Goal: Task Accomplishment & Management: Use online tool/utility

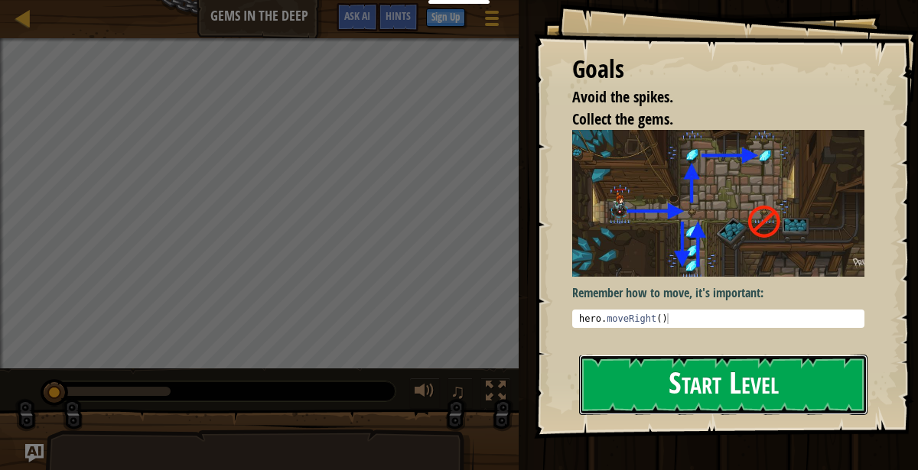
click at [751, 377] on button "Start Level" at bounding box center [723, 385] width 288 height 60
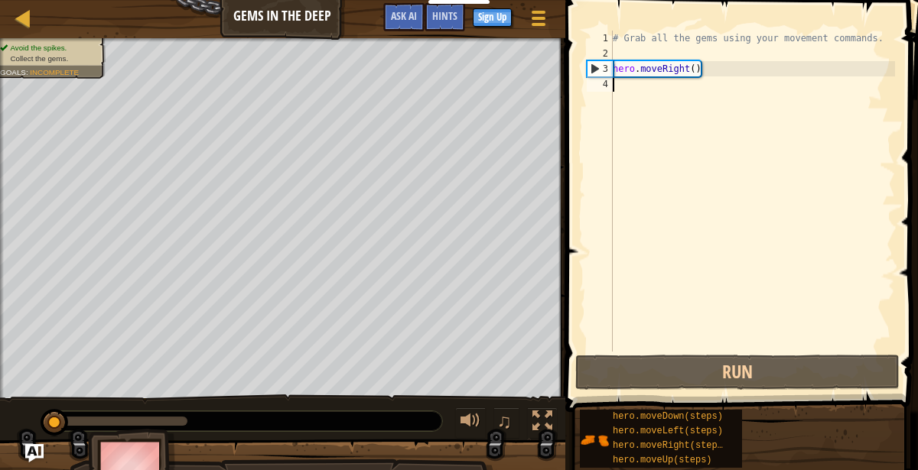
click at [691, 66] on div "# Grab all the gems using your movement commands. hero . moveRight ( )" at bounding box center [751, 207] width 285 height 352
type textarea "hero.moveRight()"
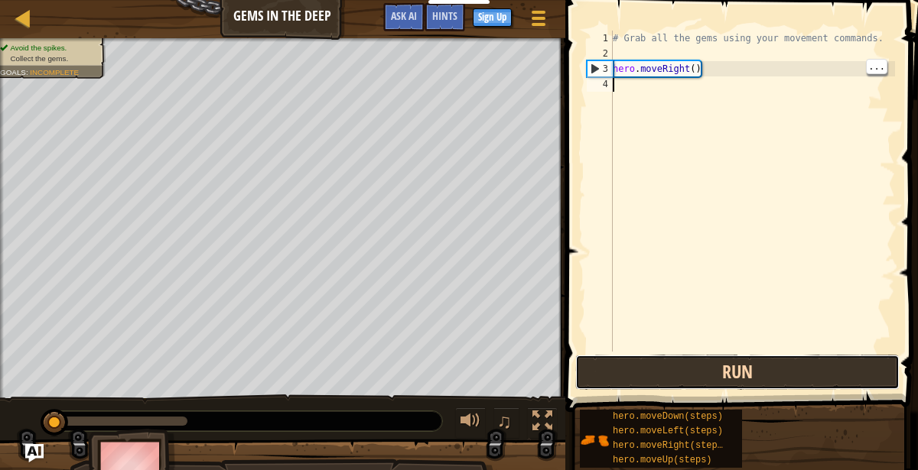
click at [648, 356] on button "Run" at bounding box center [737, 372] width 324 height 35
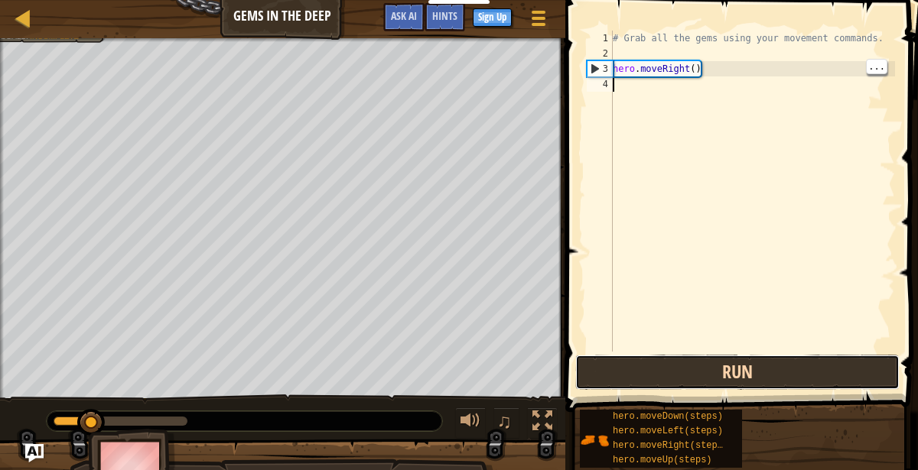
click at [664, 359] on button "Run" at bounding box center [737, 372] width 324 height 35
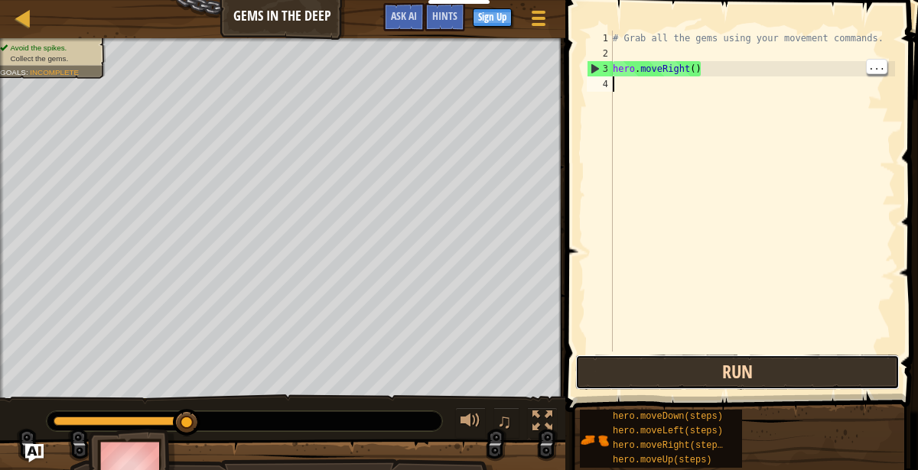
click at [776, 358] on button "Run" at bounding box center [737, 372] width 324 height 35
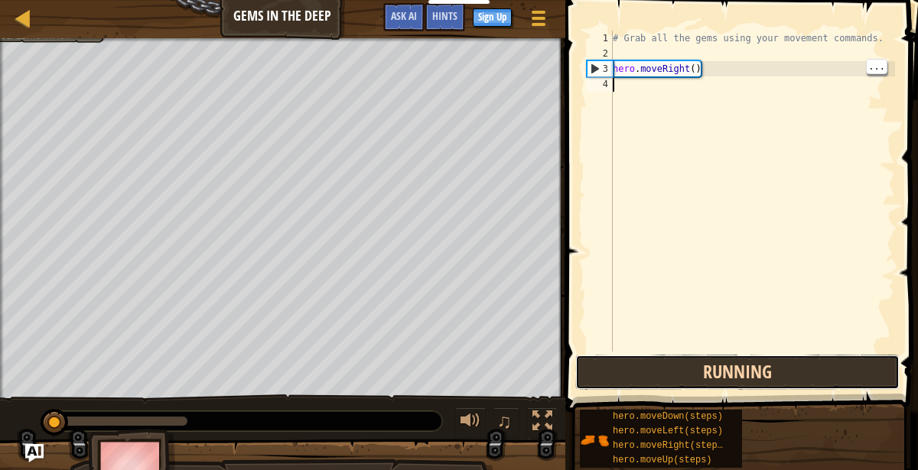
click at [765, 375] on button "Running" at bounding box center [737, 372] width 324 height 35
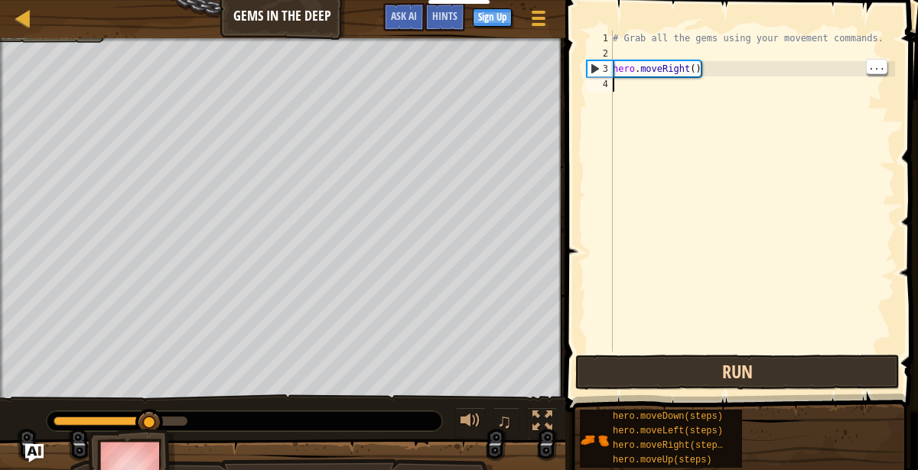
type textarea "M"
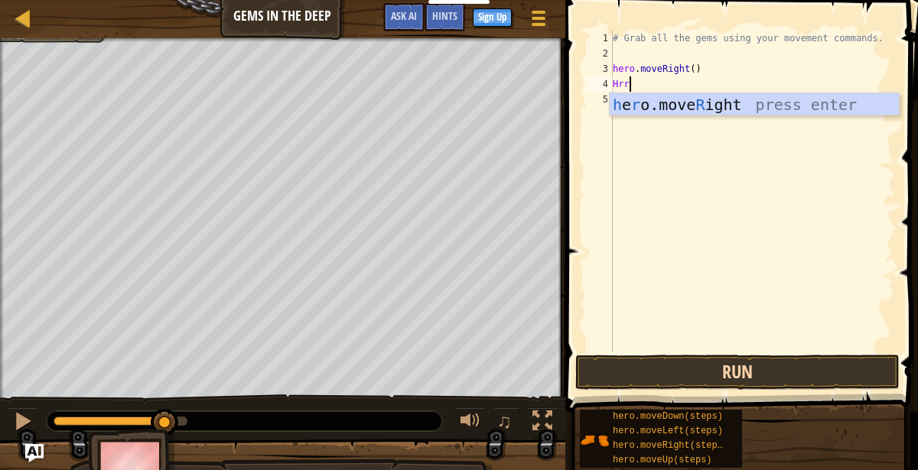
scroll to position [6, 1]
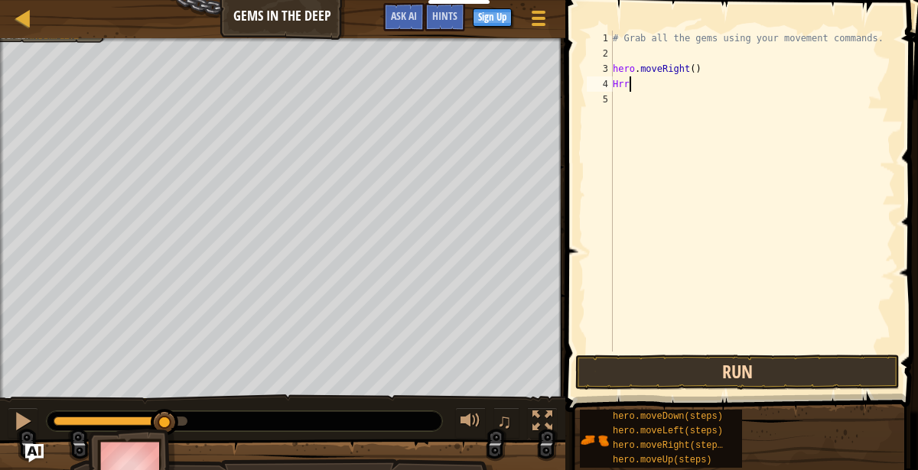
type textarea "H"
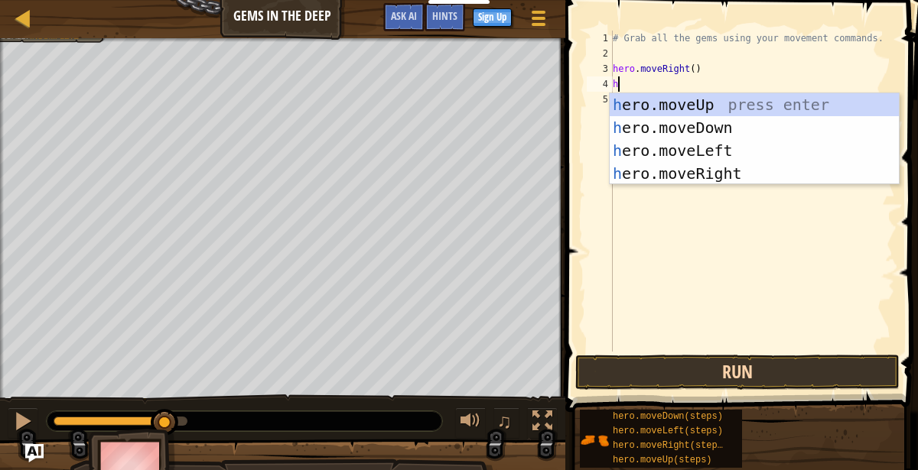
scroll to position [6, 0]
type textarea "hero"
click at [719, 135] on div "hero .moveUp press enter hero .moveDown press enter hero .moveLeft press enter …" at bounding box center [754, 162] width 290 height 138
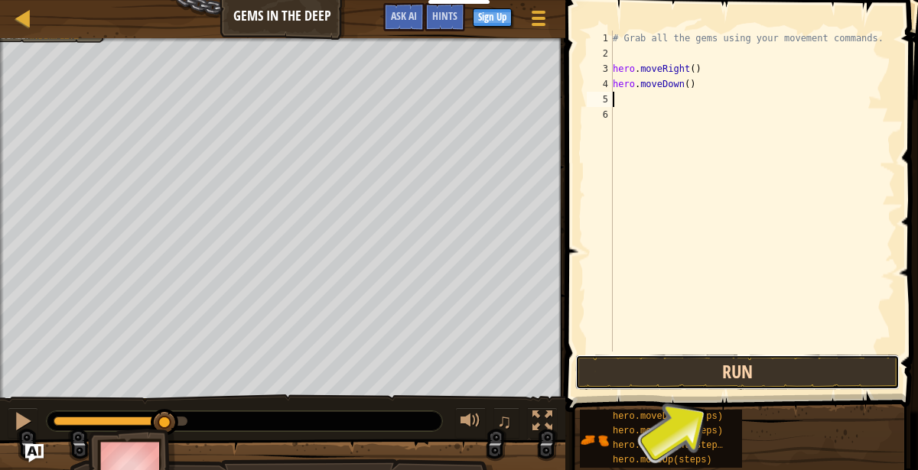
click at [666, 375] on button "Run" at bounding box center [737, 372] width 324 height 35
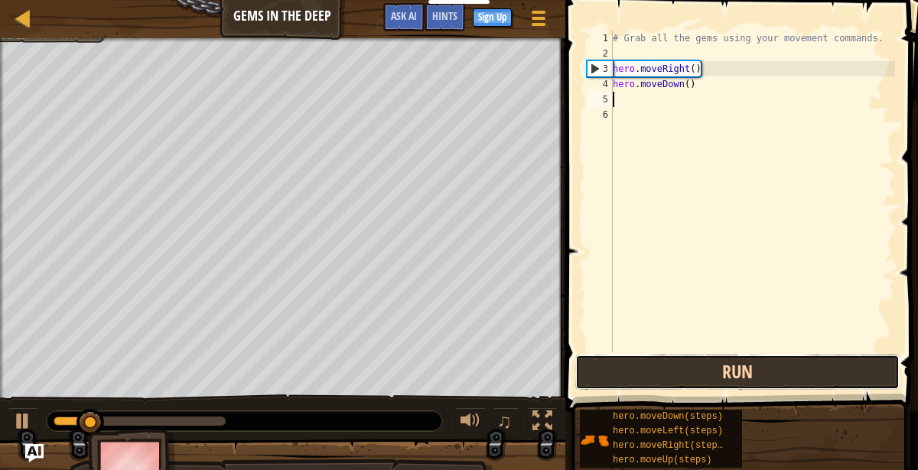
click at [654, 381] on button "Run" at bounding box center [737, 372] width 324 height 35
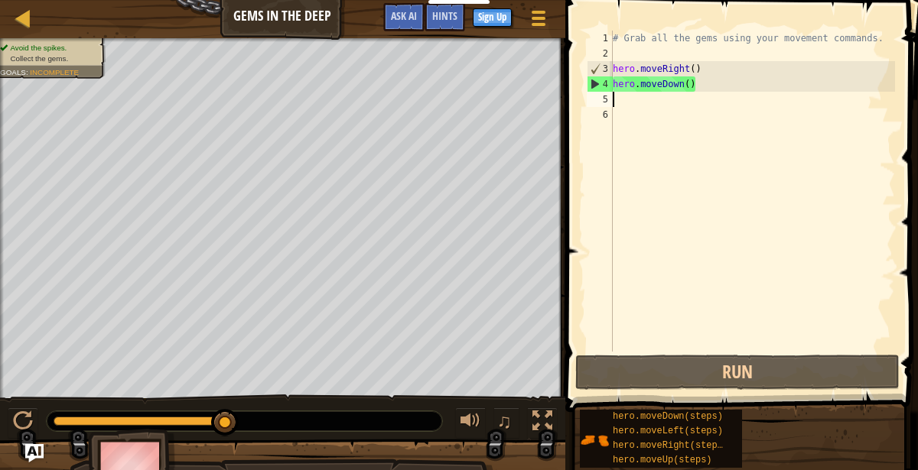
click at [638, 100] on div "# Grab all the gems using your movement commands. hero . moveRight ( ) hero . m…" at bounding box center [751, 207] width 285 height 352
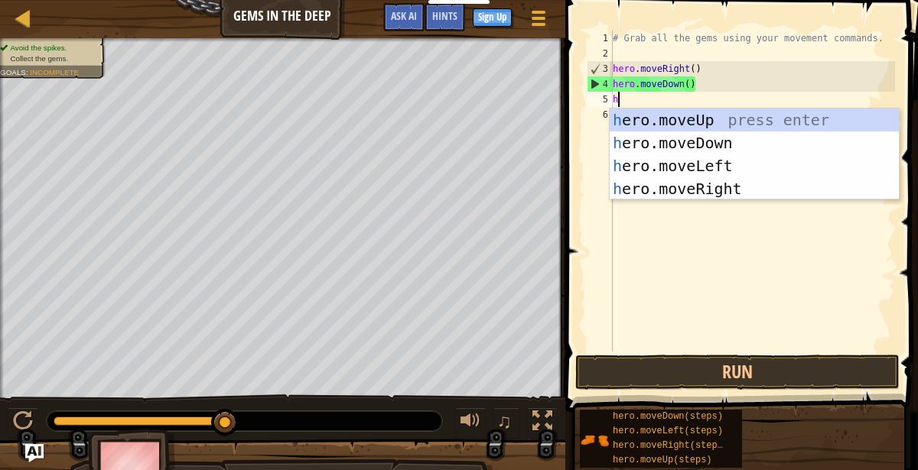
type textarea "he"
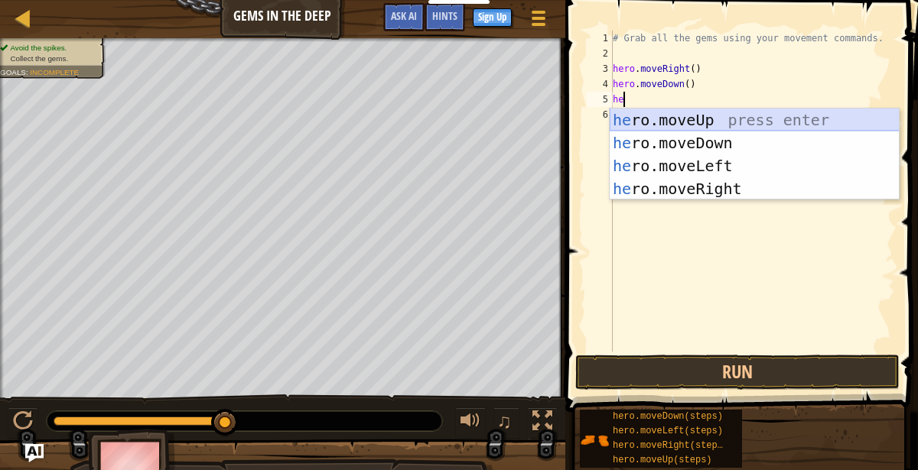
click at [787, 113] on div "he ro.moveUp press enter he ro.moveDown press enter he ro.moveLeft press enter …" at bounding box center [754, 178] width 290 height 138
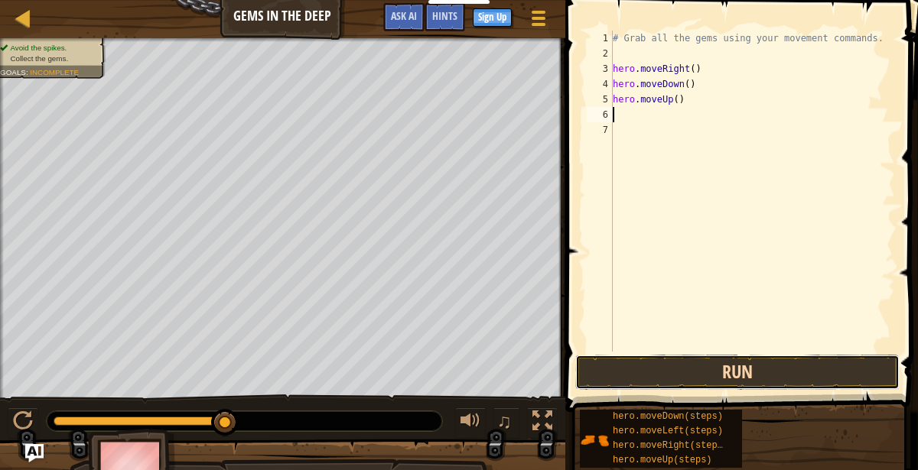
click at [733, 374] on button "Run" at bounding box center [737, 372] width 324 height 35
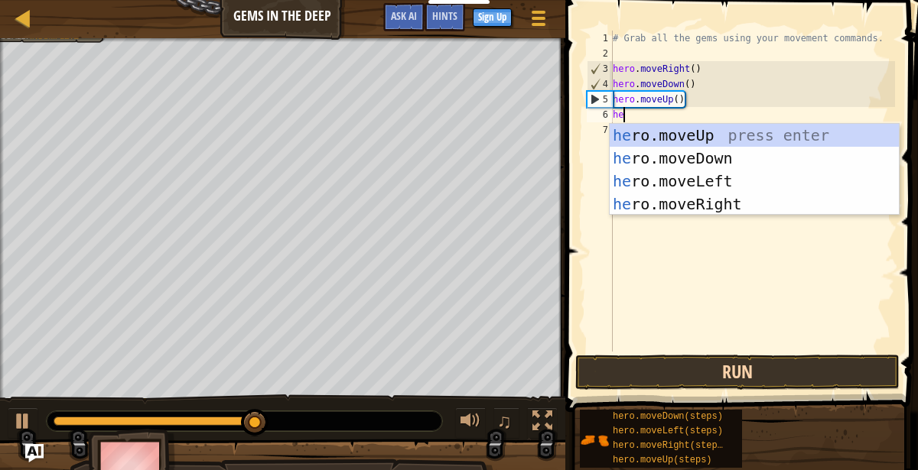
type textarea "her"
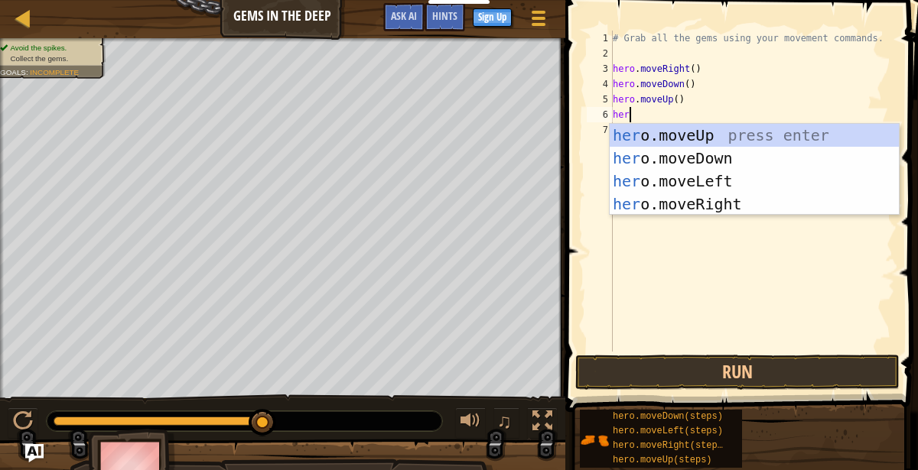
click at [768, 146] on div "her o.moveUp press enter her o.moveDown press enter her o.moveLeft press enter …" at bounding box center [754, 193] width 290 height 138
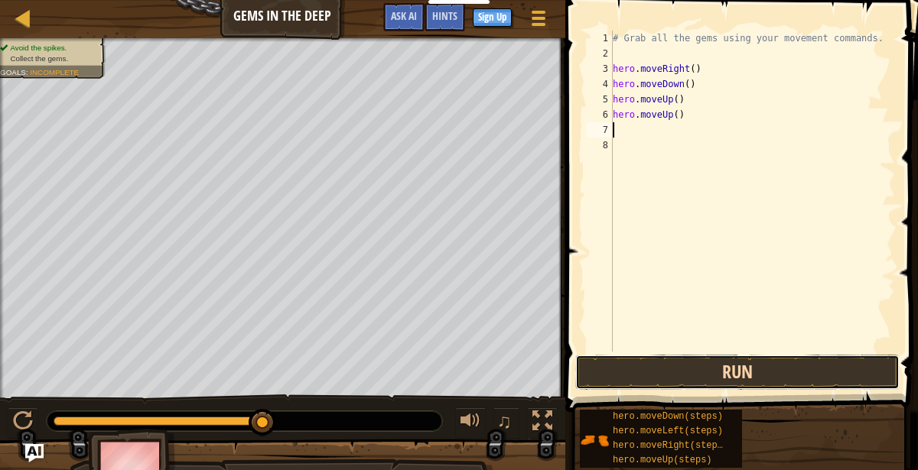
click at [770, 363] on button "Run" at bounding box center [737, 372] width 324 height 35
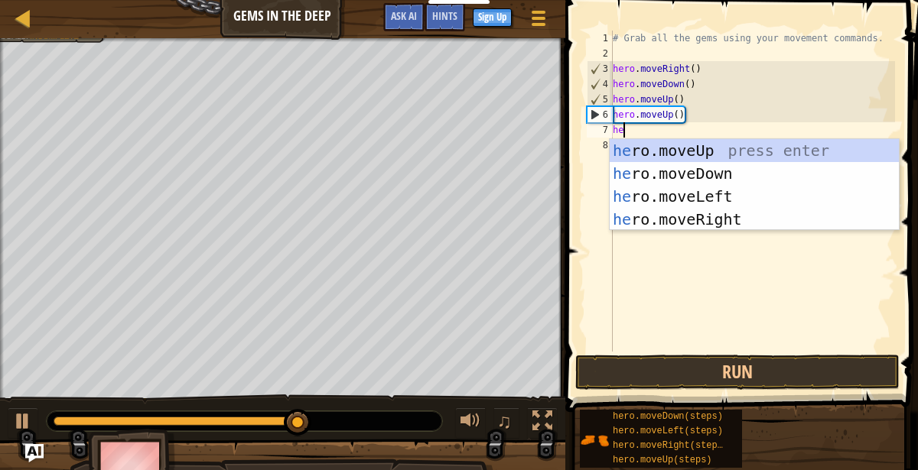
type textarea "hero"
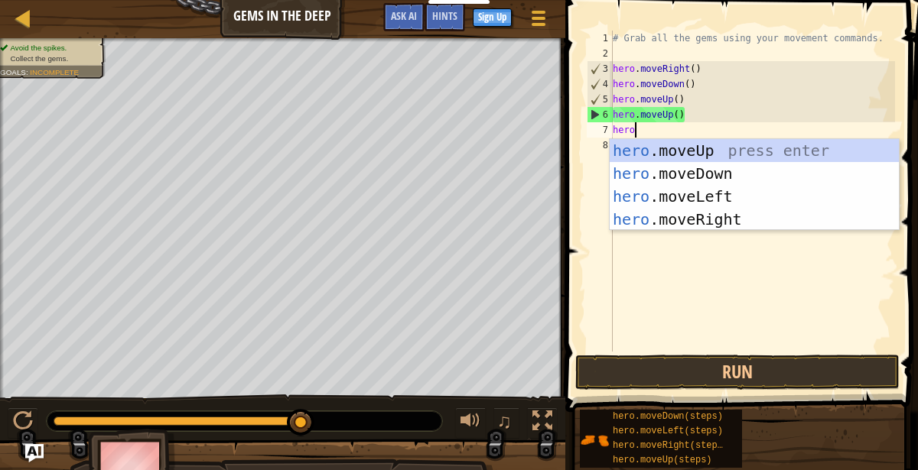
scroll to position [6, 1]
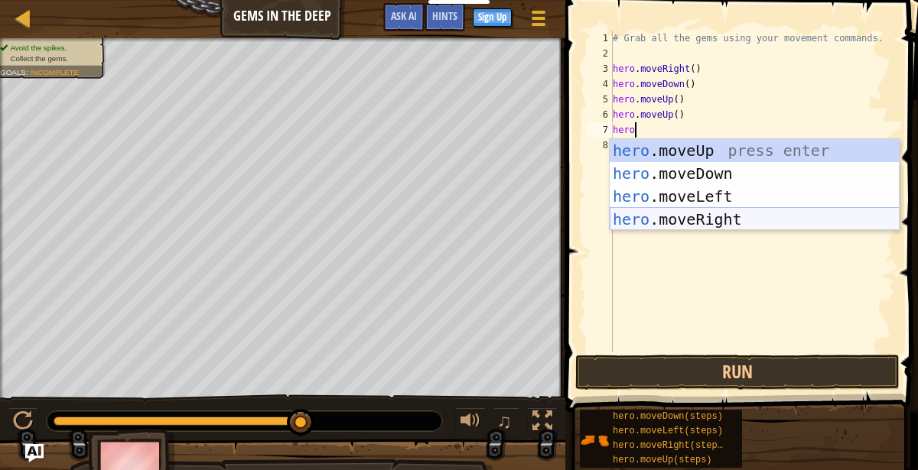
click at [744, 221] on div "hero .moveUp press enter hero .moveDown press enter hero .moveLeft press enter …" at bounding box center [754, 208] width 290 height 138
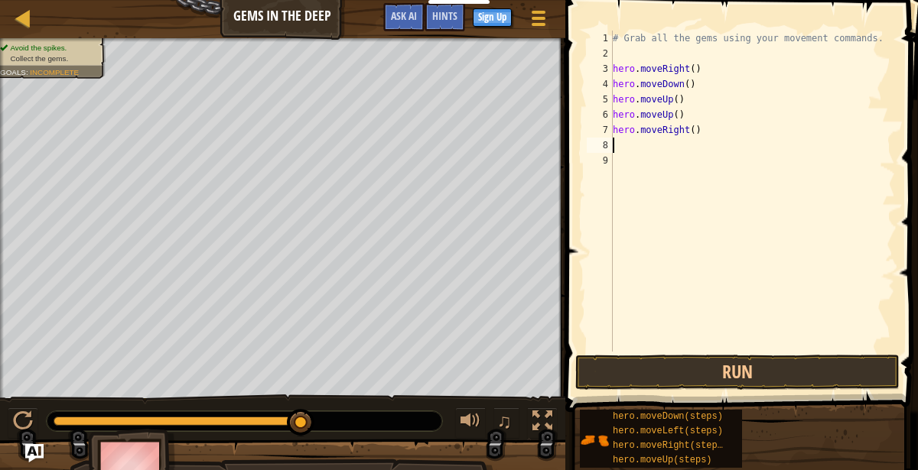
scroll to position [6, 0]
click at [724, 376] on button "Run" at bounding box center [737, 372] width 324 height 35
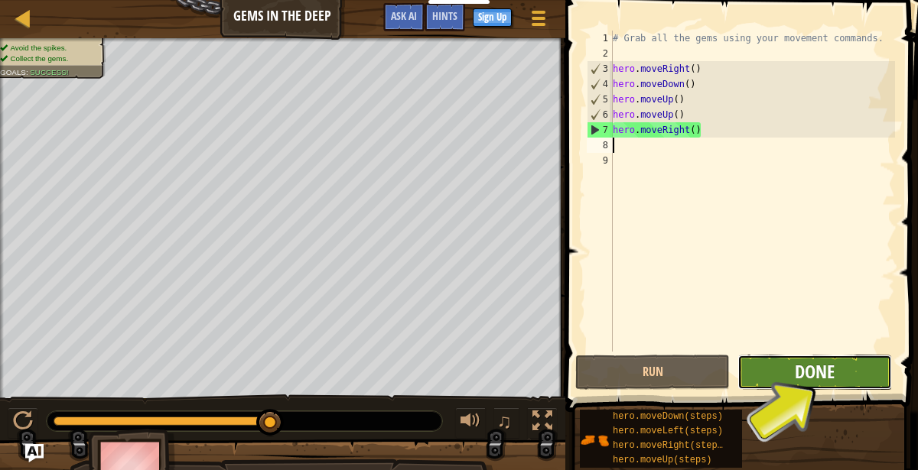
click at [819, 365] on span "Done" at bounding box center [814, 371] width 40 height 24
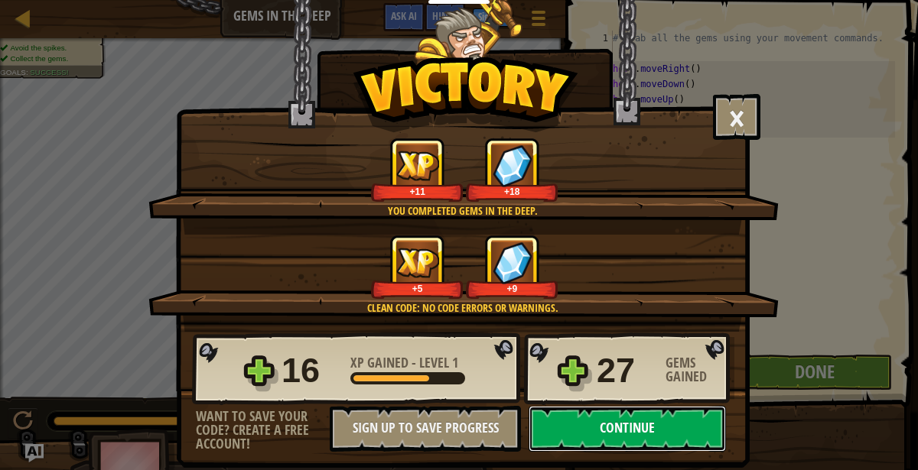
click at [631, 427] on button "Continue" at bounding box center [626, 429] width 197 height 46
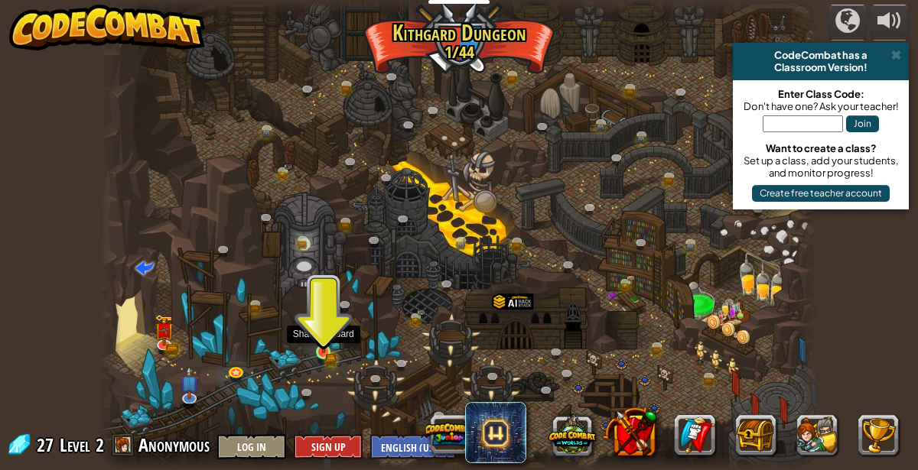
click at [323, 341] on img at bounding box center [323, 336] width 10 height 10
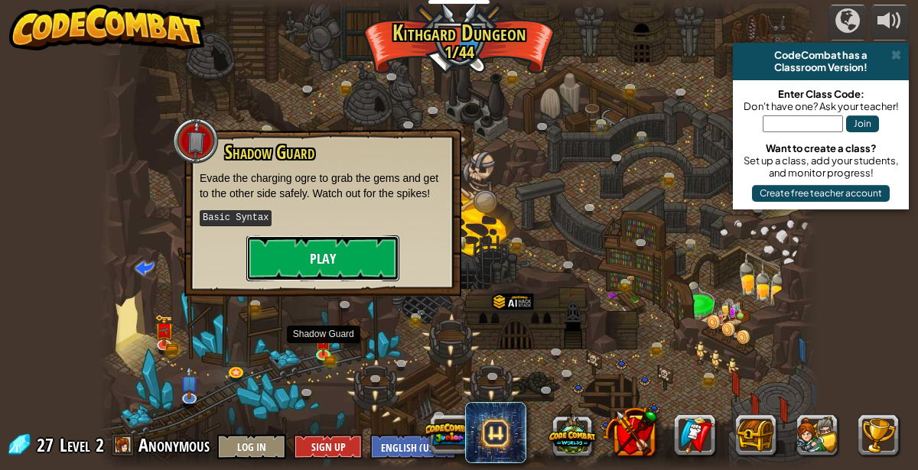
click at [291, 268] on button "Play" at bounding box center [322, 259] width 153 height 46
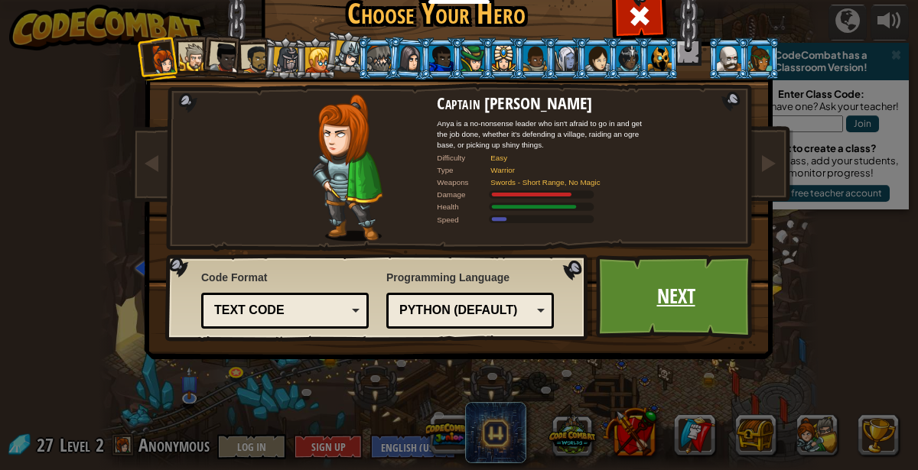
click at [664, 284] on link "Next" at bounding box center [676, 297] width 160 height 84
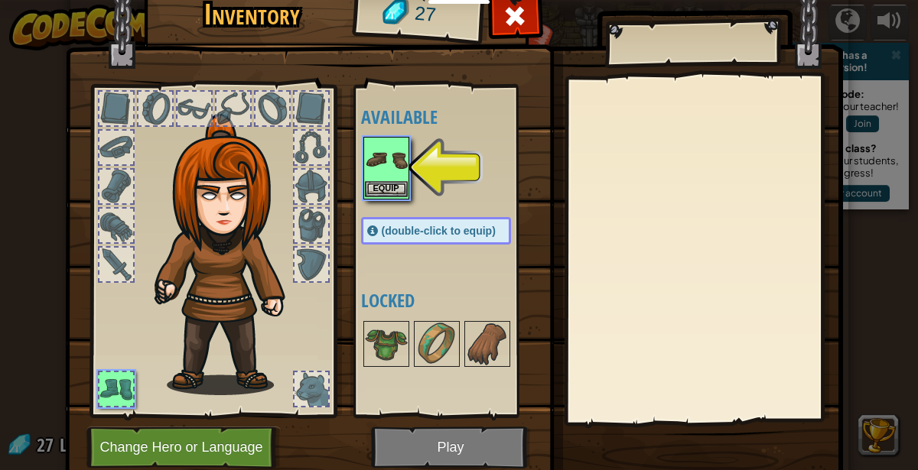
click at [396, 172] on img at bounding box center [386, 159] width 43 height 43
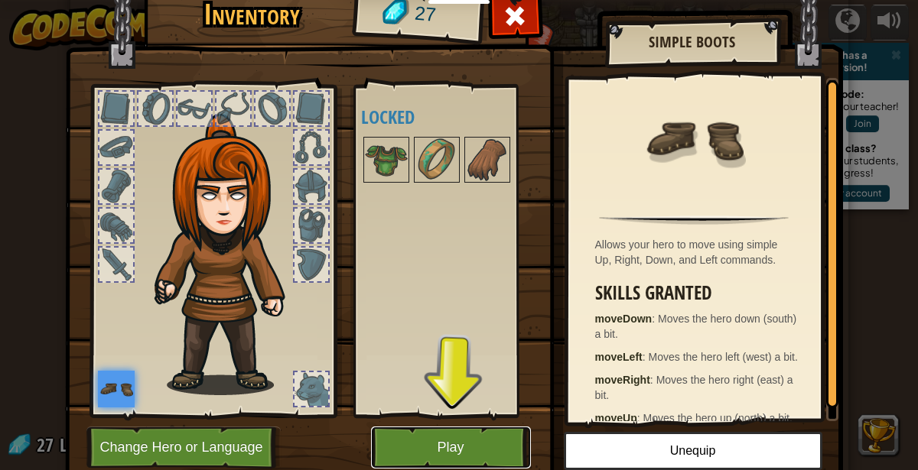
click at [461, 447] on button "Play" at bounding box center [451, 448] width 160 height 42
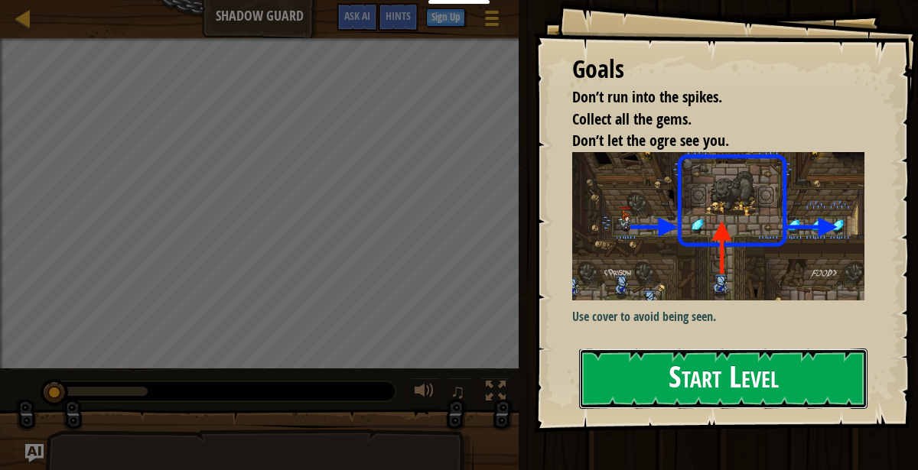
click at [811, 376] on button "Start Level" at bounding box center [723, 379] width 288 height 60
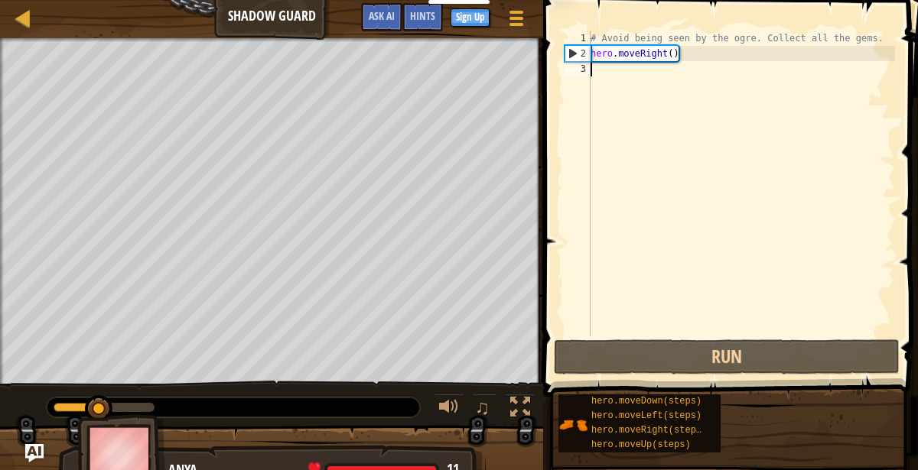
scroll to position [6, 0]
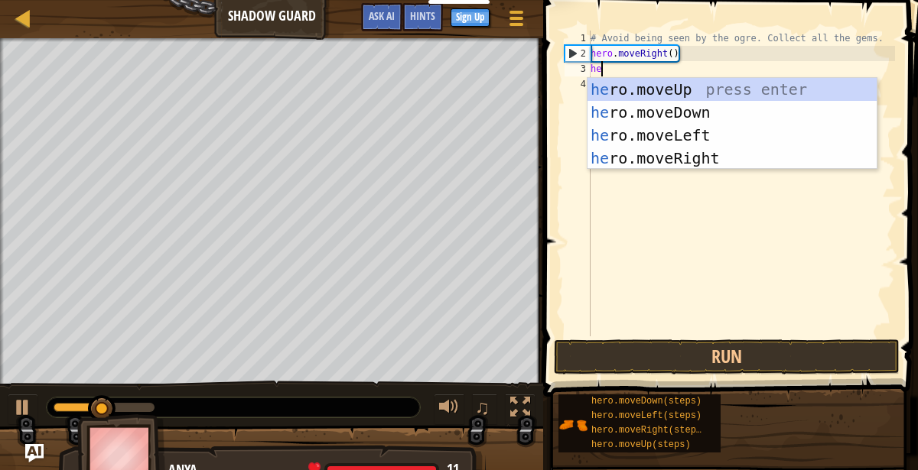
type textarea "her"
click at [734, 153] on div "her o.moveUp press enter her o.moveDown press enter her o.moveLeft press enter …" at bounding box center [732, 147] width 290 height 138
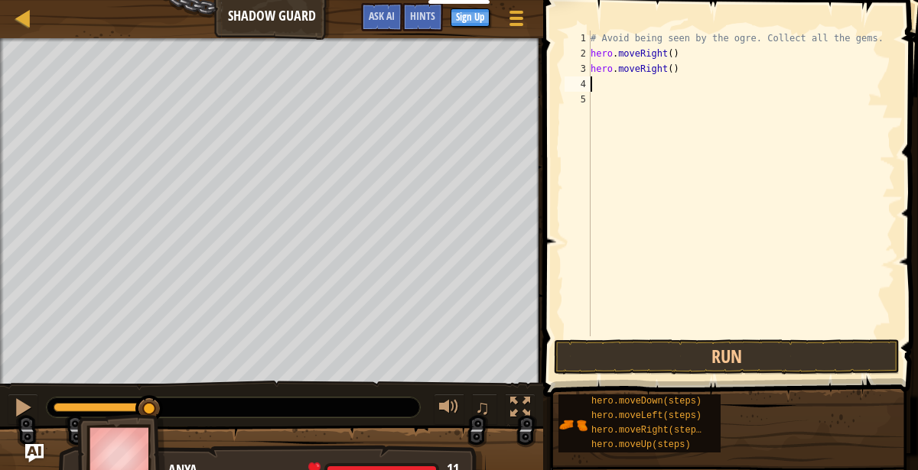
click at [661, 335] on div "# Avoid being seen by the ogre. Collect all the gems. hero . moveRight ( ) hero…" at bounding box center [740, 199] width 307 height 336
click at [639, 354] on button "Run" at bounding box center [727, 356] width 346 height 35
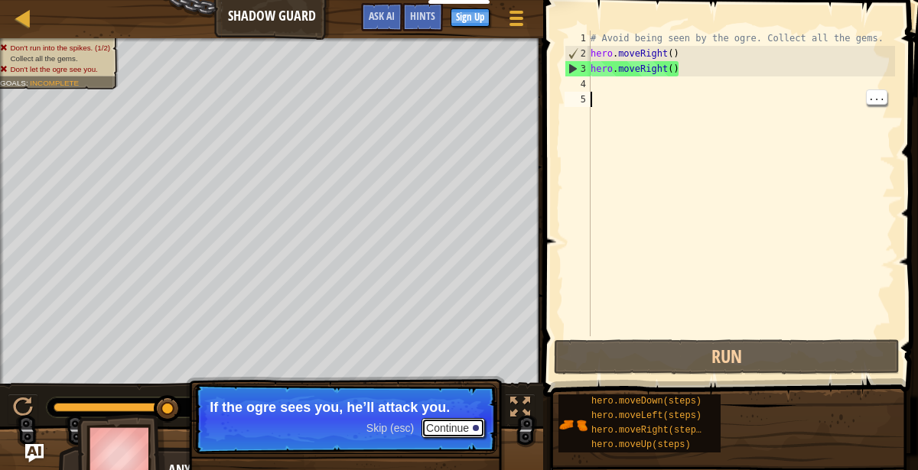
click at [456, 430] on button "Continue" at bounding box center [452, 428] width 63 height 20
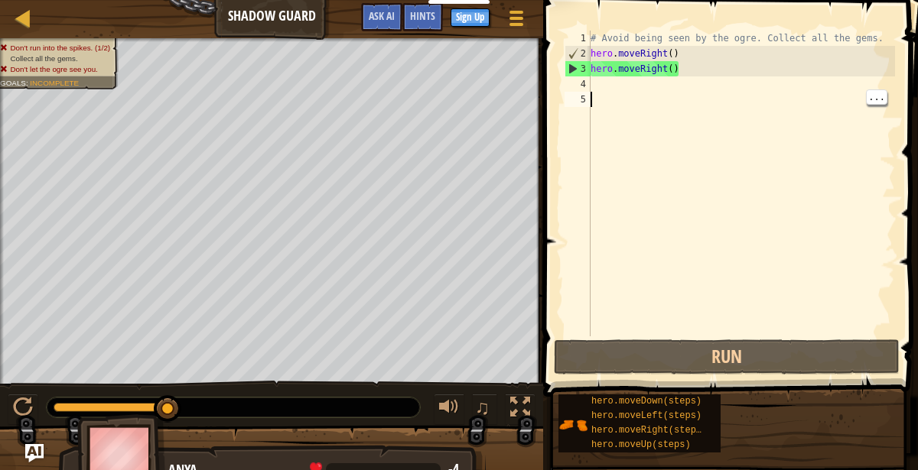
click at [606, 82] on div "# Avoid being seen by the ogre. Collect all the gems. hero . moveRight ( ) hero…" at bounding box center [740, 199] width 307 height 336
click at [879, 86] on span "..." at bounding box center [876, 82] width 20 height 14
click at [660, 68] on div "# Avoid being seen by the ogre. Collect all the gems. hero . moveRight ( ) hero…" at bounding box center [740, 199] width 307 height 336
click at [704, 65] on div "# Avoid being seen by the ogre. Collect all the gems. hero . moveRight ( ) hero…" at bounding box center [740, 199] width 307 height 336
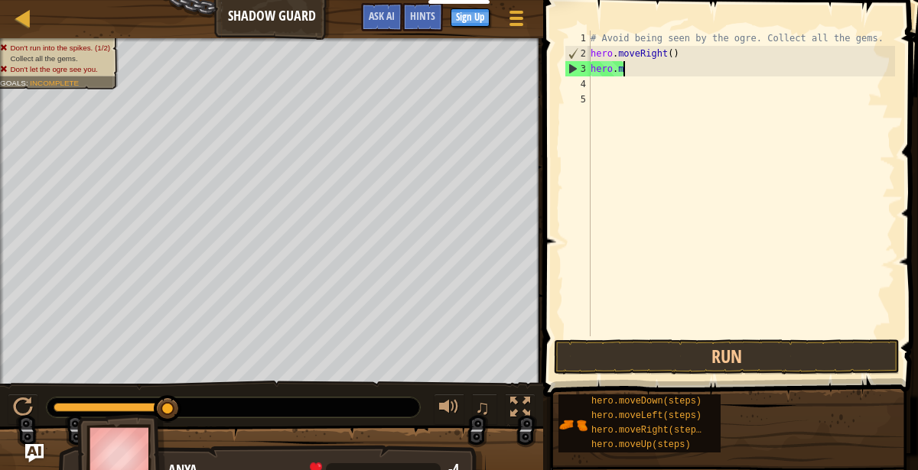
type textarea "h"
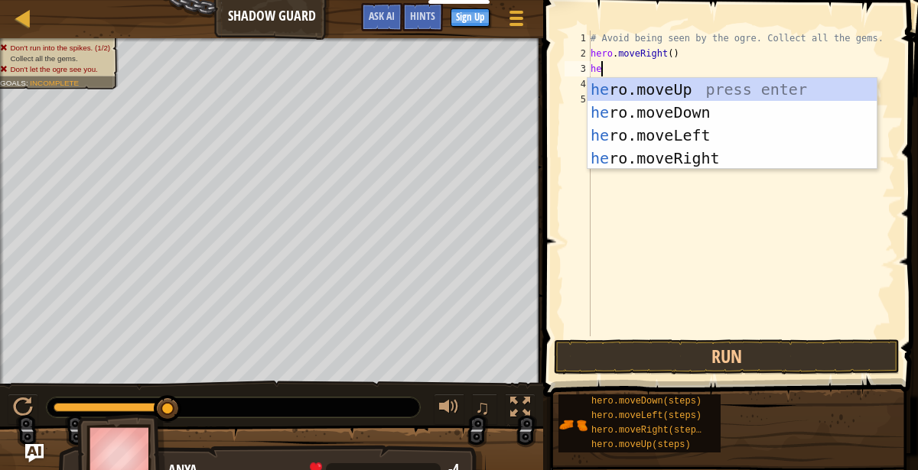
type textarea "her"
click at [755, 86] on div "her o.moveUp press enter her o.moveDown press enter her o.moveLeft press enter …" at bounding box center [732, 147] width 290 height 138
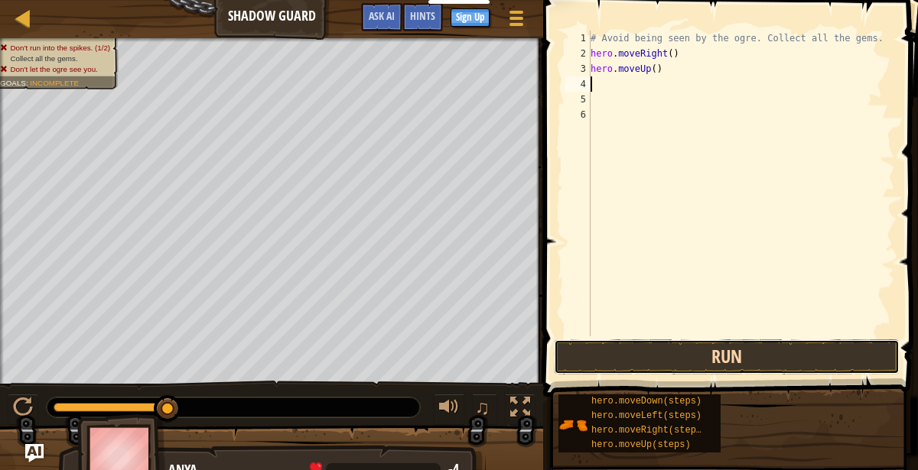
click at [694, 346] on button "Run" at bounding box center [727, 356] width 346 height 35
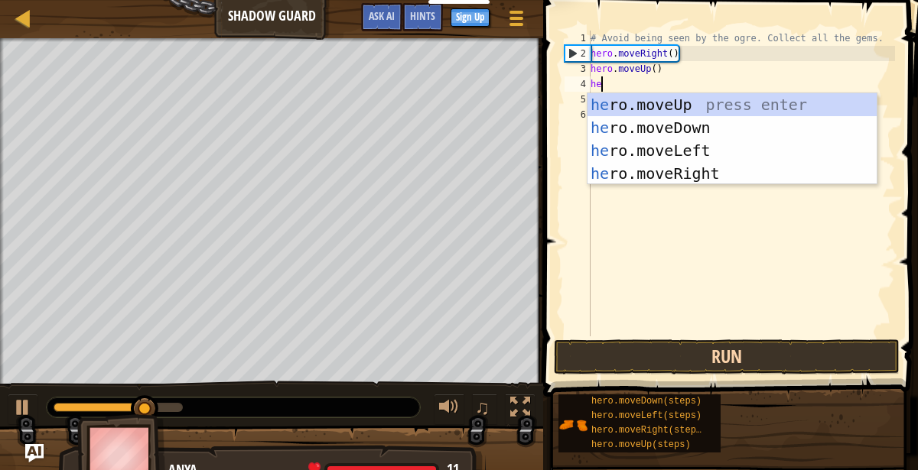
type textarea "hero"
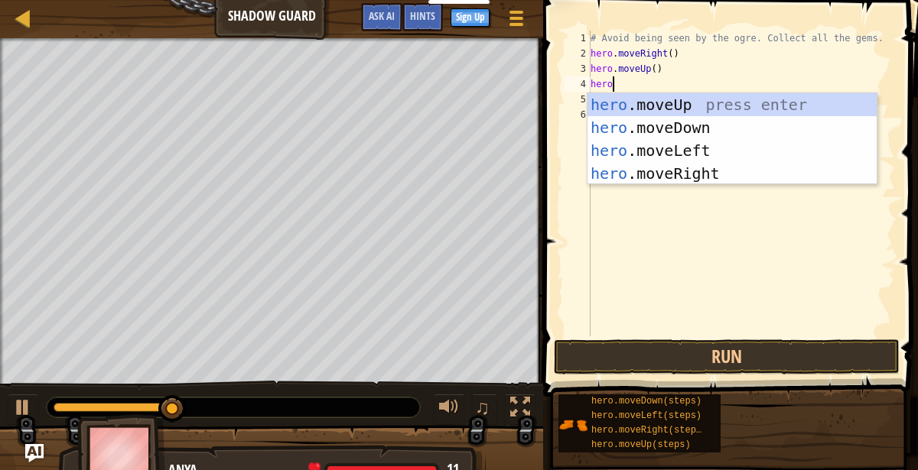
click at [733, 185] on div "# Avoid being seen by the ogre. Collect all the gems. hero . moveRight ( ) hero…" at bounding box center [740, 199] width 307 height 336
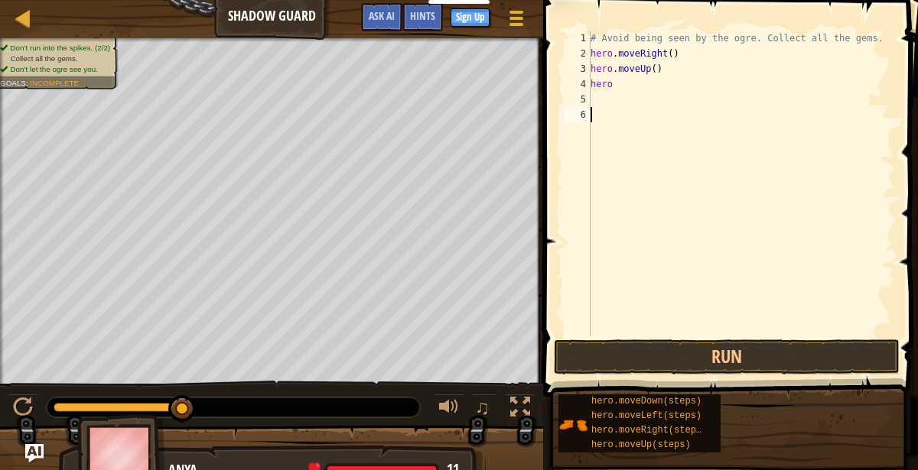
click at [635, 84] on div "# Avoid being seen by the ogre. Collect all the gems. hero . moveRight ( ) hero…" at bounding box center [740, 199] width 307 height 336
type textarea "hero."
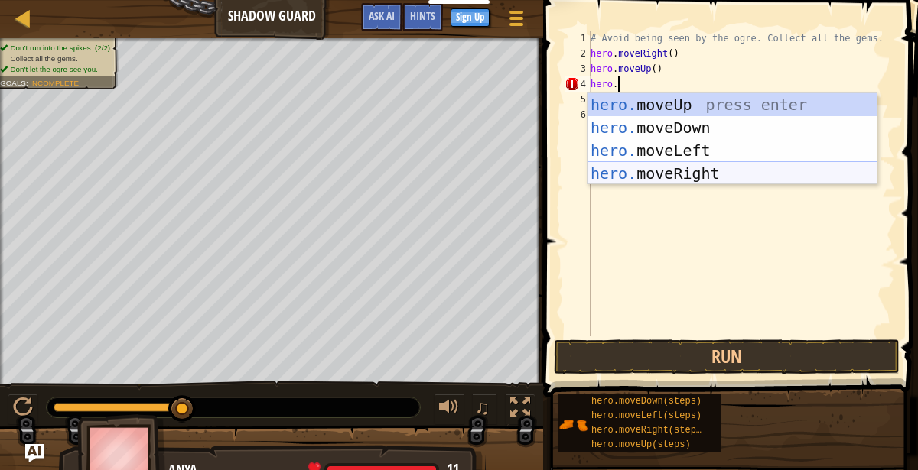
click at [765, 173] on div "hero. moveUp press enter hero. moveDown press enter hero. moveLeft press enter …" at bounding box center [732, 162] width 290 height 138
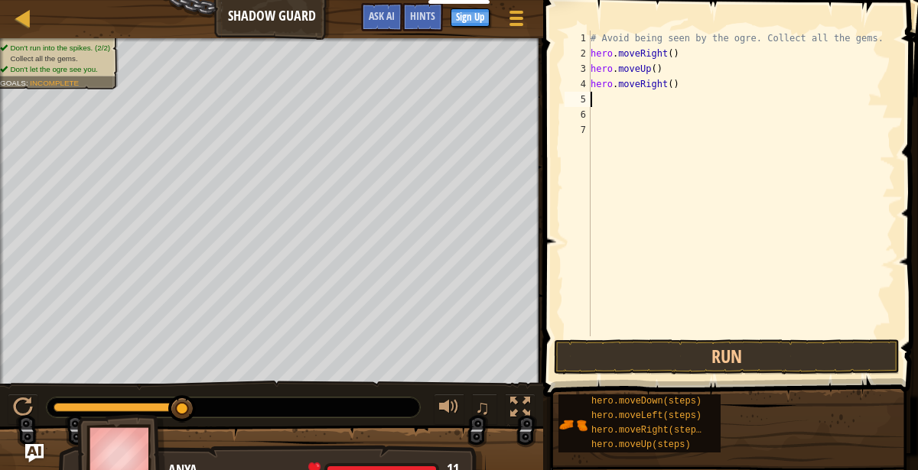
click at [687, 337] on span at bounding box center [731, 177] width 387 height 442
click at [652, 322] on div "# Avoid being seen by the ogre. Collect all the gems. hero . moveRight ( ) hero…" at bounding box center [740, 199] width 307 height 336
click at [648, 352] on button "Run" at bounding box center [727, 356] width 346 height 35
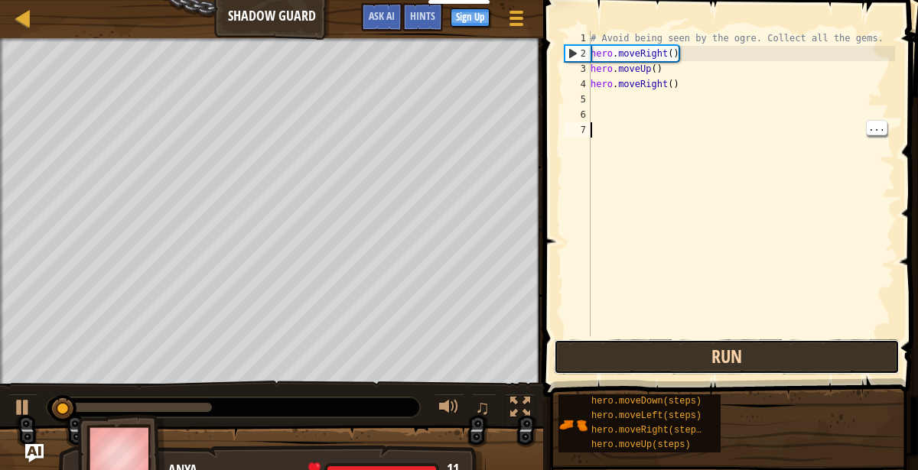
click at [638, 345] on button "Run" at bounding box center [727, 356] width 346 height 35
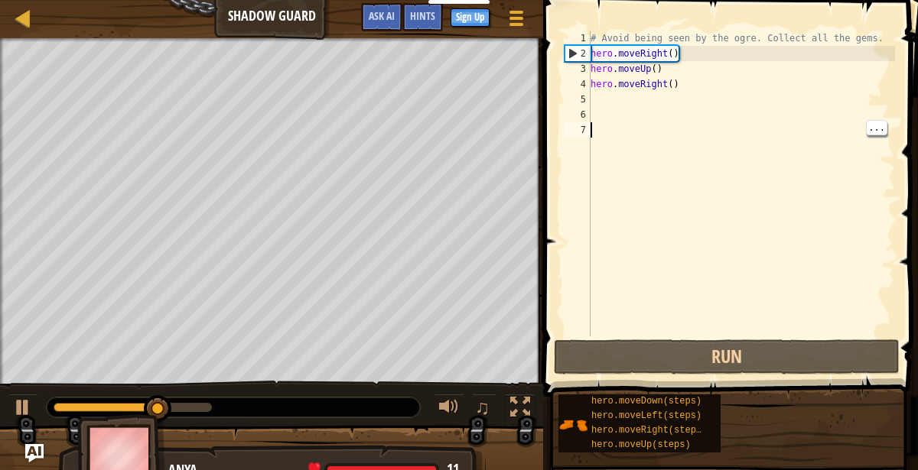
click at [607, 93] on div "# Avoid being seen by the ogre. Collect all the gems. hero . moveRight ( ) hero…" at bounding box center [740, 199] width 307 height 336
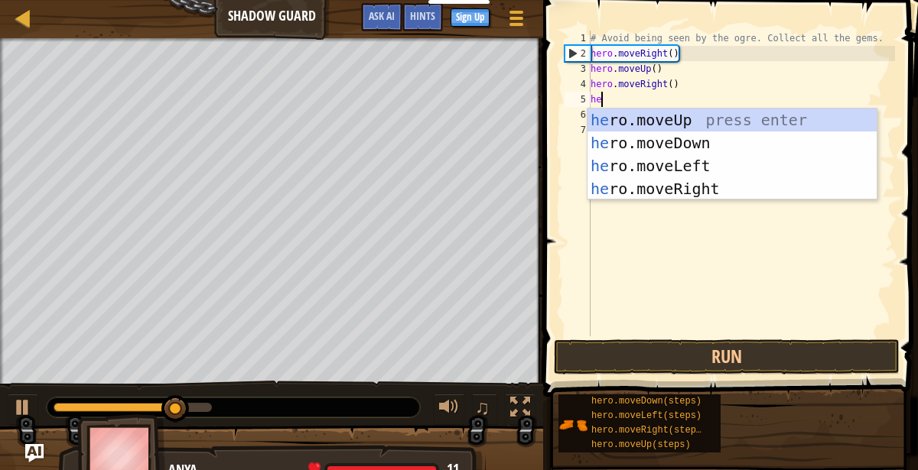
type textarea "hero"
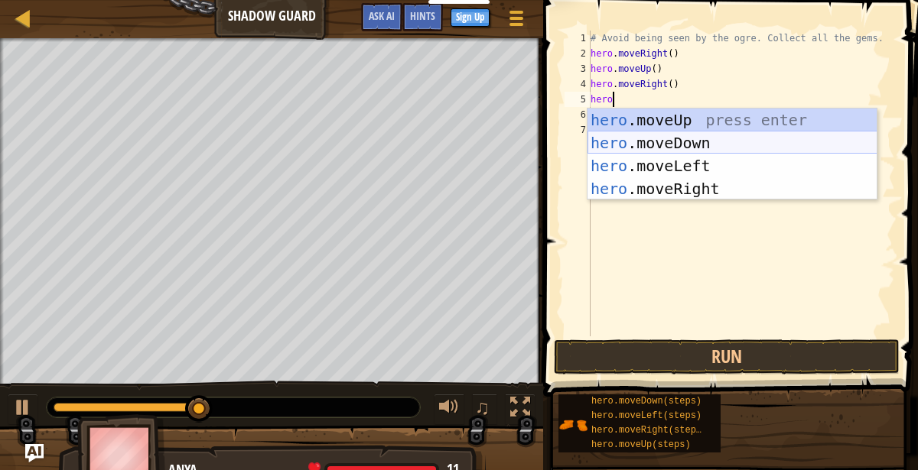
click at [815, 142] on div "hero .moveUp press enter hero .moveDown press enter hero .moveLeft press enter …" at bounding box center [732, 178] width 290 height 138
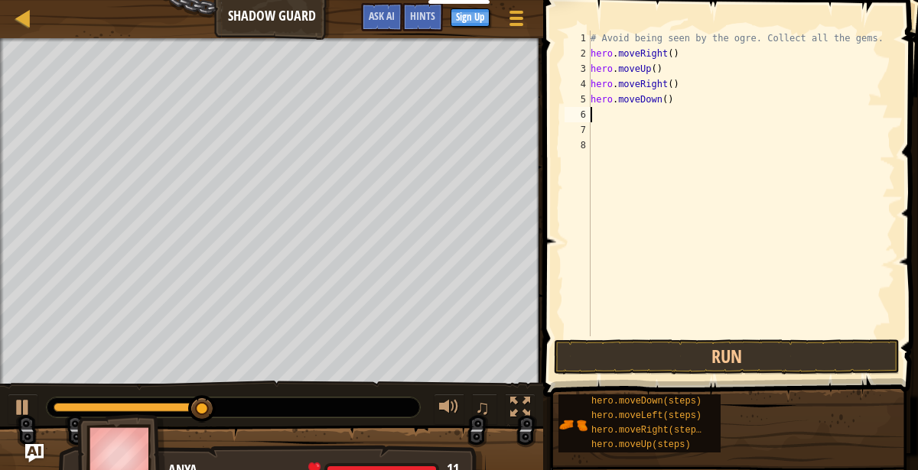
scroll to position [6, 0]
click at [612, 371] on button "Run" at bounding box center [727, 356] width 346 height 35
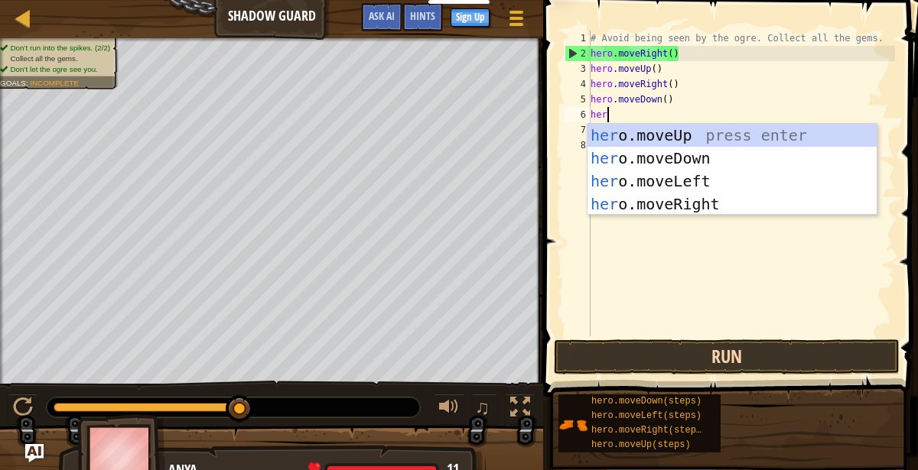
scroll to position [6, 1]
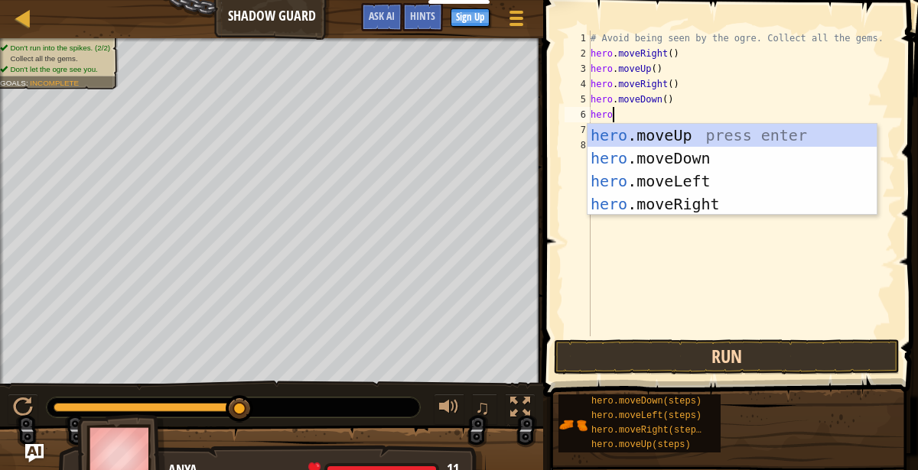
type textarea "hero."
click at [756, 206] on div "hero. moveUp press enter hero. moveDown press enter hero. moveLeft press enter …" at bounding box center [732, 193] width 290 height 138
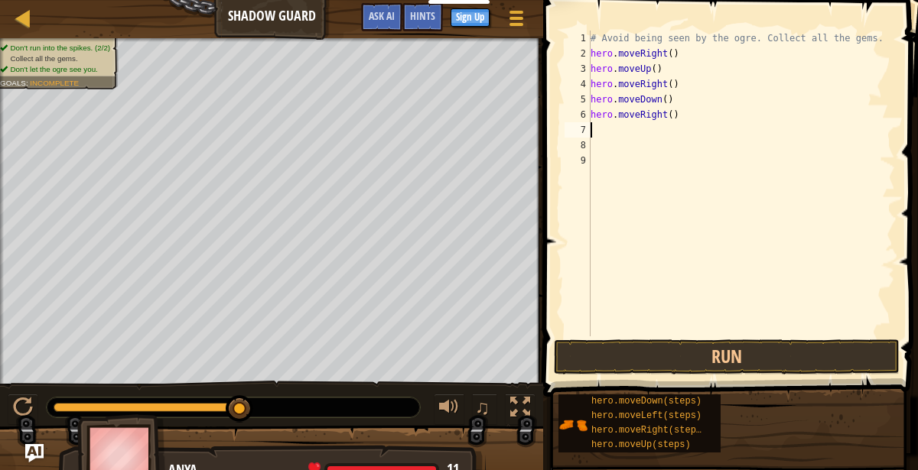
scroll to position [6, 0]
click at [798, 358] on button "Run" at bounding box center [727, 356] width 346 height 35
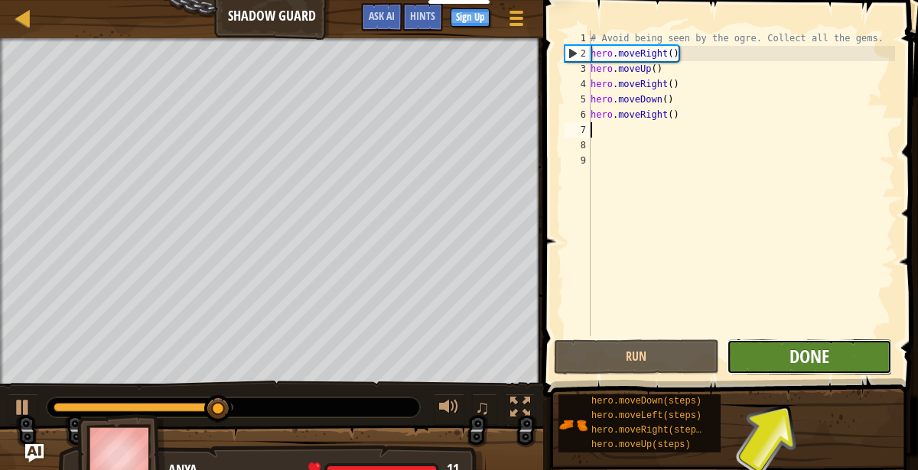
click at [820, 359] on span "Done" at bounding box center [809, 356] width 40 height 24
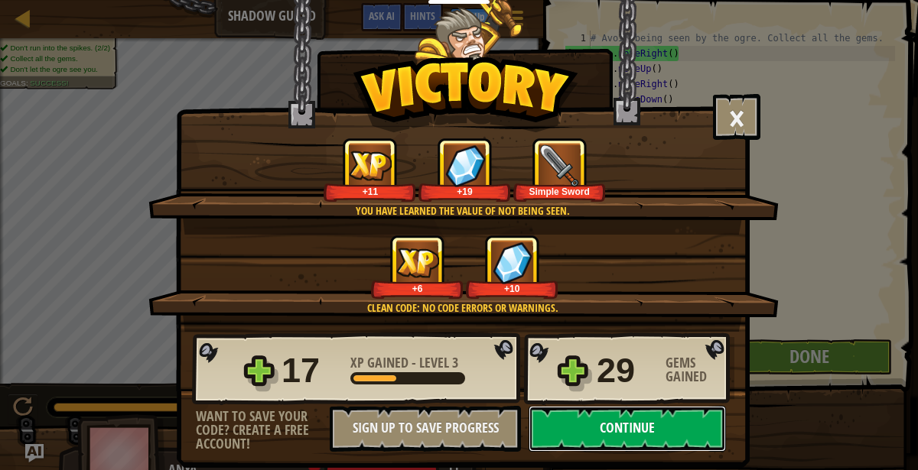
click at [601, 443] on button "Continue" at bounding box center [626, 429] width 197 height 46
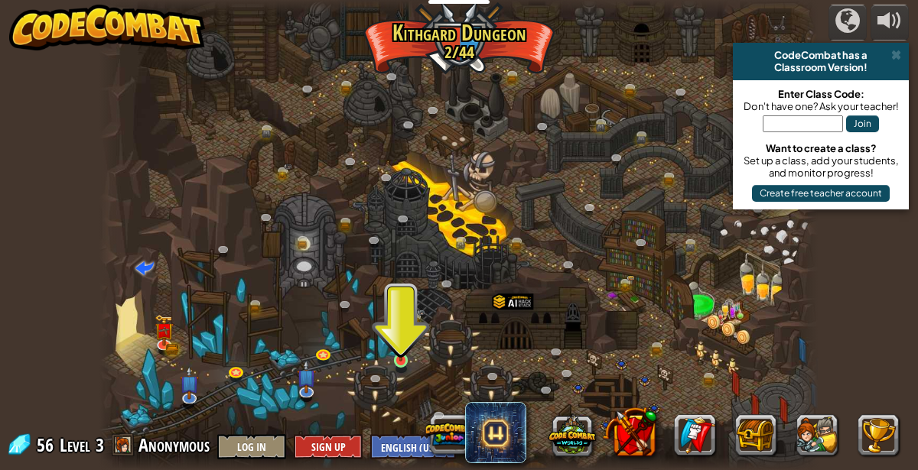
click at [401, 354] on img at bounding box center [400, 342] width 17 height 38
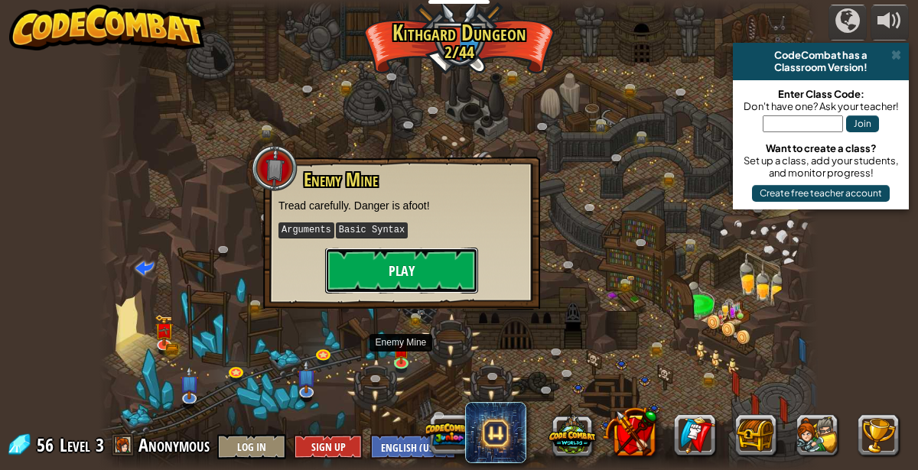
click at [356, 270] on button "Play" at bounding box center [401, 271] width 153 height 46
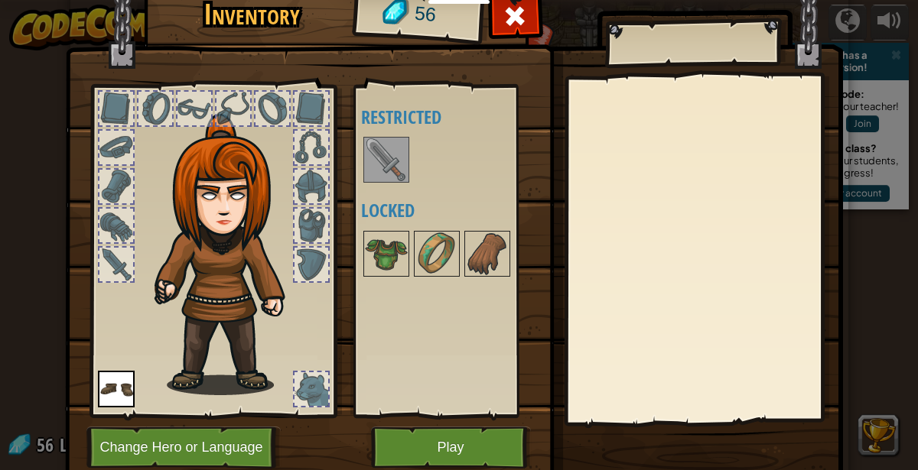
click at [389, 154] on img at bounding box center [386, 159] width 43 height 43
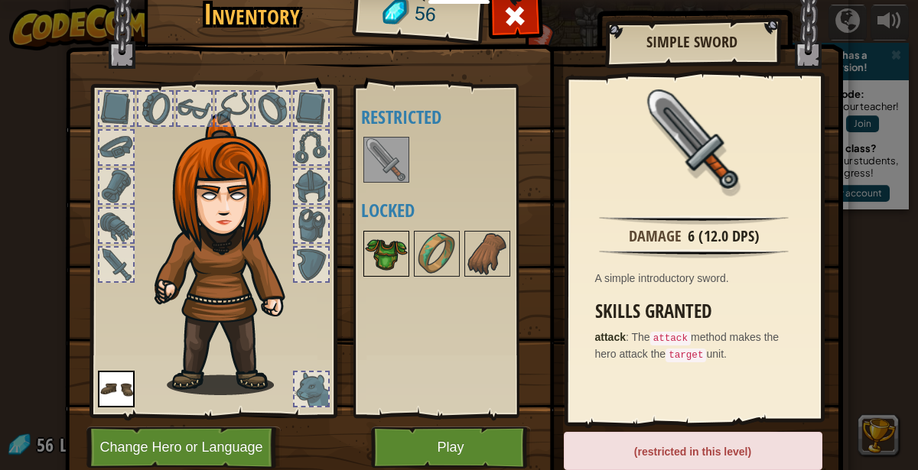
click at [382, 259] on img at bounding box center [386, 253] width 43 height 43
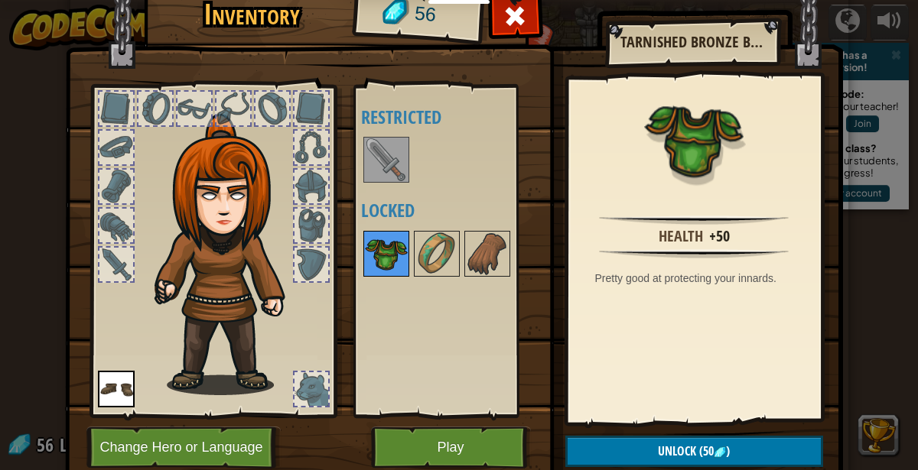
click at [382, 259] on img at bounding box center [386, 253] width 43 height 43
click at [424, 245] on img at bounding box center [436, 253] width 43 height 43
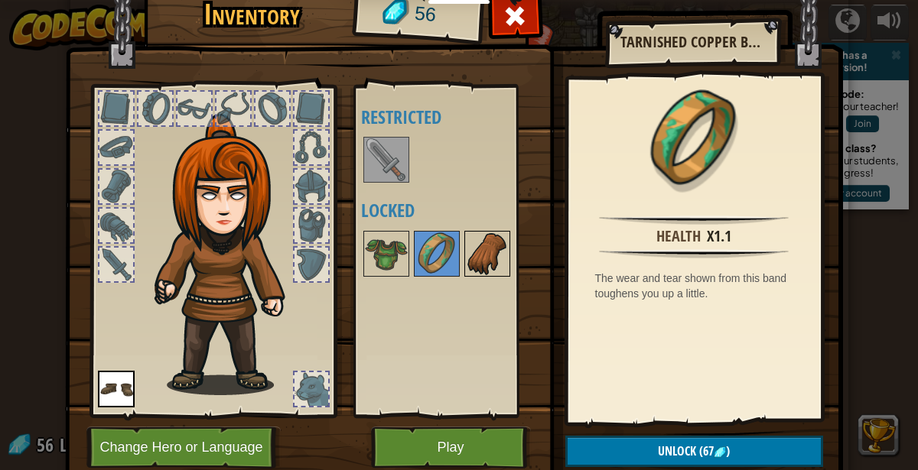
click at [476, 258] on img at bounding box center [487, 253] width 43 height 43
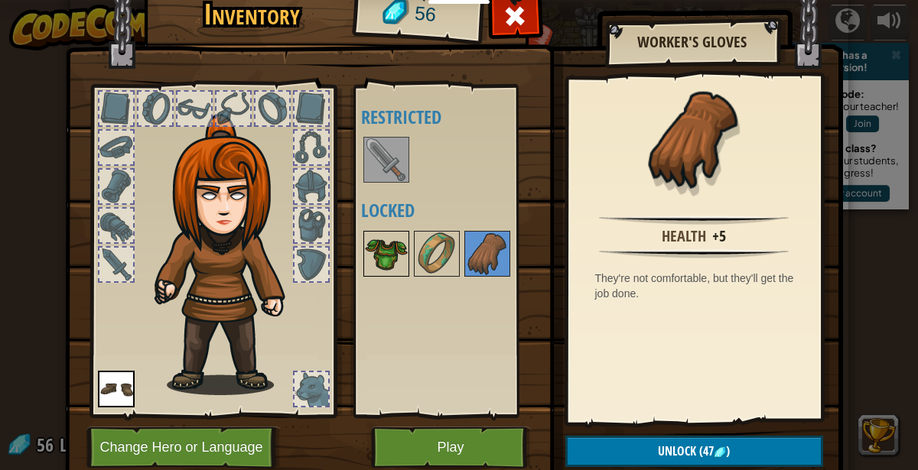
click at [376, 244] on img at bounding box center [386, 253] width 43 height 43
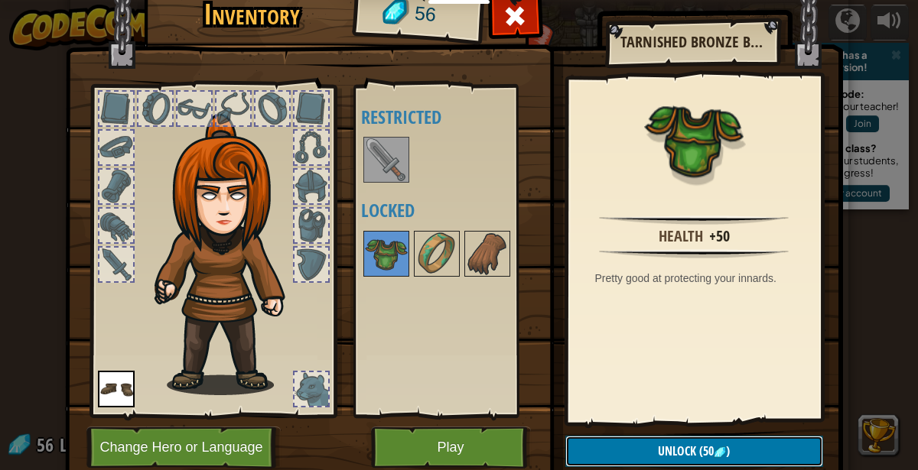
click at [729, 460] on button "Unlock (50 )" at bounding box center [694, 451] width 258 height 31
click at [645, 450] on button "Confirm" at bounding box center [694, 451] width 258 height 31
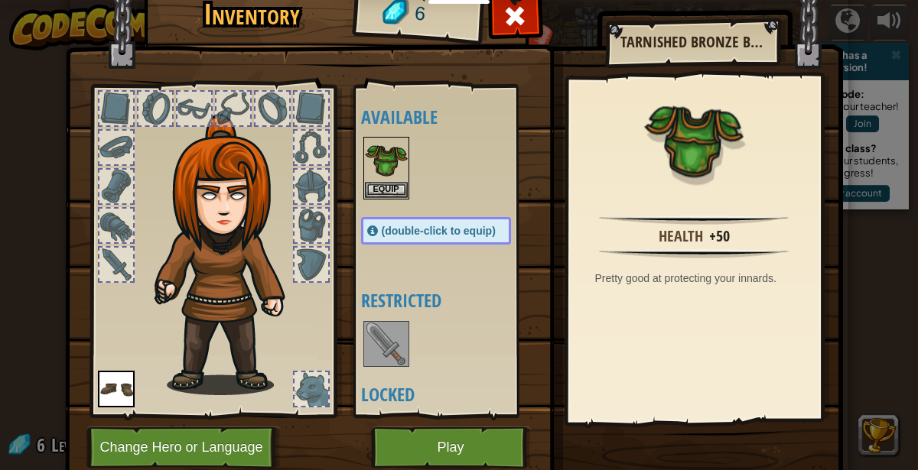
click at [417, 226] on span "(double-click to equip)" at bounding box center [439, 231] width 114 height 12
click at [414, 226] on span "(double-click to equip)" at bounding box center [439, 231] width 114 height 12
click at [382, 183] on button "Equip" at bounding box center [386, 189] width 43 height 16
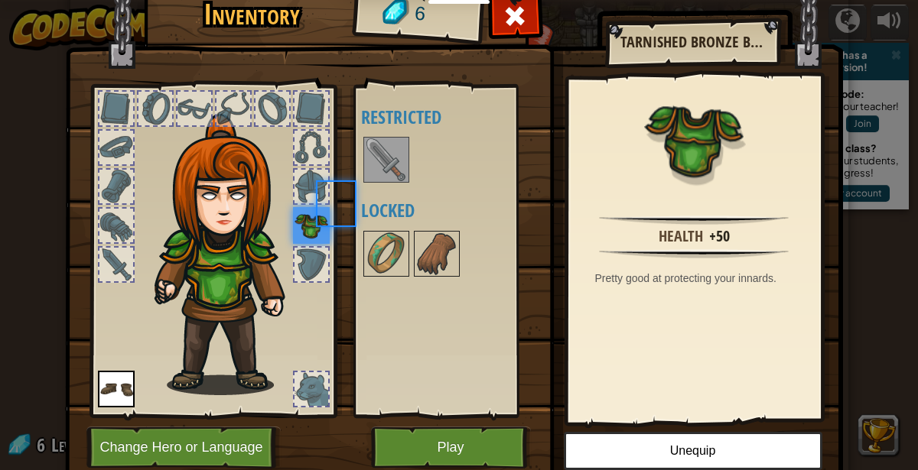
click at [379, 190] on div "Available Equip Equip (double-click to equip) Restricted Locked" at bounding box center [451, 251] width 180 height 319
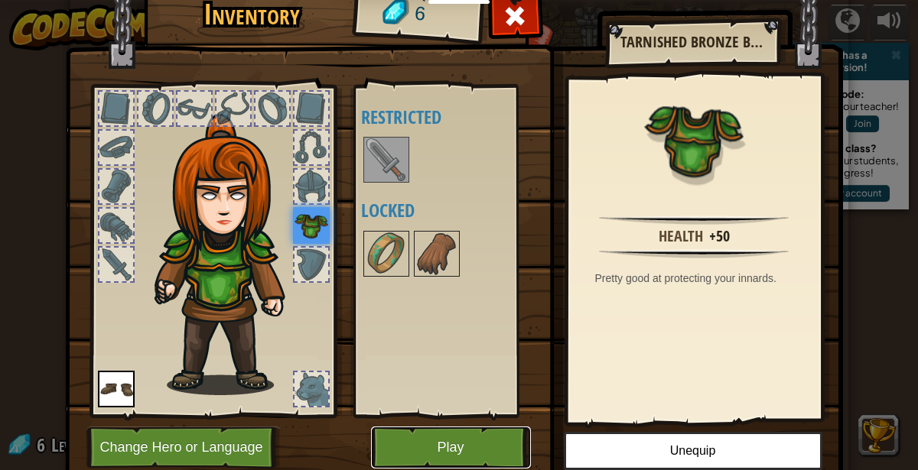
click at [444, 438] on button "Play" at bounding box center [451, 448] width 160 height 42
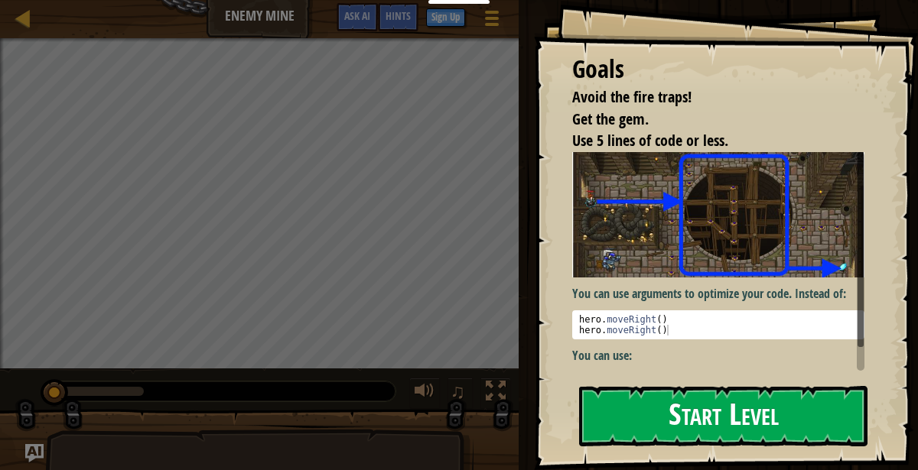
scroll to position [27, 0]
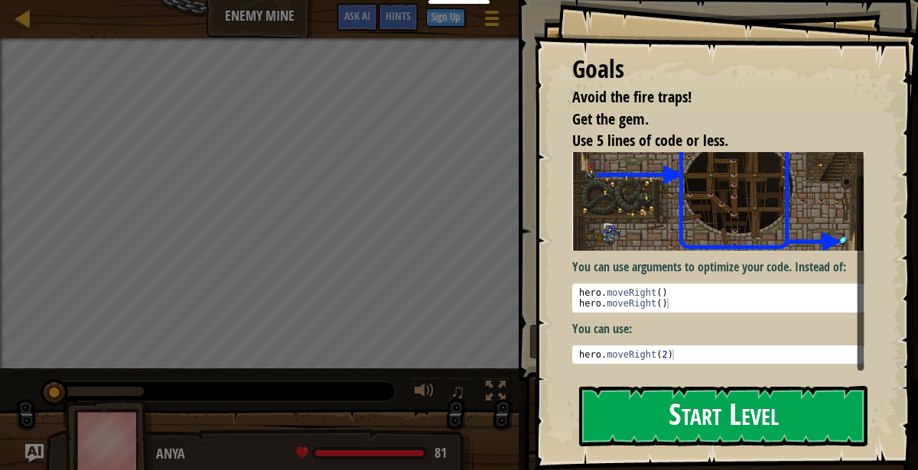
click at [707, 430] on button "Start Level" at bounding box center [723, 416] width 288 height 60
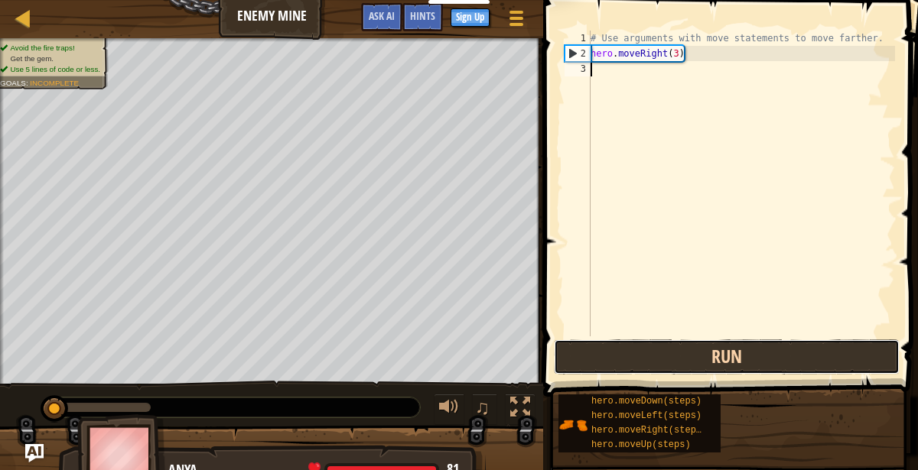
click at [697, 357] on button "Run" at bounding box center [727, 356] width 346 height 35
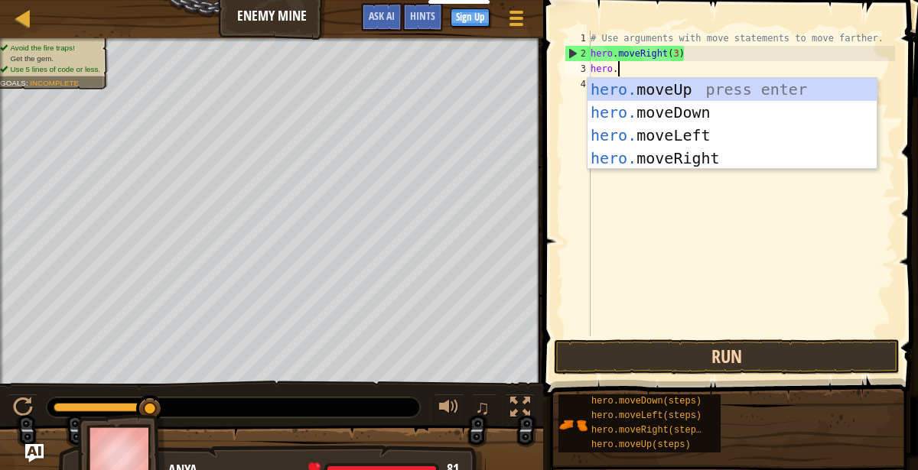
scroll to position [6, 1]
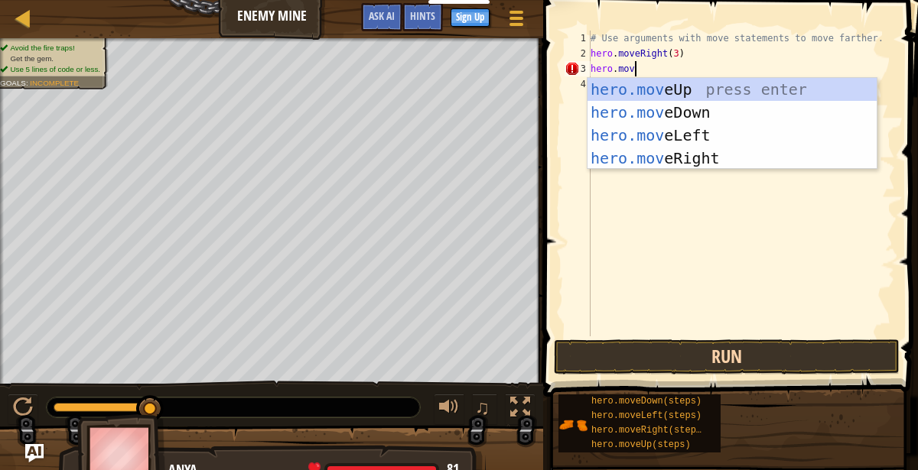
type textarea "hero.move"
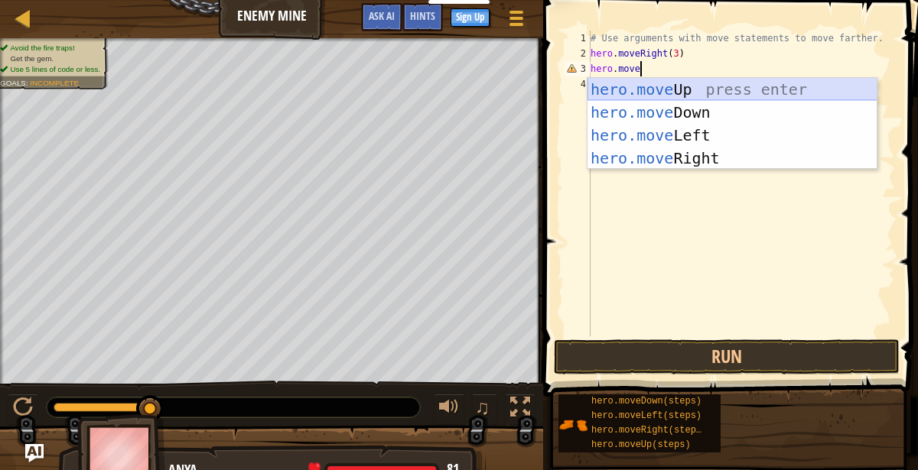
click at [786, 89] on div "hero.move Up press enter hero.move Down press enter hero.move Left press enter …" at bounding box center [732, 147] width 290 height 138
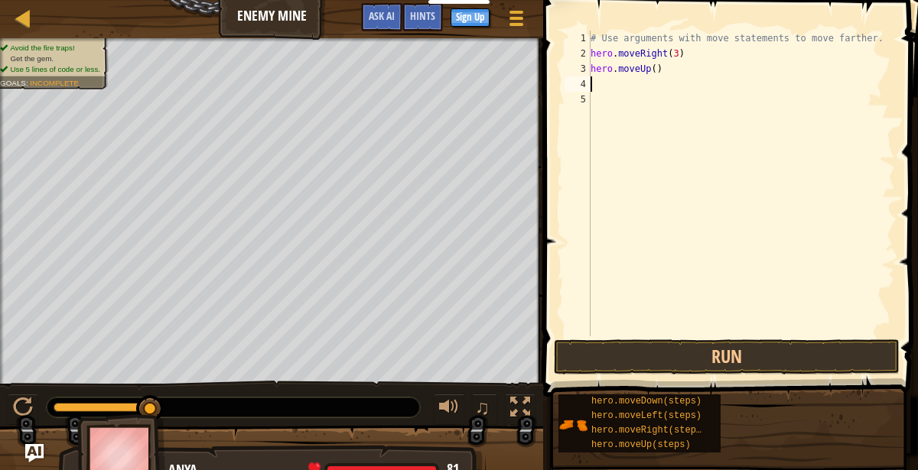
click at [713, 377] on span at bounding box center [731, 177] width 387 height 442
click at [713, 362] on button "Run" at bounding box center [727, 356] width 346 height 35
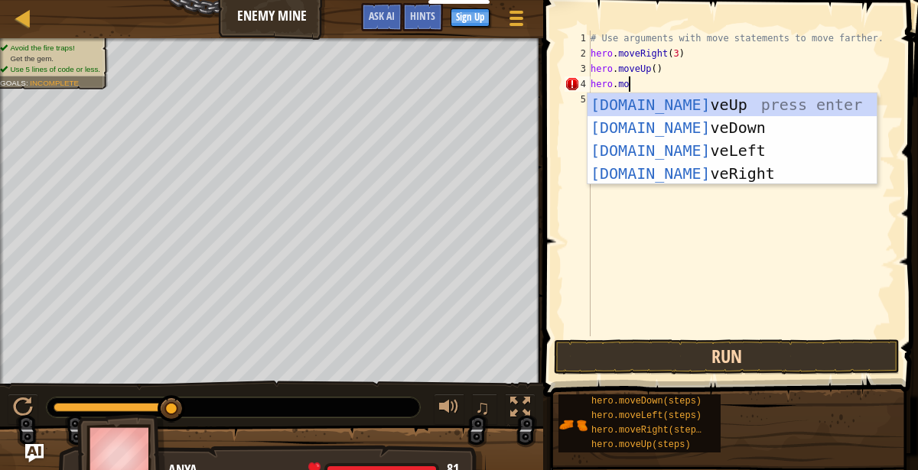
scroll to position [6, 3]
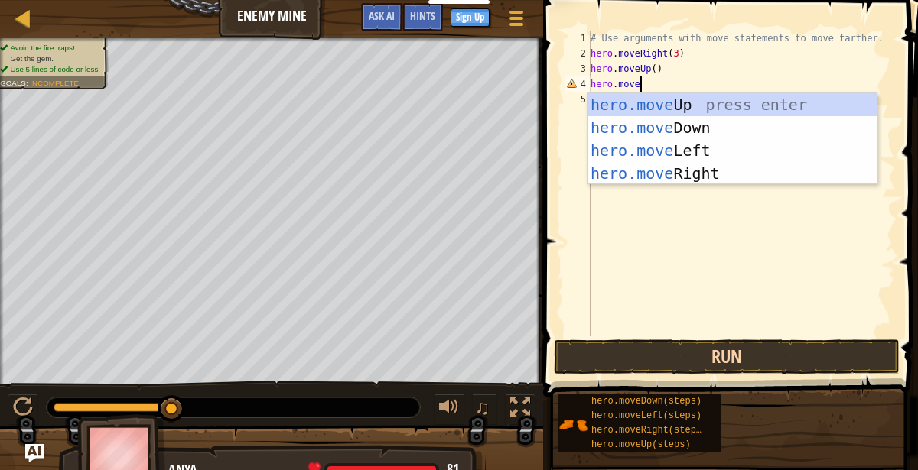
type textarea "hero.mover"
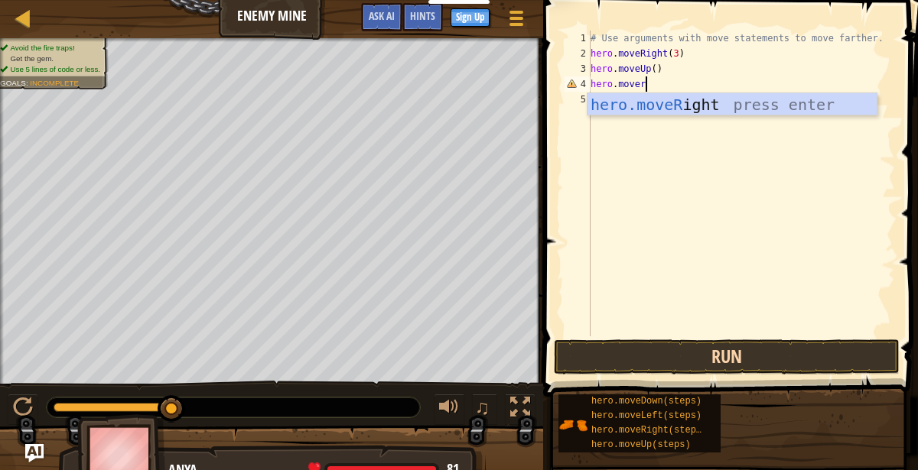
scroll to position [6, 4]
click at [768, 93] on div "hero.moveR ight press enter" at bounding box center [731, 103] width 289 height 21
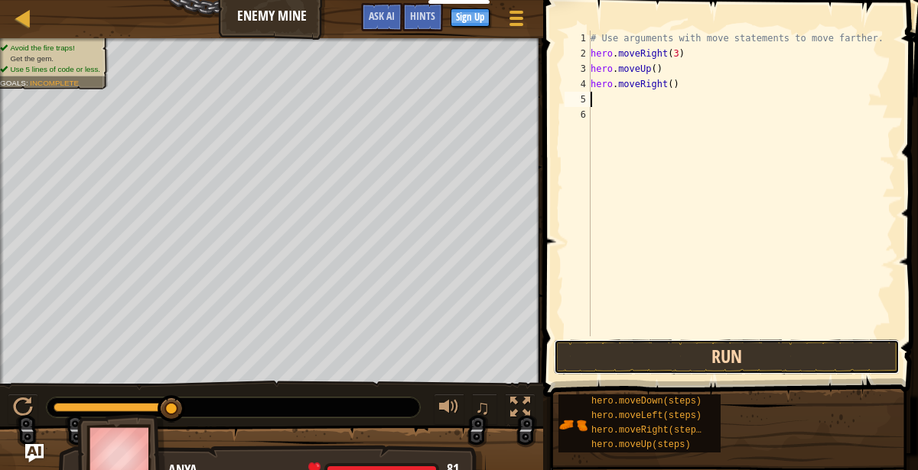
click at [763, 355] on button "Run" at bounding box center [727, 356] width 346 height 35
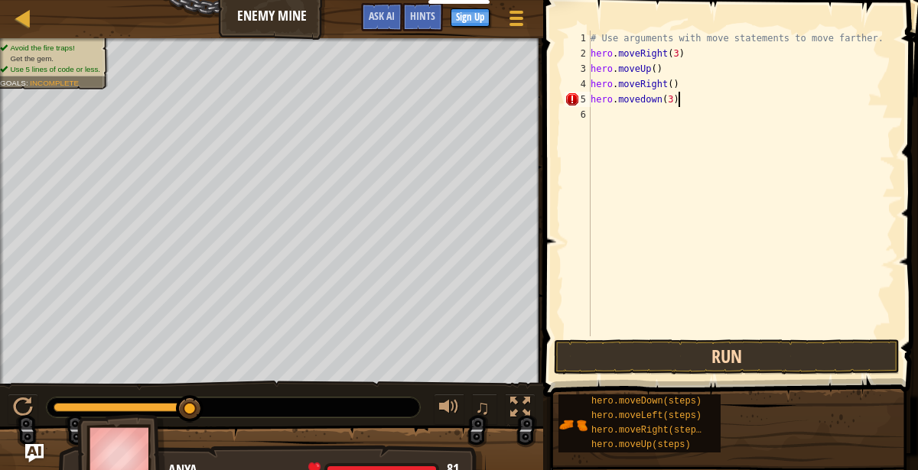
scroll to position [6, 6]
click at [690, 355] on button "Run" at bounding box center [727, 356] width 346 height 35
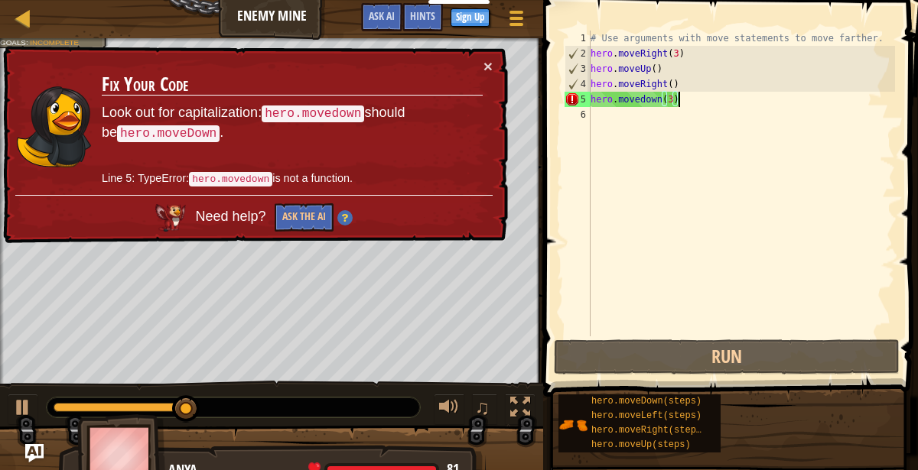
click at [622, 106] on div "# Use arguments with move statements to move farther. hero . moveRight ( 3 ) he…" at bounding box center [740, 199] width 307 height 336
click at [648, 100] on div "# Use arguments with move statements to move farther. hero . moveRight ( 3 ) he…" at bounding box center [740, 199] width 307 height 336
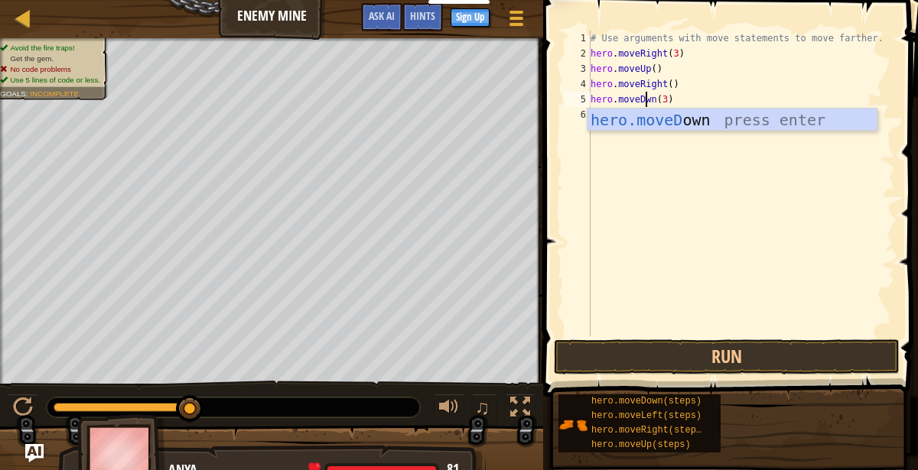
scroll to position [6, 5]
click at [761, 122] on div "hero.moveDow n press enter" at bounding box center [732, 143] width 290 height 69
type textarea "hero.moveDown(3)"
click at [716, 363] on button "Run" at bounding box center [727, 356] width 346 height 35
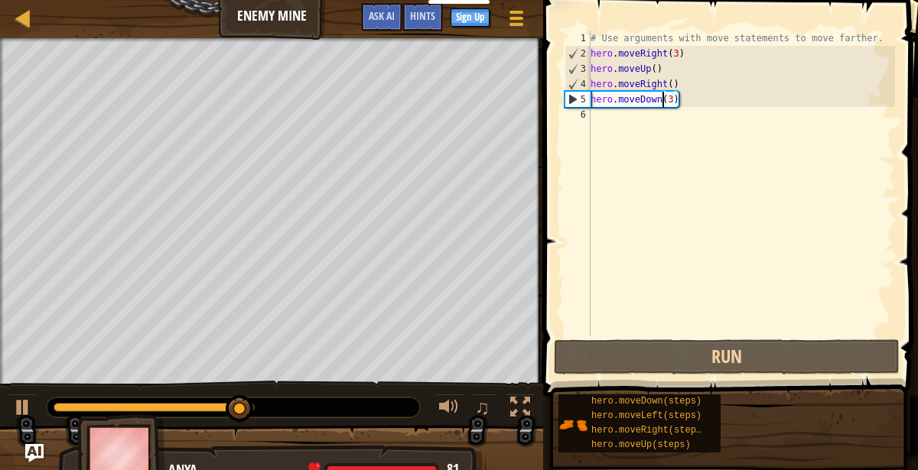
click at [681, 124] on div "# Use arguments with move statements to move farther. hero . moveRight ( 3 ) he…" at bounding box center [740, 199] width 307 height 336
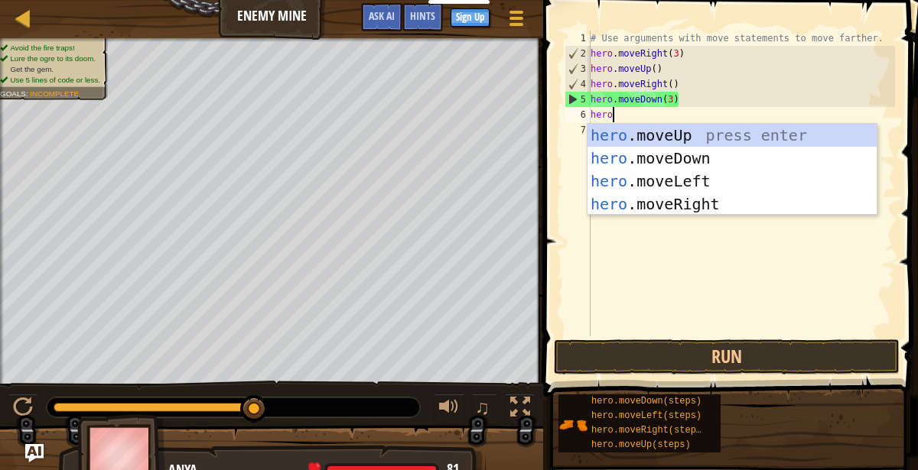
scroll to position [6, 1]
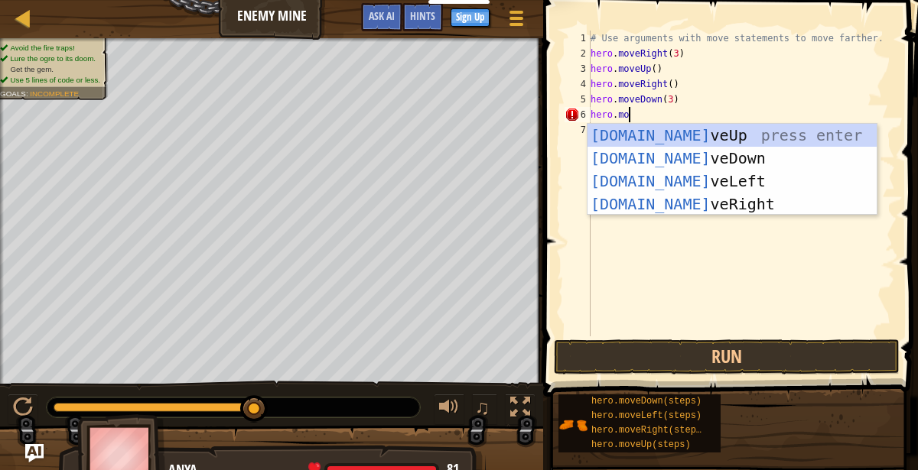
type textarea "hero.move"
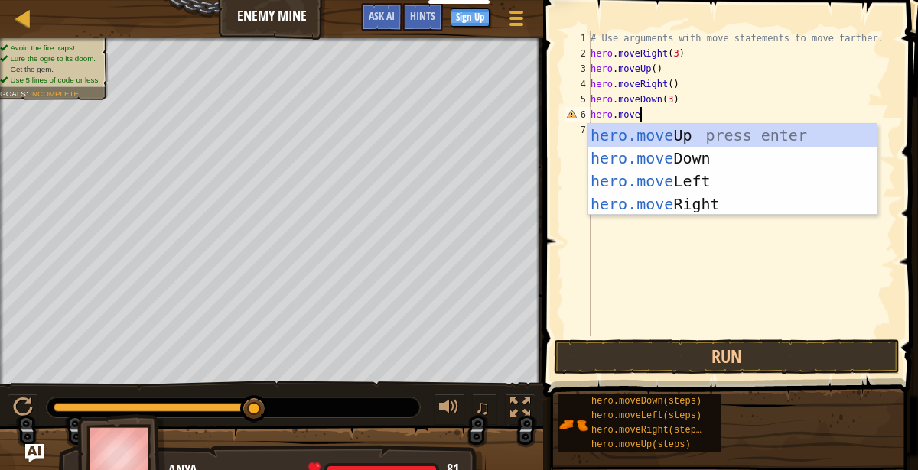
click at [723, 203] on div "hero.move Up press enter hero.move Down press enter hero.move Left press enter …" at bounding box center [732, 193] width 290 height 138
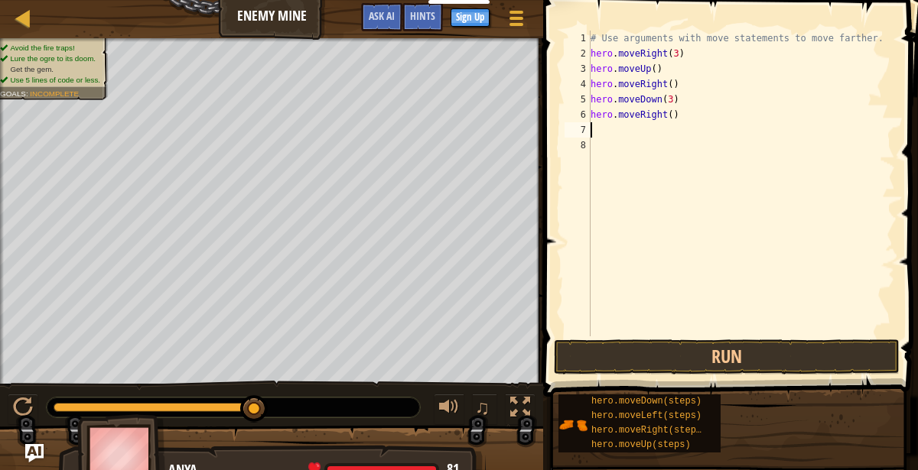
click at [674, 120] on div "# Use arguments with move statements to move farther. hero . moveRight ( 3 ) he…" at bounding box center [740, 199] width 307 height 336
type textarea "hero.moveRight(2)"
click at [773, 364] on button "Run" at bounding box center [727, 356] width 346 height 35
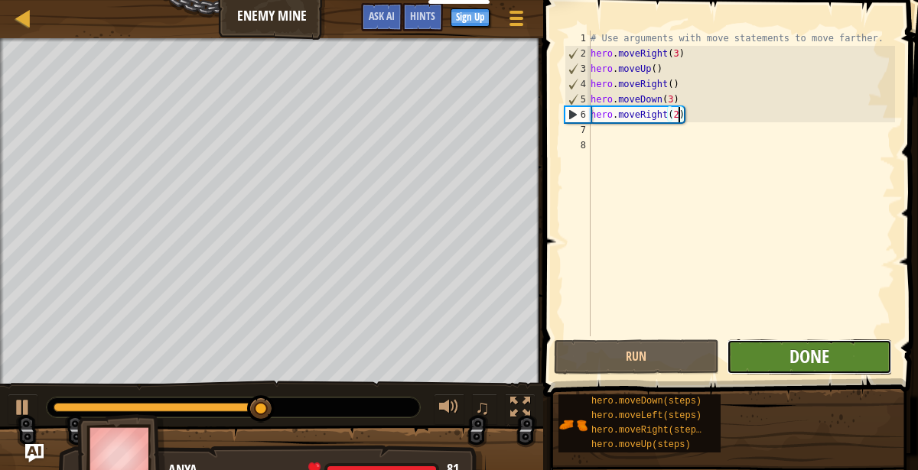
click at [828, 356] on span "Done" at bounding box center [809, 356] width 40 height 24
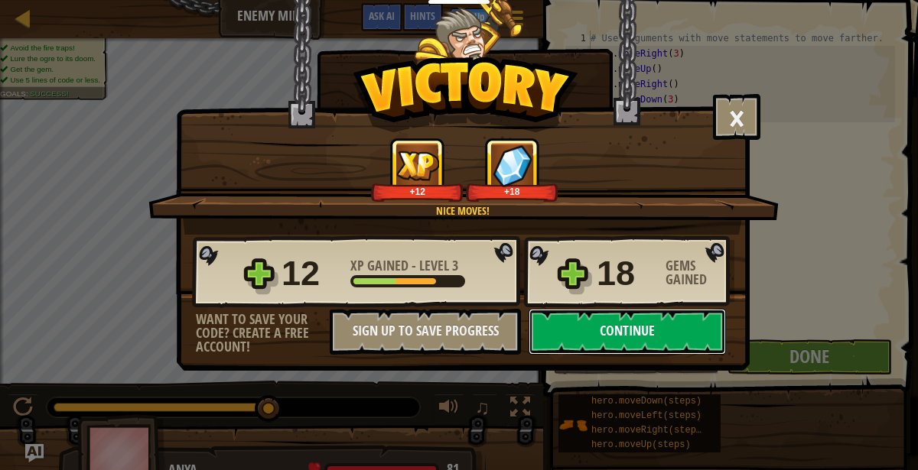
click at [656, 333] on button "Continue" at bounding box center [626, 332] width 197 height 46
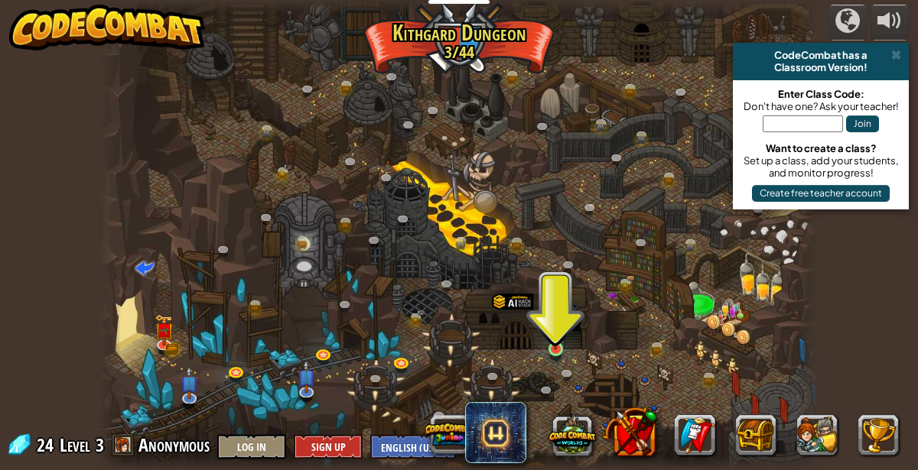
click at [554, 346] on img at bounding box center [555, 331] width 17 height 38
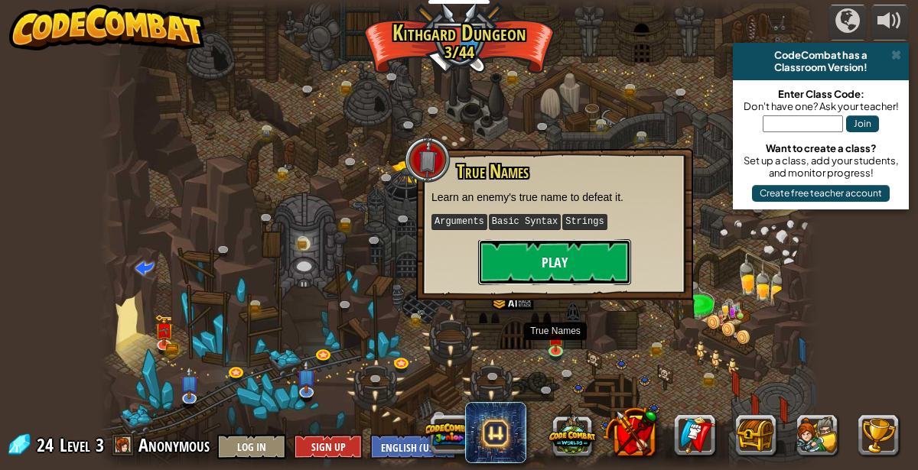
click at [569, 258] on button "Play" at bounding box center [554, 262] width 153 height 46
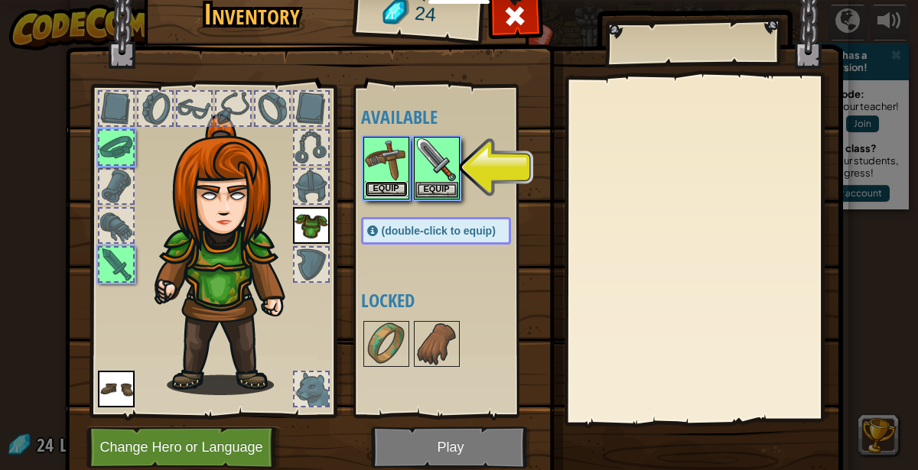
click at [390, 189] on button "Equip" at bounding box center [386, 189] width 43 height 16
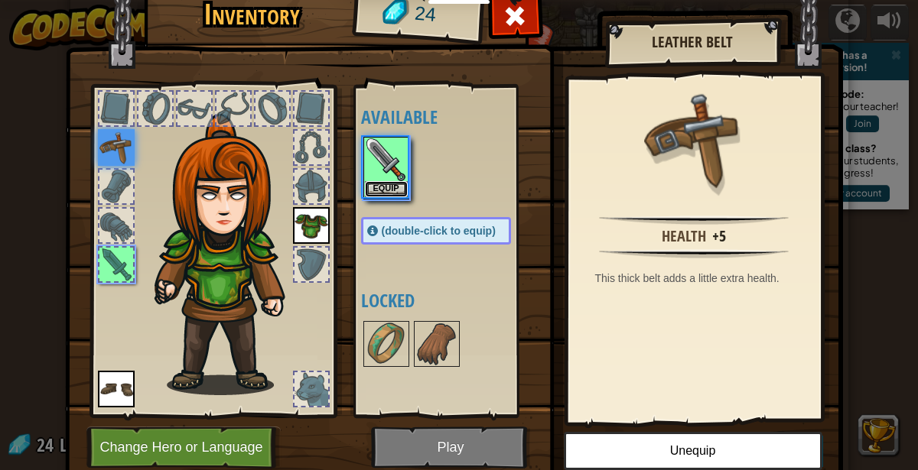
click at [395, 184] on button "Equip" at bounding box center [386, 189] width 43 height 16
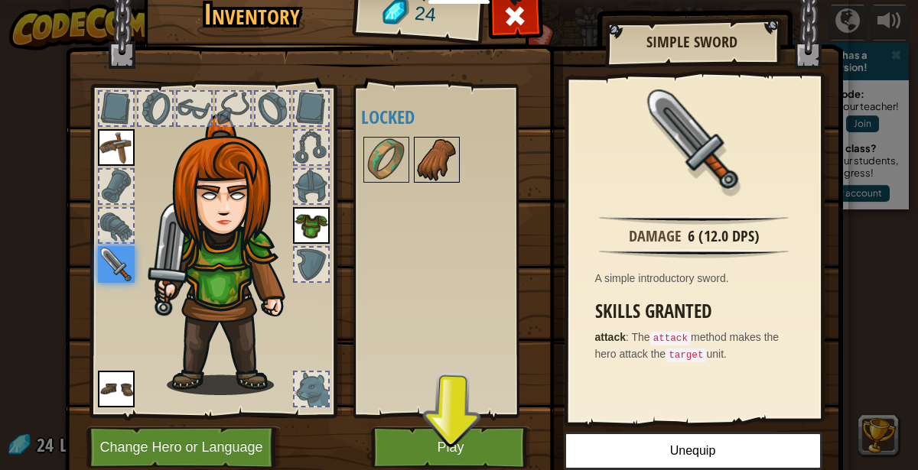
click at [440, 165] on img at bounding box center [436, 159] width 43 height 43
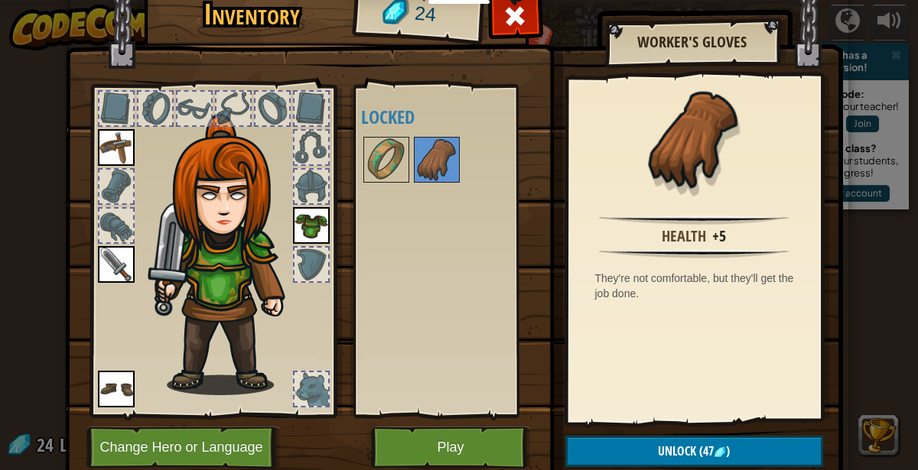
click at [154, 114] on div at bounding box center [155, 109] width 34 height 34
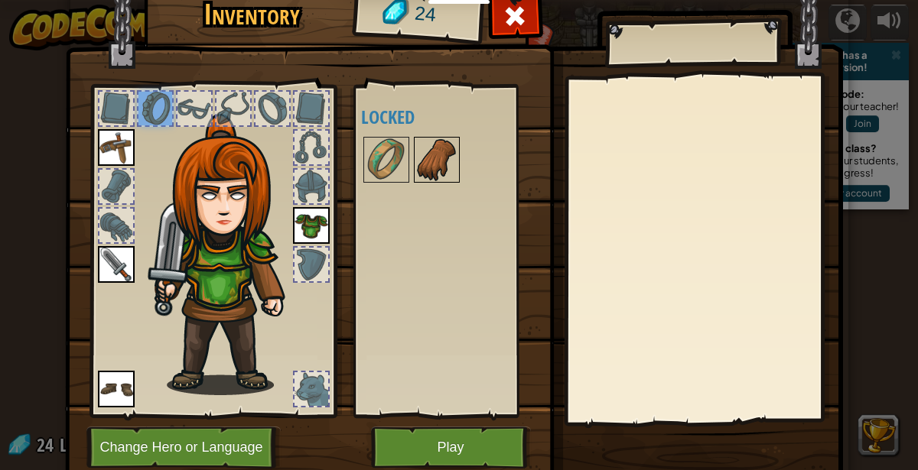
click at [414, 159] on div at bounding box center [437, 160] width 46 height 46
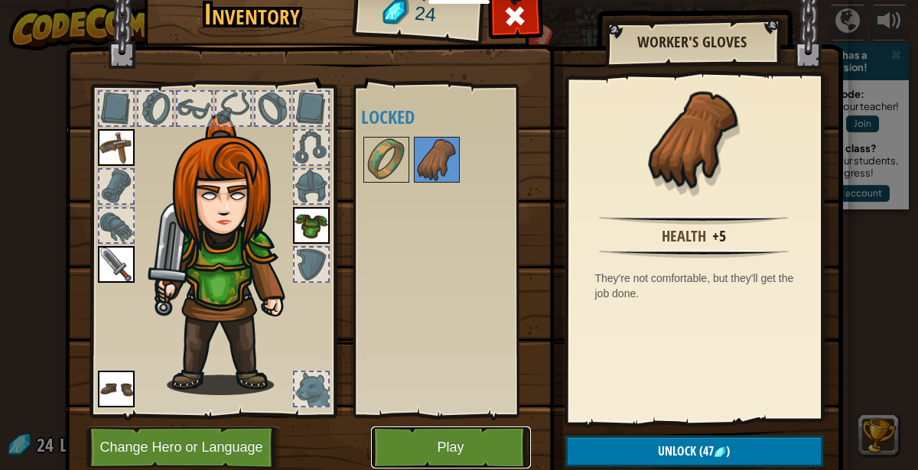
click at [431, 459] on button "Play" at bounding box center [451, 448] width 160 height 42
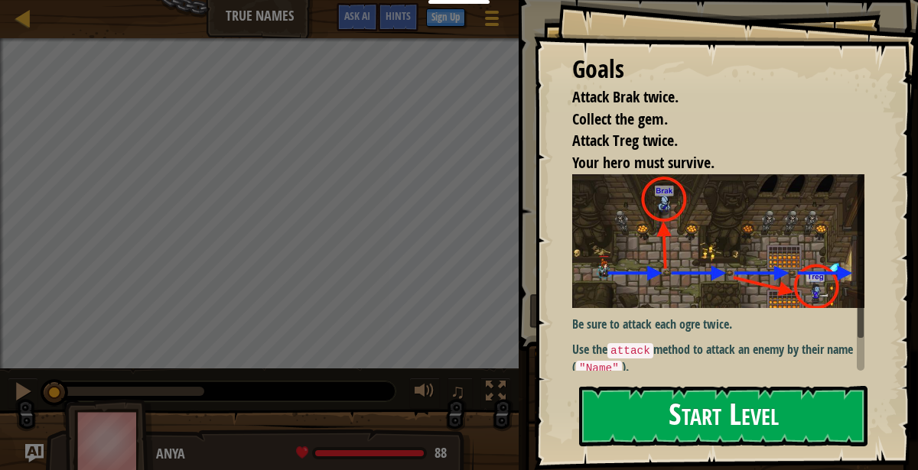
click at [659, 430] on button "Start Level" at bounding box center [723, 416] width 288 height 60
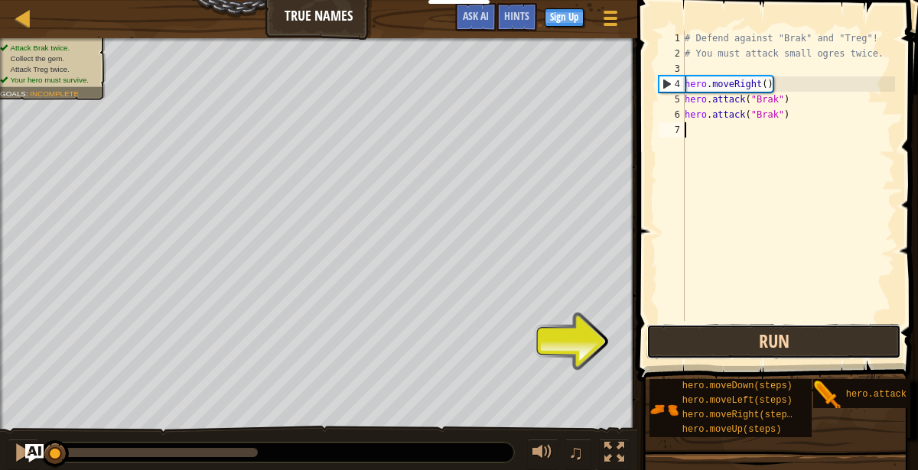
click at [801, 333] on button "Run" at bounding box center [773, 341] width 255 height 35
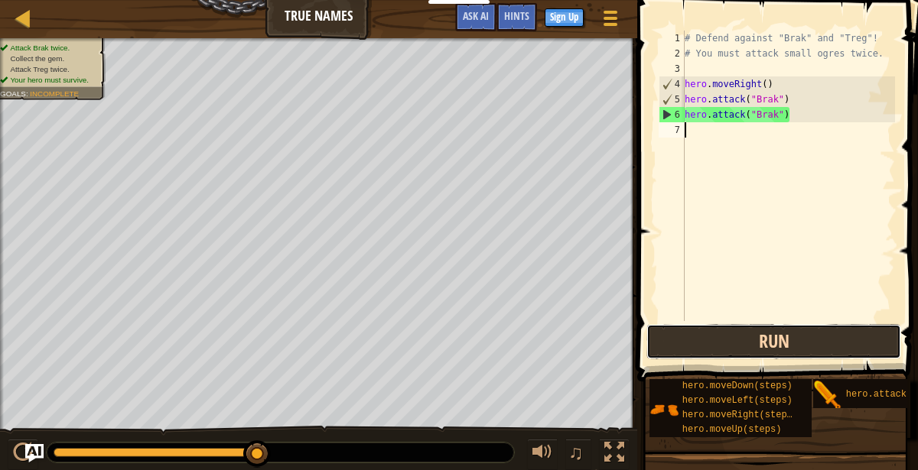
click at [801, 333] on button "Run" at bounding box center [773, 341] width 255 height 35
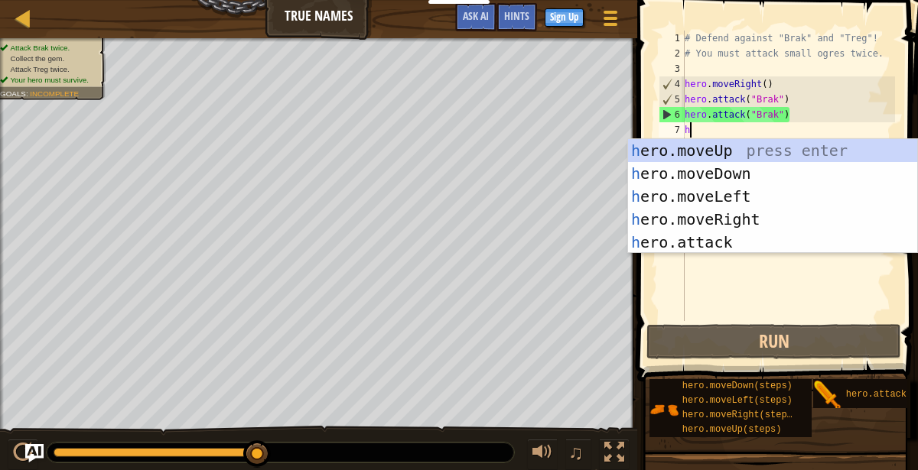
scroll to position [6, 0]
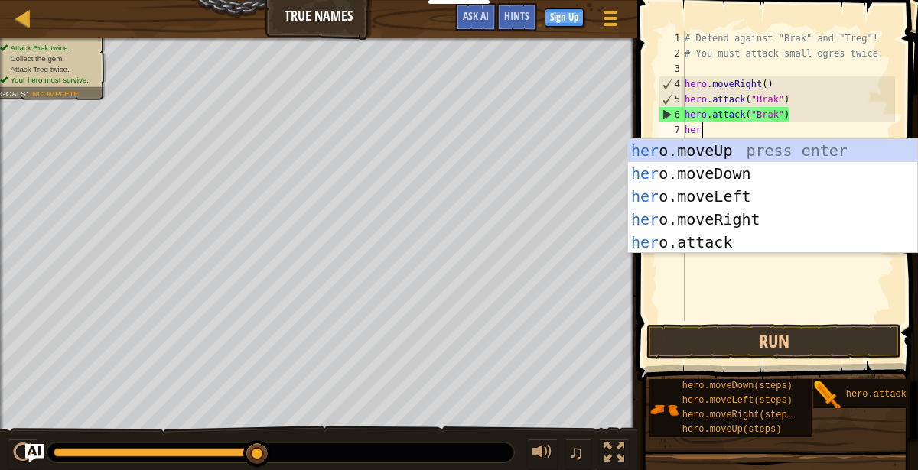
type textarea "hero"
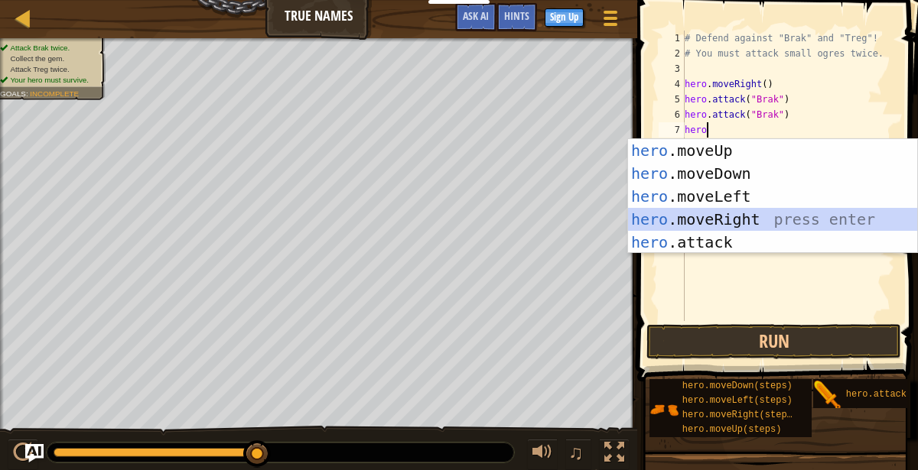
click at [800, 222] on div "hero .moveUp press enter hero .moveDown press enter hero .moveLeft press enter …" at bounding box center [773, 219] width 290 height 161
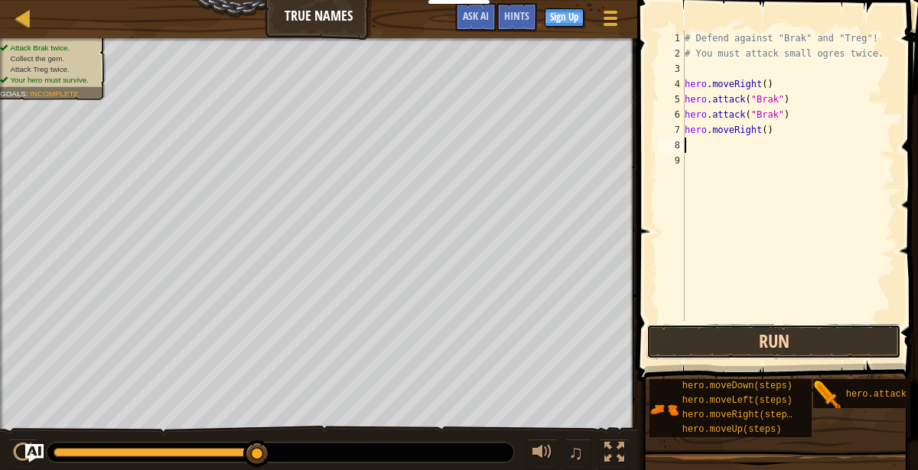
click at [799, 346] on button "Run" at bounding box center [773, 341] width 255 height 35
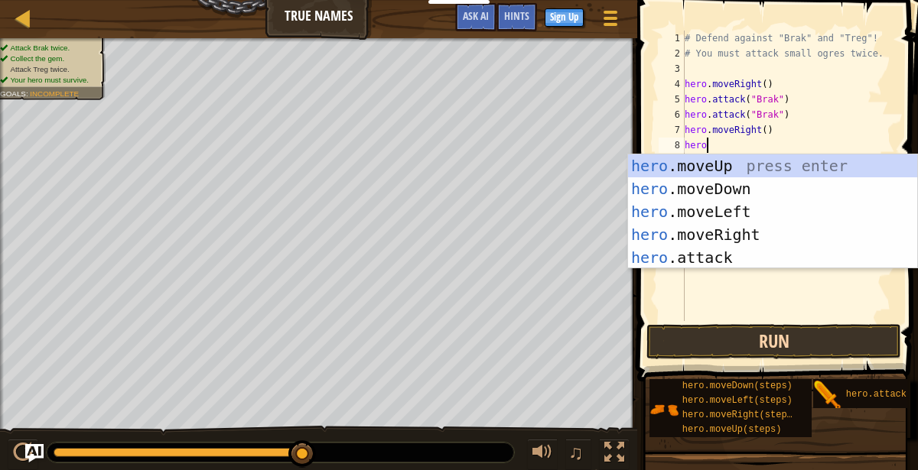
scroll to position [6, 1]
click at [740, 259] on div "hero. moveUp press enter hero. moveDown press enter hero. moveLeft press enter …" at bounding box center [773, 234] width 290 height 161
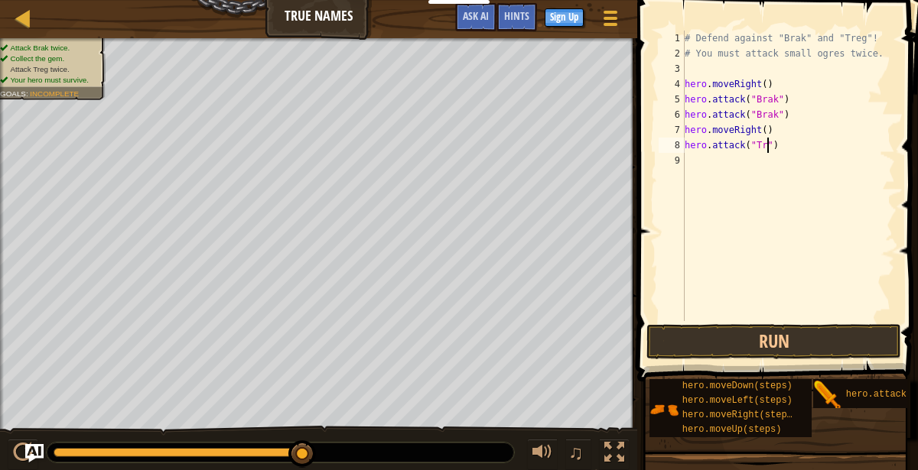
scroll to position [6, 7]
type textarea "hero.attack("Treg")"
drag, startPoint x: 848, startPoint y: 350, endPoint x: 749, endPoint y: 434, distance: 129.6
click at [749, 434] on div "Hints hero.attack("Treg") 1 2 3 4 5 6 7 8 9 # Defend against "Brak" and "Treg"!…" at bounding box center [774, 231] width 285 height 463
click at [717, 159] on div "# Defend against "Brak" and "Treg"! # You must attack small ogres twice. hero .…" at bounding box center [787, 191] width 213 height 321
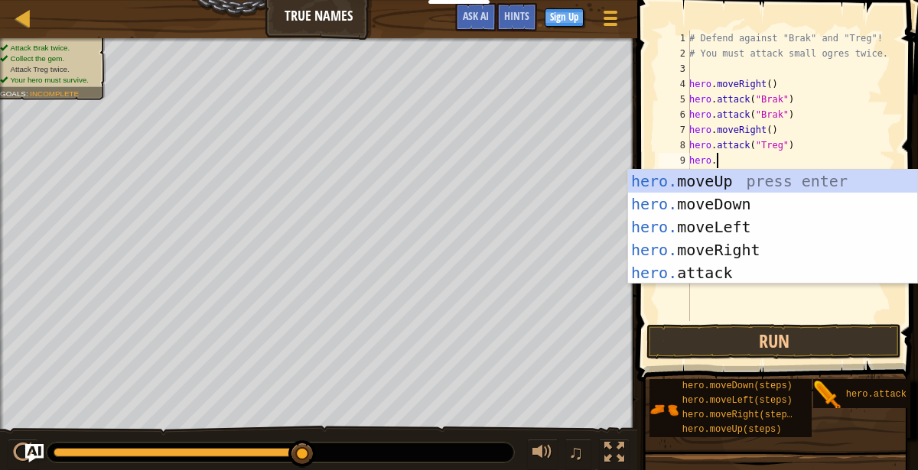
scroll to position [6, 1]
click at [740, 275] on div "hero. moveUp press enter hero. moveDown press enter hero. moveLeft press enter …" at bounding box center [773, 250] width 290 height 161
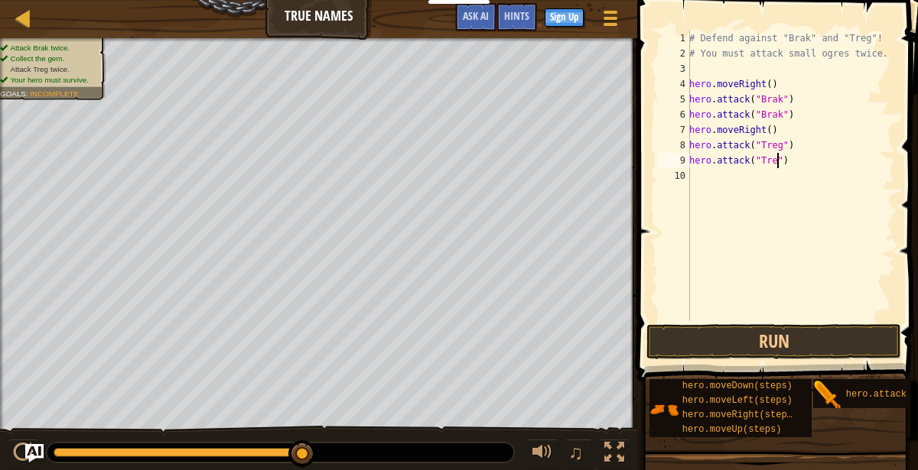
scroll to position [6, 8]
type textarea "hero.attack("Treg")"
click at [762, 351] on button "Run" at bounding box center [773, 341] width 255 height 35
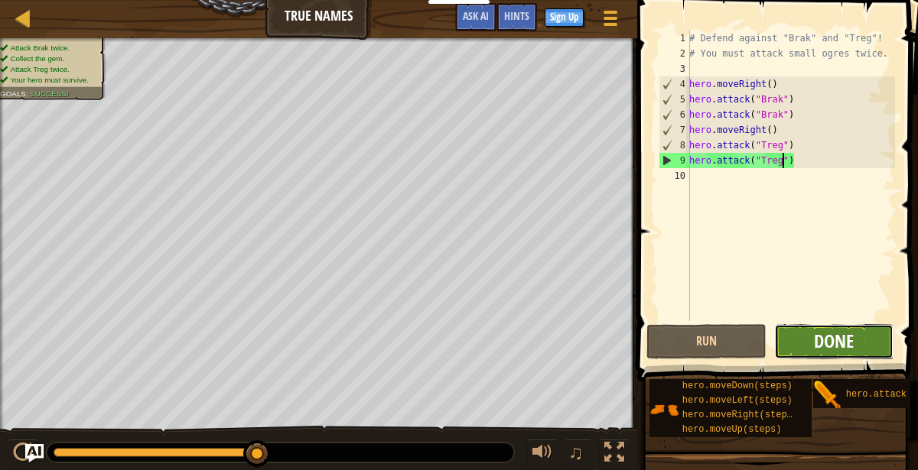
click at [847, 346] on span "Done" at bounding box center [834, 341] width 40 height 24
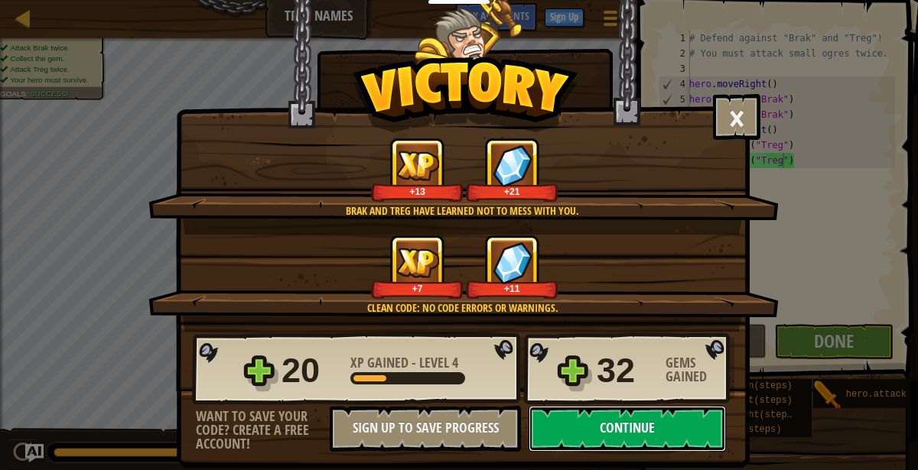
click at [587, 425] on button "Continue" at bounding box center [626, 429] width 197 height 46
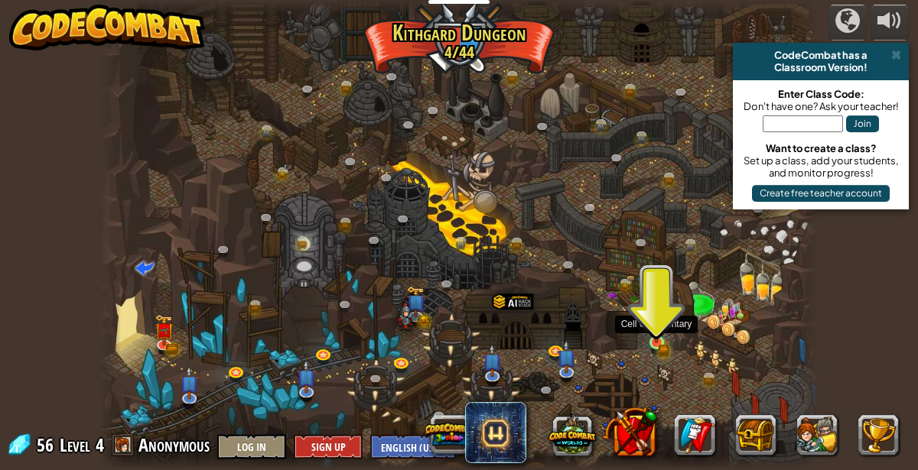
click at [658, 339] on img at bounding box center [656, 325] width 17 height 37
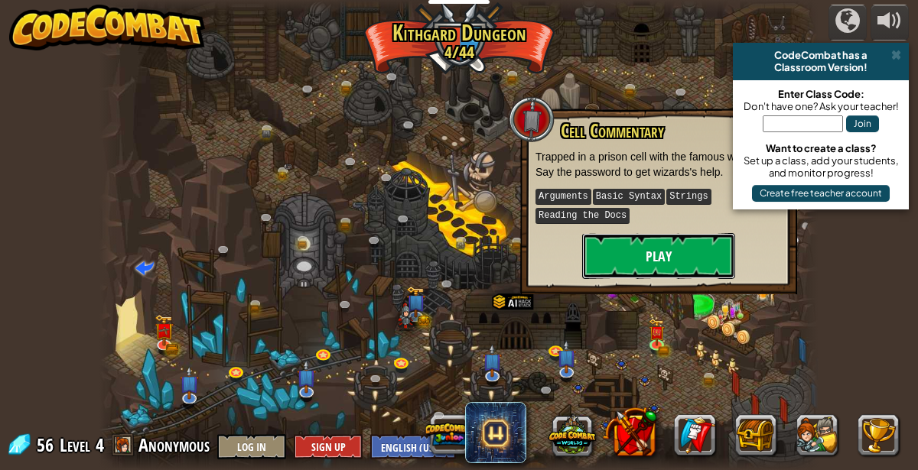
click at [651, 234] on button "Play" at bounding box center [658, 256] width 153 height 46
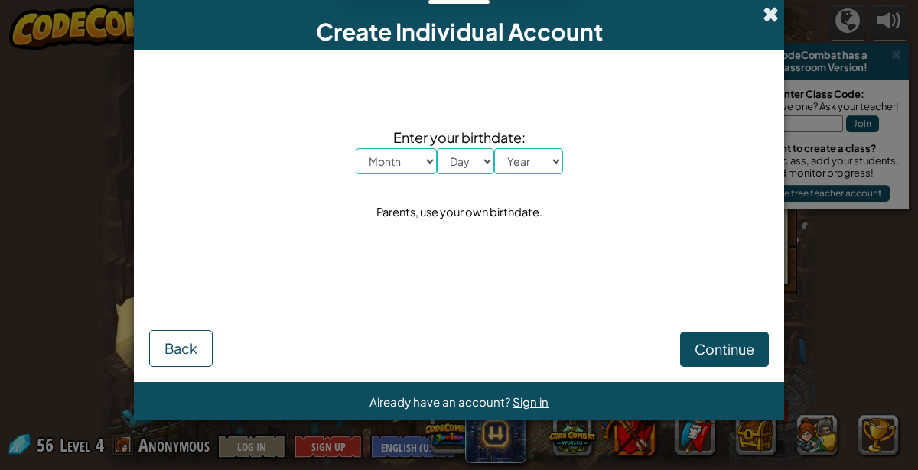
click at [767, 15] on span at bounding box center [770, 14] width 16 height 16
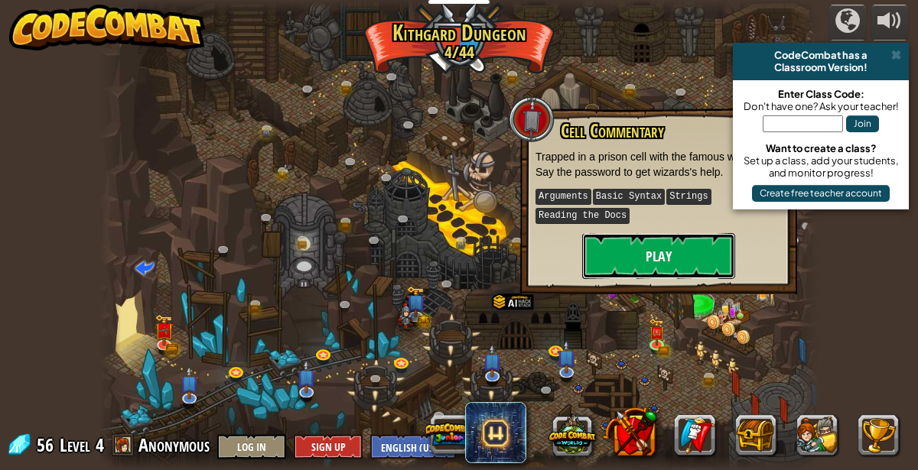
click at [654, 260] on button "Play" at bounding box center [658, 256] width 153 height 46
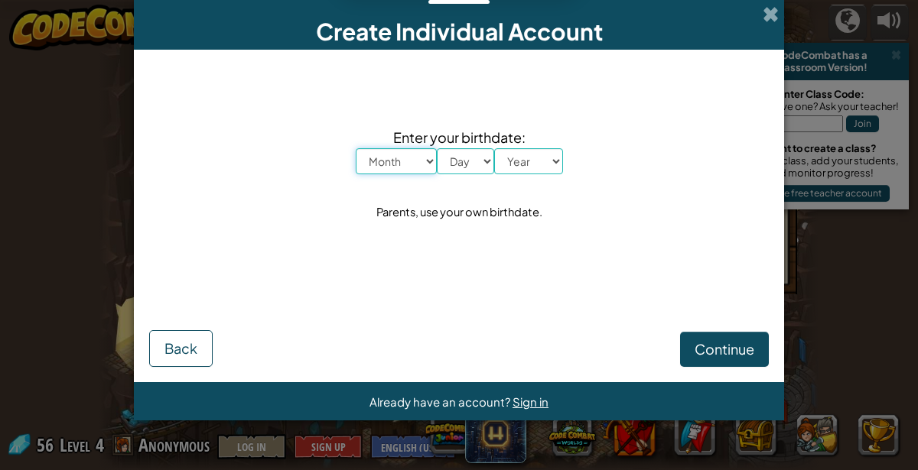
click at [404, 161] on select "Month January February March April May June July August September October Novem…" at bounding box center [396, 161] width 81 height 26
select select "6"
click at [356, 148] on select "Month January February March April May June July August September October Novem…" at bounding box center [396, 161] width 81 height 26
click at [472, 154] on select "Day 1 2 3 4 5 6 7 8 9 10 11 12 13 14 15 16 17 18 19 20 21 22 23 24 25 26 27 28 …" at bounding box center [465, 161] width 57 height 26
select select "7"
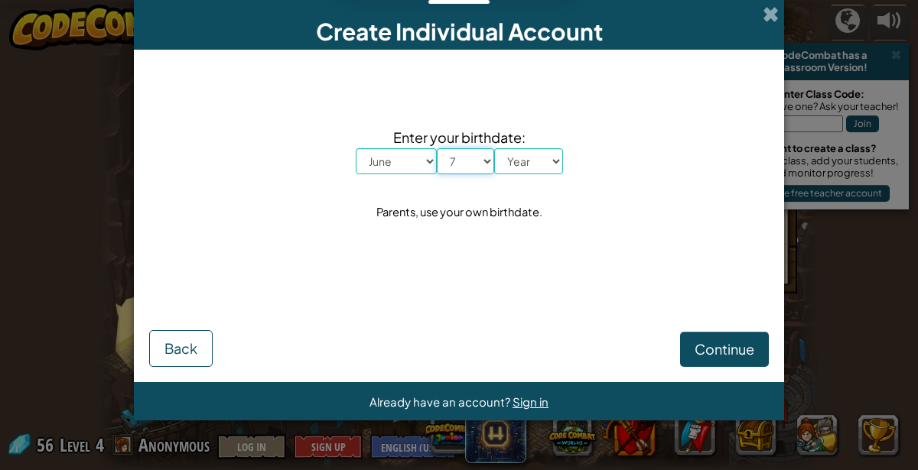
click at [437, 148] on select "Day 1 2 3 4 5 6 7 8 9 10 11 12 13 14 15 16 17 18 19 20 21 22 23 24 25 26 27 28 …" at bounding box center [465, 161] width 57 height 26
click at [528, 141] on span "Enter your birthdate:" at bounding box center [459, 137] width 207 height 22
click at [528, 146] on span "Enter your birthdate:" at bounding box center [459, 137] width 207 height 22
click at [525, 153] on select "Year [DATE] 2024 2023 2022 2021 2020 2019 2018 2017 2016 2015 2014 2013 2012 20…" at bounding box center [528, 161] width 69 height 26
select select "2014"
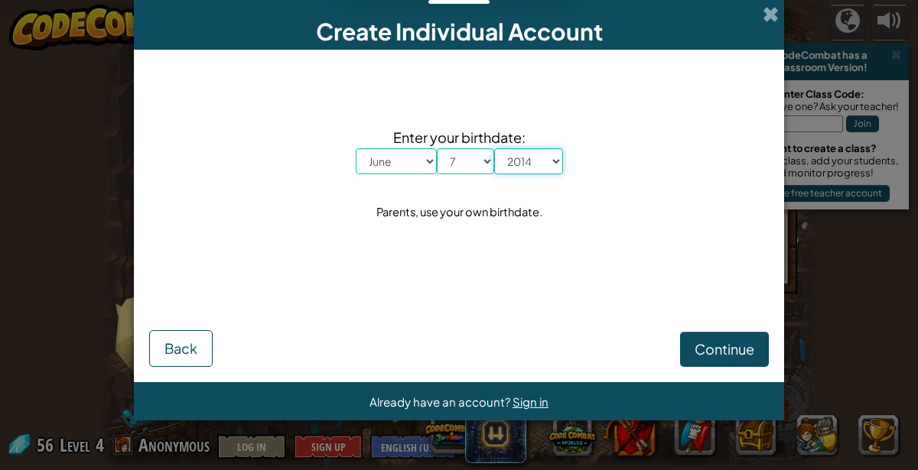
click at [494, 148] on select "Year [DATE] 2024 2023 2022 2021 2020 2019 2018 2017 2016 2015 2014 2013 2012 20…" at bounding box center [528, 161] width 69 height 26
click at [714, 351] on span "Continue" at bounding box center [724, 349] width 60 height 18
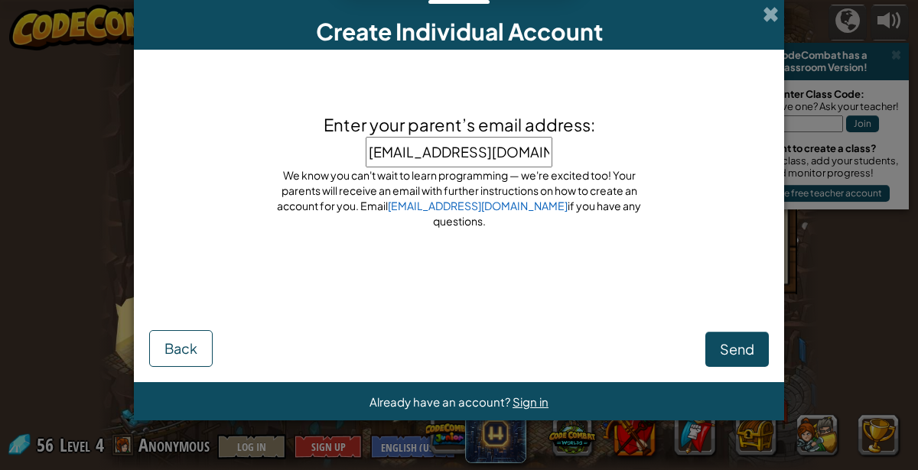
type input "[EMAIL_ADDRESS][DOMAIN_NAME]"
click at [740, 349] on span "Send" at bounding box center [737, 349] width 34 height 18
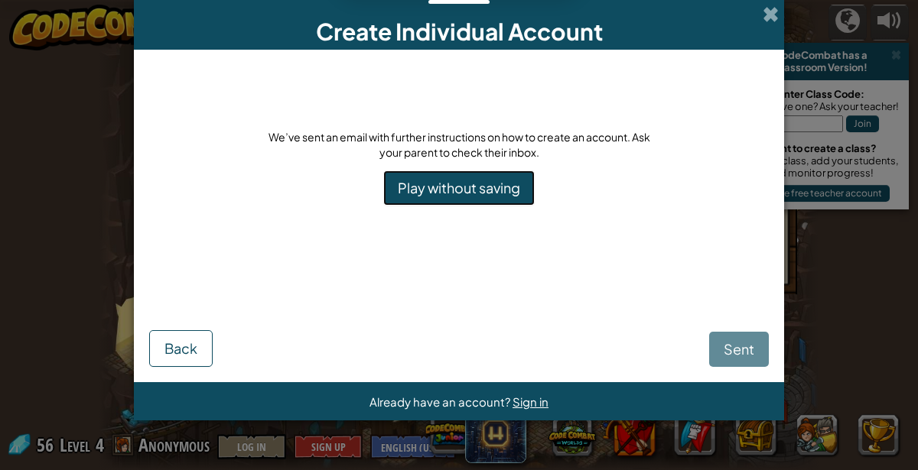
click at [468, 187] on link "Play without saving" at bounding box center [458, 188] width 151 height 35
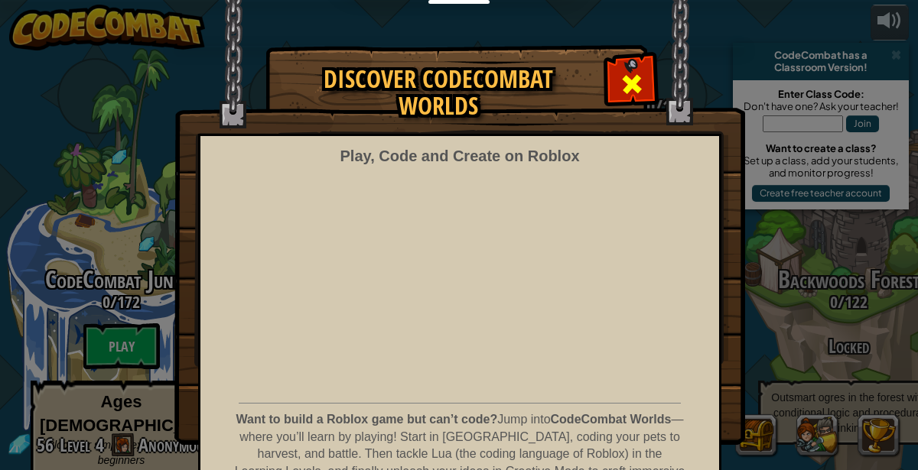
click at [621, 67] on div at bounding box center [631, 82] width 48 height 48
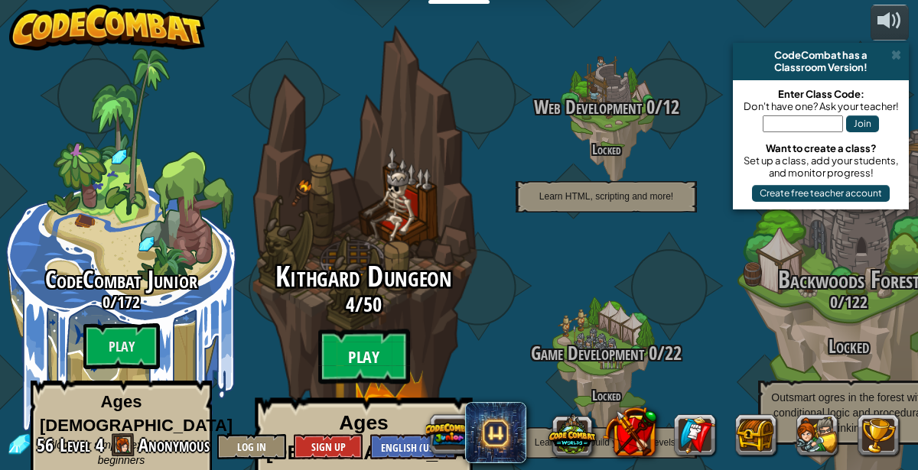
click at [354, 330] on btn "Play" at bounding box center [364, 357] width 92 height 55
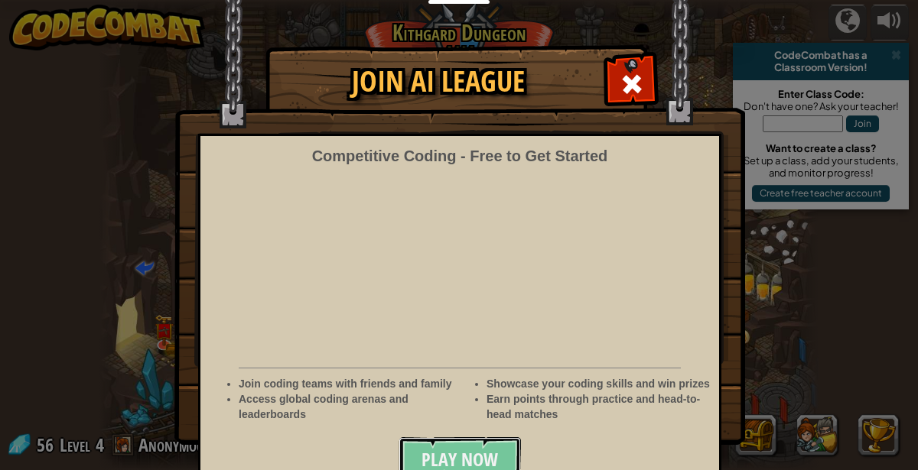
click at [469, 447] on span "Play Now" at bounding box center [459, 459] width 76 height 24
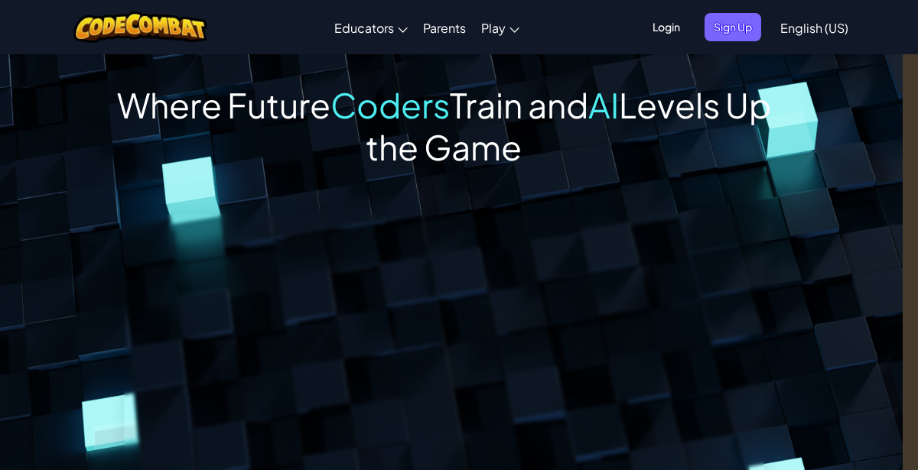
scroll to position [0, 23]
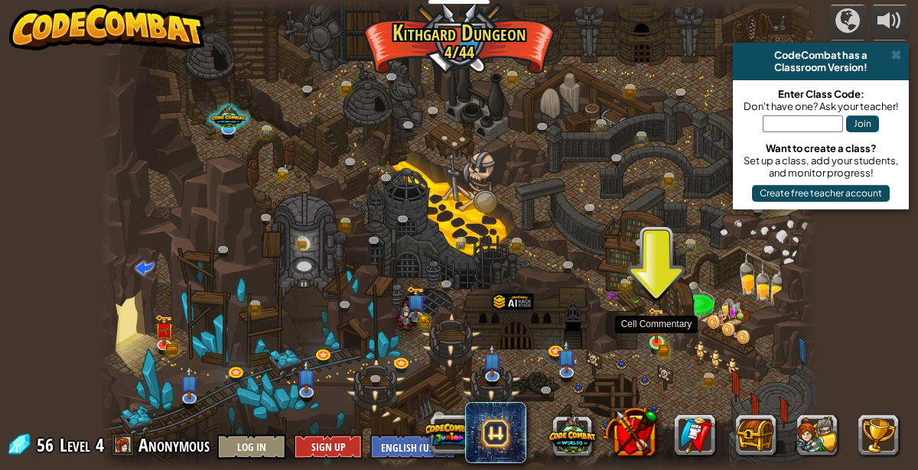
click at [658, 337] on img at bounding box center [656, 325] width 17 height 37
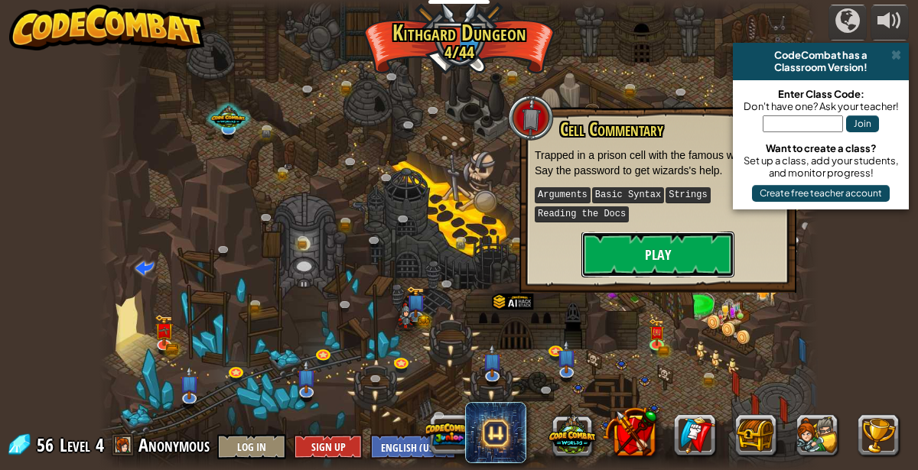
click at [639, 270] on button "Play" at bounding box center [657, 255] width 153 height 46
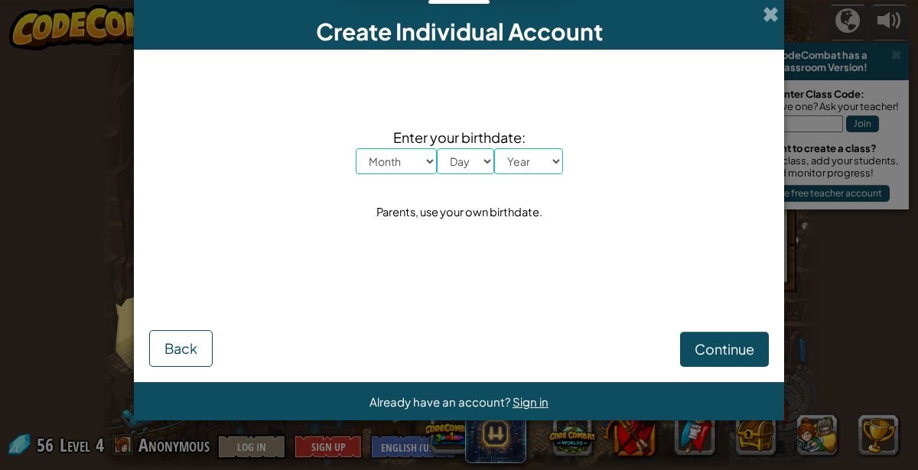
click at [395, 149] on select "Month January February March April May June July August September October Novem…" at bounding box center [396, 161] width 81 height 26
click at [356, 148] on select "Month January February March April May June July August September October Novem…" at bounding box center [396, 161] width 81 height 26
click at [391, 164] on select "Month January February March April May June July August September October Novem…" at bounding box center [396, 161] width 81 height 26
click at [356, 148] on select "Month January February March April May June July August September October Novem…" at bounding box center [396, 161] width 81 height 26
click at [372, 168] on select "Month January February March April May June July August September October Novem…" at bounding box center [396, 161] width 81 height 26
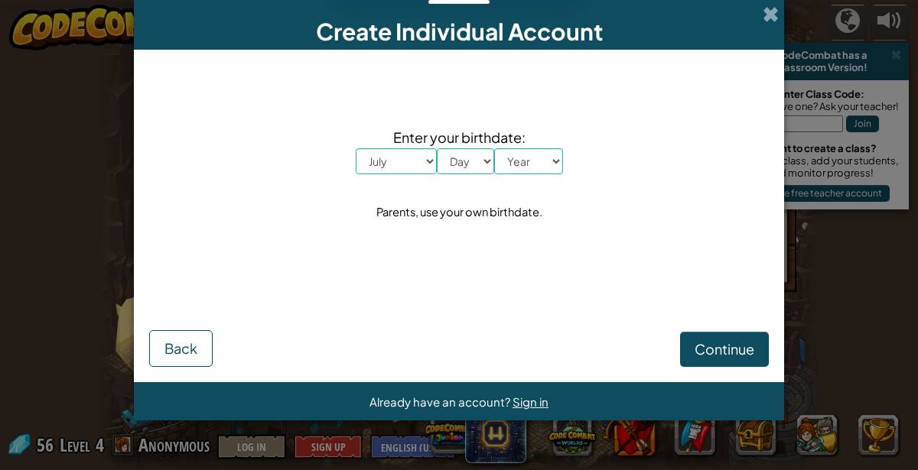
select select "6"
click at [356, 148] on select "Month January February March April May June July August September October Novem…" at bounding box center [396, 161] width 81 height 26
click at [456, 161] on select "Day 1 2 3 4 5 6 7 8 9 10 11 12 13 14 15 16 17 18 19 20 21 22 23 24 25 26 27 28 …" at bounding box center [465, 161] width 57 height 26
select select "7"
click at [437, 148] on select "Day 1 2 3 4 5 6 7 8 9 10 11 12 13 14 15 16 17 18 19 20 21 22 23 24 25 26 27 28 …" at bounding box center [465, 161] width 57 height 26
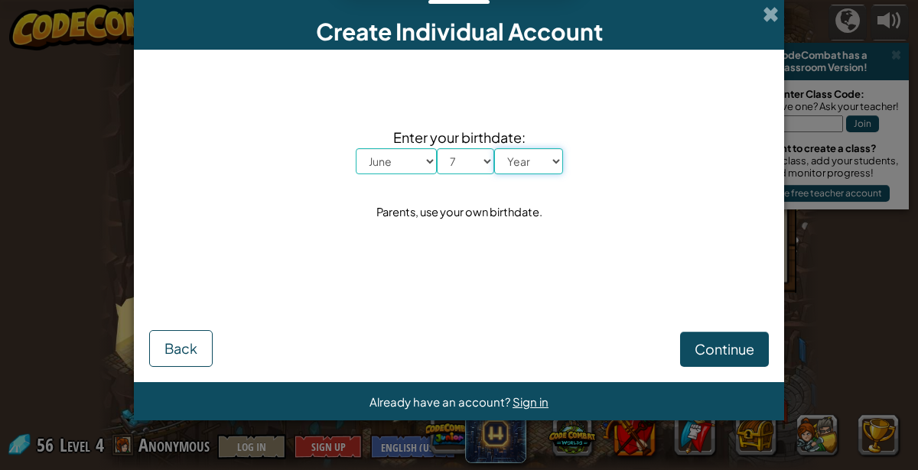
click at [516, 161] on select "Year [DATE] 2024 2023 2022 2021 2020 2019 2018 2017 2016 2015 2014 2013 2012 20…" at bounding box center [528, 161] width 69 height 26
select select "2014"
click at [494, 148] on select "Year [DATE] 2024 2023 2022 2021 2020 2019 2018 2017 2016 2015 2014 2013 2012 20…" at bounding box center [528, 161] width 69 height 26
click at [742, 348] on span "Continue" at bounding box center [724, 349] width 60 height 18
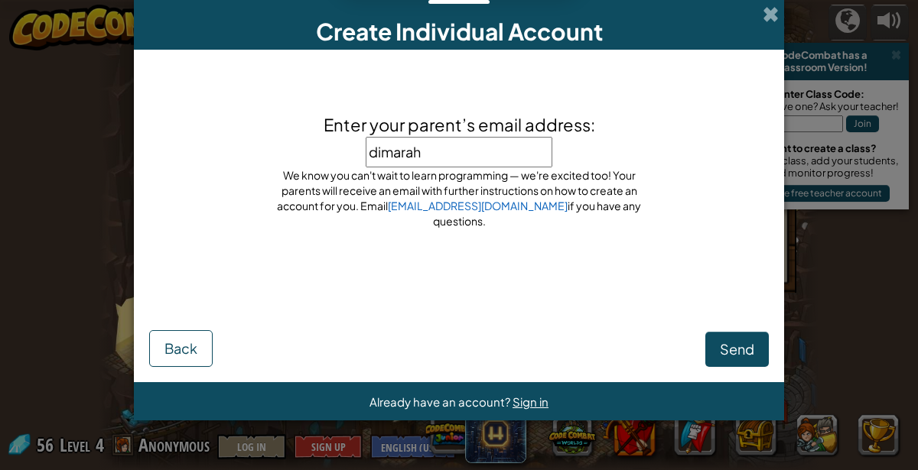
type input "dimarahi"
click at [748, 337] on button "Send" at bounding box center [736, 349] width 63 height 35
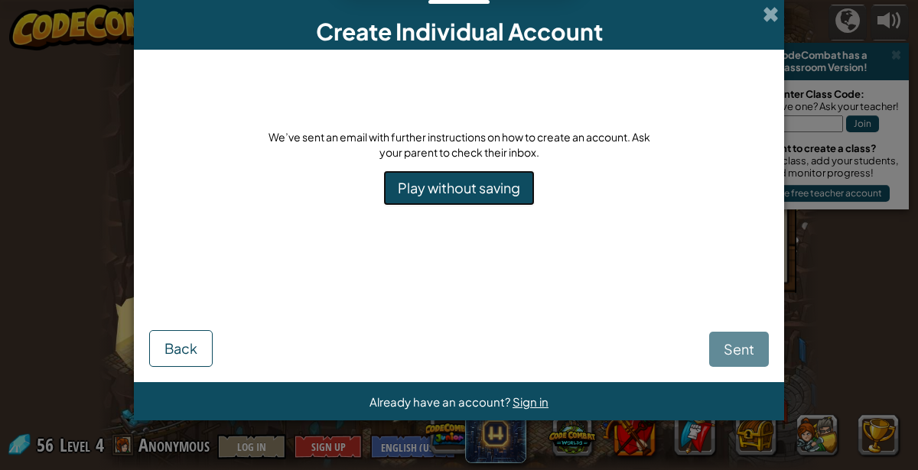
click at [480, 190] on link "Play without saving" at bounding box center [458, 188] width 151 height 35
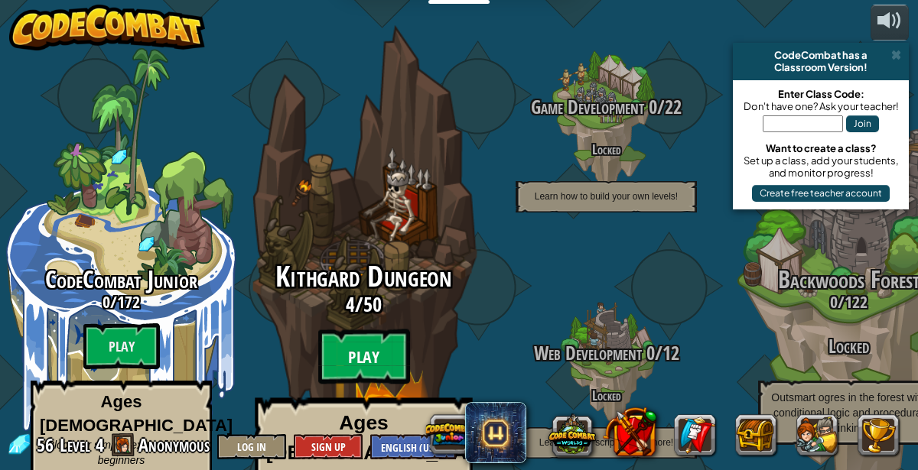
click at [346, 330] on btn "Play" at bounding box center [364, 357] width 92 height 55
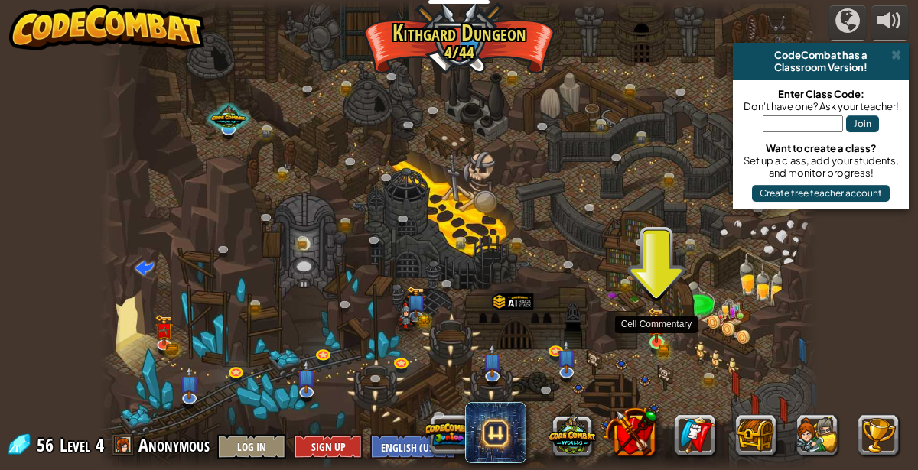
click at [656, 330] on img at bounding box center [656, 326] width 10 height 10
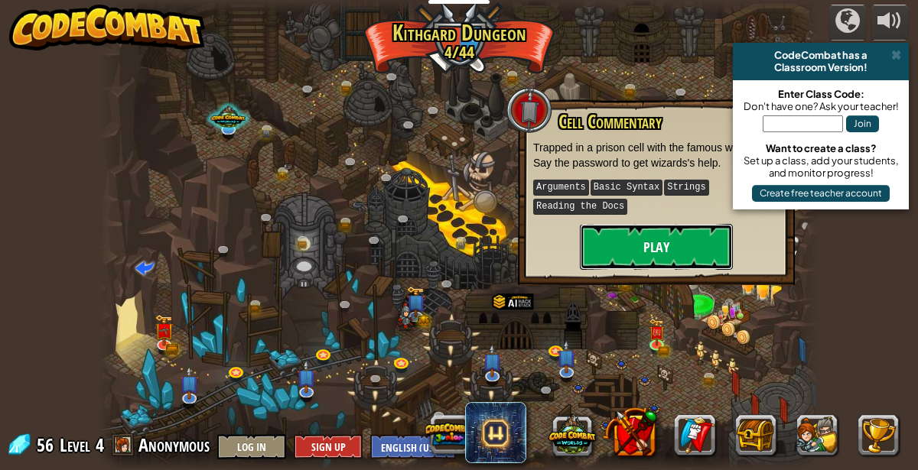
click at [637, 245] on button "Play" at bounding box center [656, 247] width 153 height 46
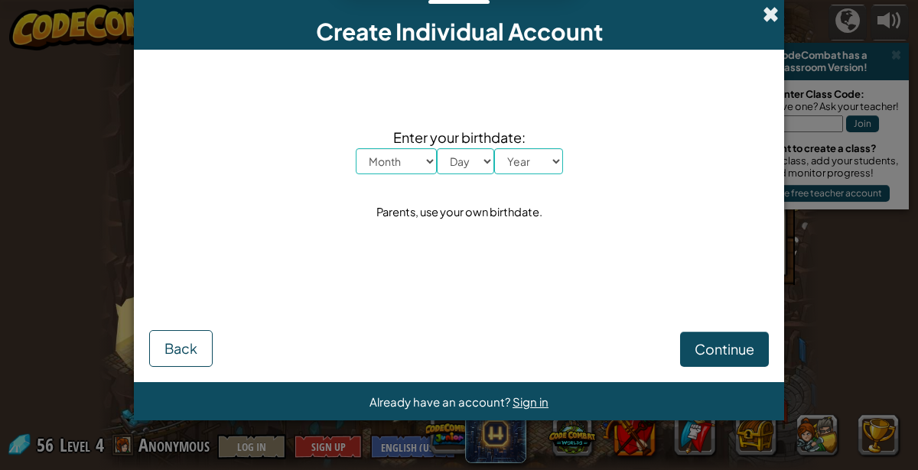
click at [774, 18] on span at bounding box center [770, 14] width 16 height 16
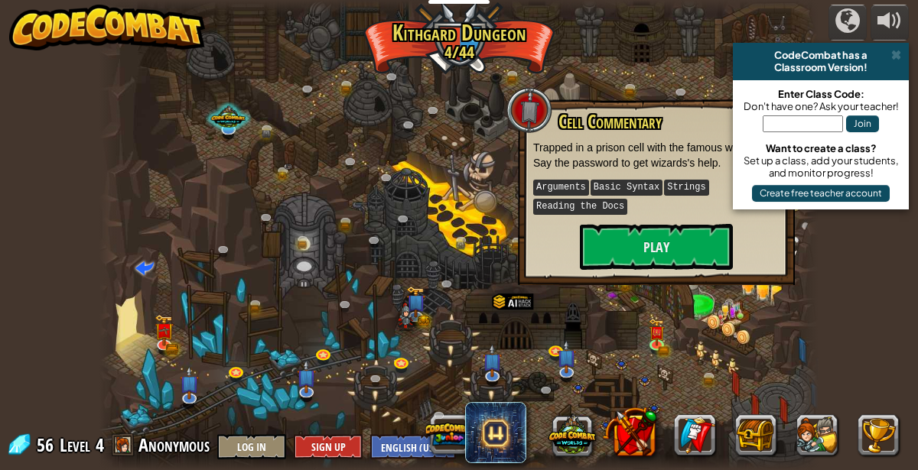
click at [322, 283] on div at bounding box center [459, 235] width 720 height 470
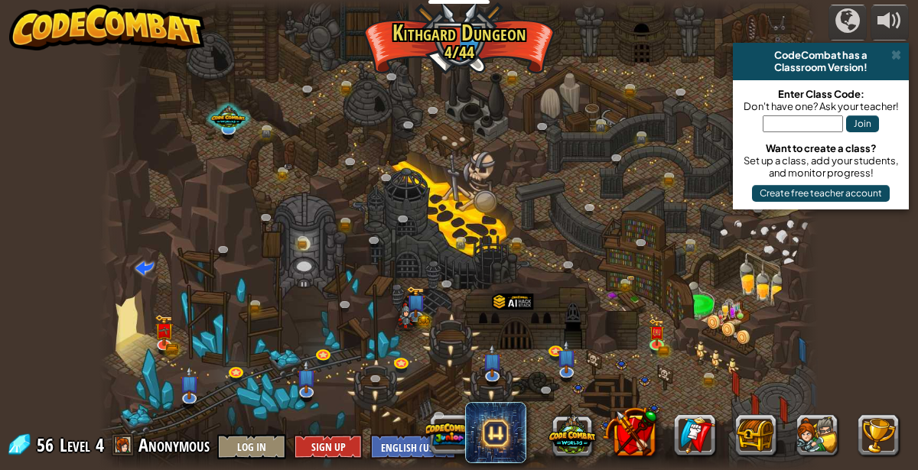
click at [322, 283] on div at bounding box center [459, 235] width 720 height 470
click at [139, 268] on span at bounding box center [144, 267] width 18 height 18
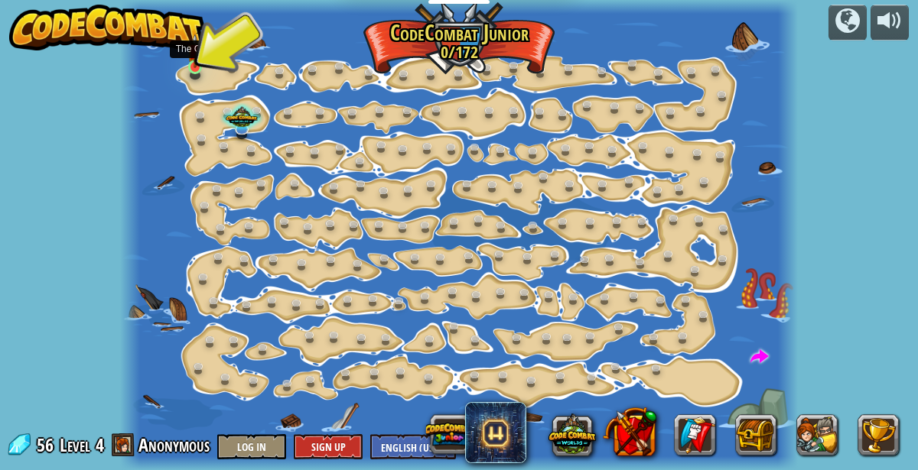
click at [198, 62] on img at bounding box center [194, 51] width 15 height 35
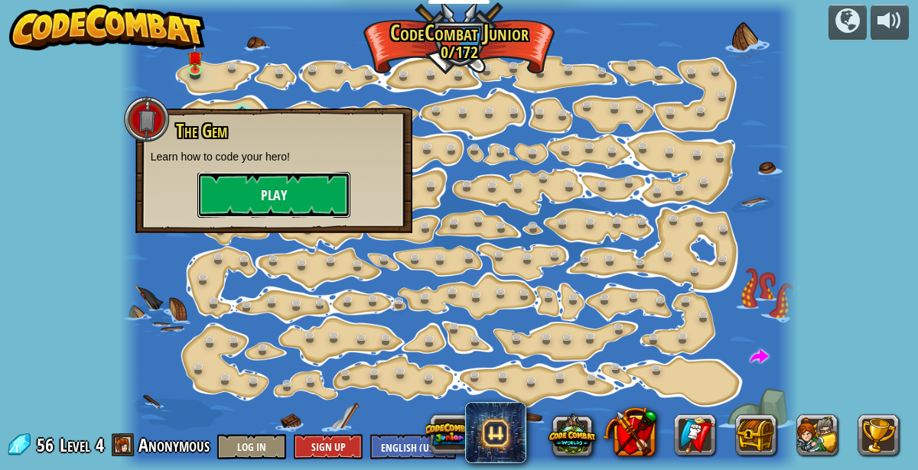
click at [267, 208] on button "Play" at bounding box center [273, 195] width 153 height 46
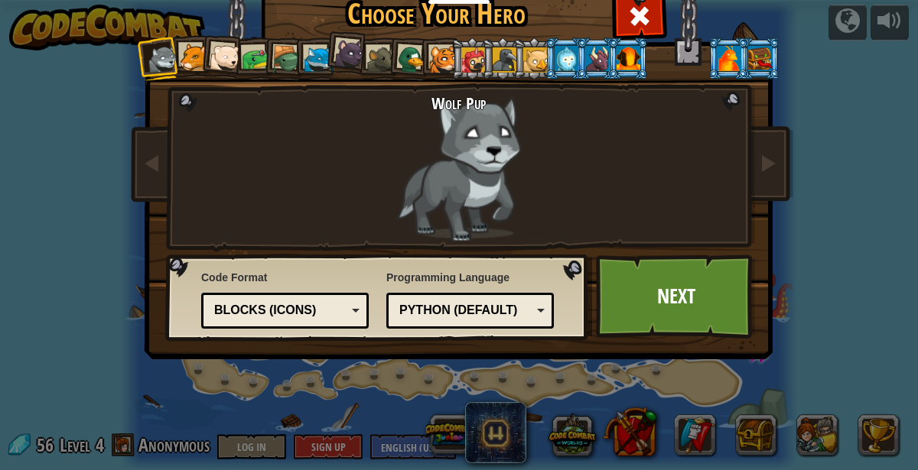
click at [278, 304] on div "Blocks (Icons)" at bounding box center [280, 311] width 132 height 18
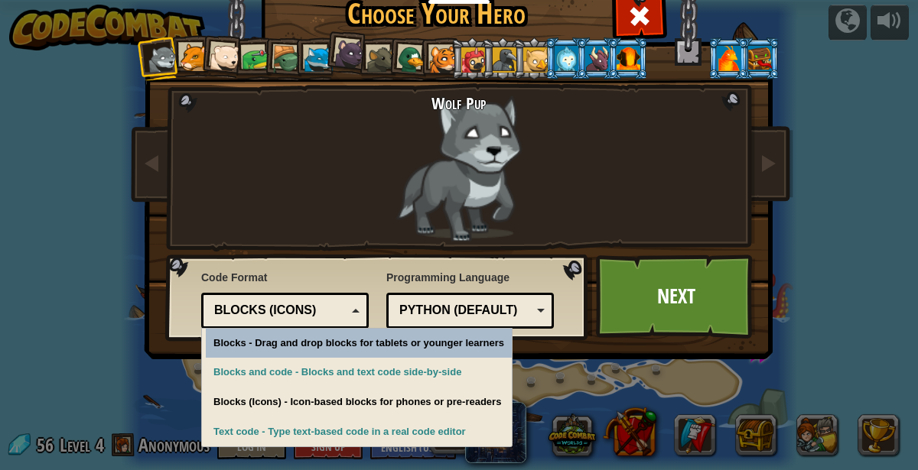
click at [303, 258] on div "Code Format Text code Blocks and code Blocks Blocks (Icons) Blocks (Icons) Bloc…" at bounding box center [378, 297] width 414 height 78
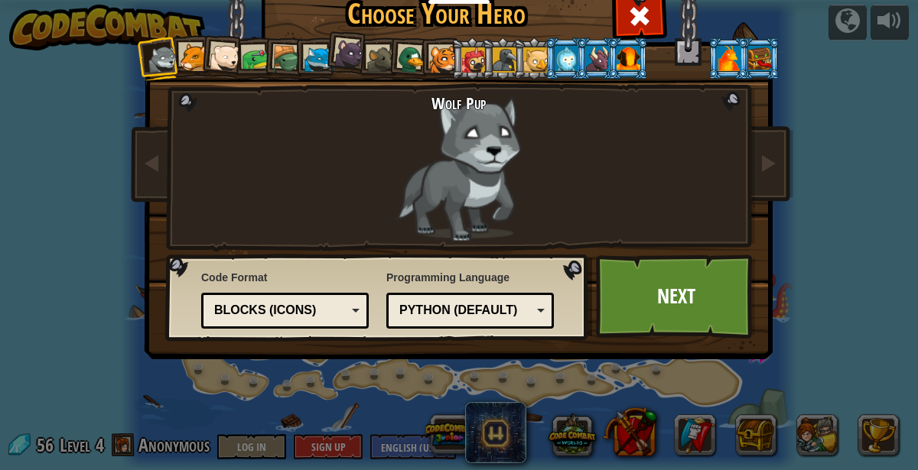
click at [524, 323] on div "Python (Default) JavaScript Lua C++ Java (Experimental) Python (Default)" at bounding box center [469, 311] width 167 height 36
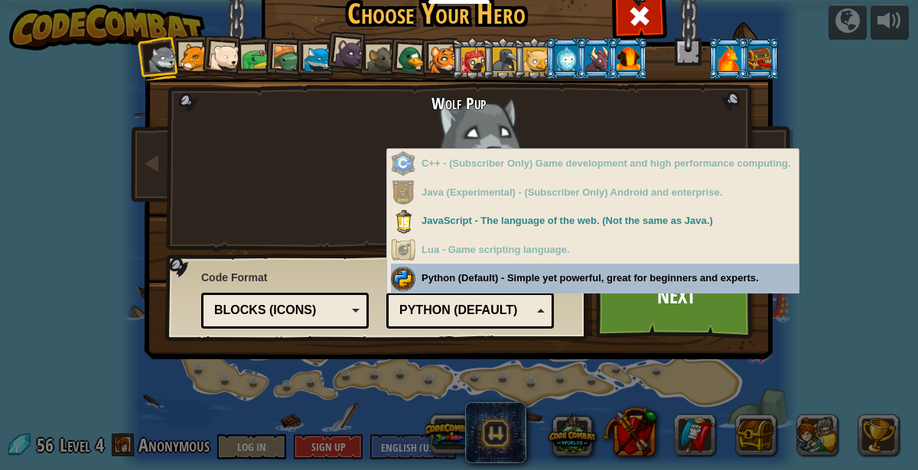
click at [506, 271] on div "Programming Language Python (Default) JavaScript Lua C++ Java (Experimental) Py…" at bounding box center [469, 297] width 167 height 63
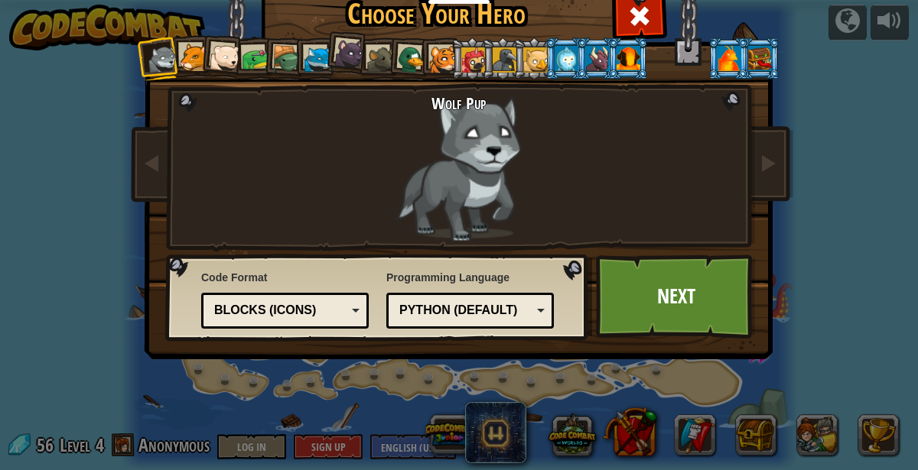
click at [476, 316] on div "Python (Default)" at bounding box center [465, 311] width 132 height 18
click at [348, 50] on div at bounding box center [349, 53] width 31 height 31
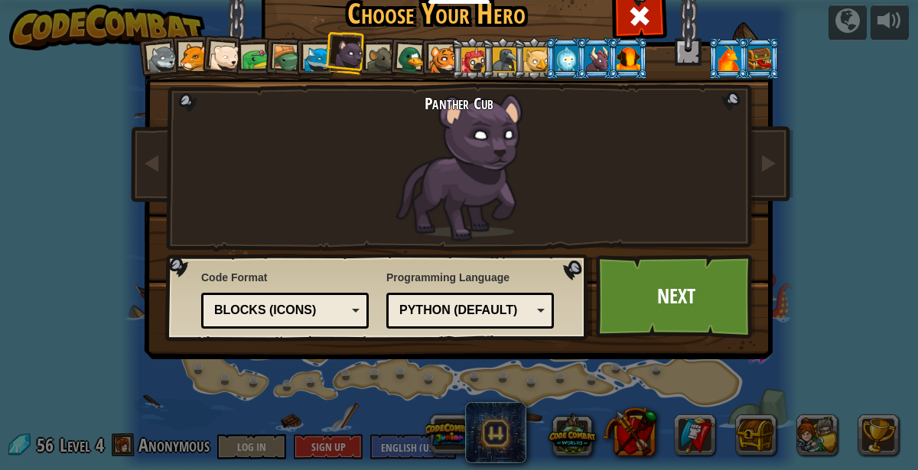
click at [313, 60] on div at bounding box center [318, 60] width 28 height 28
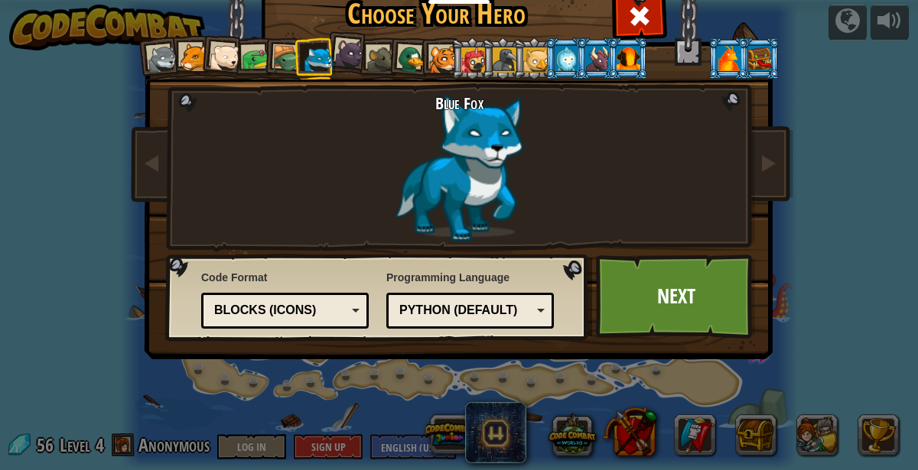
click at [717, 54] on div at bounding box center [728, 58] width 24 height 24
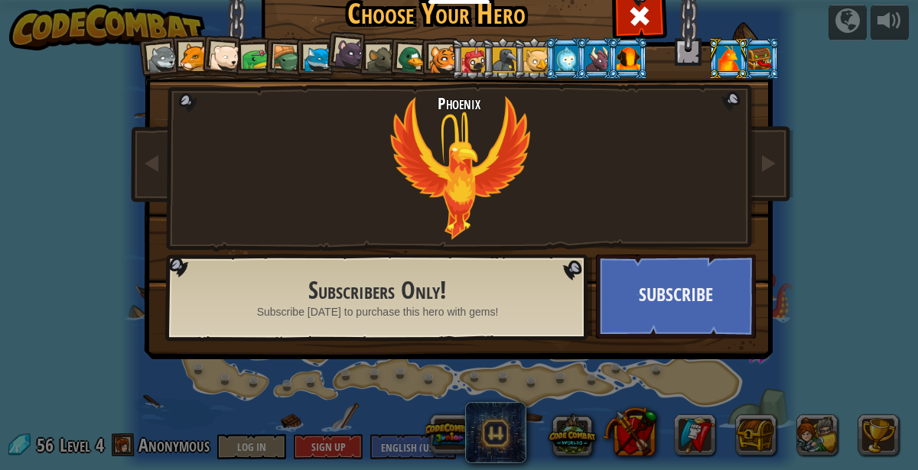
click at [524, 49] on div at bounding box center [535, 59] width 24 height 24
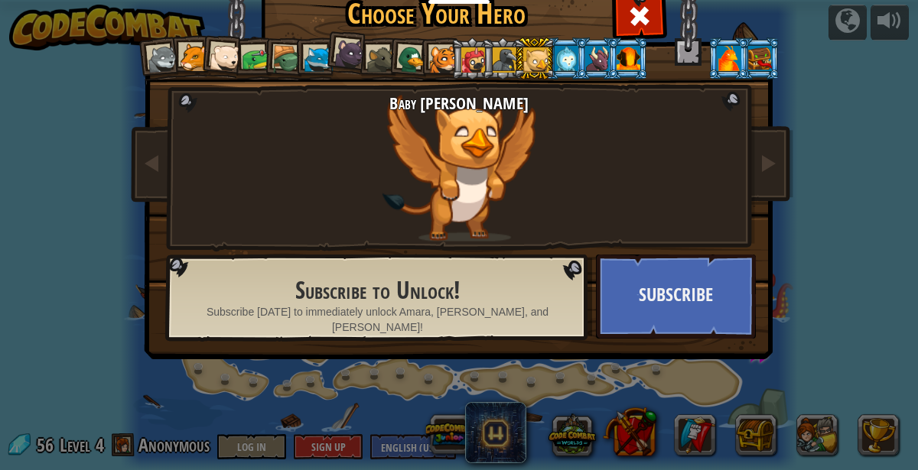
click at [410, 69] on div at bounding box center [412, 60] width 30 height 30
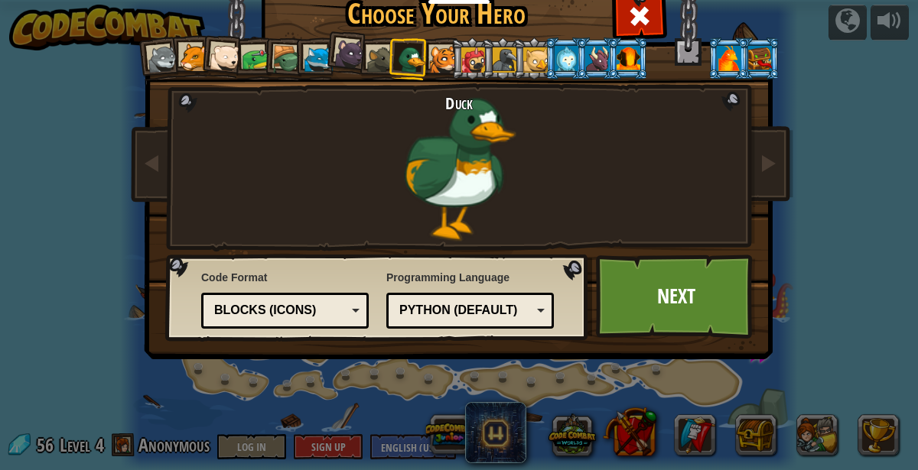
click at [450, 49] on div at bounding box center [443, 60] width 28 height 28
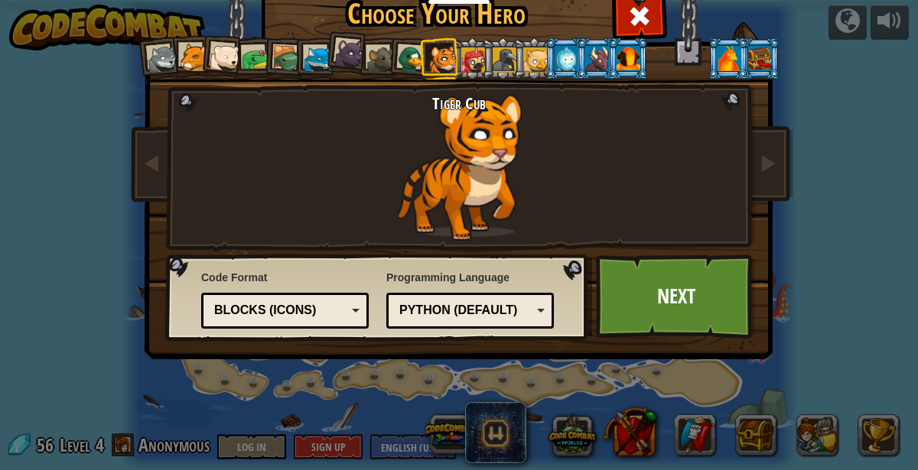
click at [733, 38] on li at bounding box center [727, 58] width 41 height 42
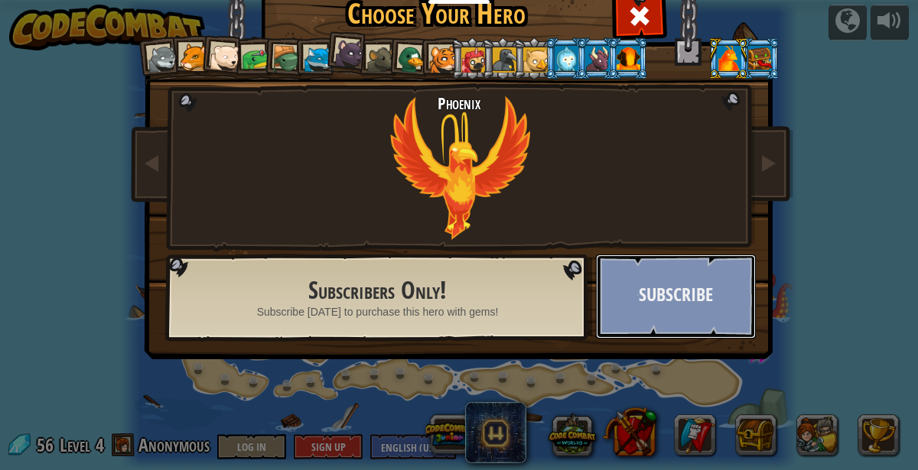
click at [642, 260] on button "Subscribe" at bounding box center [676, 297] width 160 height 84
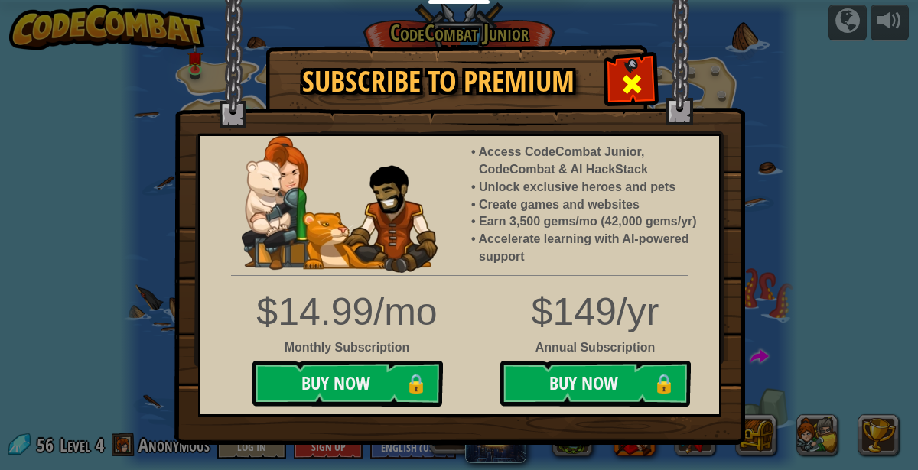
click at [639, 76] on span at bounding box center [631, 84] width 24 height 24
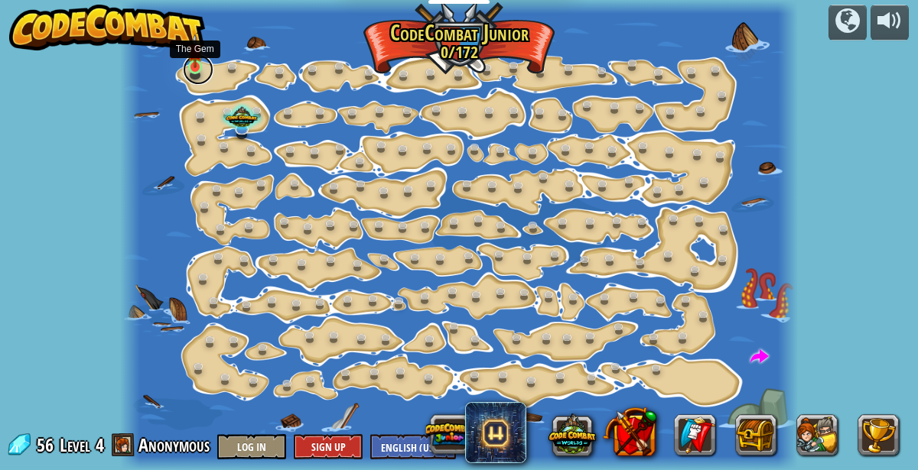
click at [197, 69] on link at bounding box center [198, 69] width 31 height 31
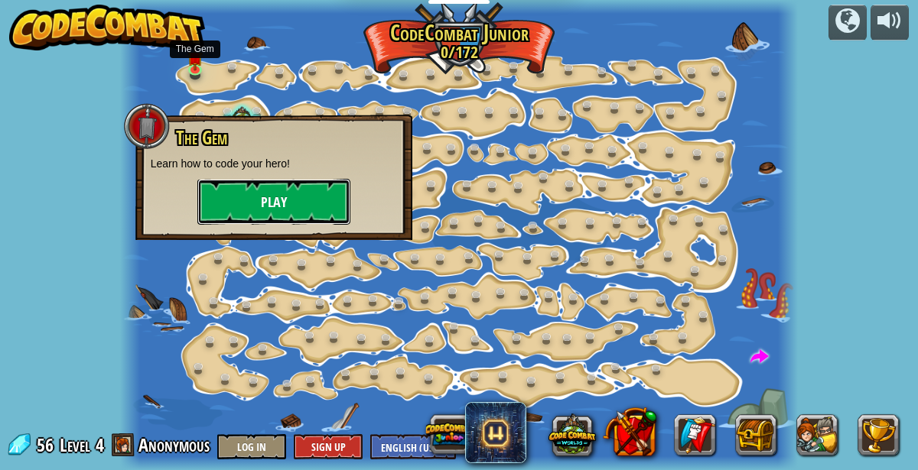
click at [313, 213] on button "Play" at bounding box center [273, 202] width 153 height 46
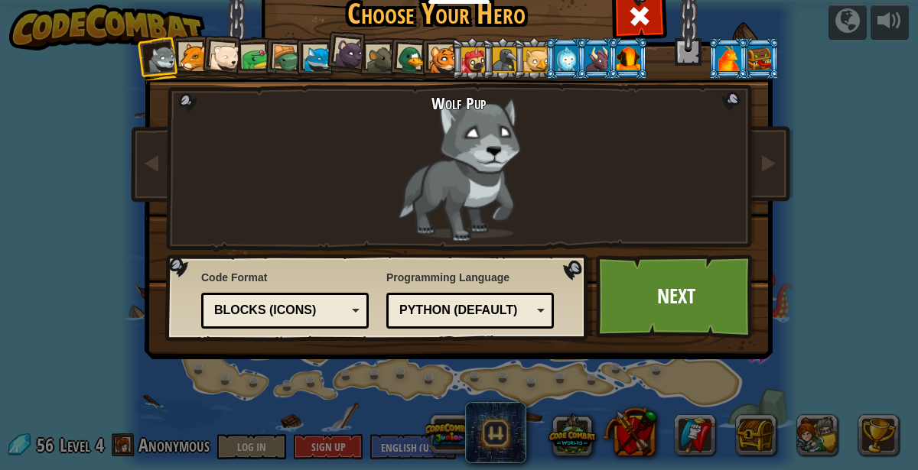
click at [206, 62] on li at bounding box center [222, 56] width 45 height 45
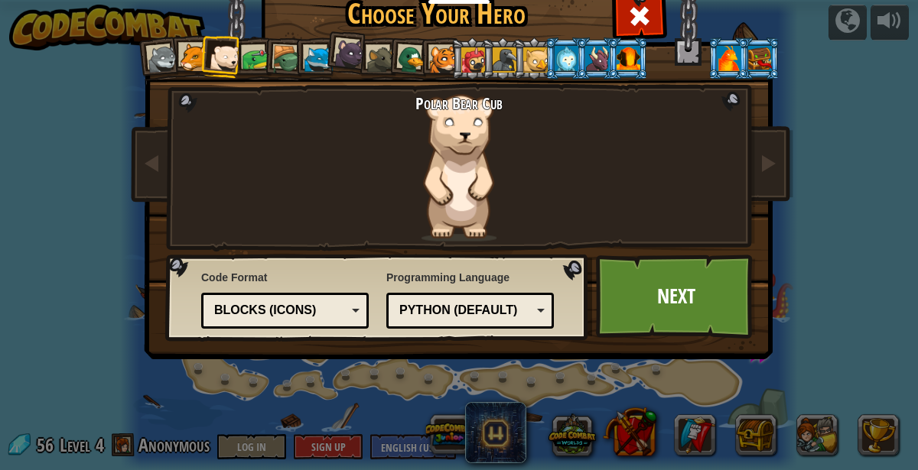
click at [192, 50] on div at bounding box center [194, 58] width 28 height 28
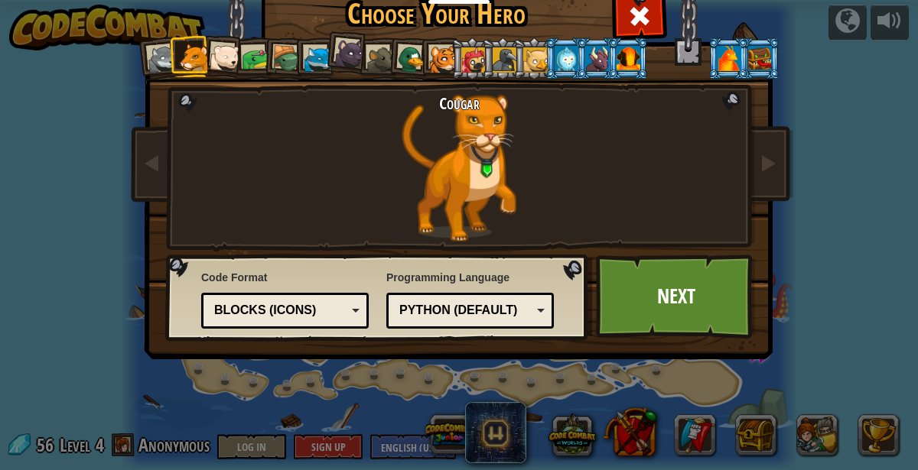
click at [257, 49] on div at bounding box center [256, 59] width 28 height 28
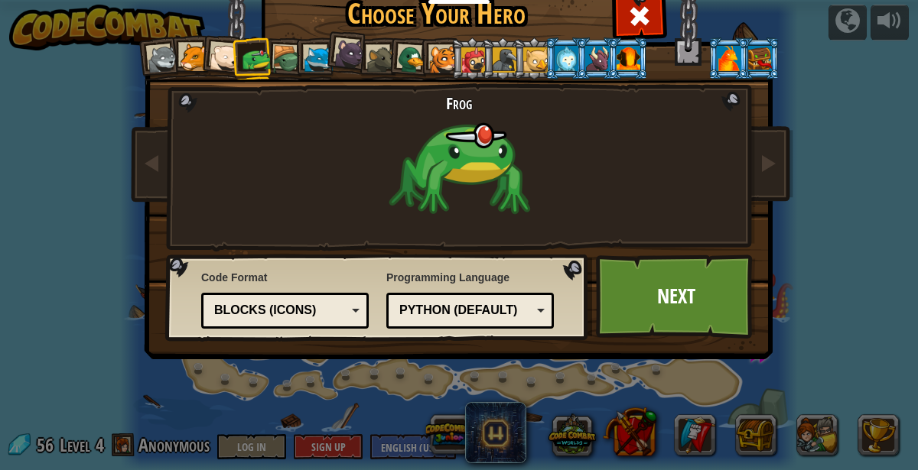
click at [314, 49] on div at bounding box center [318, 60] width 28 height 28
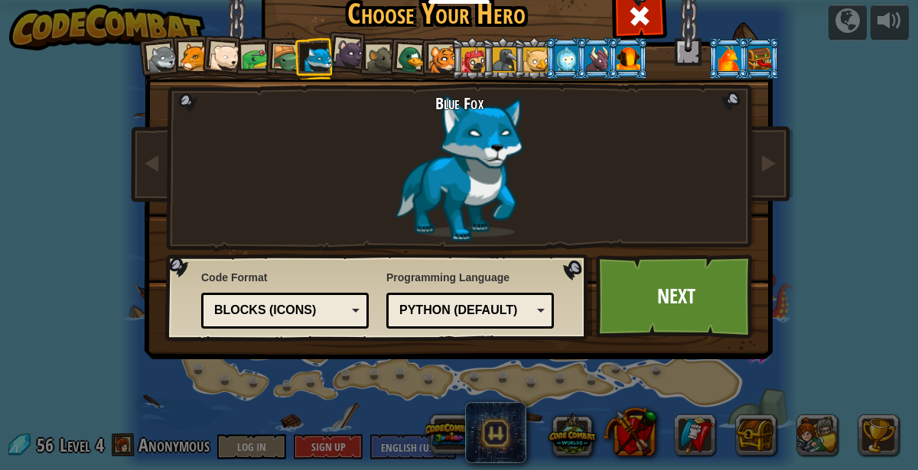
click at [360, 52] on div at bounding box center [349, 53] width 31 height 31
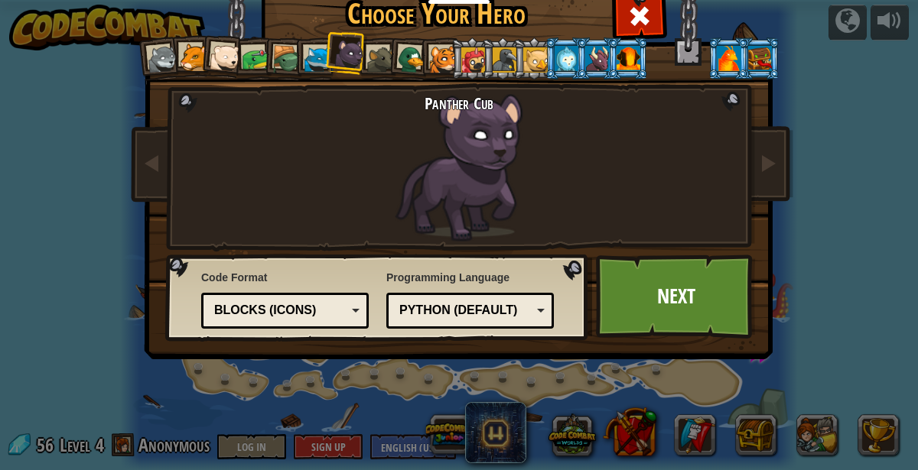
click at [460, 47] on li at bounding box center [471, 58] width 41 height 42
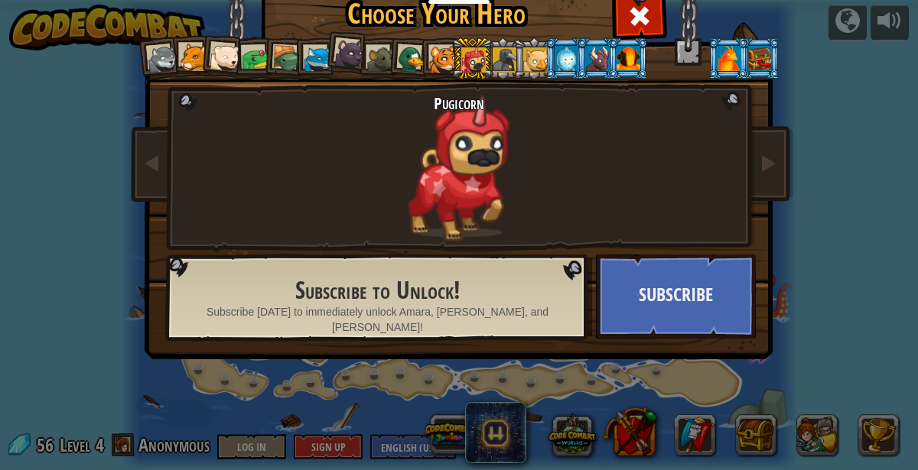
click at [465, 28] on h1 "Choose Your Hero" at bounding box center [436, 14] width 344 height 32
click at [452, 22] on h1 "Choose Your Hero" at bounding box center [436, 14] width 344 height 32
click at [447, 47] on div at bounding box center [443, 60] width 28 height 28
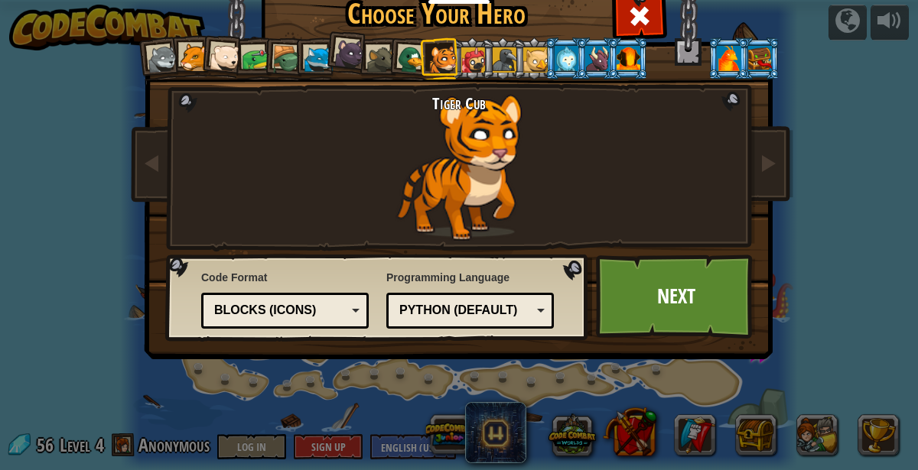
click at [367, 57] on div at bounding box center [381, 60] width 28 height 28
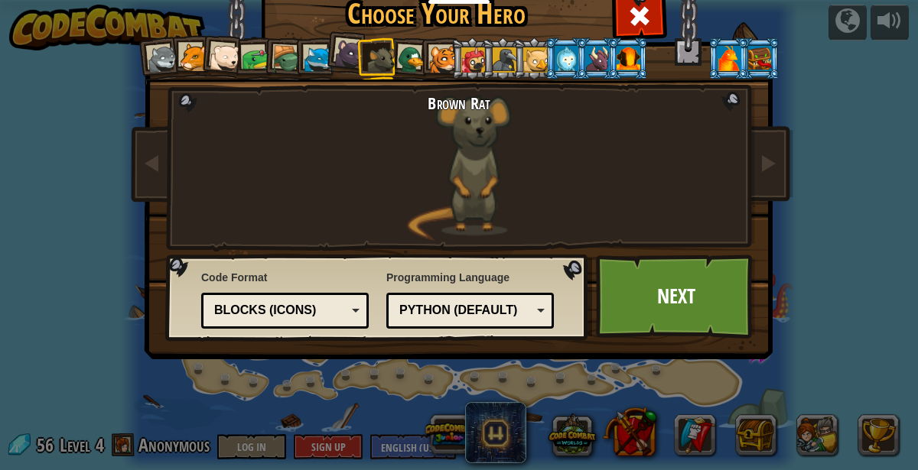
click at [346, 50] on div at bounding box center [349, 53] width 31 height 31
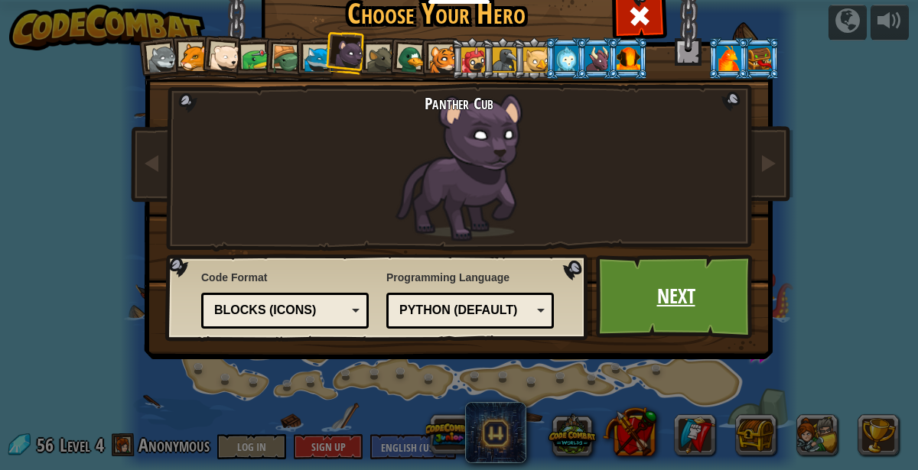
click at [671, 283] on link "Next" at bounding box center [676, 297] width 160 height 84
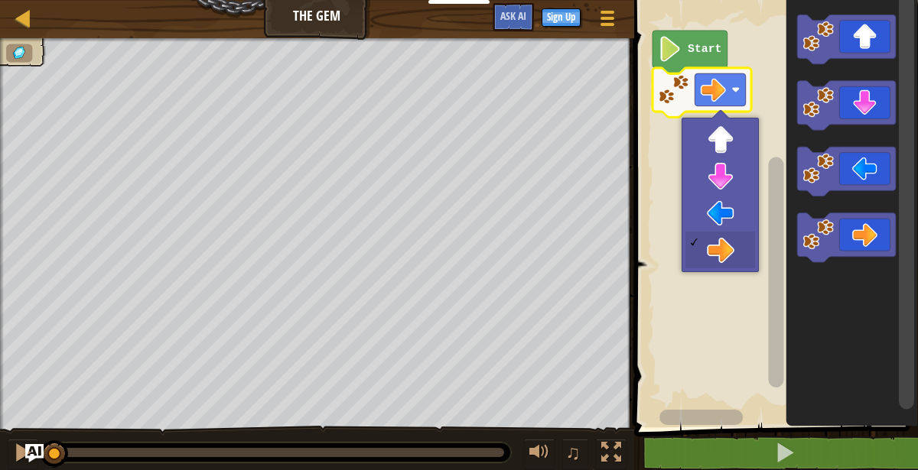
click at [699, 39] on icon "Blockly Workspace" at bounding box center [689, 52] width 75 height 43
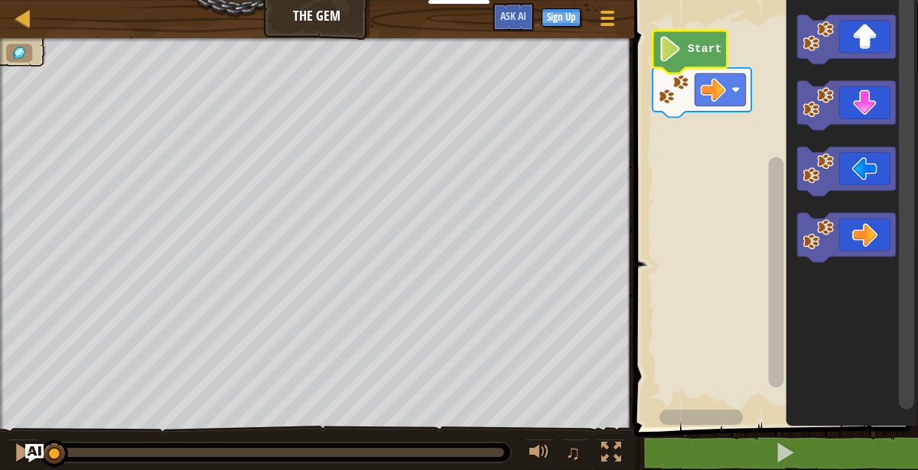
click at [692, 41] on icon "Blockly Workspace" at bounding box center [689, 52] width 75 height 43
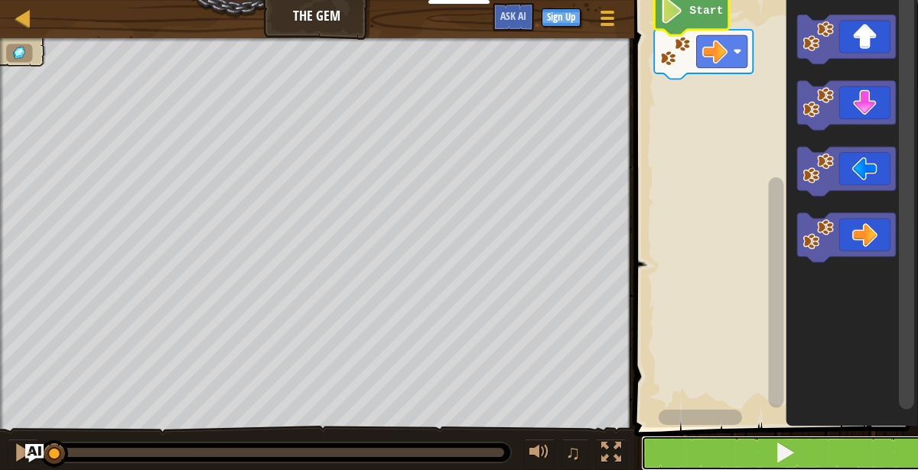
click at [758, 443] on button at bounding box center [785, 453] width 288 height 35
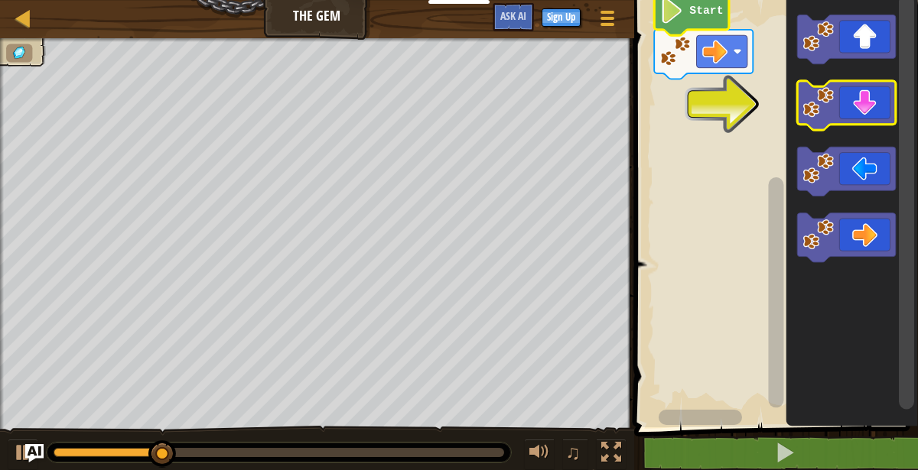
click at [852, 98] on icon "Blockly Workspace" at bounding box center [846, 106] width 99 height 50
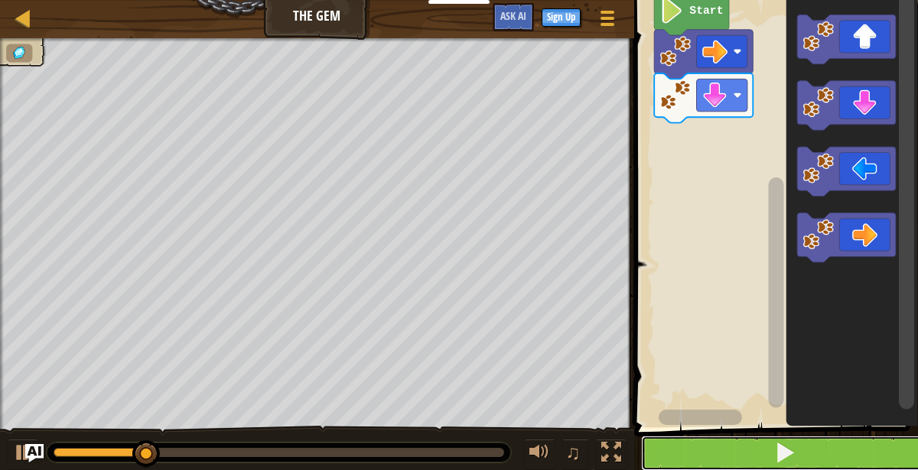
click at [728, 455] on button at bounding box center [785, 453] width 288 height 35
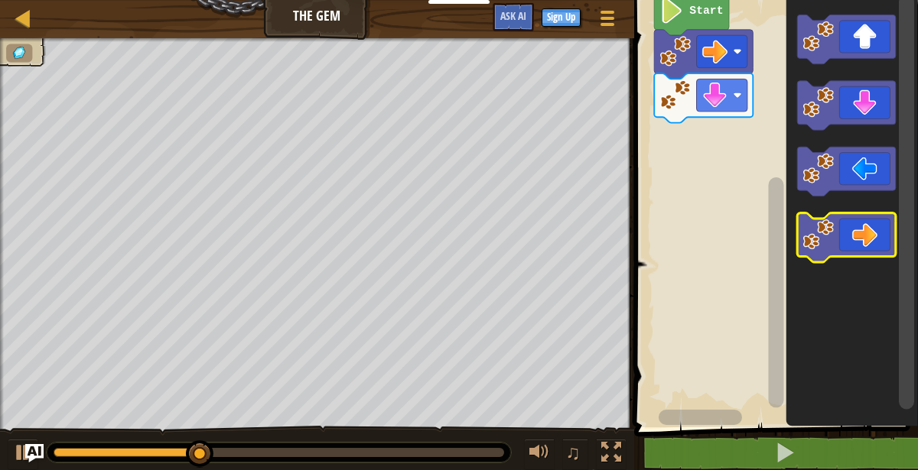
click at [851, 239] on icon "Blockly Workspace" at bounding box center [846, 239] width 99 height 50
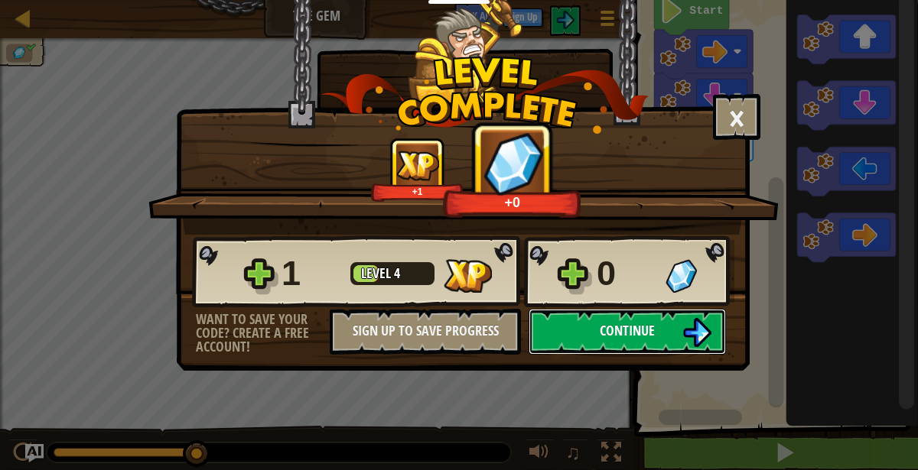
click at [632, 330] on span "Continue" at bounding box center [626, 330] width 55 height 19
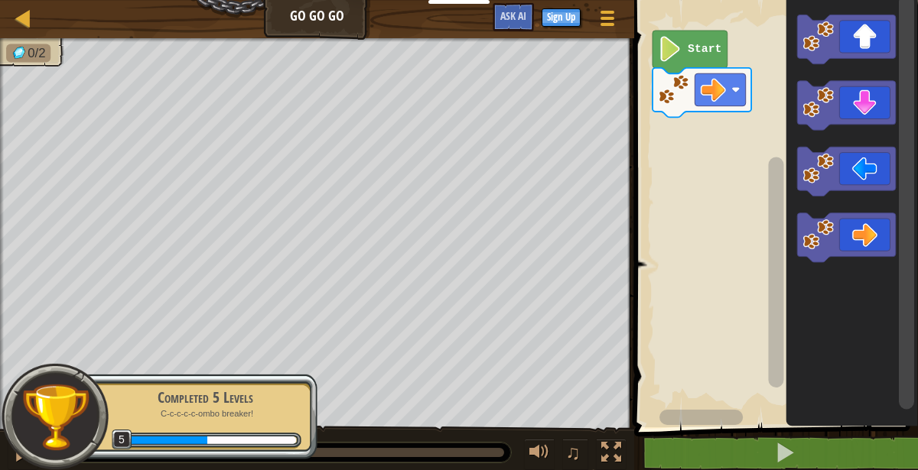
click at [687, 40] on icon "Blockly Workspace" at bounding box center [689, 52] width 75 height 43
click at [703, 48] on text "Start" at bounding box center [704, 49] width 34 height 12
click at [785, 424] on icon "Blockly Workspace" at bounding box center [851, 209] width 132 height 435
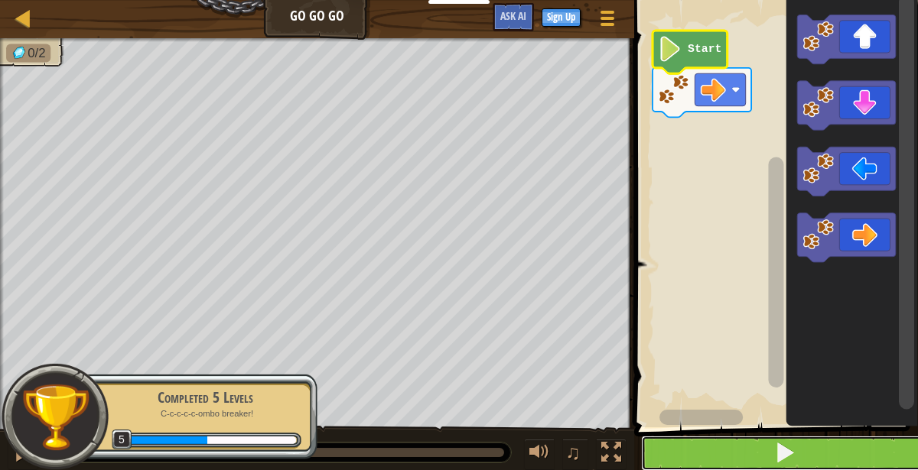
click at [776, 452] on span at bounding box center [784, 452] width 21 height 21
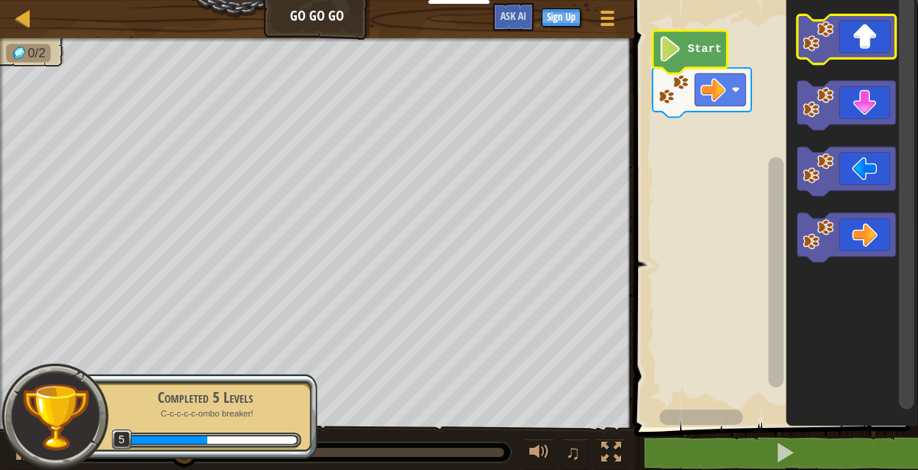
click at [846, 47] on icon "Blockly Workspace" at bounding box center [846, 40] width 99 height 50
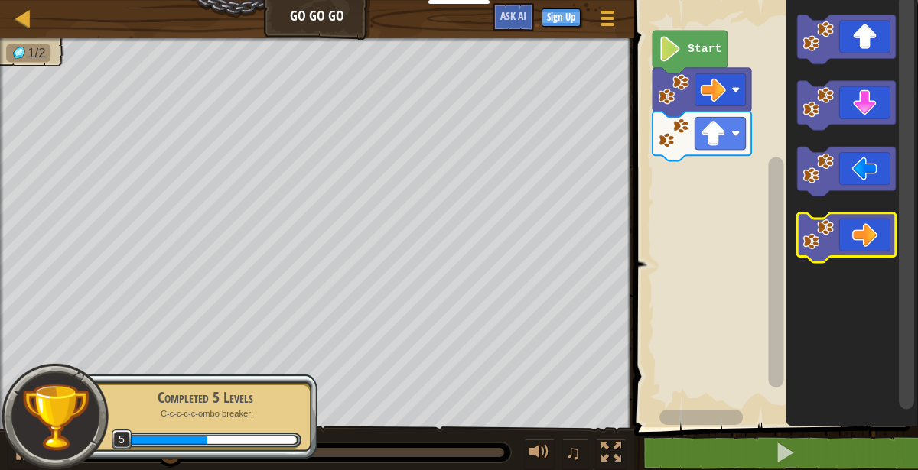
click at [859, 250] on icon "Blockly Workspace" at bounding box center [846, 239] width 99 height 50
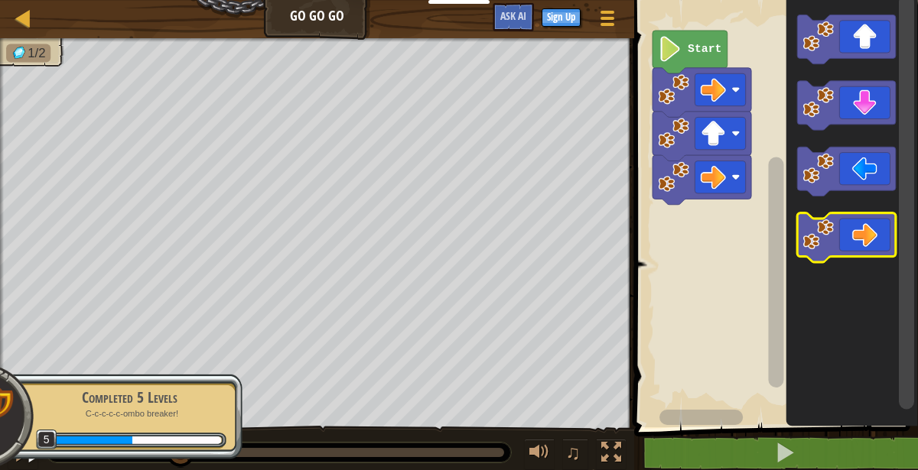
click at [859, 250] on icon "Blockly Workspace" at bounding box center [846, 239] width 99 height 50
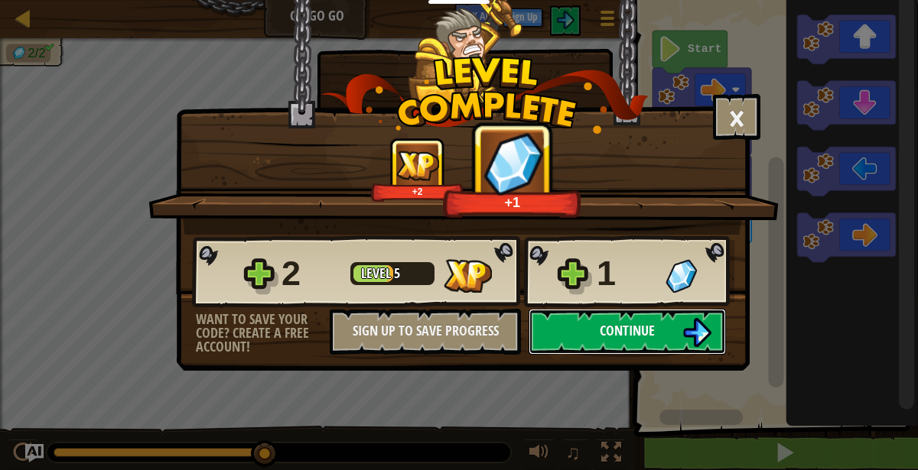
click at [599, 323] on button "Continue" at bounding box center [626, 332] width 197 height 46
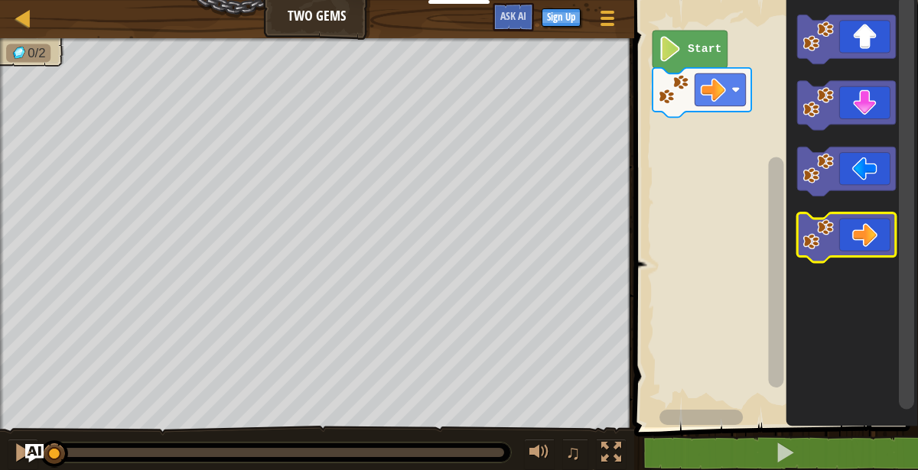
click at [863, 225] on icon "Blockly Workspace" at bounding box center [846, 239] width 99 height 50
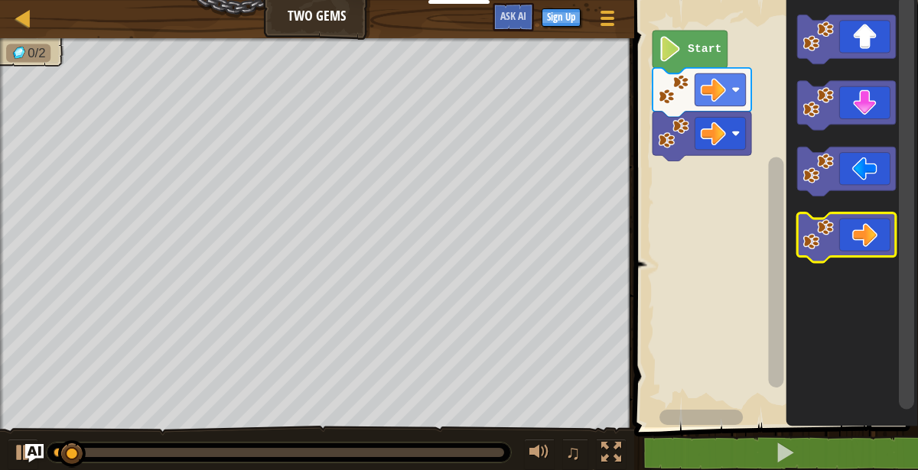
click at [863, 224] on icon "Blockly Workspace" at bounding box center [846, 239] width 99 height 50
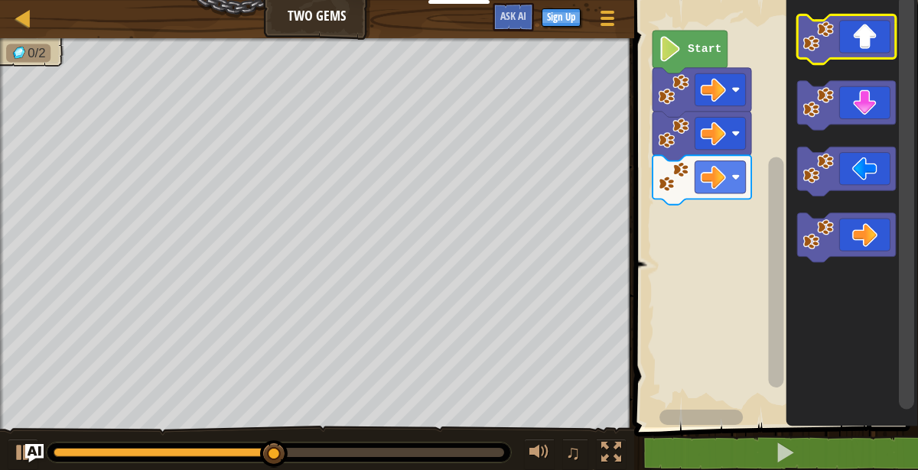
click at [865, 35] on icon "Blockly Workspace" at bounding box center [846, 40] width 99 height 50
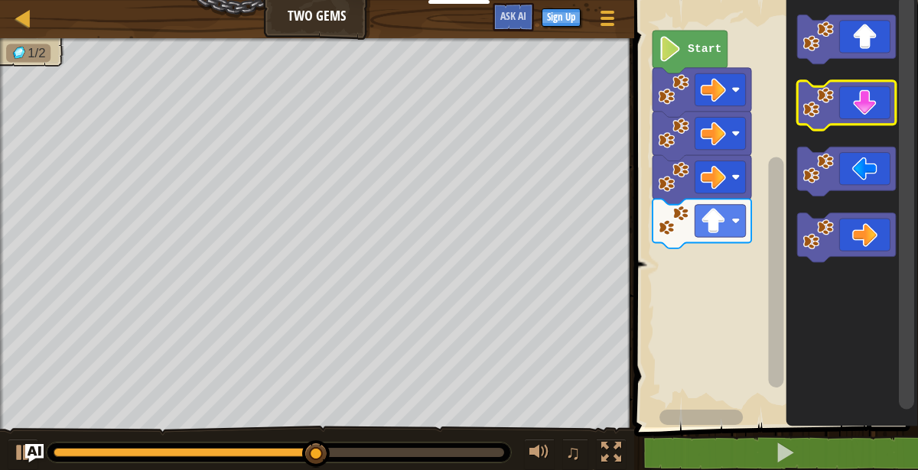
click at [858, 115] on icon "Blockly Workspace" at bounding box center [846, 106] width 99 height 50
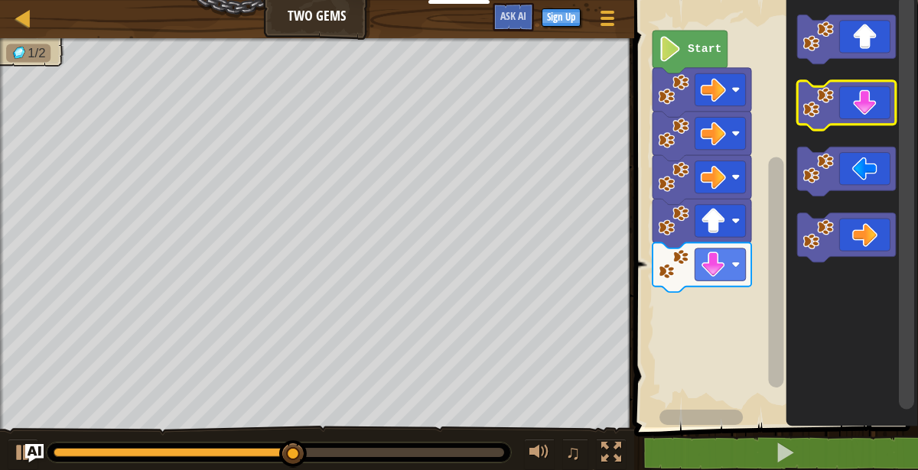
click at [858, 115] on icon "Blockly Workspace" at bounding box center [846, 106] width 99 height 50
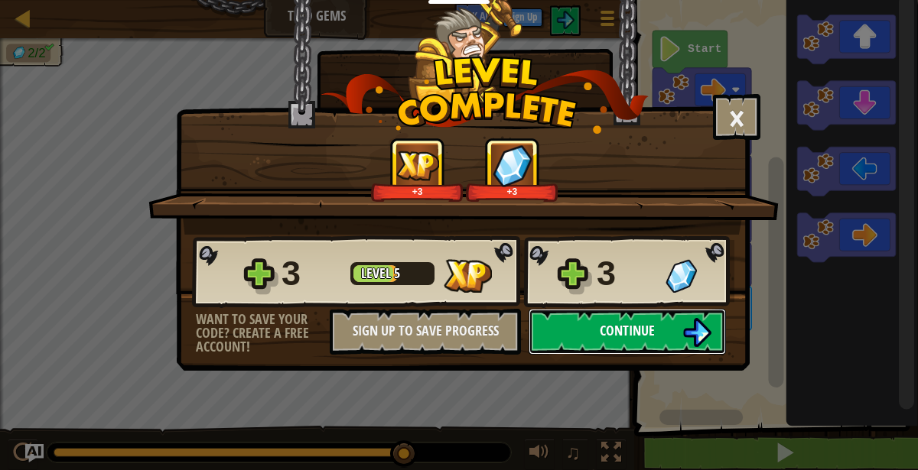
click at [596, 330] on button "Continue" at bounding box center [626, 332] width 197 height 46
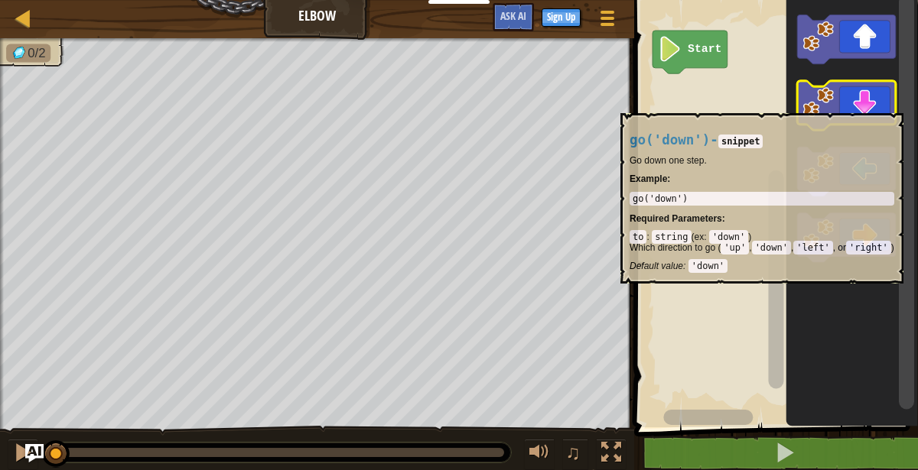
click at [879, 105] on icon "Blockly Workspace" at bounding box center [846, 106] width 99 height 50
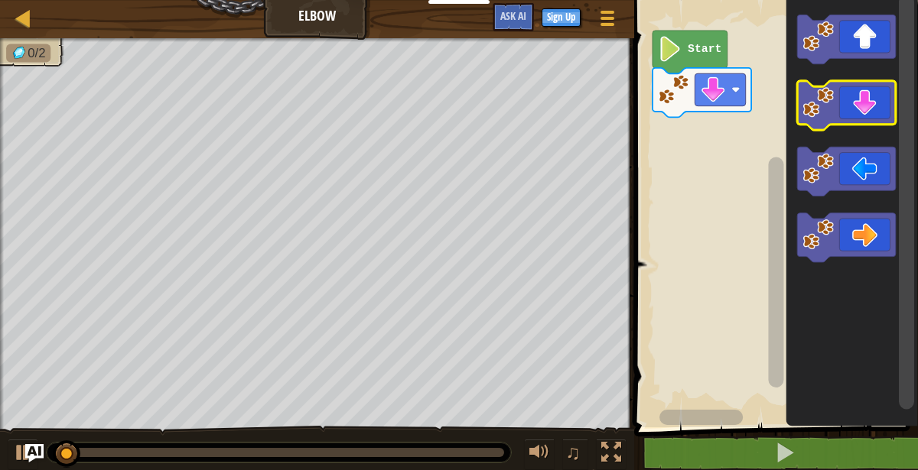
click at [879, 105] on icon "Blockly Workspace" at bounding box center [846, 106] width 99 height 50
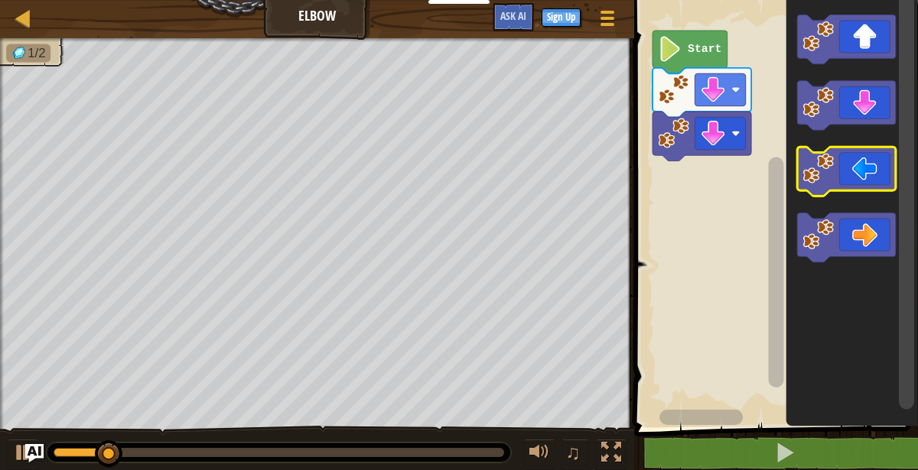
click at [863, 159] on icon "Blockly Workspace" at bounding box center [846, 173] width 99 height 50
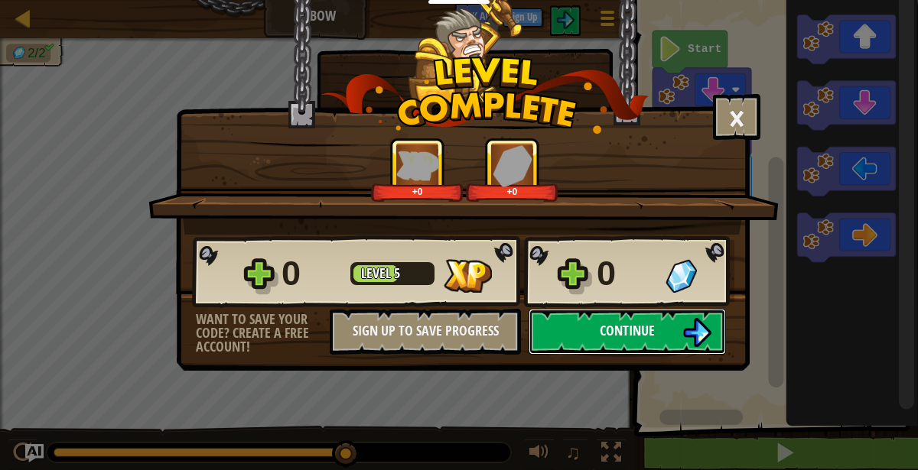
click at [612, 344] on button "Continue" at bounding box center [626, 332] width 197 height 46
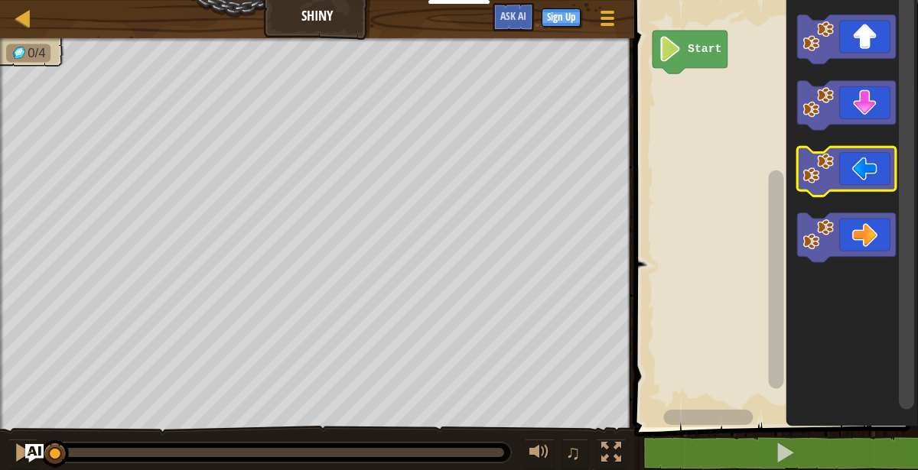
click at [855, 171] on icon "Blockly Workspace" at bounding box center [846, 173] width 99 height 50
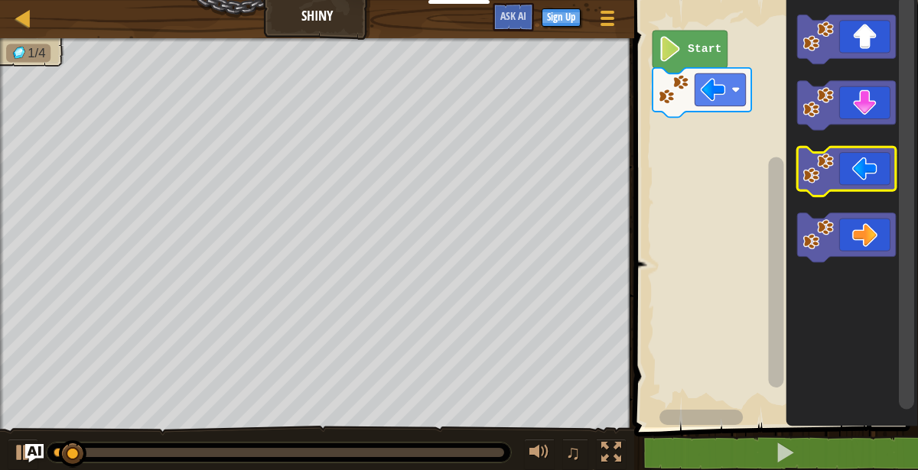
click at [855, 171] on icon "Blockly Workspace" at bounding box center [846, 173] width 99 height 50
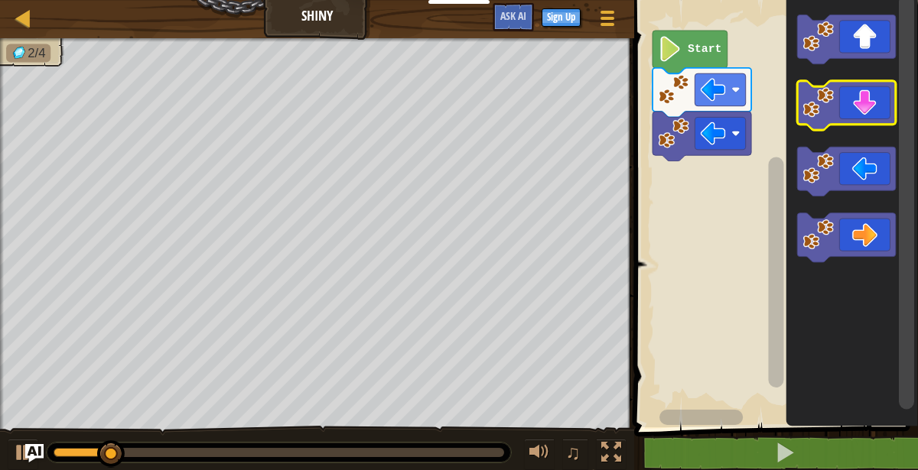
click at [860, 107] on icon "Blockly Workspace" at bounding box center [846, 106] width 99 height 50
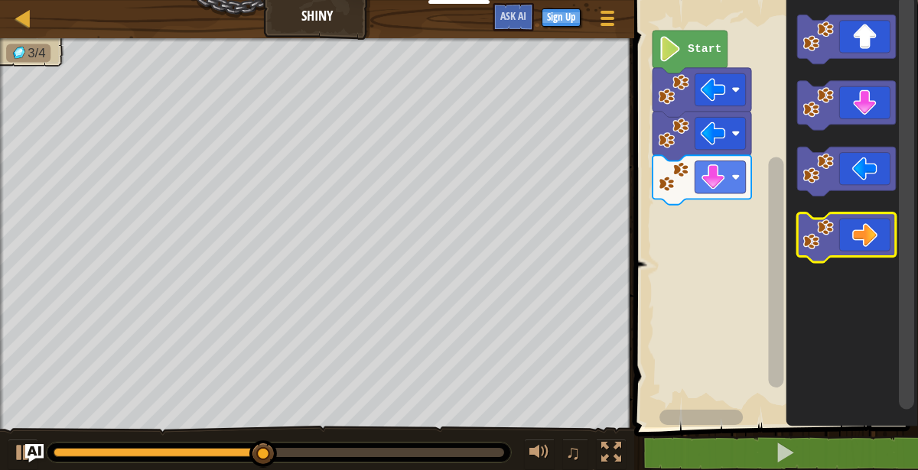
click at [855, 233] on icon "Blockly Workspace" at bounding box center [846, 239] width 99 height 50
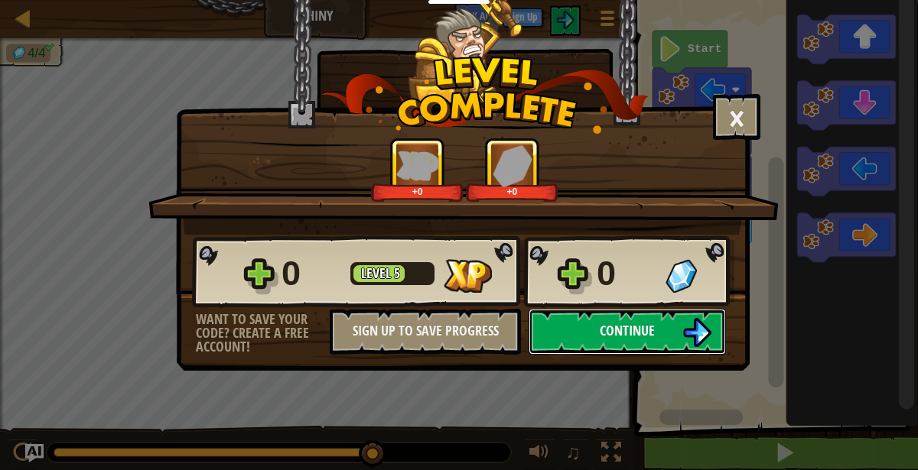
click at [687, 314] on button "Continue" at bounding box center [626, 332] width 197 height 46
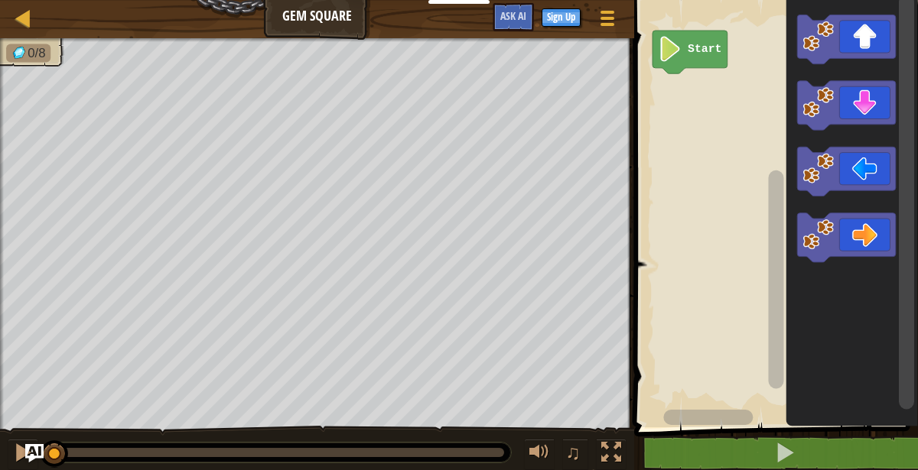
click at [866, 236] on icon "Blockly Workspace" at bounding box center [846, 239] width 99 height 50
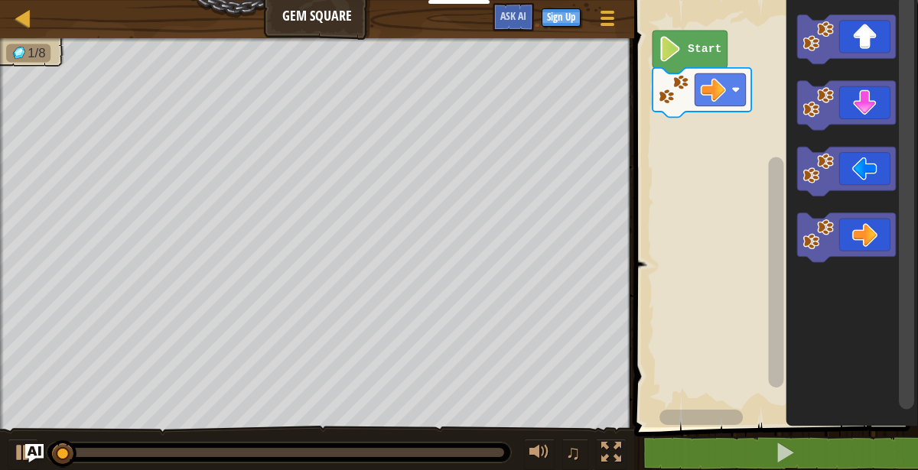
click at [862, 41] on icon "Blockly Workspace" at bounding box center [846, 40] width 99 height 50
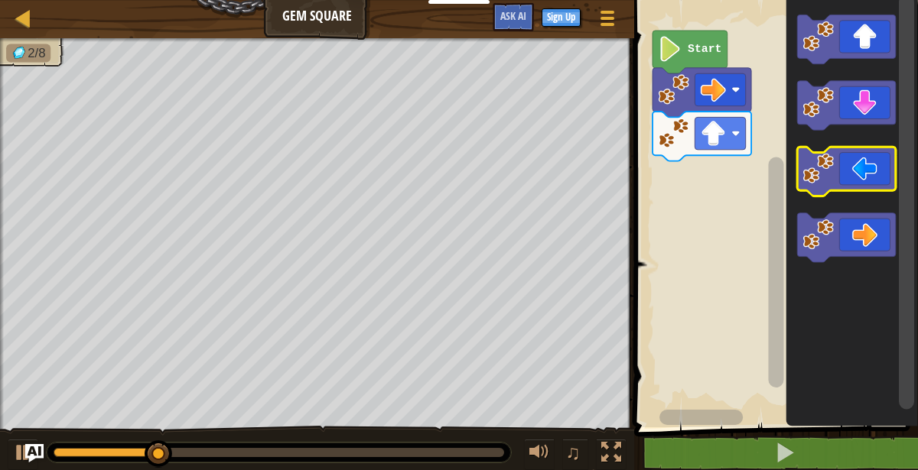
click at [864, 176] on icon "Blockly Workspace" at bounding box center [846, 173] width 99 height 50
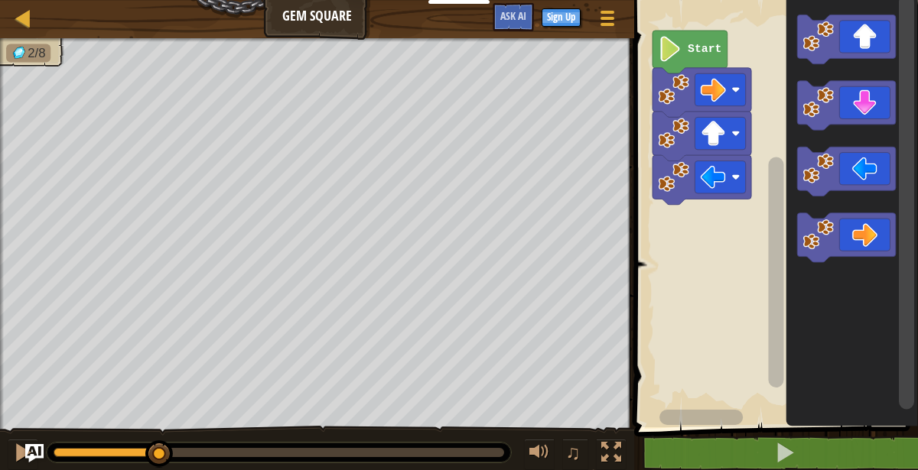
click at [861, 168] on icon "Blockly Workspace" at bounding box center [846, 173] width 99 height 50
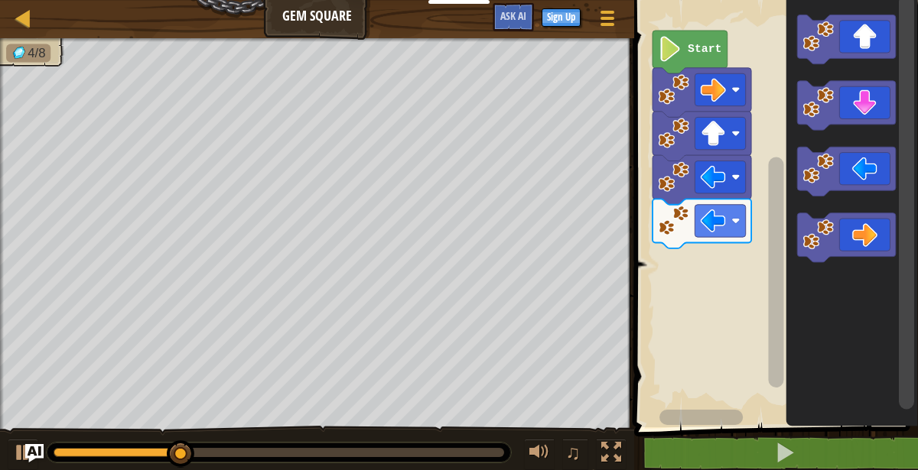
click at [861, 115] on icon "Blockly Workspace" at bounding box center [846, 106] width 99 height 50
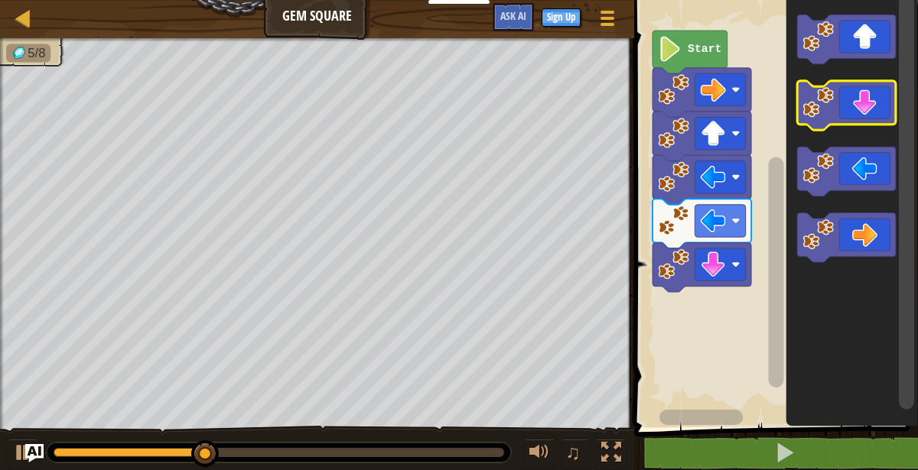
click at [858, 112] on icon "Blockly Workspace" at bounding box center [846, 106] width 99 height 50
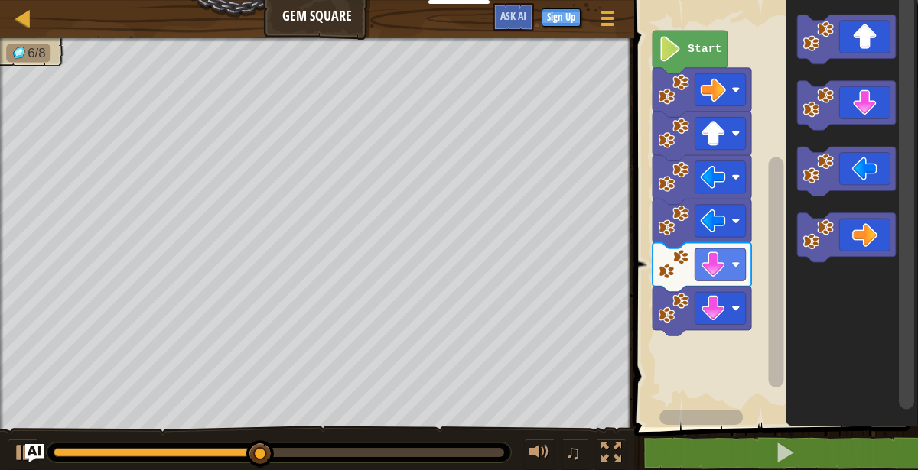
click at [876, 230] on icon "Blockly Workspace" at bounding box center [846, 239] width 99 height 50
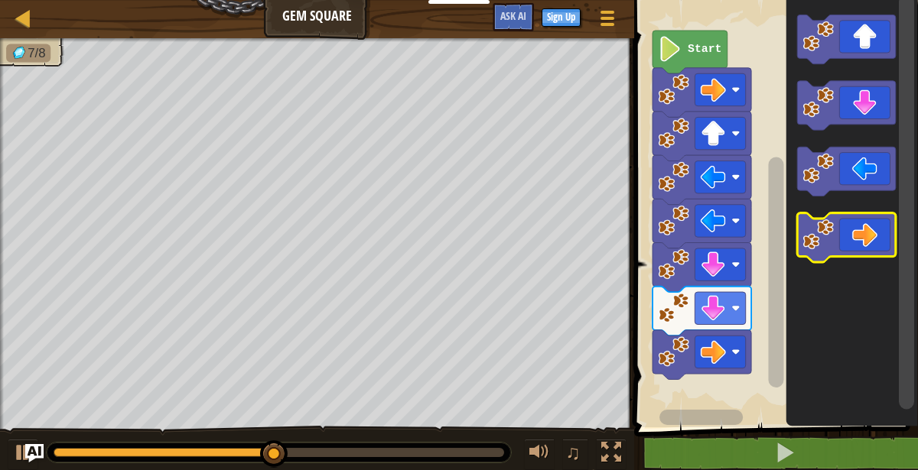
click at [876, 235] on icon "Blockly Workspace" at bounding box center [846, 239] width 99 height 50
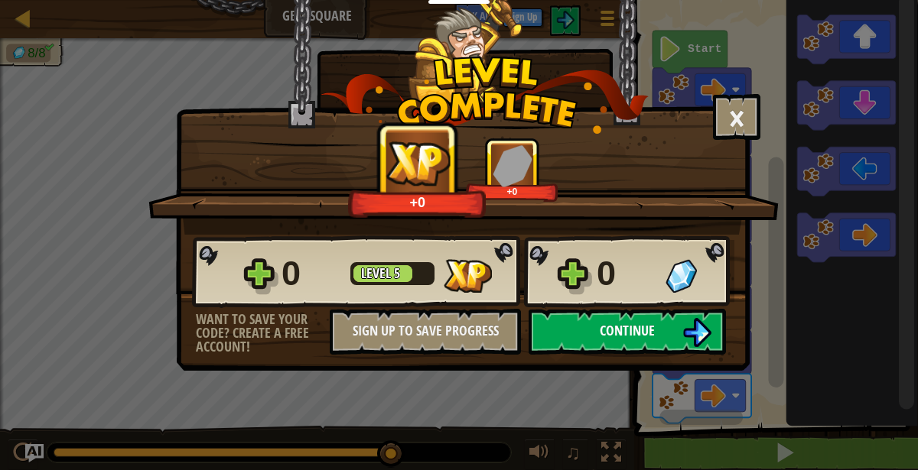
click at [681, 326] on button "Continue" at bounding box center [626, 332] width 197 height 46
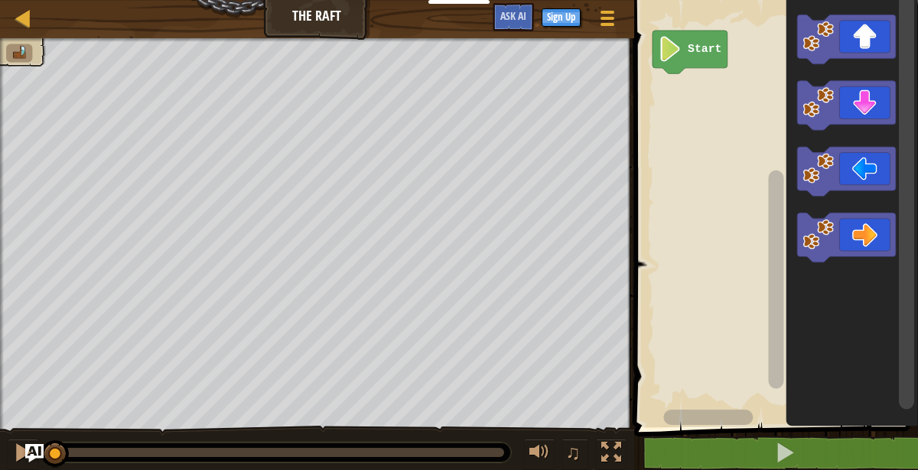
click at [865, 46] on icon "Blockly Workspace" at bounding box center [846, 40] width 99 height 50
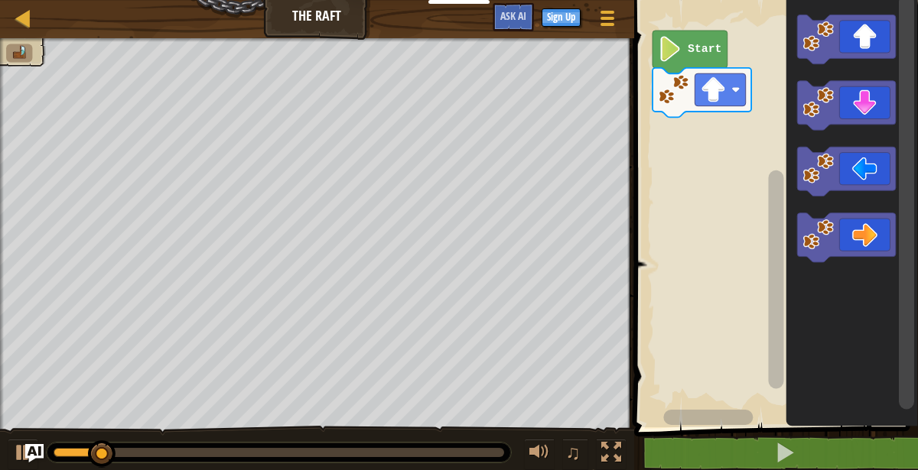
click at [868, 237] on icon "Blockly Workspace" at bounding box center [846, 239] width 99 height 50
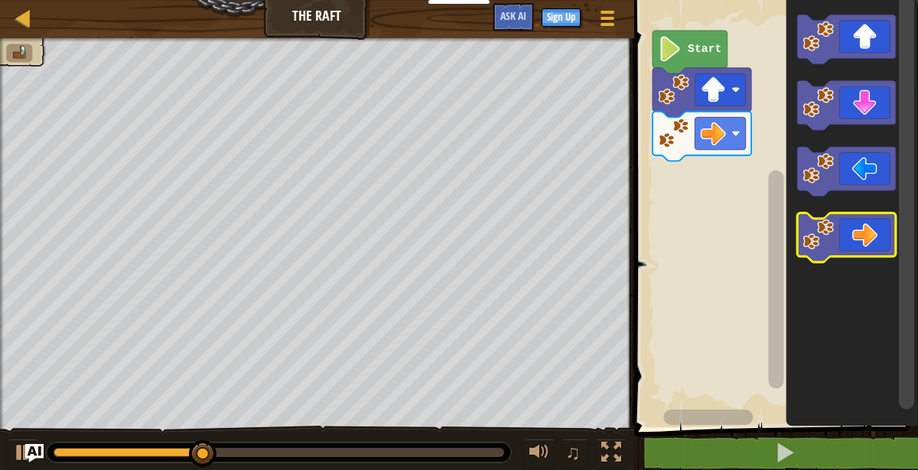
click at [865, 251] on icon "Blockly Workspace" at bounding box center [846, 239] width 99 height 50
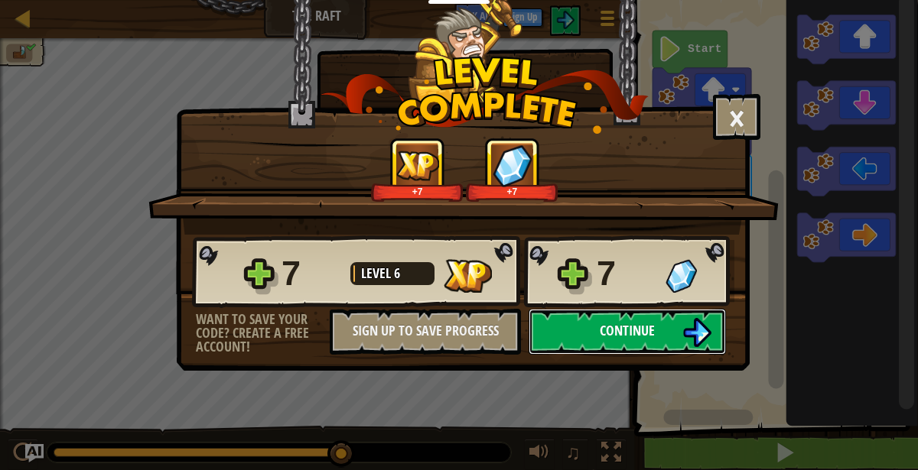
click at [664, 339] on button "Continue" at bounding box center [626, 332] width 197 height 46
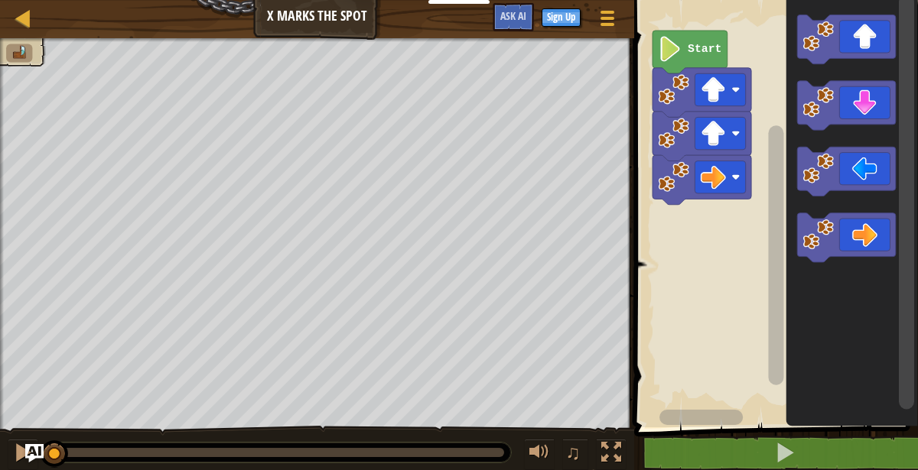
click at [721, 92] on image "Blockly Workspace" at bounding box center [712, 89] width 25 height 25
click at [857, 48] on icon "Blockly Workspace" at bounding box center [846, 40] width 99 height 50
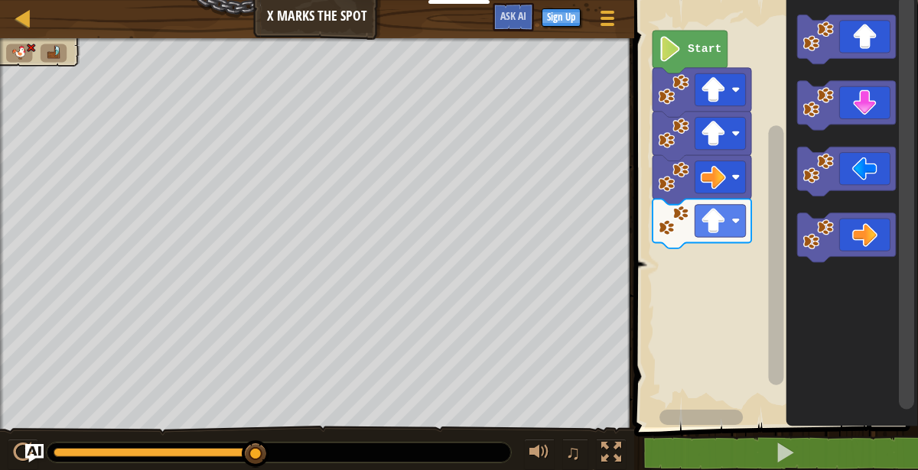
click at [722, 216] on image "Blockly Workspace" at bounding box center [712, 220] width 25 height 25
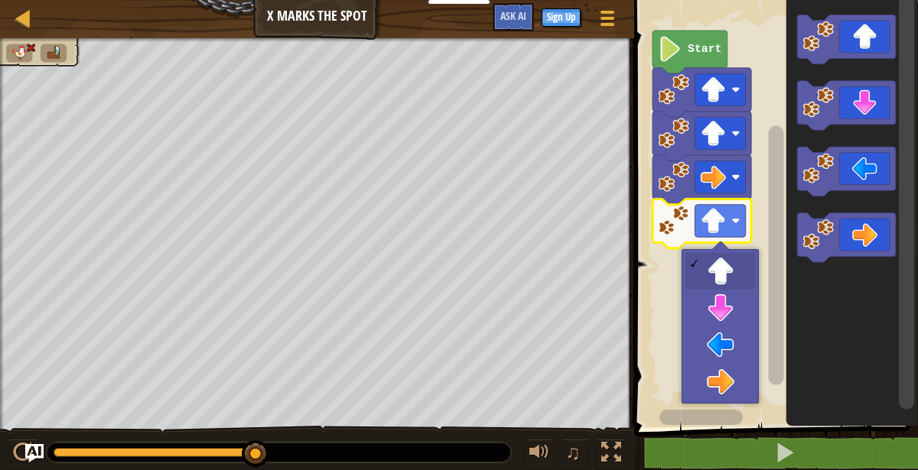
click at [736, 382] on rect "Blockly Workspace" at bounding box center [773, 209] width 288 height 435
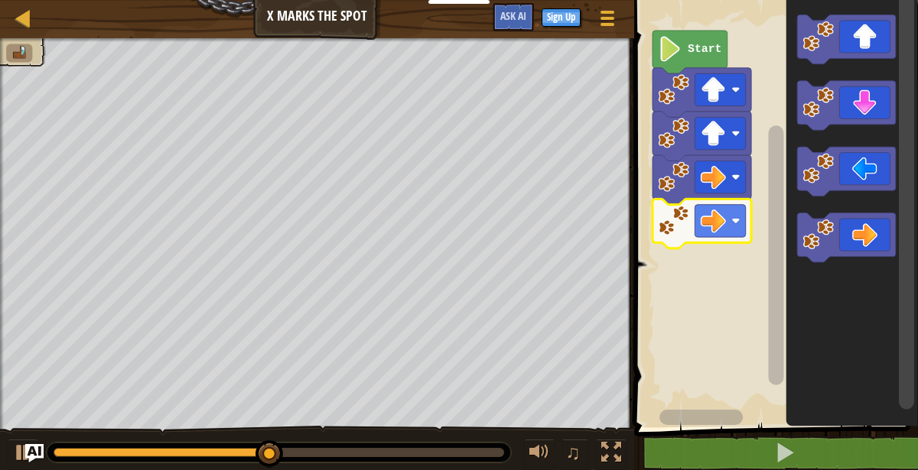
click at [875, 168] on icon "Blockly Workspace" at bounding box center [846, 173] width 99 height 50
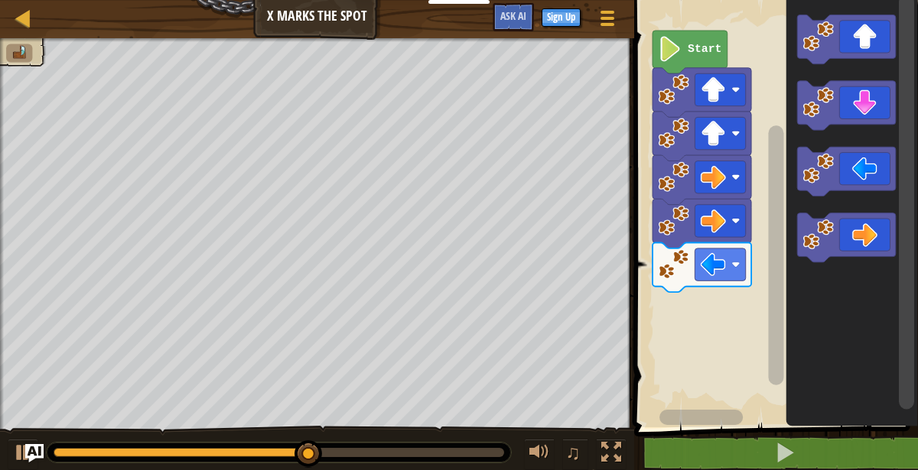
click at [725, 272] on rect "Blockly Workspace" at bounding box center [773, 209] width 288 height 435
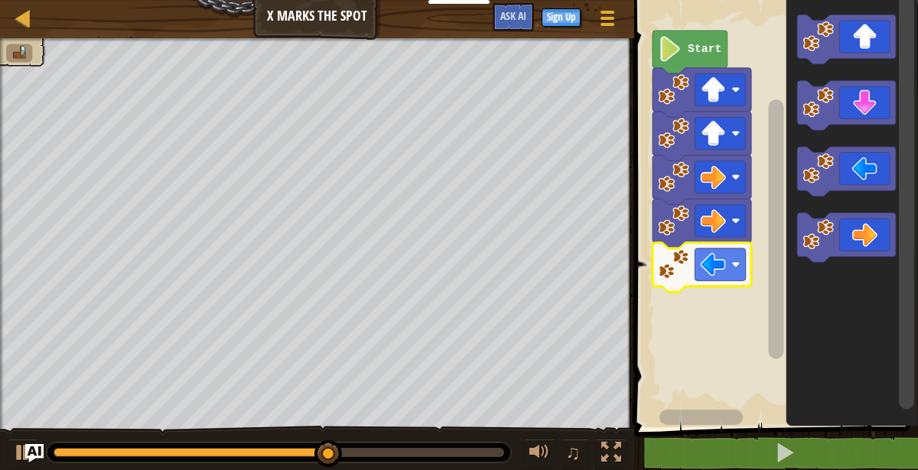
click at [733, 272] on rect "Blockly Workspace" at bounding box center [773, 209] width 288 height 435
click at [735, 266] on image "Blockly Workspace" at bounding box center [735, 265] width 8 height 8
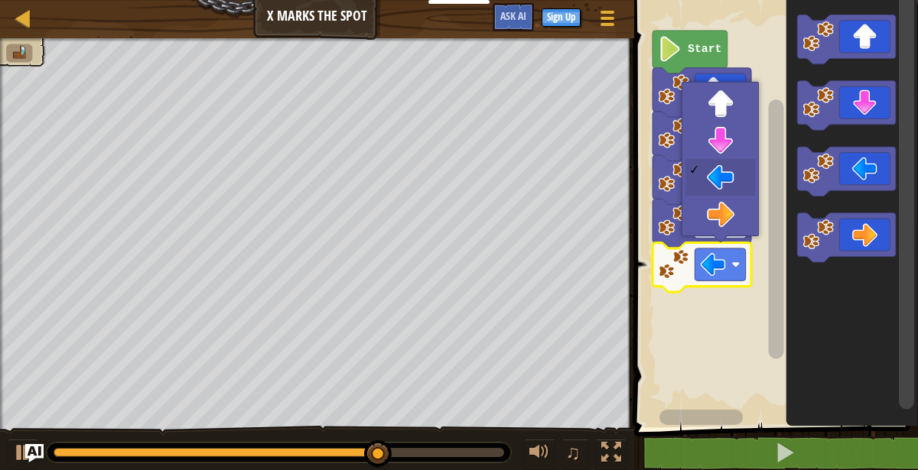
click at [733, 221] on image "Blockly Workspace" at bounding box center [735, 220] width 8 height 8
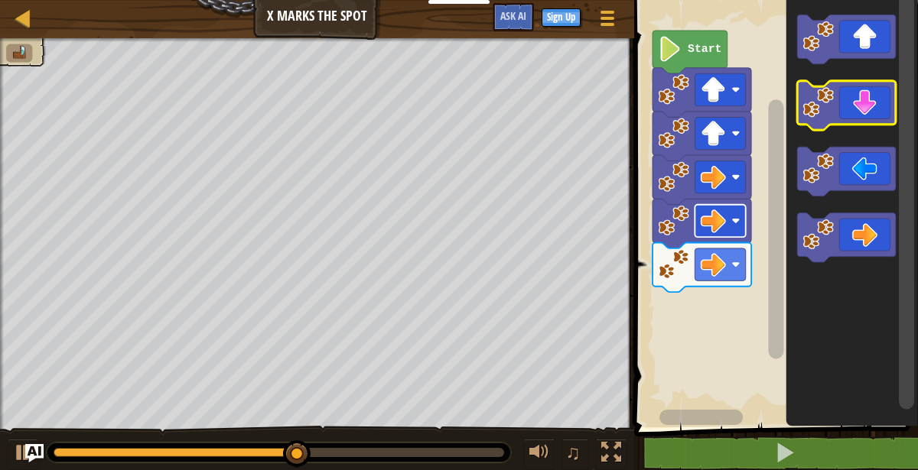
click at [866, 117] on icon "Blockly Workspace" at bounding box center [846, 106] width 99 height 50
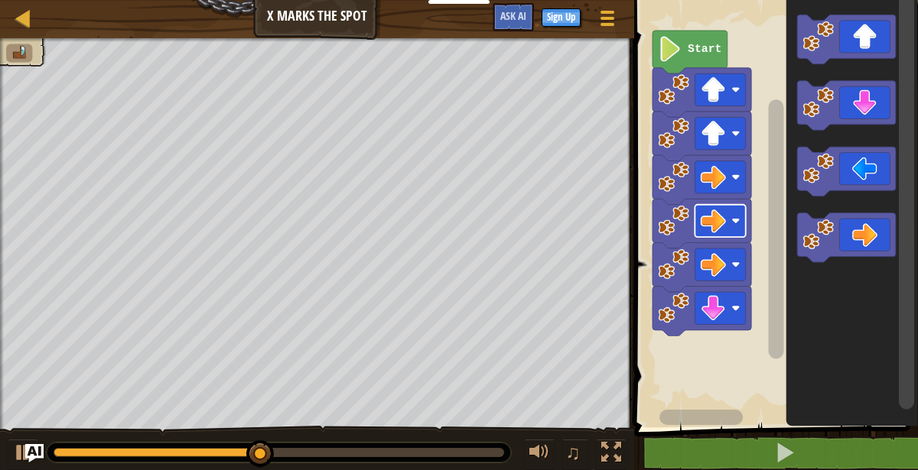
click at [856, 122] on icon "Blockly Workspace" at bounding box center [846, 106] width 99 height 50
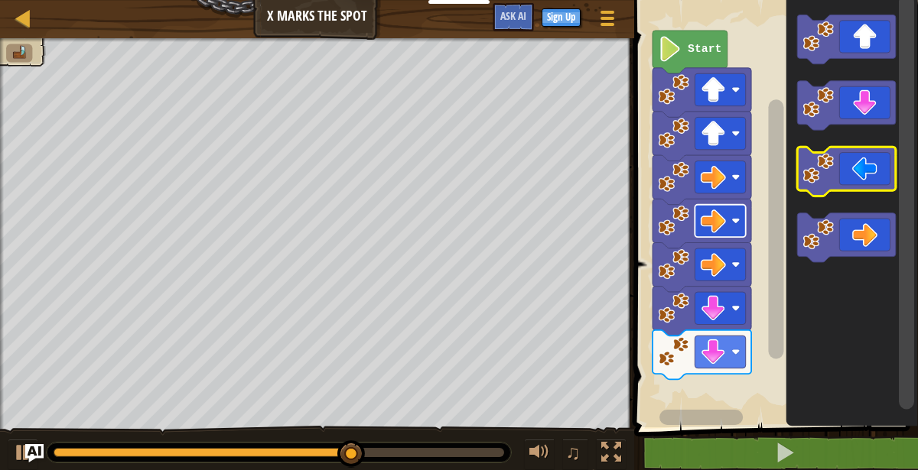
click at [863, 174] on icon "Blockly Workspace" at bounding box center [846, 173] width 99 height 50
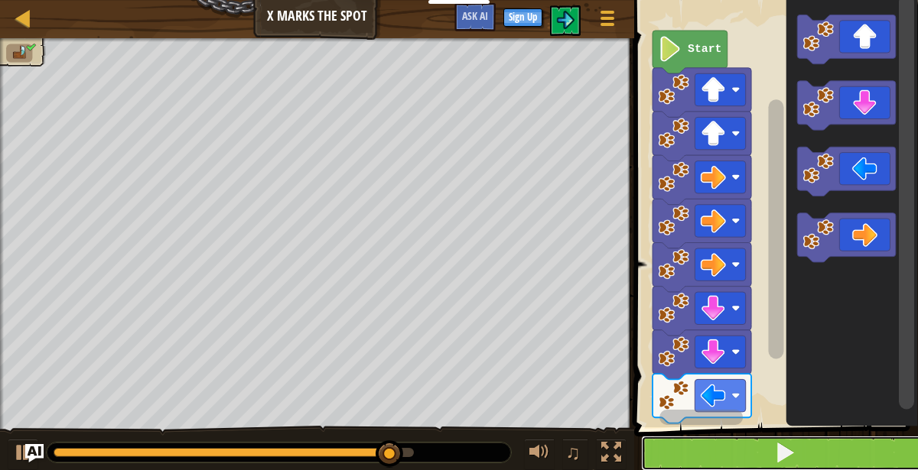
click at [846, 450] on button at bounding box center [785, 453] width 288 height 35
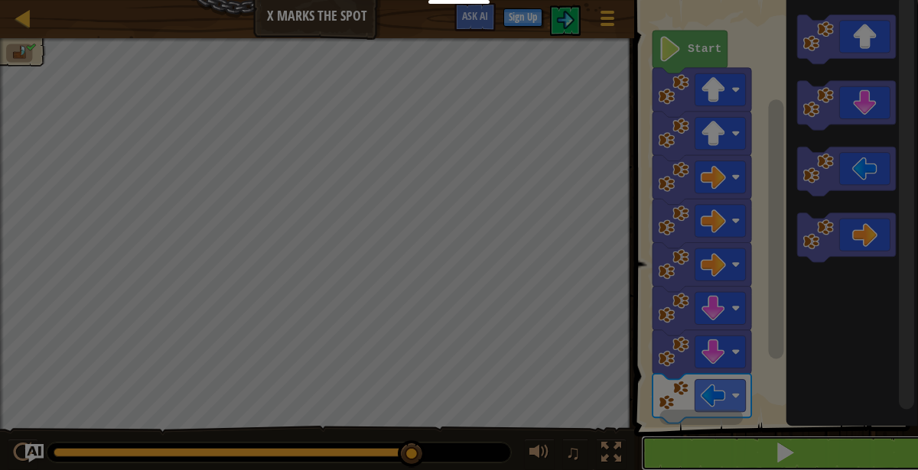
scroll to position [1, 0]
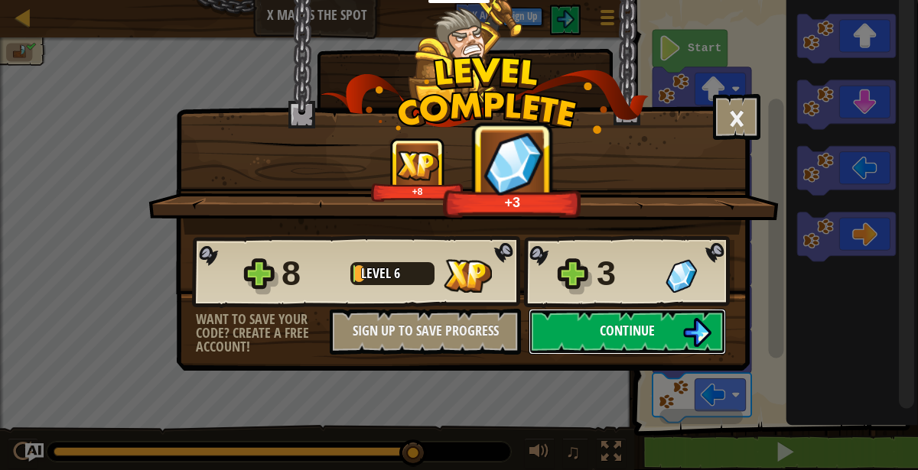
click at [668, 339] on button "Continue" at bounding box center [626, 332] width 197 height 46
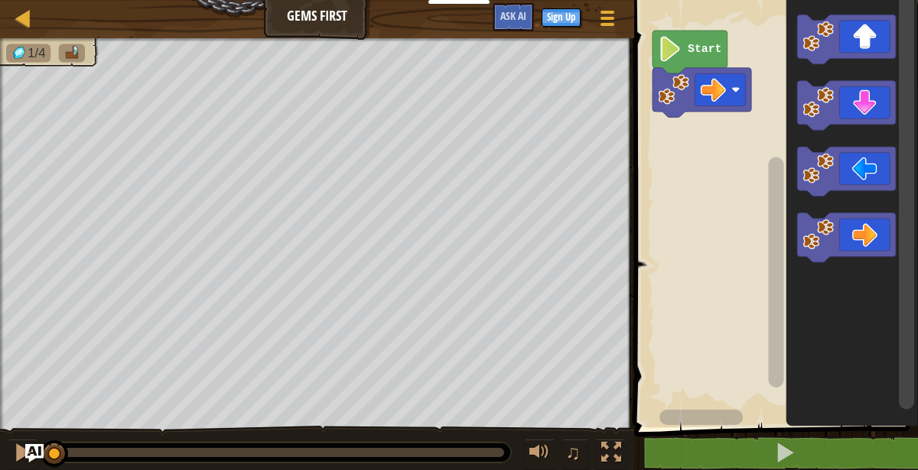
click at [706, 50] on text "Start" at bounding box center [704, 49] width 34 height 12
click at [708, 49] on text "Start" at bounding box center [704, 49] width 34 height 12
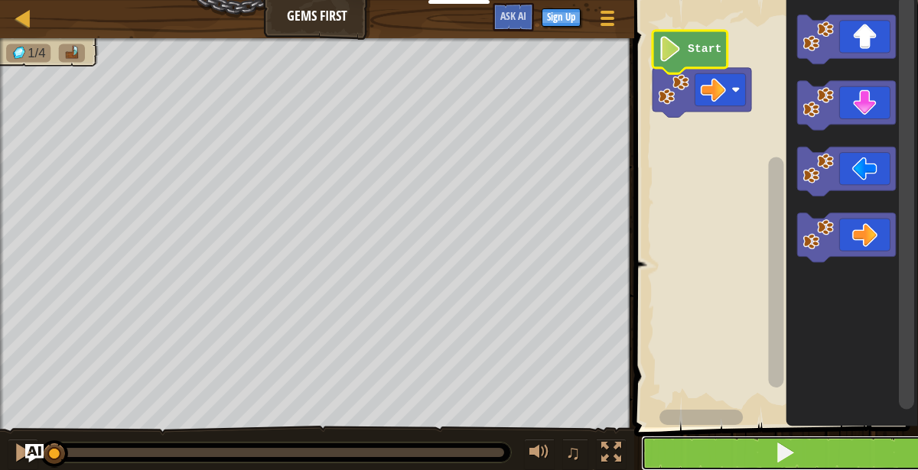
click at [826, 450] on button at bounding box center [785, 453] width 288 height 35
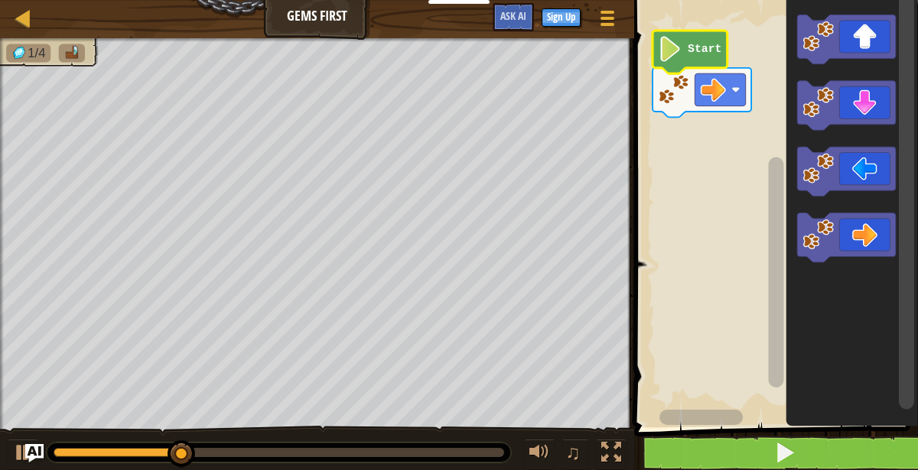
click at [874, 238] on icon "Blockly Workspace" at bounding box center [846, 239] width 99 height 50
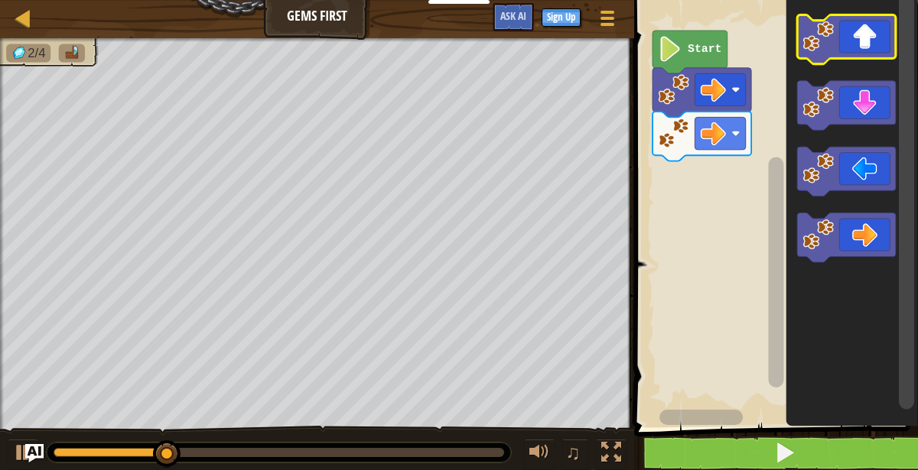
click at [870, 49] on icon "Blockly Workspace" at bounding box center [846, 40] width 99 height 50
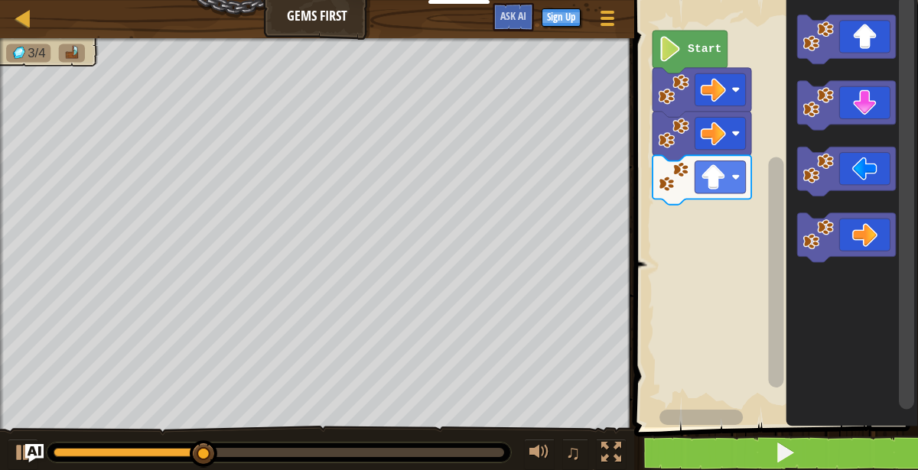
click at [863, 112] on icon "Blockly Workspace" at bounding box center [846, 106] width 99 height 50
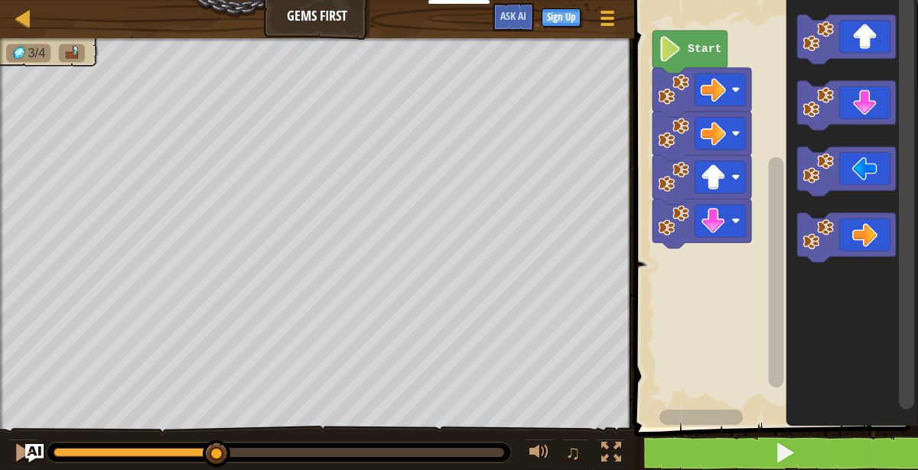
click at [863, 115] on icon "Blockly Workspace" at bounding box center [846, 106] width 99 height 50
click at [862, 115] on icon "Blockly Workspace" at bounding box center [846, 106] width 99 height 50
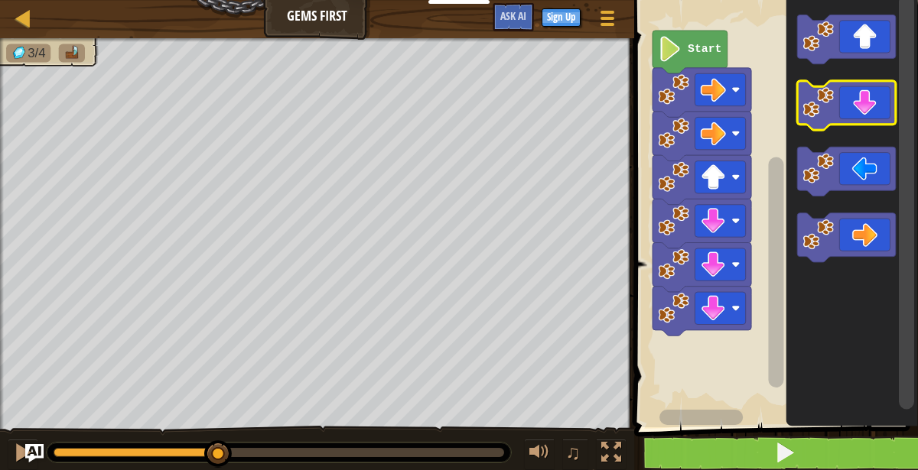
click at [861, 117] on icon "Blockly Workspace" at bounding box center [846, 106] width 99 height 50
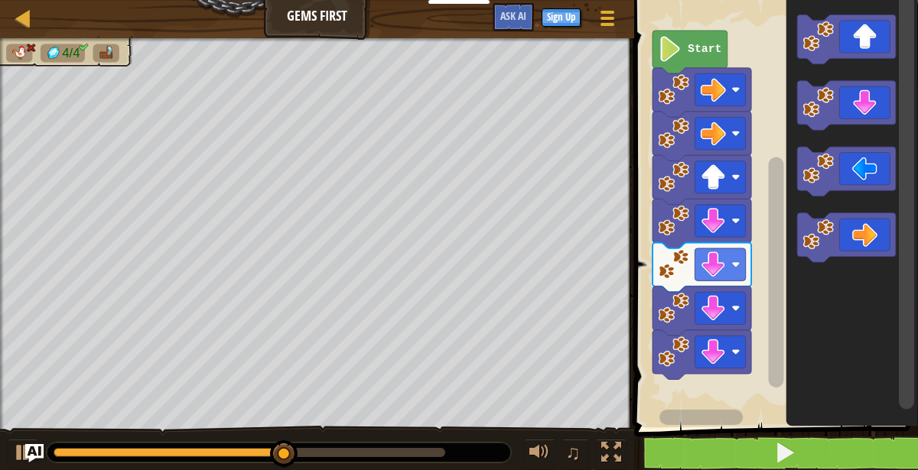
click at [732, 354] on image "Blockly Workspace" at bounding box center [735, 352] width 8 height 8
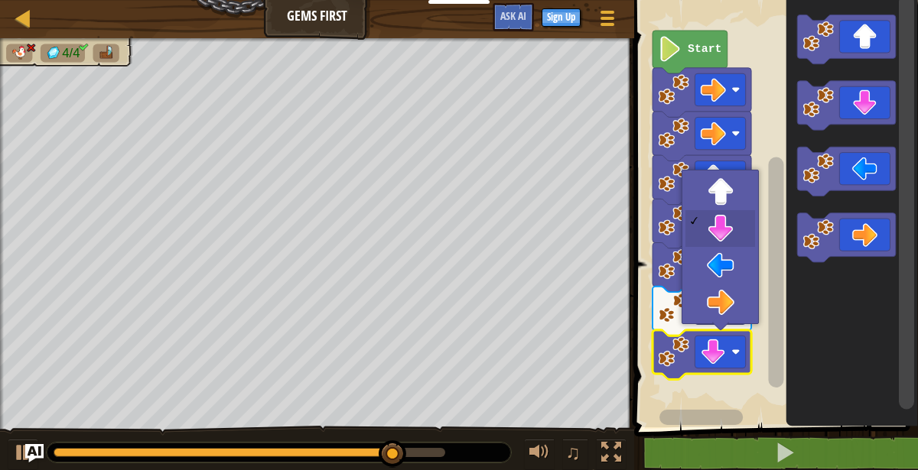
click at [731, 216] on rect "Blockly Workspace" at bounding box center [719, 221] width 50 height 32
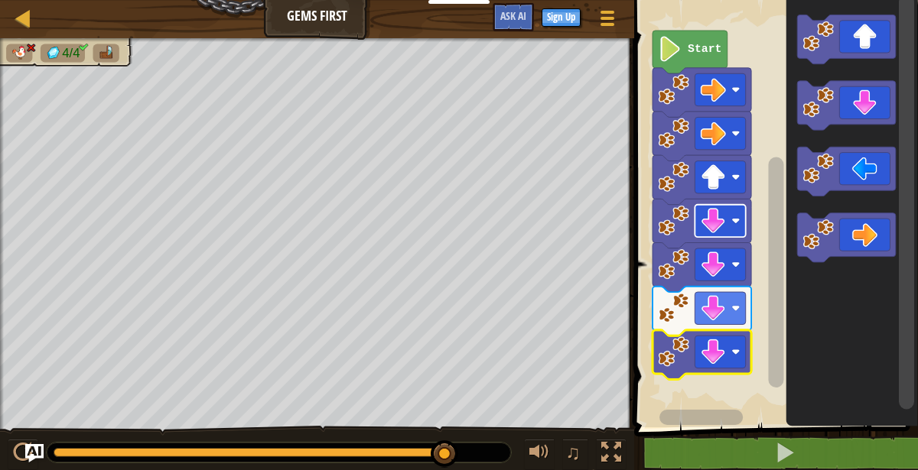
click at [741, 331] on icon "Blockly Workspace" at bounding box center [701, 355] width 99 height 50
click at [729, 354] on rect "Blockly Workspace" at bounding box center [719, 352] width 50 height 32
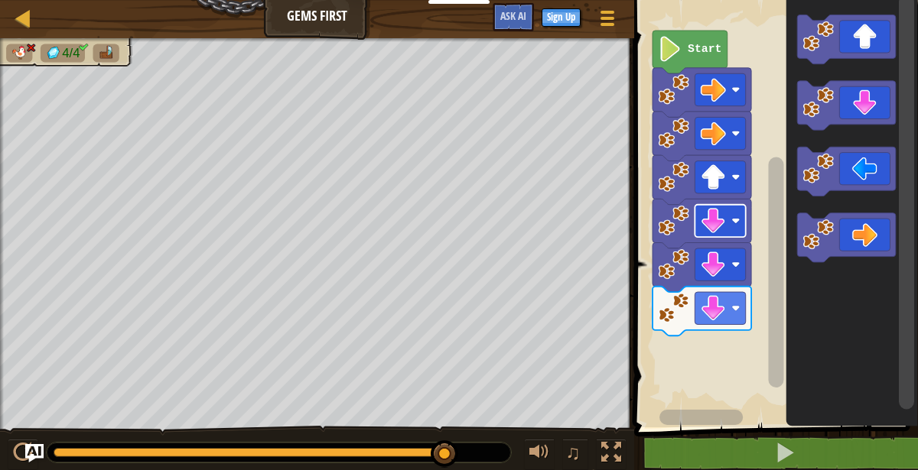
click at [724, 323] on rect "Blockly Workspace" at bounding box center [719, 308] width 50 height 32
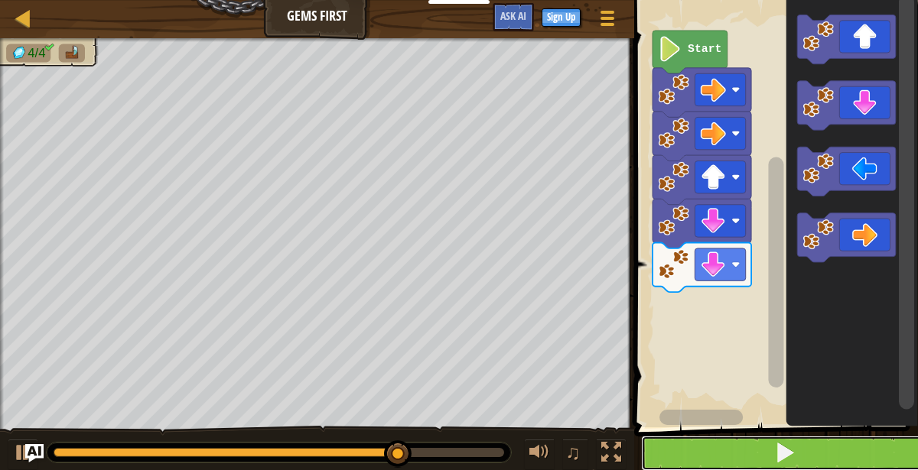
click at [815, 444] on button at bounding box center [785, 453] width 288 height 35
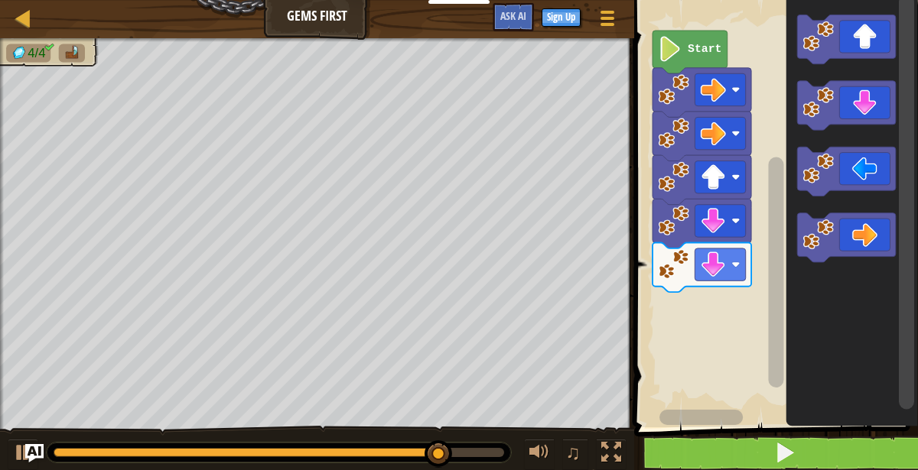
click at [716, 268] on image "Blockly Workspace" at bounding box center [712, 264] width 25 height 25
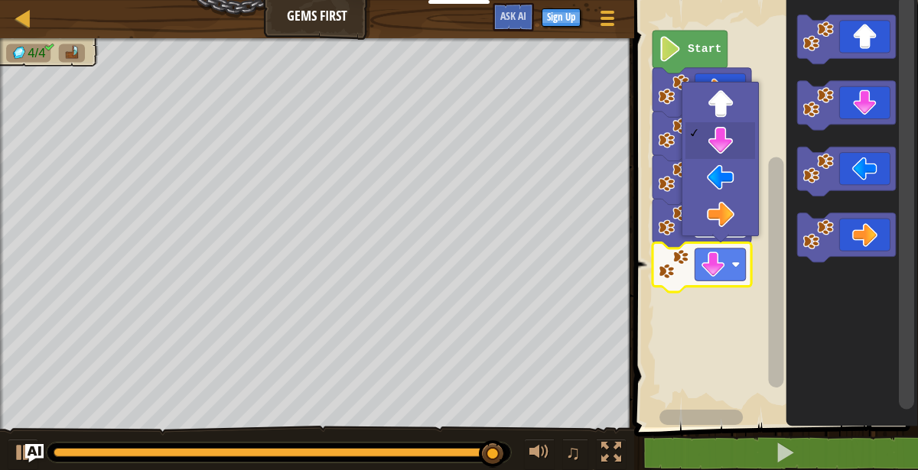
click at [734, 213] on rect "Blockly Workspace" at bounding box center [719, 221] width 50 height 32
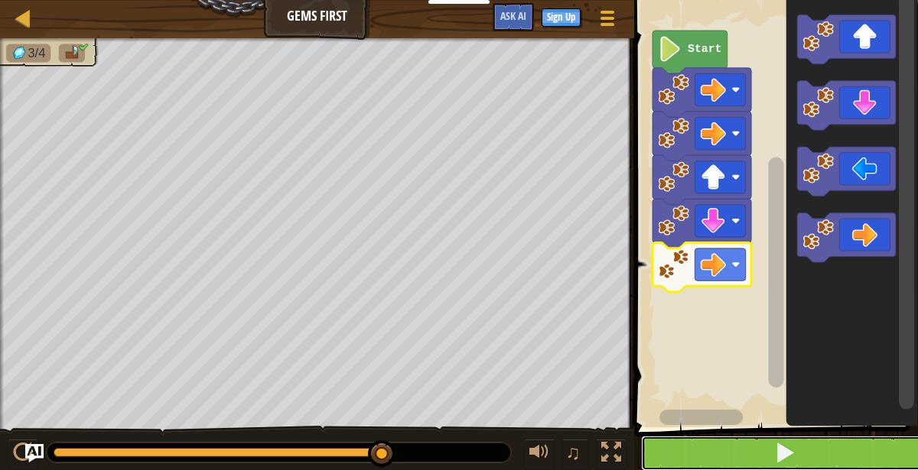
click at [815, 465] on button at bounding box center [785, 453] width 288 height 35
click at [728, 271] on rect "Blockly Workspace" at bounding box center [719, 265] width 50 height 32
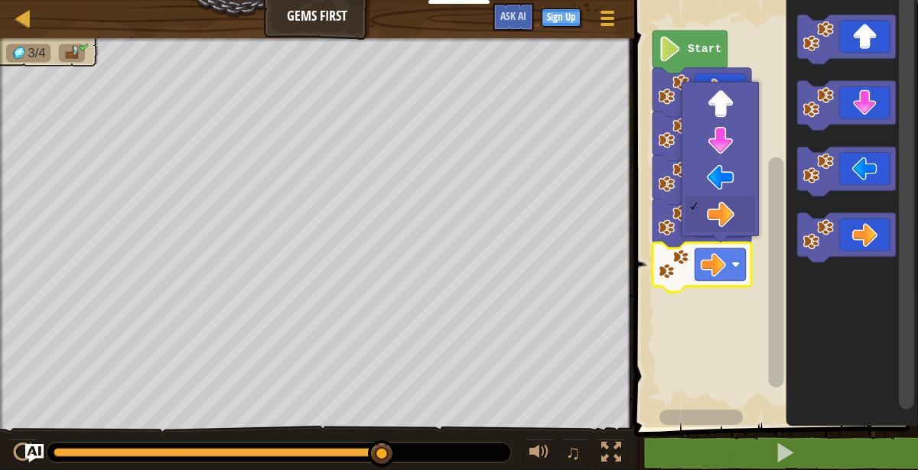
click at [723, 138] on image "Blockly Workspace" at bounding box center [712, 133] width 25 height 25
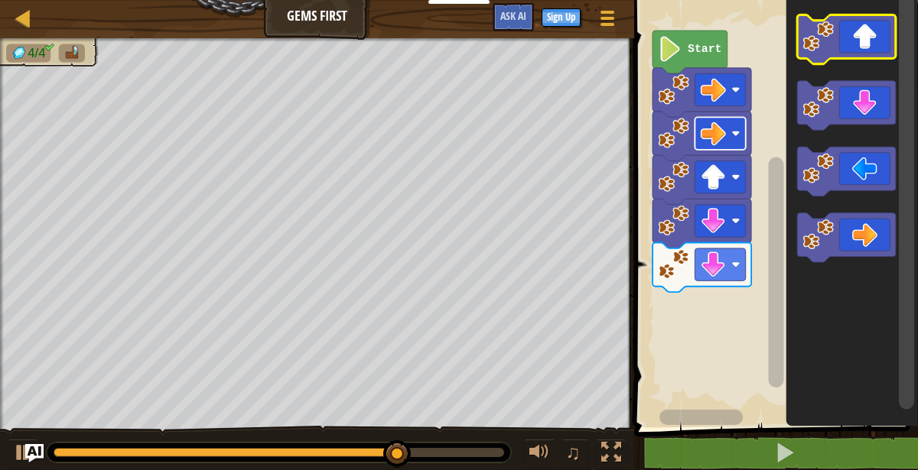
click at [873, 37] on icon "Blockly Workspace" at bounding box center [846, 40] width 99 height 50
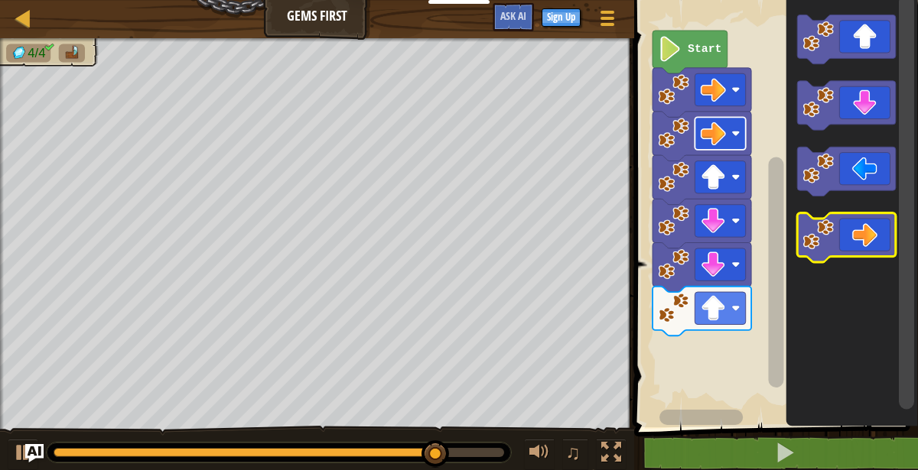
click at [869, 238] on icon "Blockly Workspace" at bounding box center [846, 239] width 99 height 50
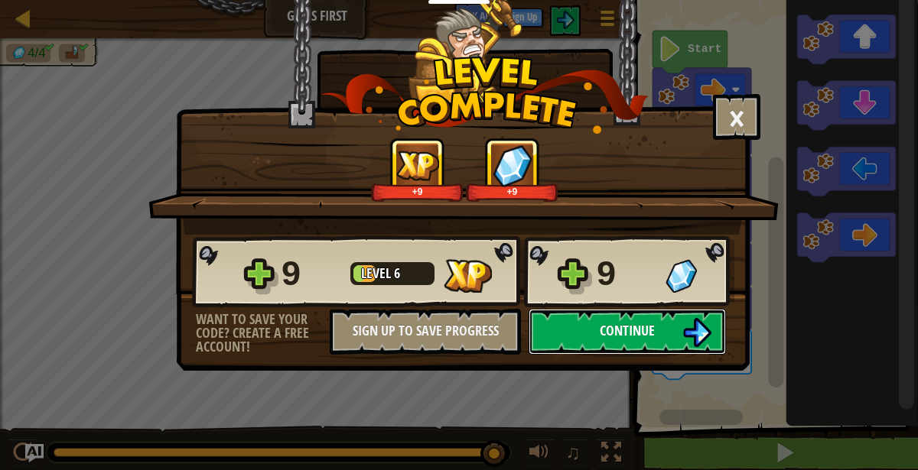
click at [665, 325] on button "Continue" at bounding box center [626, 332] width 197 height 46
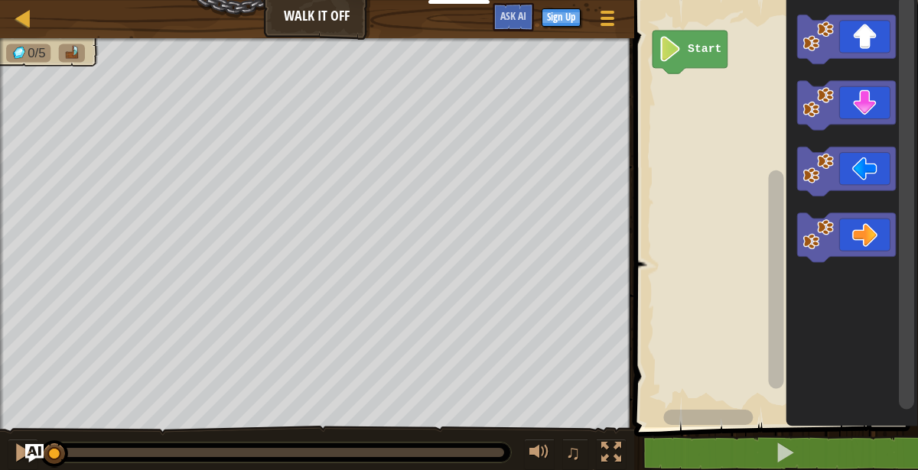
click at [866, 45] on icon "Blockly Workspace" at bounding box center [846, 40] width 99 height 50
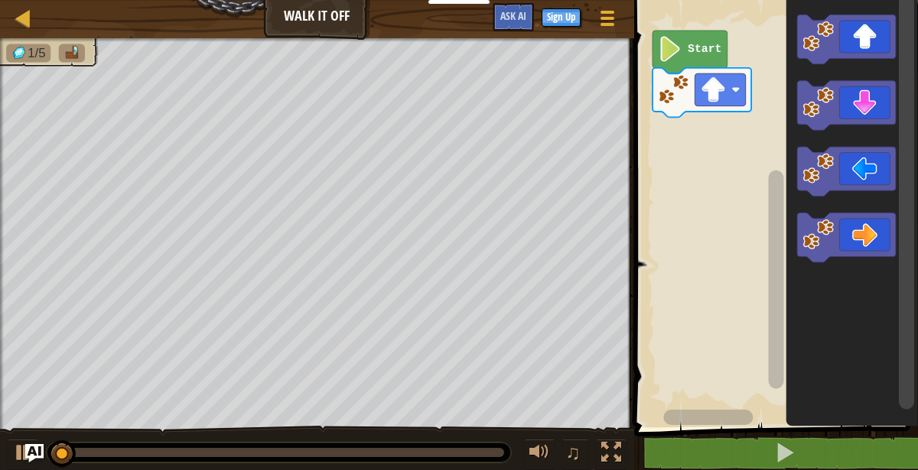
click at [865, 45] on icon "Blockly Workspace" at bounding box center [846, 40] width 99 height 50
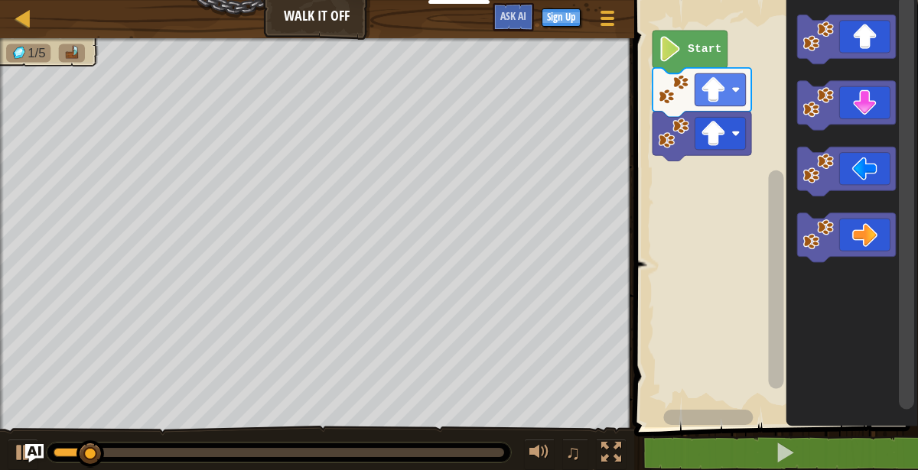
click at [878, 240] on icon "Blockly Workspace" at bounding box center [846, 239] width 99 height 50
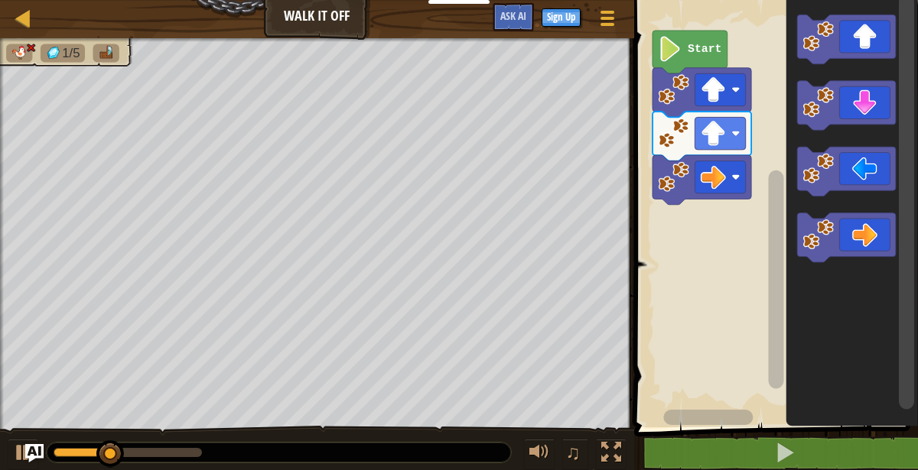
click at [881, 242] on icon "Blockly Workspace" at bounding box center [846, 239] width 99 height 50
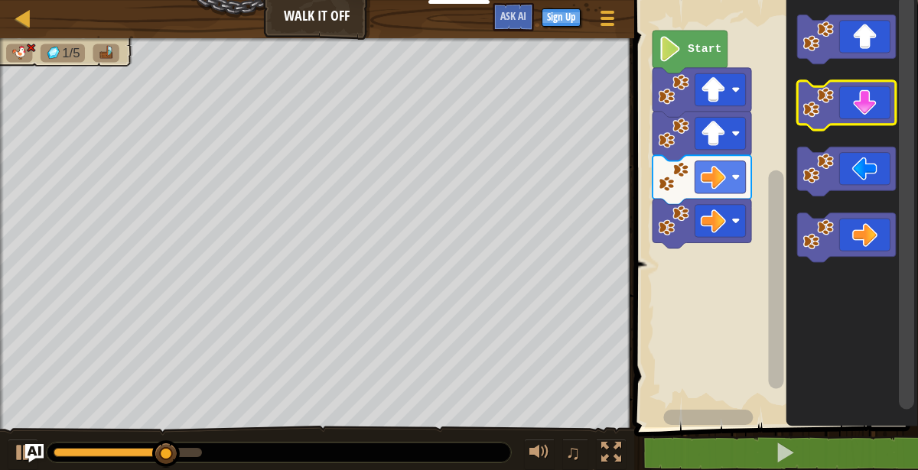
click at [865, 113] on icon "Blockly Workspace" at bounding box center [846, 106] width 99 height 50
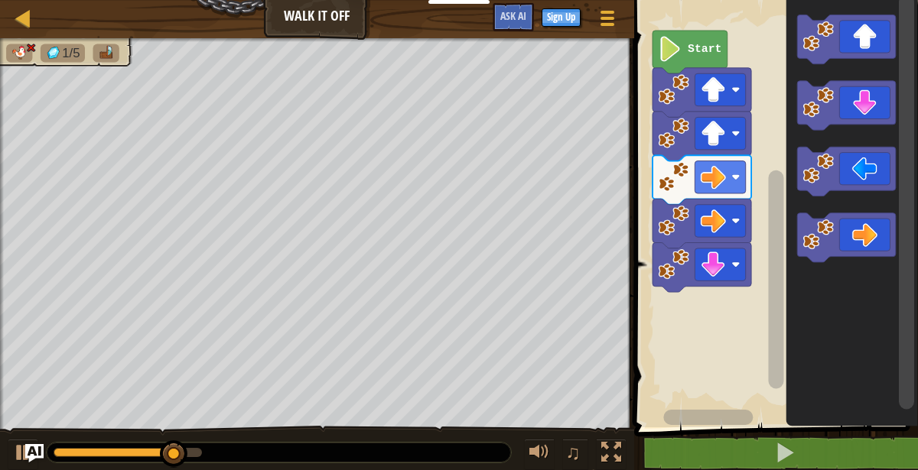
click at [863, 109] on icon "Blockly Workspace" at bounding box center [846, 106] width 99 height 50
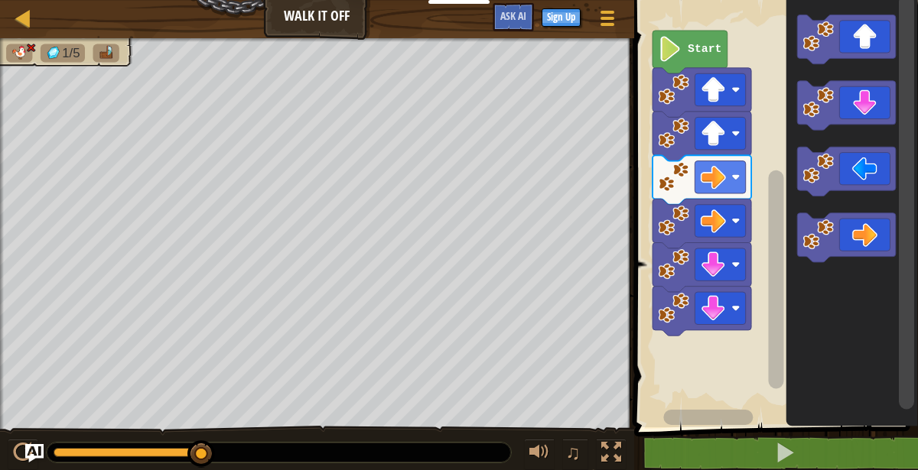
click at [731, 182] on rect "Blockly Workspace" at bounding box center [719, 177] width 50 height 32
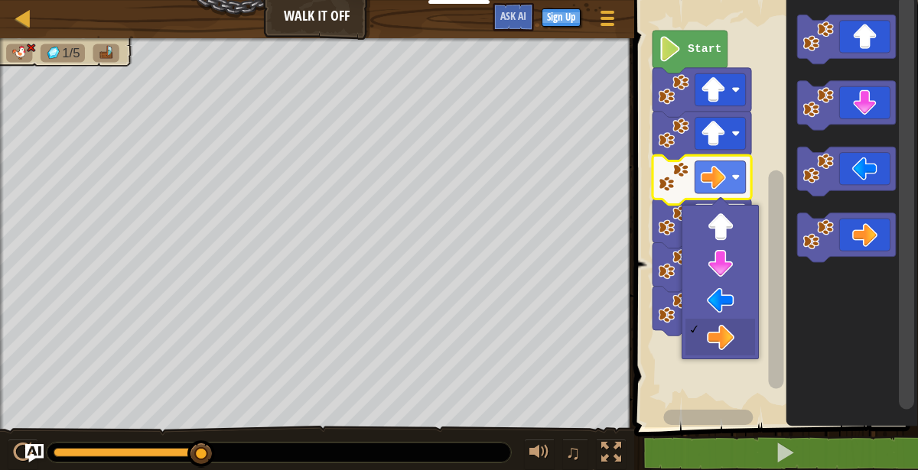
click at [727, 219] on rect "Blockly Workspace" at bounding box center [719, 221] width 50 height 32
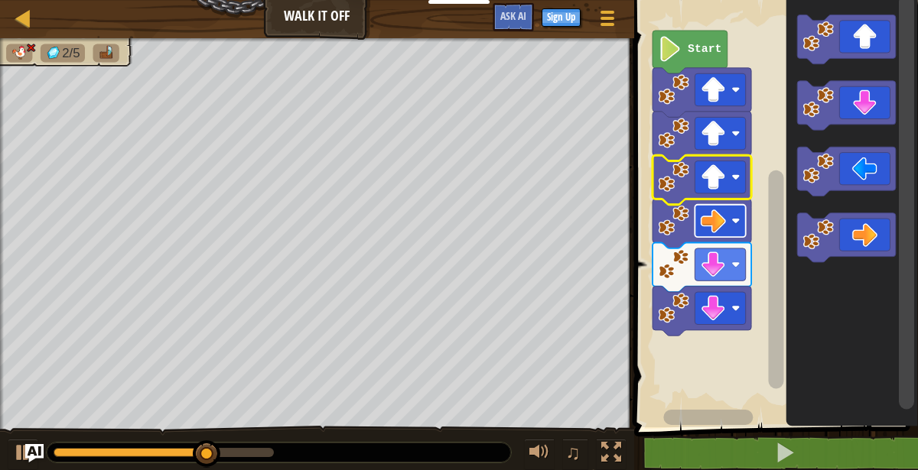
click at [731, 261] on image "Blockly Workspace" at bounding box center [735, 265] width 8 height 8
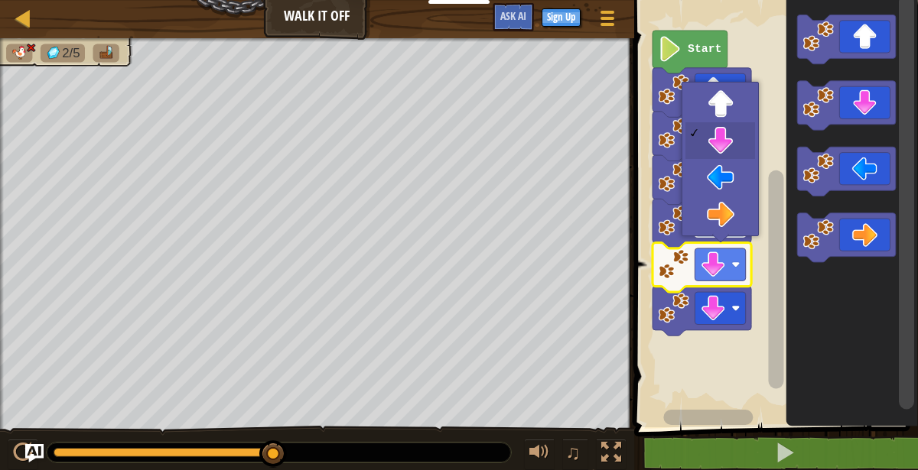
click at [736, 210] on rect "Blockly Workspace" at bounding box center [719, 221] width 50 height 32
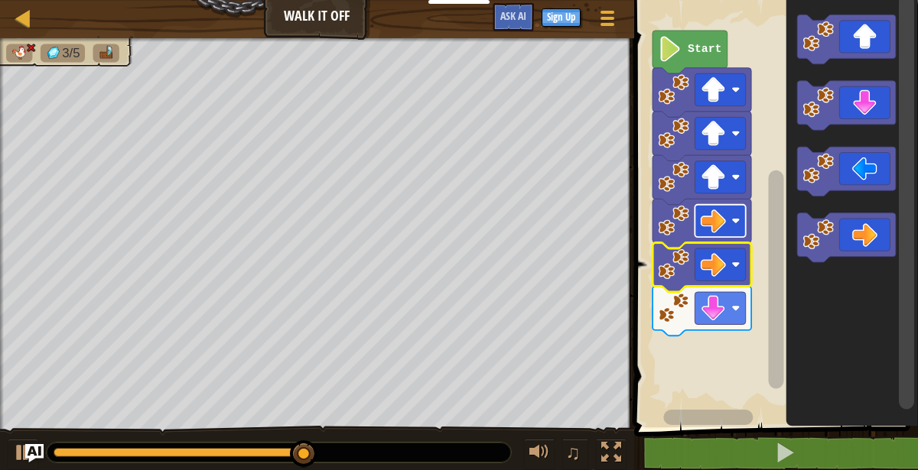
click at [738, 310] on image "Blockly Workspace" at bounding box center [735, 308] width 8 height 8
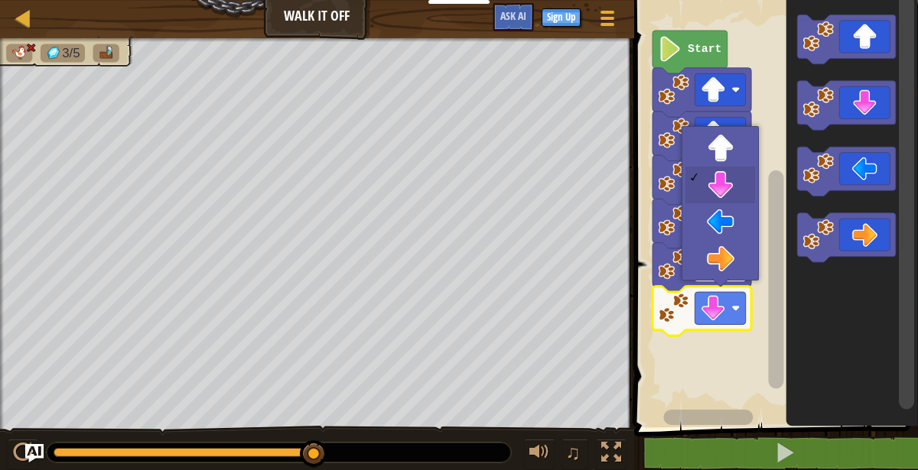
click at [732, 262] on image "Blockly Workspace" at bounding box center [735, 265] width 8 height 8
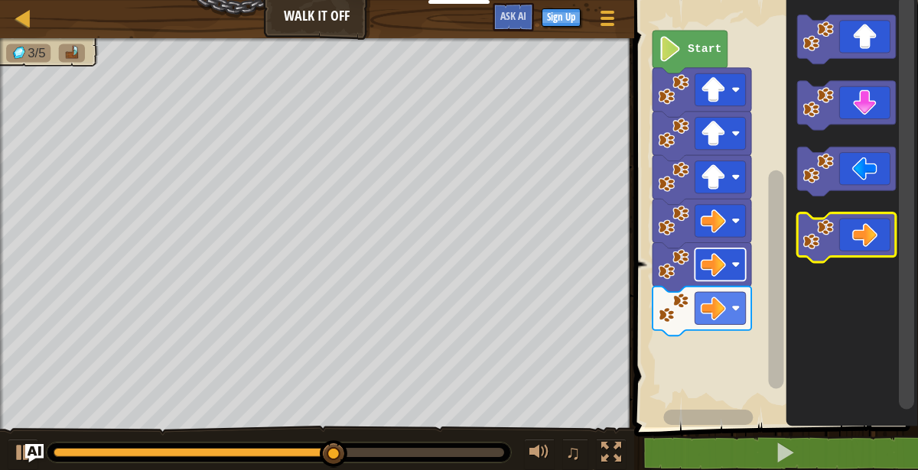
click at [868, 235] on icon "Blockly Workspace" at bounding box center [846, 239] width 99 height 50
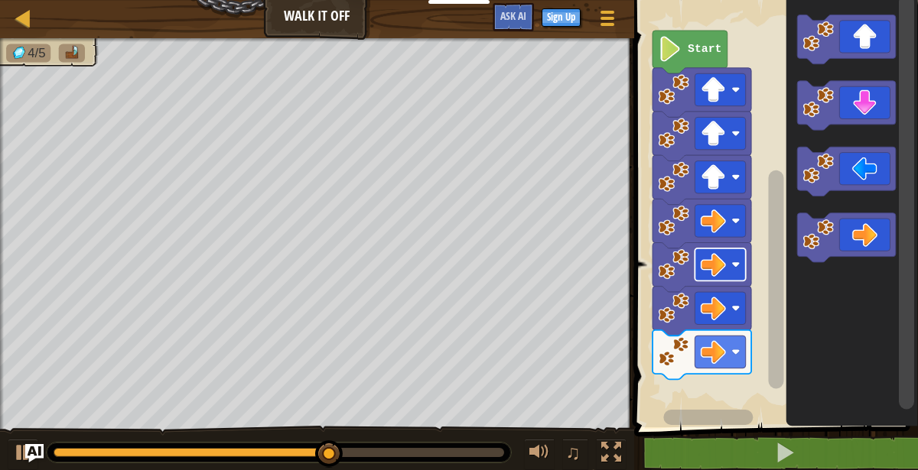
click at [866, 107] on icon "Blockly Workspace" at bounding box center [846, 106] width 99 height 50
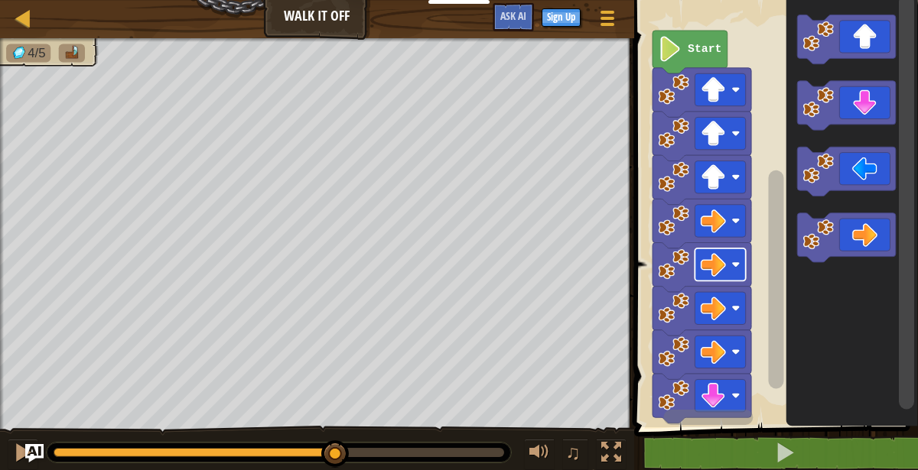
click at [864, 104] on icon "Blockly Workspace" at bounding box center [846, 106] width 99 height 50
click at [857, 107] on icon "Blockly Workspace" at bounding box center [846, 106] width 99 height 50
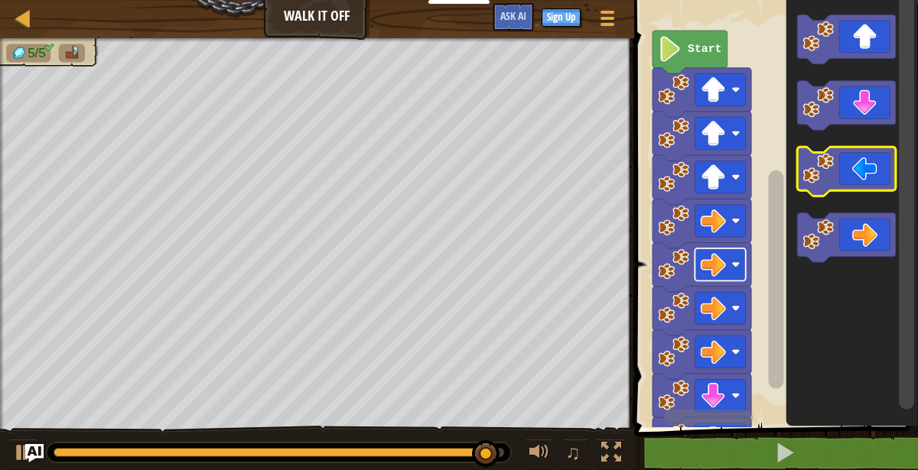
click at [866, 180] on icon "Blockly Workspace" at bounding box center [846, 173] width 99 height 50
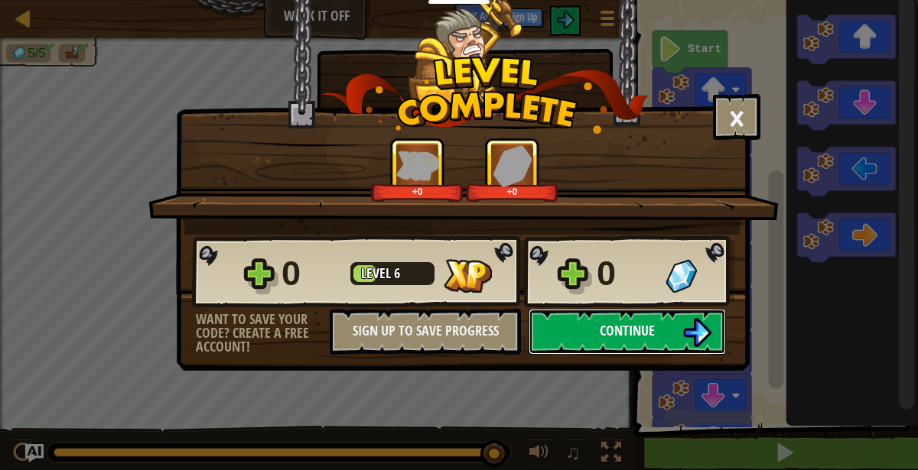
click at [665, 323] on button "Continue" at bounding box center [626, 332] width 197 height 46
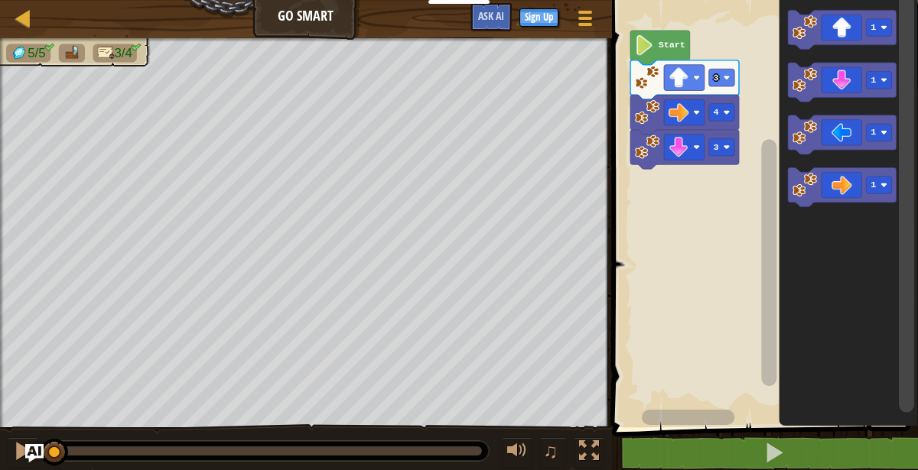
click at [841, 37] on icon "Blockly Workspace" at bounding box center [842, 29] width 109 height 39
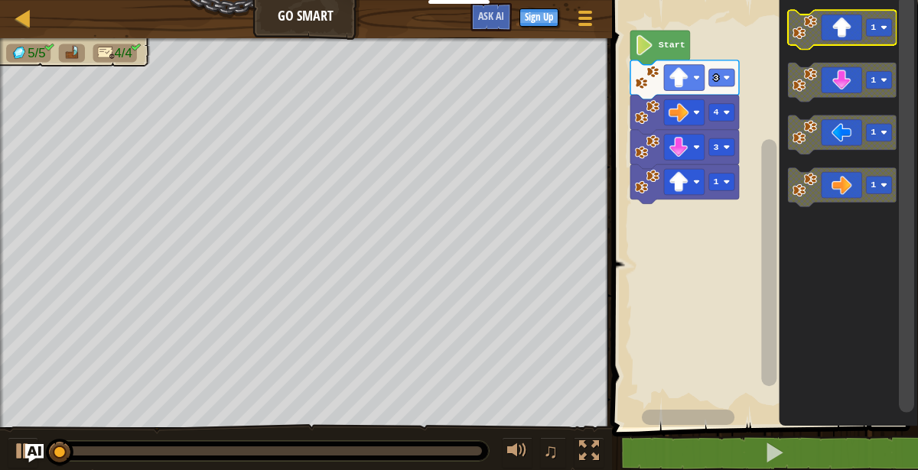
click at [844, 31] on icon "Blockly Workspace" at bounding box center [842, 29] width 109 height 39
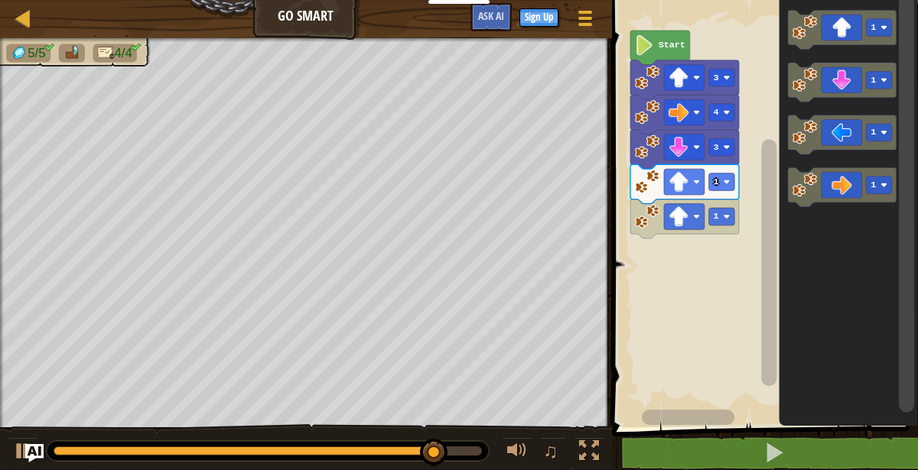
click at [720, 179] on rect "Blockly Workspace" at bounding box center [720, 183] width 25 height 18
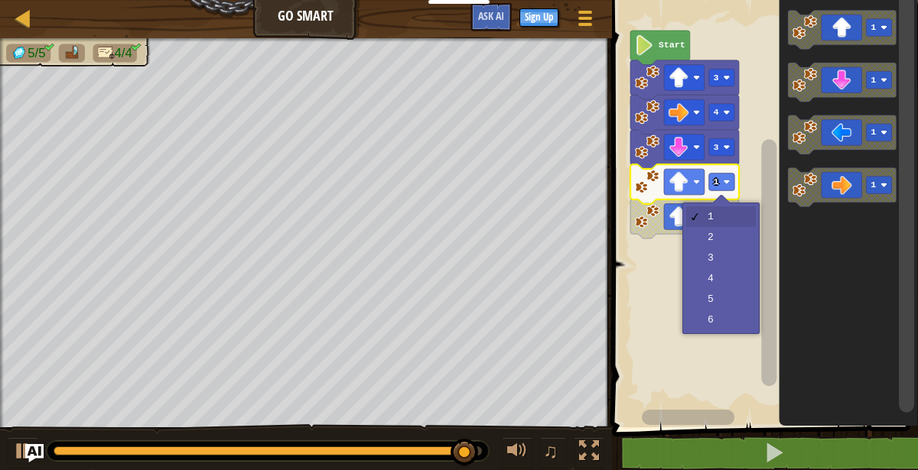
click at [682, 178] on image "Blockly Workspace" at bounding box center [678, 182] width 20 height 20
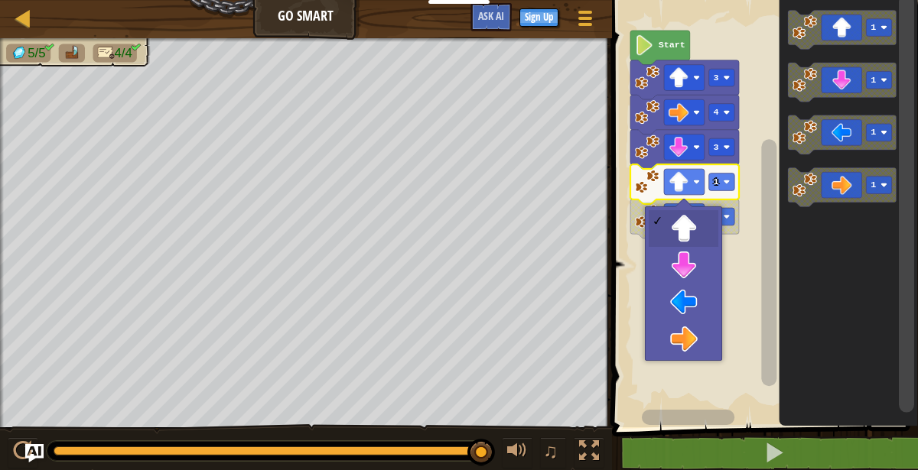
click at [690, 274] on rect "Blockly Workspace" at bounding box center [762, 209] width 310 height 435
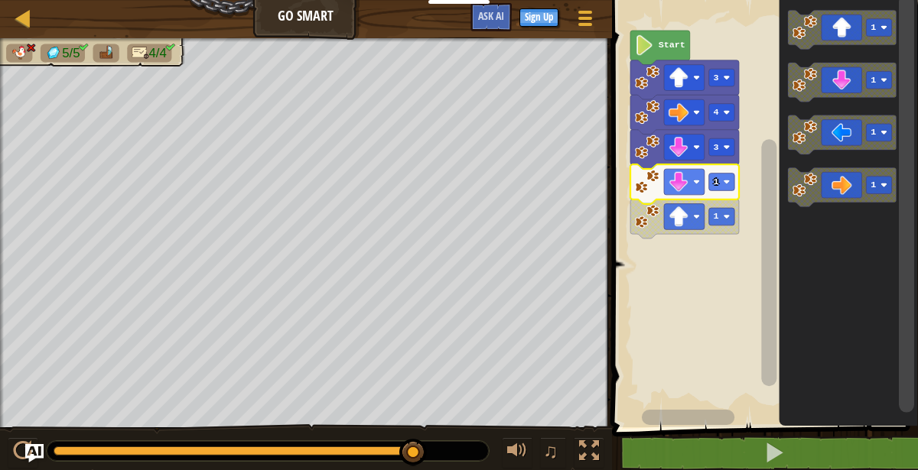
click at [677, 168] on icon "Blockly Workspace" at bounding box center [684, 183] width 109 height 39
click at [679, 183] on image "Blockly Workspace" at bounding box center [678, 182] width 20 height 20
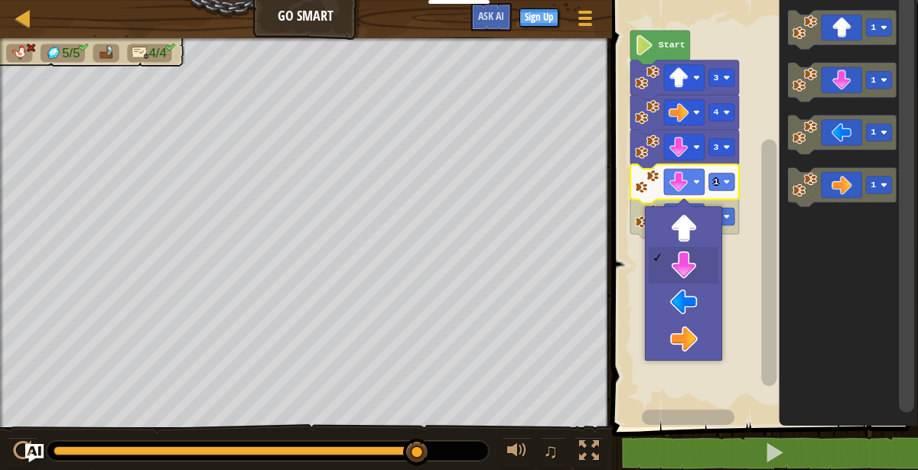
click at [679, 307] on rect "Blockly Workspace" at bounding box center [762, 209] width 310 height 435
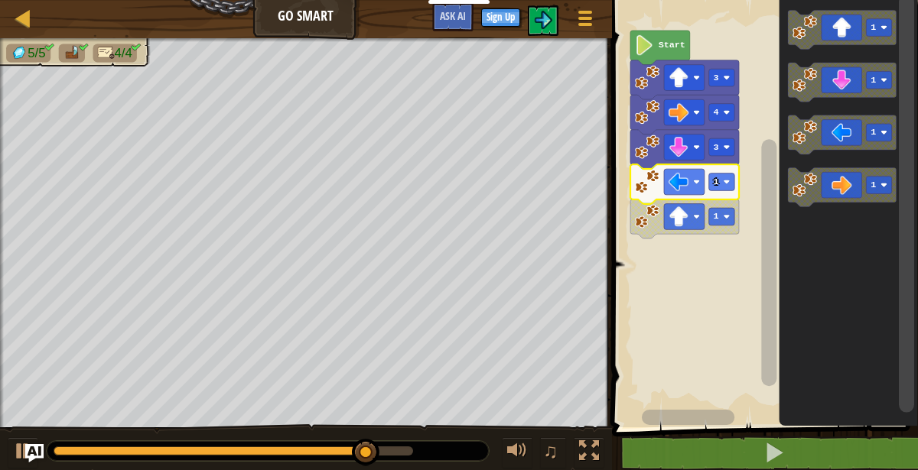
click at [684, 215] on image "Blockly Workspace" at bounding box center [678, 216] width 20 height 20
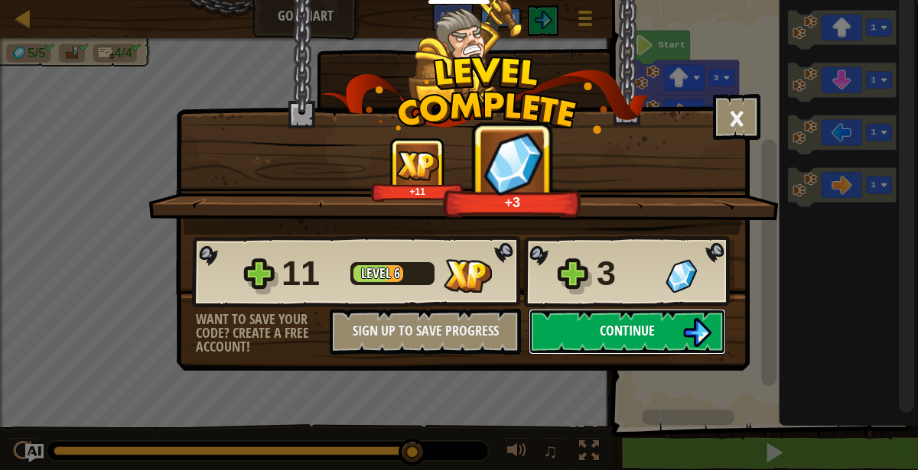
click at [683, 330] on img at bounding box center [696, 332] width 29 height 29
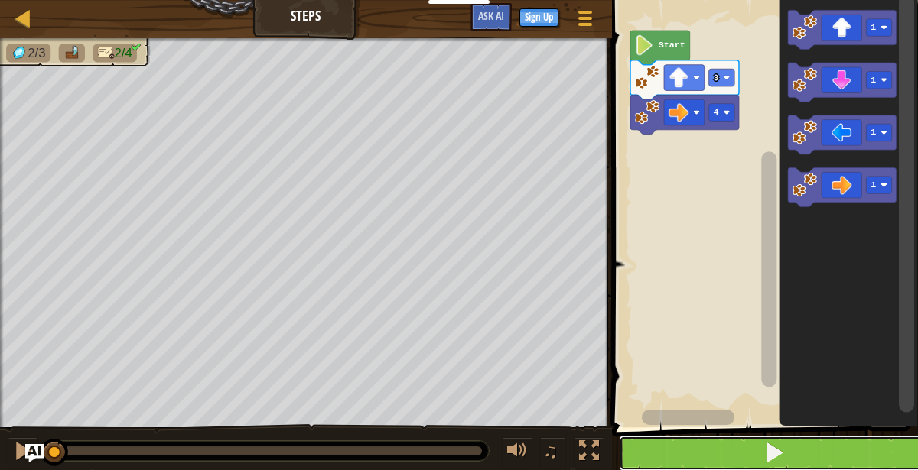
click at [811, 456] on button at bounding box center [774, 453] width 310 height 35
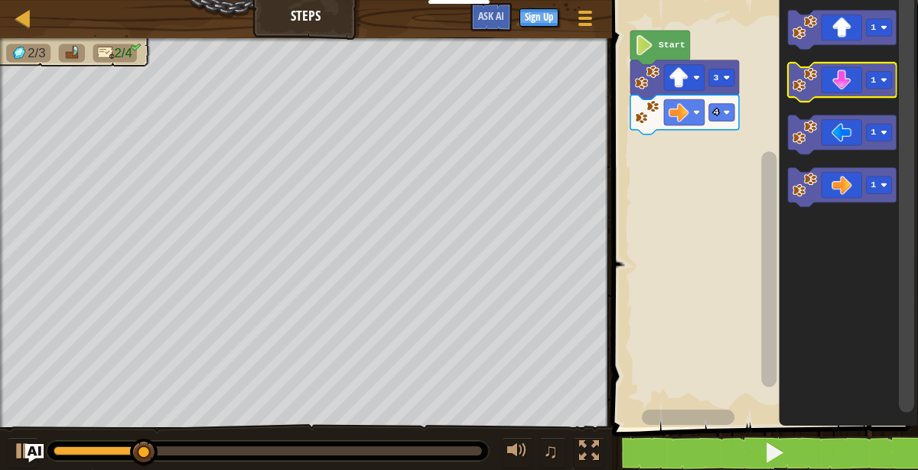
click at [845, 90] on icon "Blockly Workspace" at bounding box center [842, 82] width 109 height 39
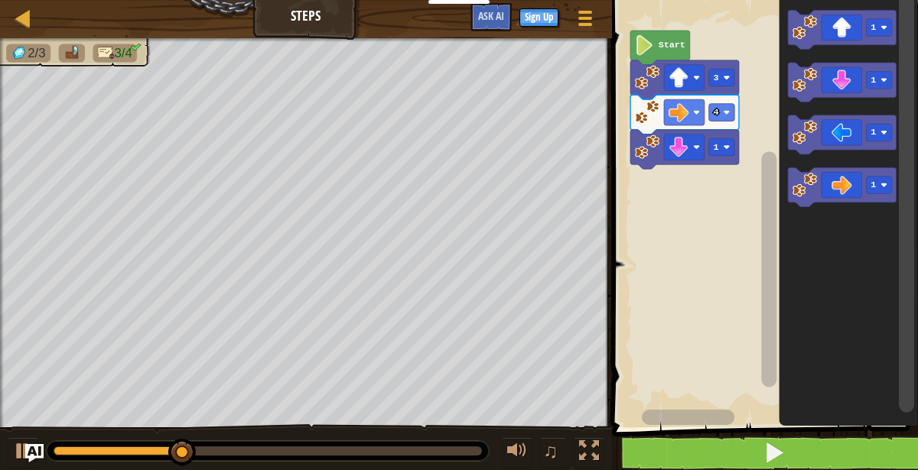
click at [840, 93] on icon "Blockly Workspace" at bounding box center [842, 82] width 109 height 39
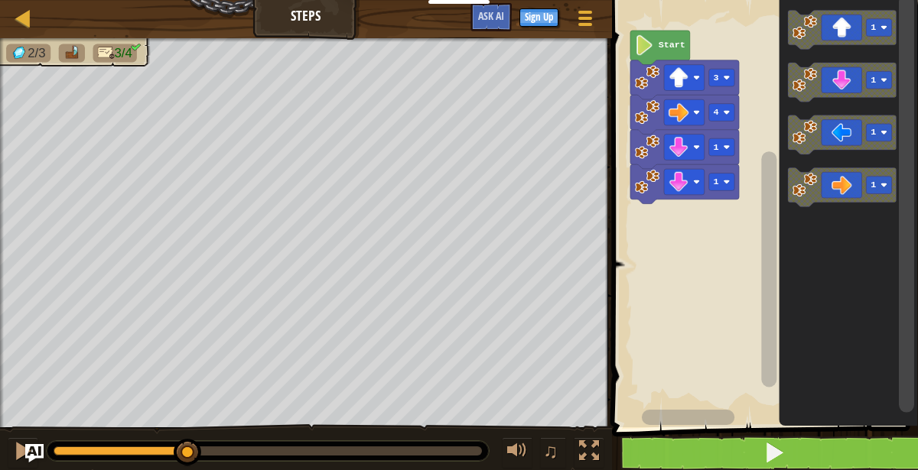
click at [837, 92] on icon "Blockly Workspace" at bounding box center [842, 82] width 109 height 39
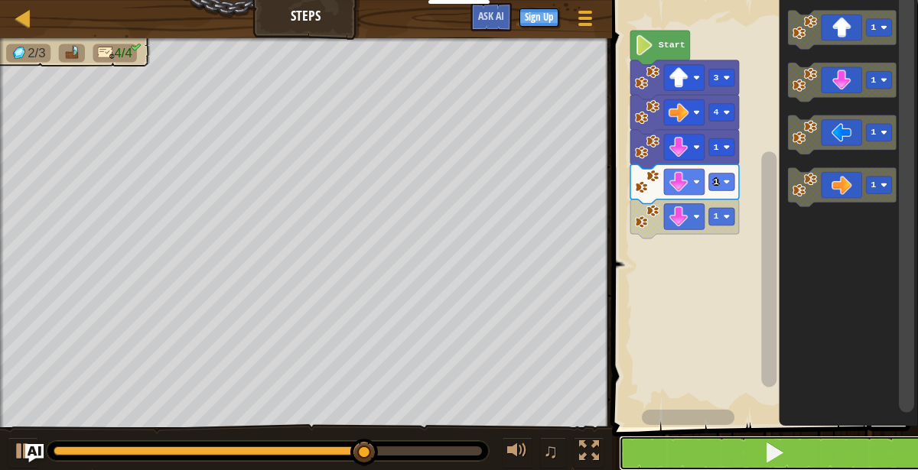
click at [823, 450] on button at bounding box center [774, 453] width 310 height 35
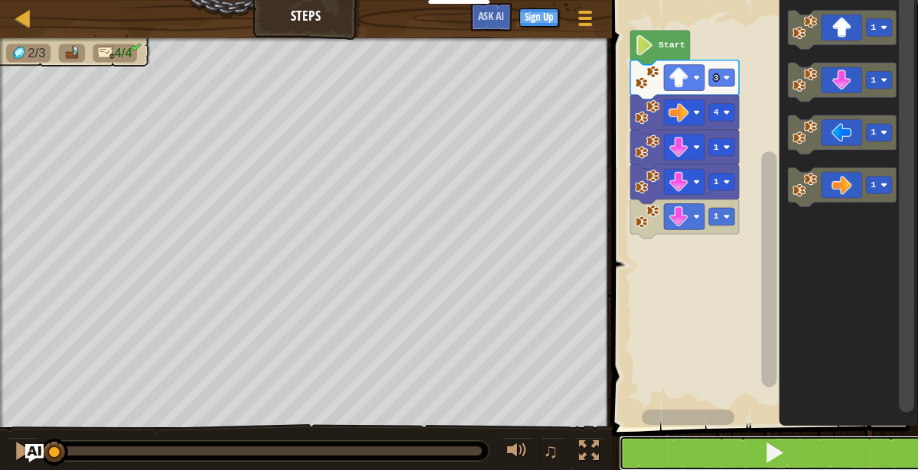
click at [824, 453] on button at bounding box center [774, 453] width 310 height 35
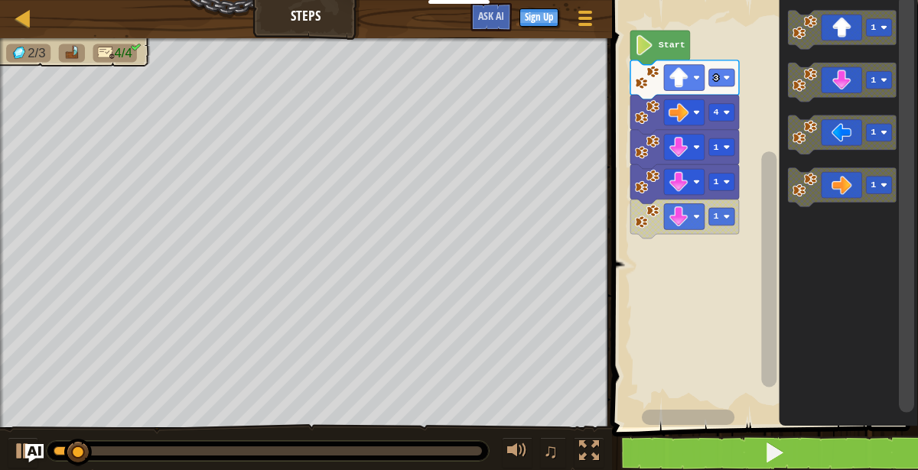
click at [687, 220] on image "Blockly Workspace" at bounding box center [678, 216] width 20 height 20
click at [726, 181] on image "Blockly Workspace" at bounding box center [726, 182] width 7 height 7
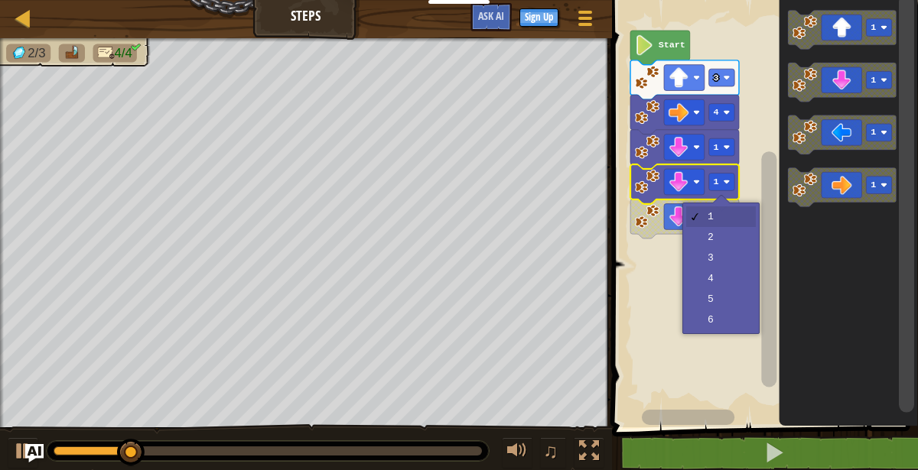
click at [728, 237] on rect "Blockly Workspace" at bounding box center [762, 209] width 310 height 435
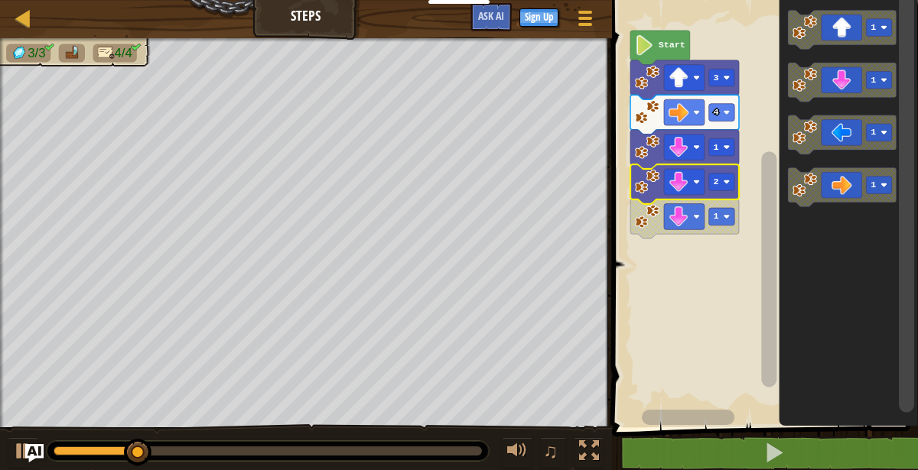
click at [697, 215] on image "Blockly Workspace" at bounding box center [696, 216] width 7 height 7
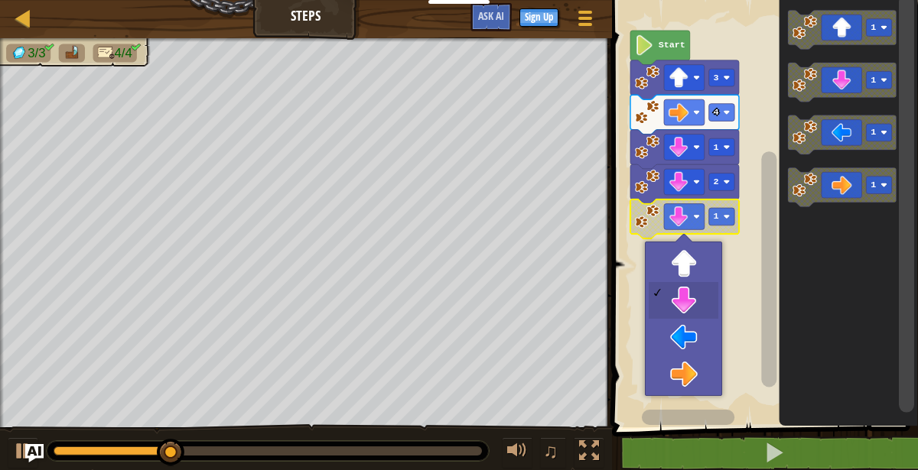
click at [723, 193] on icon "Blockly Workspace" at bounding box center [684, 183] width 109 height 39
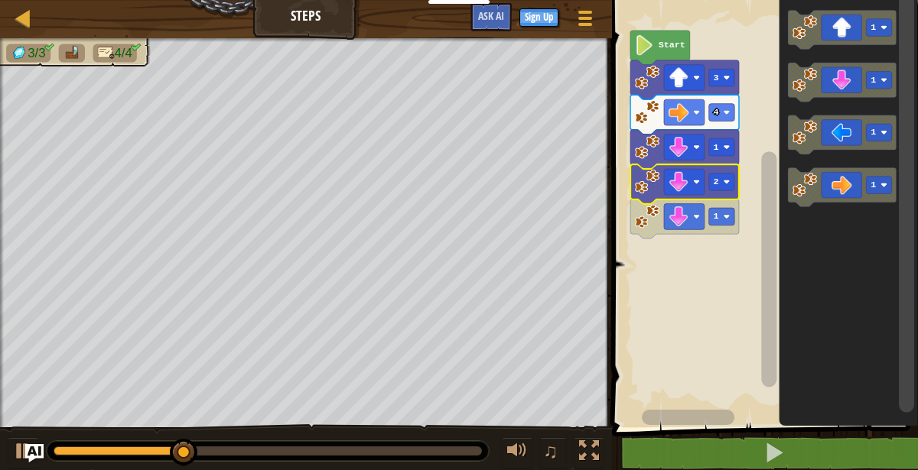
click at [0, 0] on div at bounding box center [0, 0] width 0 height 0
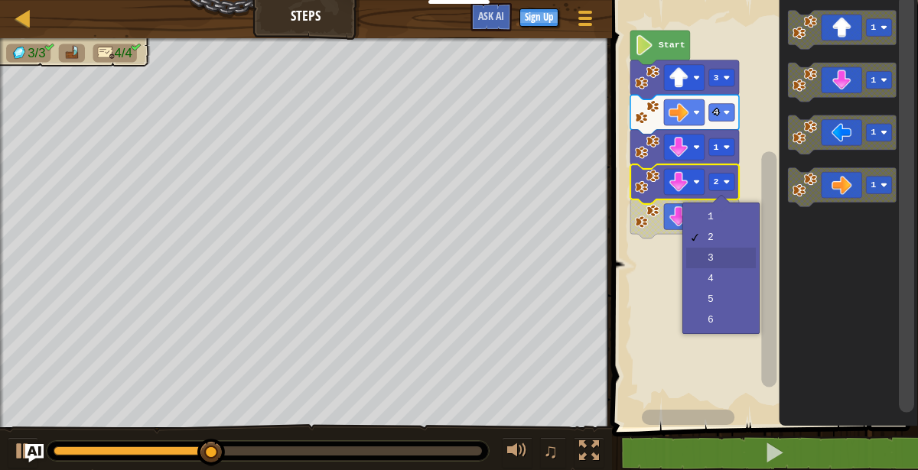
click at [726, 258] on rect "Blockly Workspace" at bounding box center [762, 209] width 310 height 435
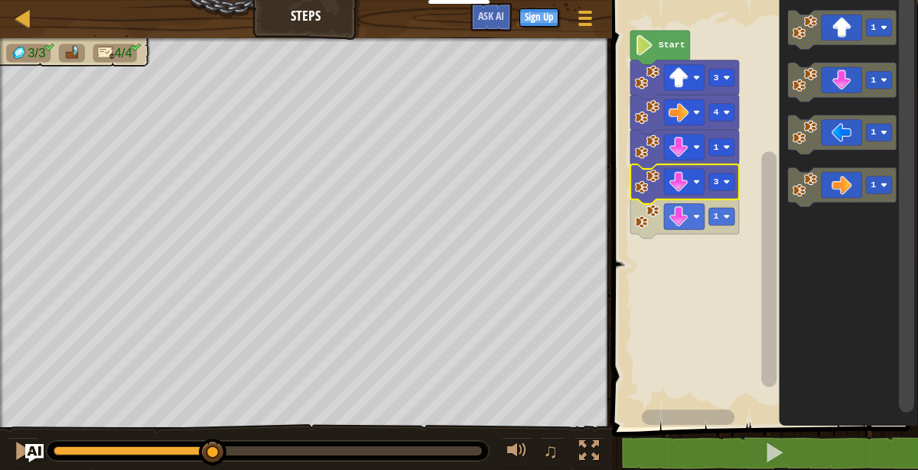
click at [691, 221] on rect "Blockly Workspace" at bounding box center [684, 217] width 41 height 26
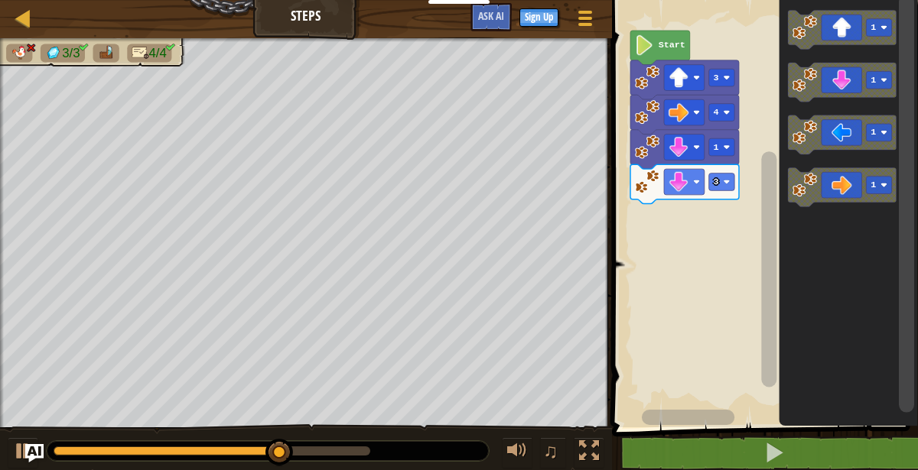
click at [849, 131] on icon "Blockly Workspace" at bounding box center [842, 134] width 109 height 39
click at [850, 128] on icon "Blockly Workspace" at bounding box center [842, 134] width 109 height 39
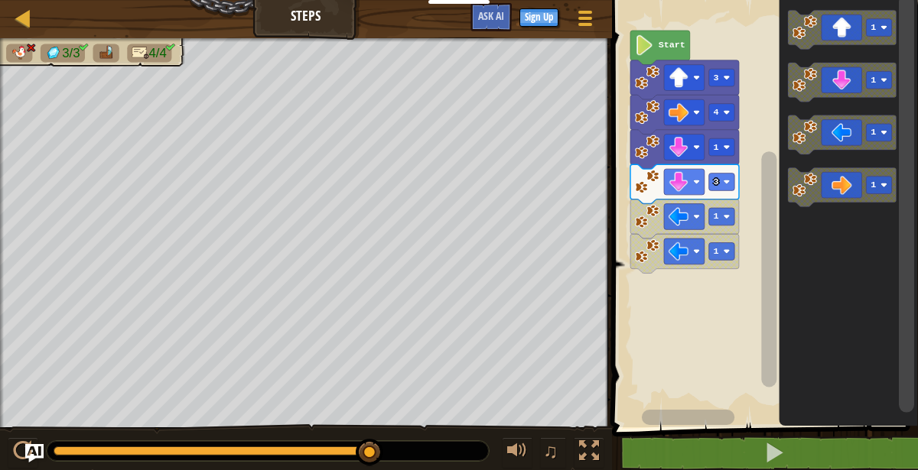
click at [711, 147] on rect "Blockly Workspace" at bounding box center [720, 147] width 25 height 18
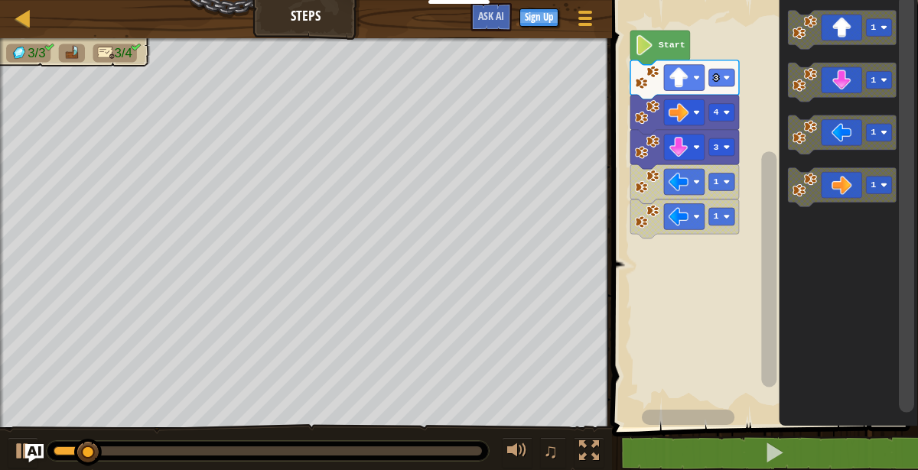
click at [0, 0] on div at bounding box center [0, 0] width 0 height 0
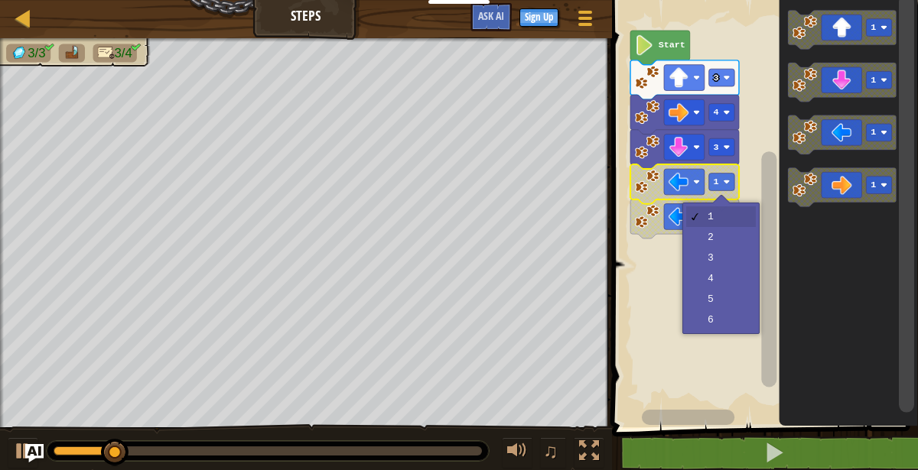
click at [720, 238] on rect "Blockly Workspace" at bounding box center [762, 209] width 310 height 435
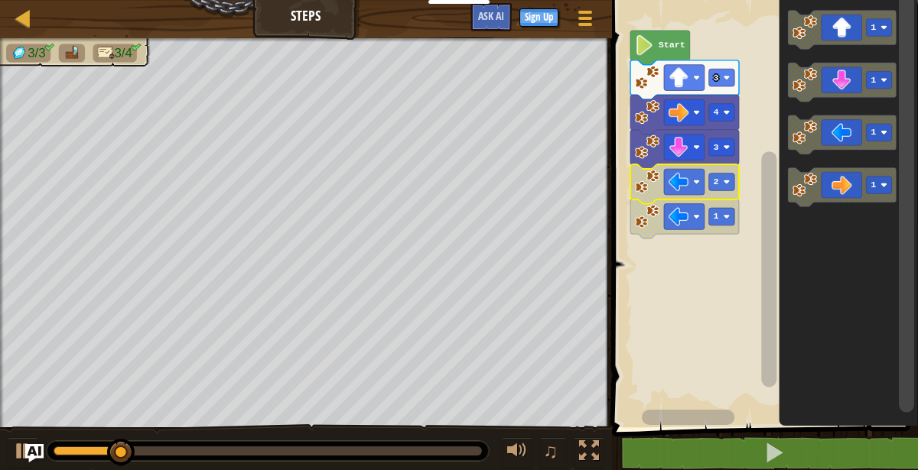
click at [694, 219] on image "Blockly Workspace" at bounding box center [696, 216] width 7 height 7
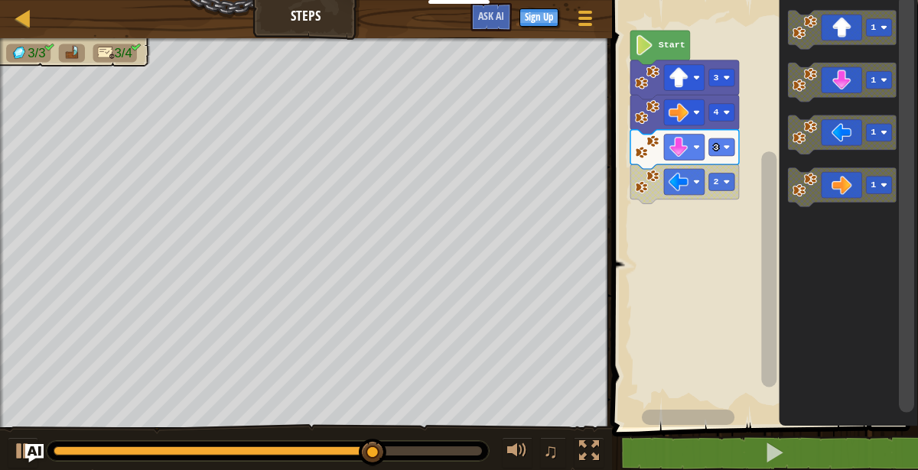
click at [699, 180] on image "Blockly Workspace" at bounding box center [696, 182] width 7 height 7
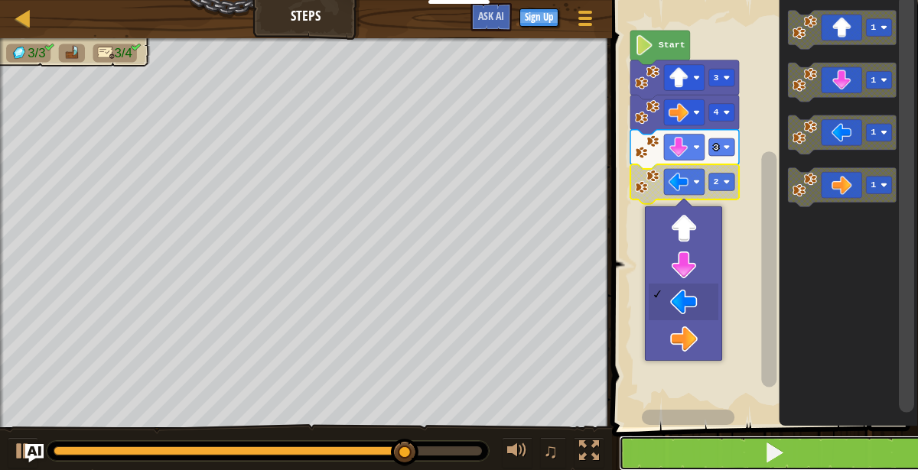
click at [803, 460] on button at bounding box center [774, 453] width 310 height 35
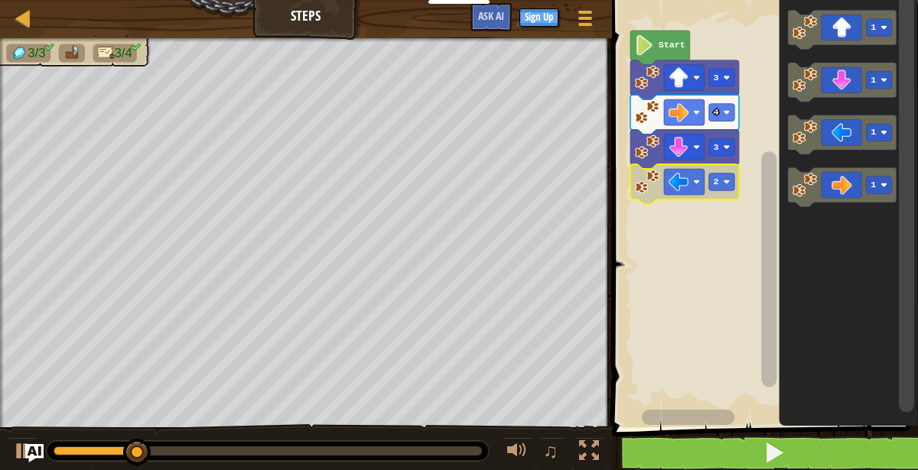
click at [747, 270] on rect "Blockly Workspace" at bounding box center [762, 209] width 310 height 435
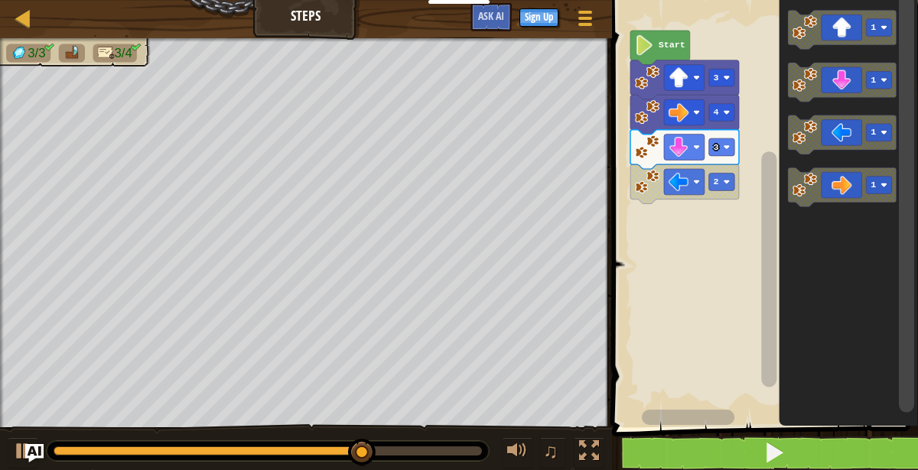
click at [850, 140] on icon "Blockly Workspace" at bounding box center [842, 134] width 109 height 39
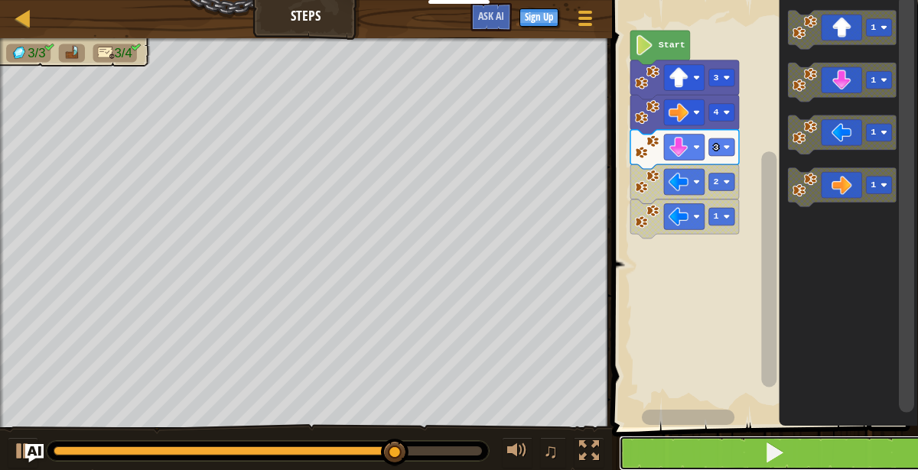
click at [828, 455] on button at bounding box center [774, 453] width 310 height 35
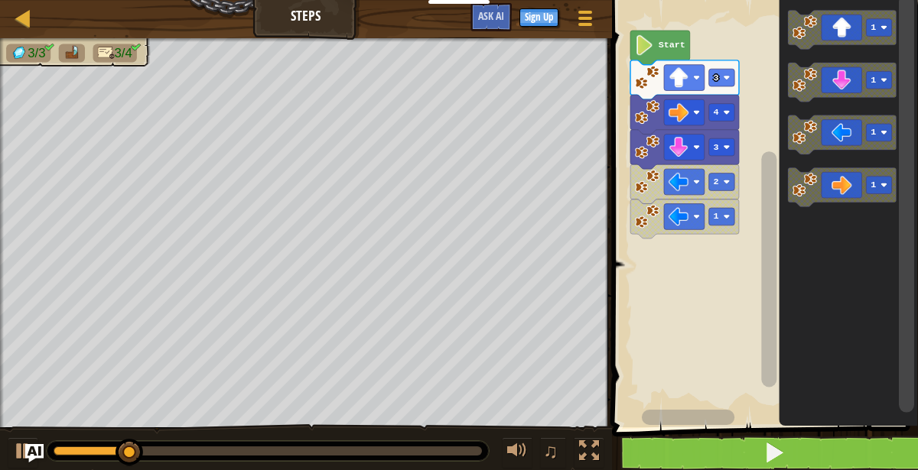
click at [715, 177] on text "2" at bounding box center [715, 182] width 5 height 11
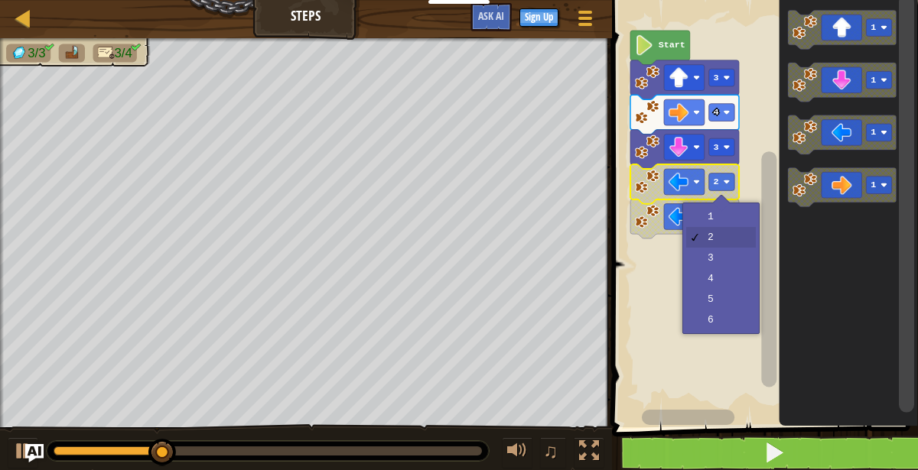
click at [639, 268] on rect "Blockly Workspace" at bounding box center [762, 209] width 310 height 435
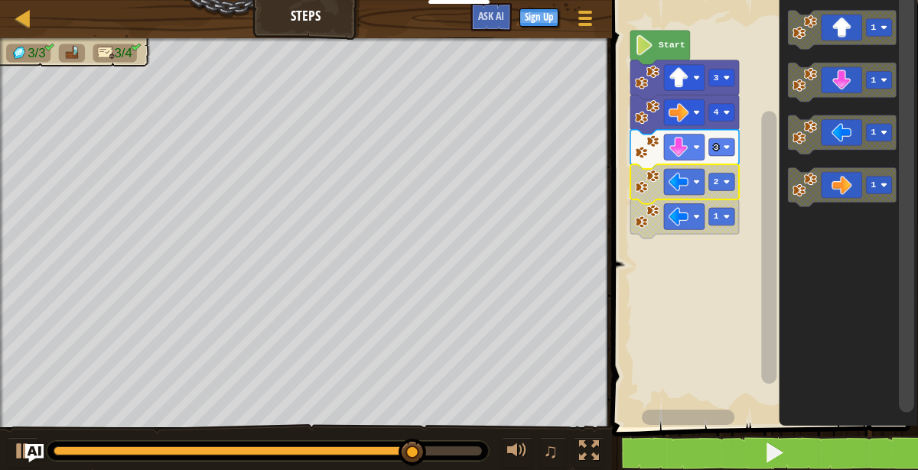
click at [690, 174] on rect "Blockly Workspace" at bounding box center [684, 182] width 41 height 26
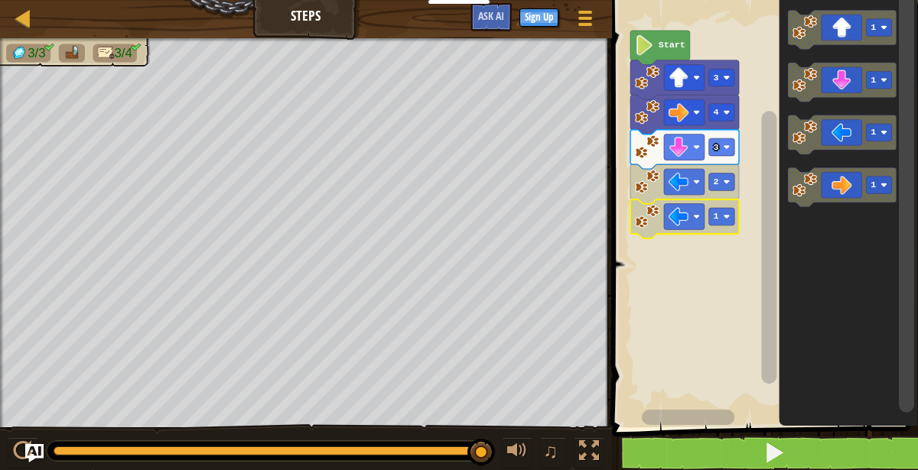
click at [726, 216] on image "Blockly Workspace" at bounding box center [726, 216] width 7 height 7
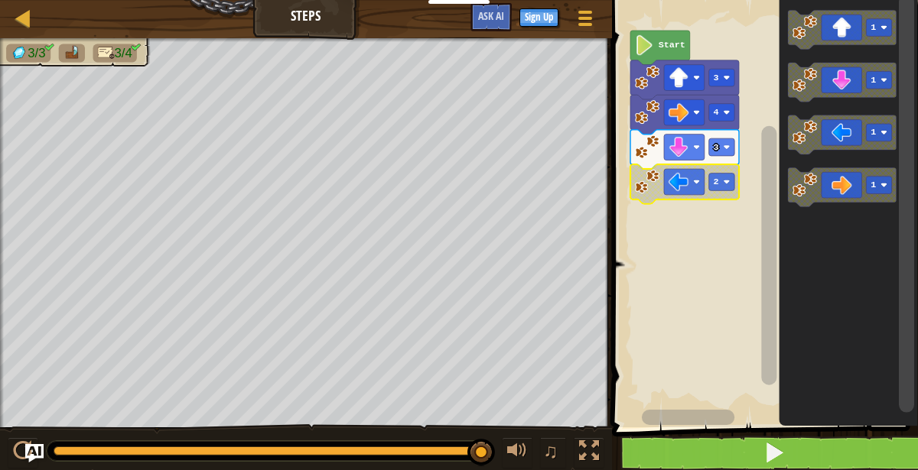
click at [671, 184] on image "Blockly Workspace" at bounding box center [678, 182] width 20 height 20
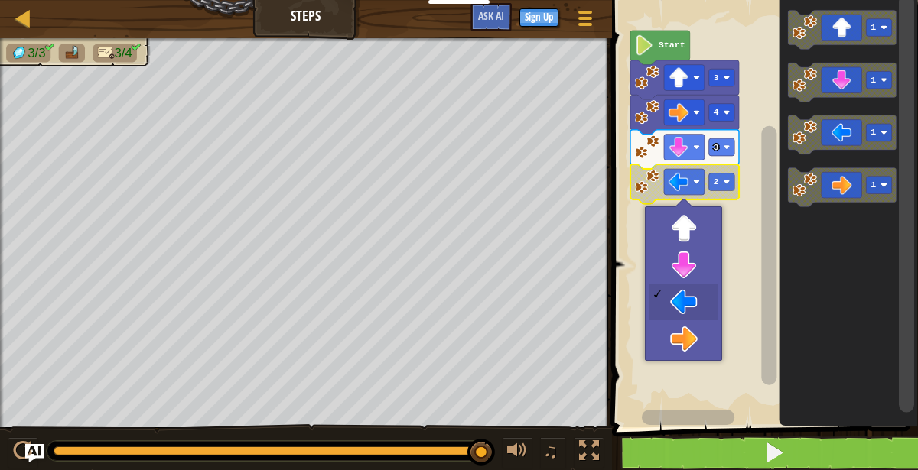
click at [780, 371] on icon "Blockly Workspace" at bounding box center [847, 209] width 139 height 435
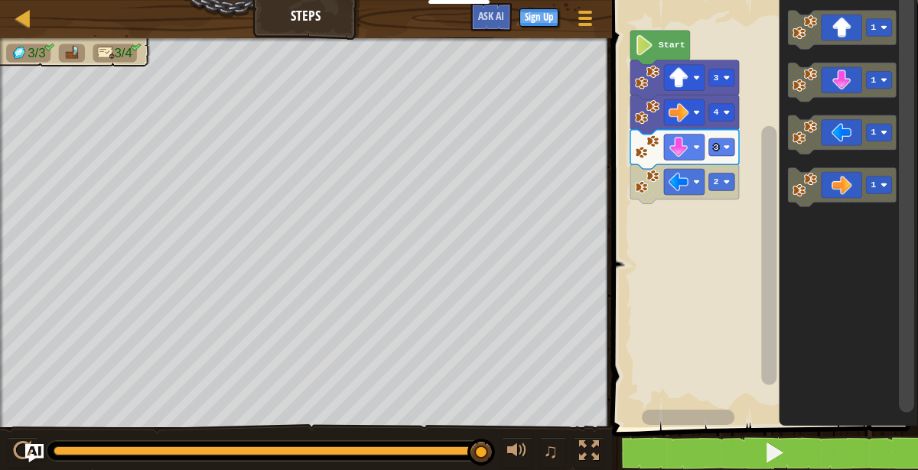
click at [683, 46] on text "Start" at bounding box center [671, 45] width 27 height 11
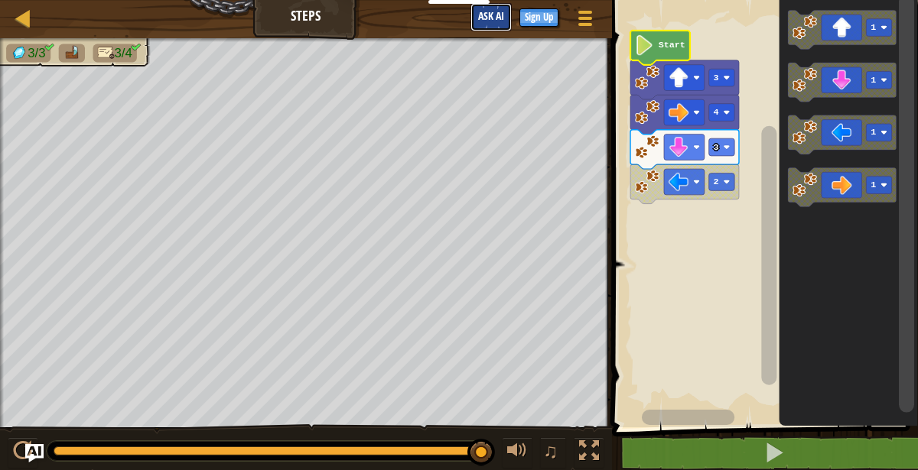
click at [480, 26] on button "Ask AI" at bounding box center [490, 17] width 41 height 28
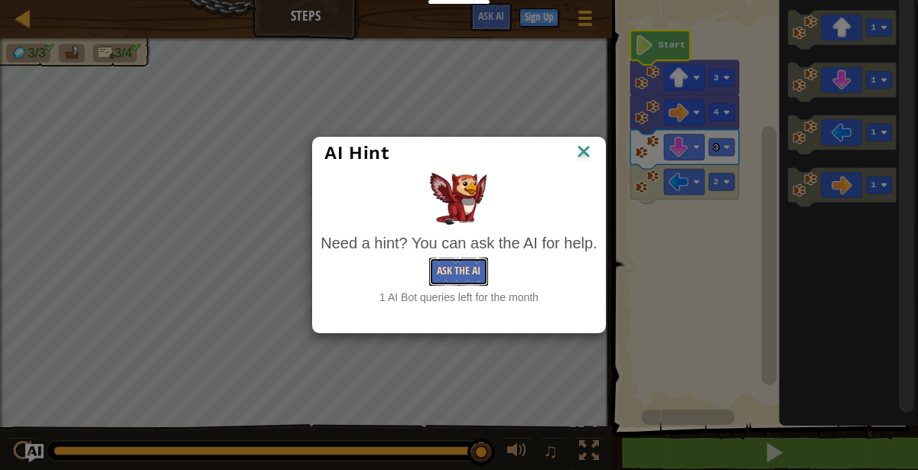
click at [457, 271] on button "Ask the AI" at bounding box center [458, 272] width 59 height 28
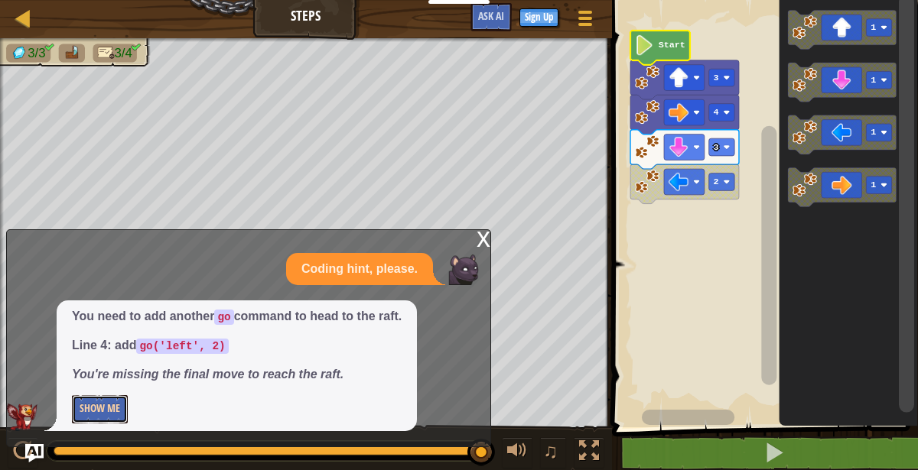
click at [98, 402] on button "Show Me" at bounding box center [100, 409] width 56 height 28
click at [92, 411] on button "Hide" at bounding box center [89, 409] width 35 height 28
click at [89, 410] on button "Show Me" at bounding box center [100, 409] width 56 height 28
click at [98, 414] on button "Hide" at bounding box center [89, 409] width 35 height 28
click at [96, 421] on button "Show Me" at bounding box center [100, 409] width 56 height 28
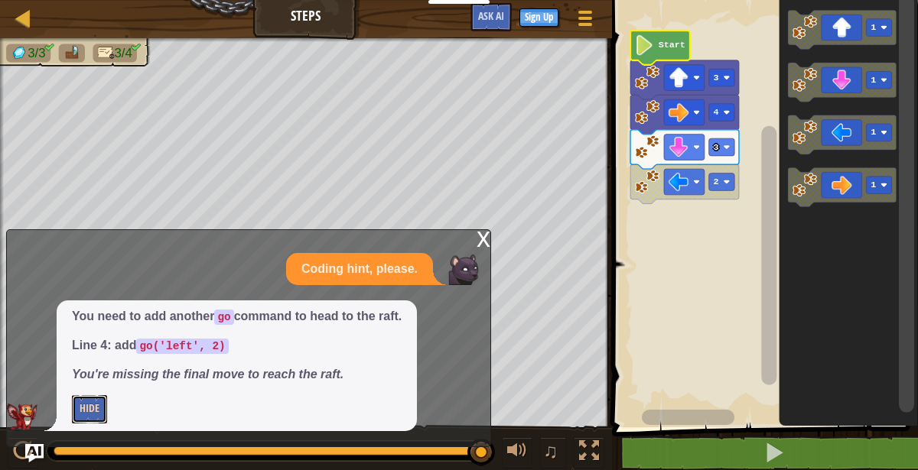
click at [93, 408] on button "Hide" at bounding box center [89, 409] width 35 height 28
click at [96, 411] on button "Show Me" at bounding box center [100, 409] width 56 height 28
click at [681, 180] on rect "Blockly Workspace" at bounding box center [762, 209] width 310 height 435
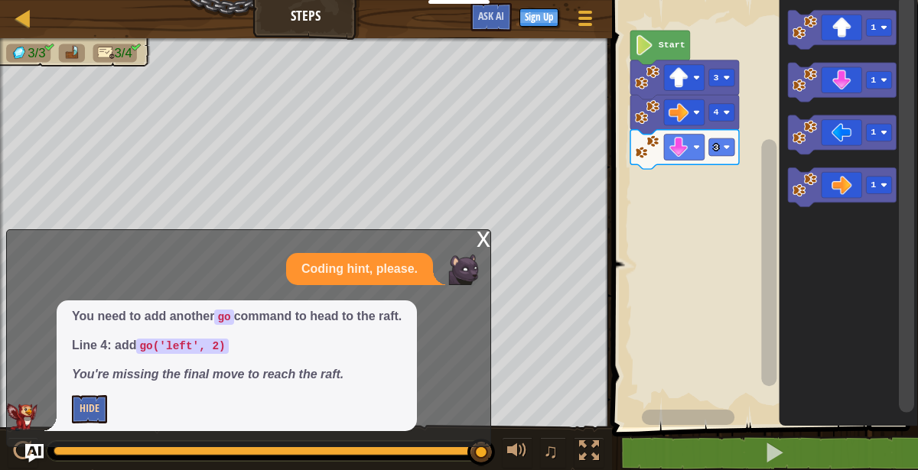
click at [655, 154] on image "Blockly Workspace" at bounding box center [646, 147] width 24 height 24
click at [668, 190] on rect "Blockly Workspace" at bounding box center [762, 209] width 310 height 435
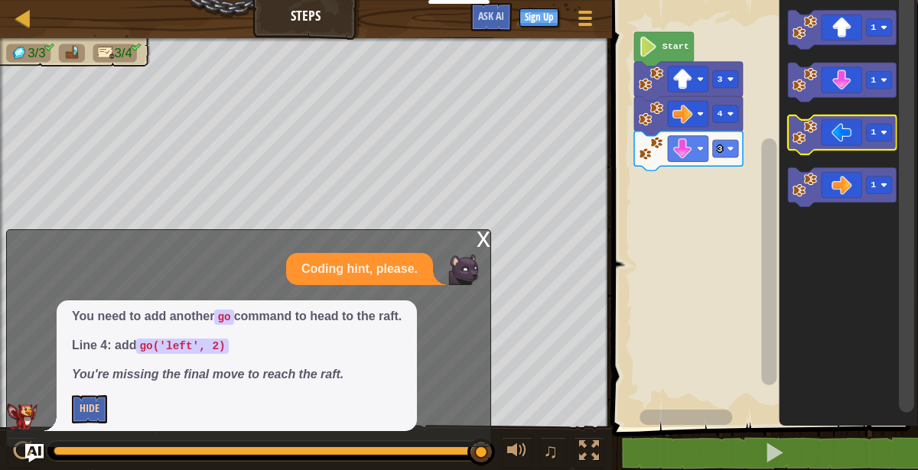
click at [878, 128] on rect "Blockly Workspace" at bounding box center [878, 134] width 25 height 18
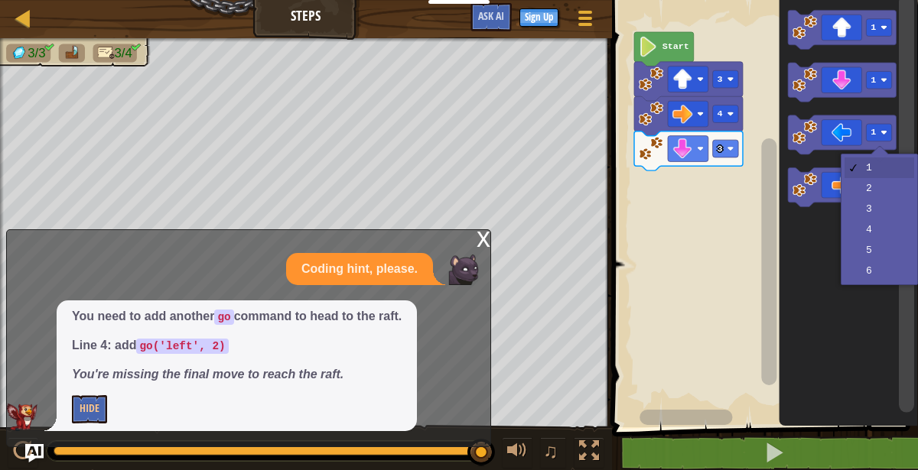
click at [880, 186] on image "Blockly Workspace" at bounding box center [883, 186] width 7 height 7
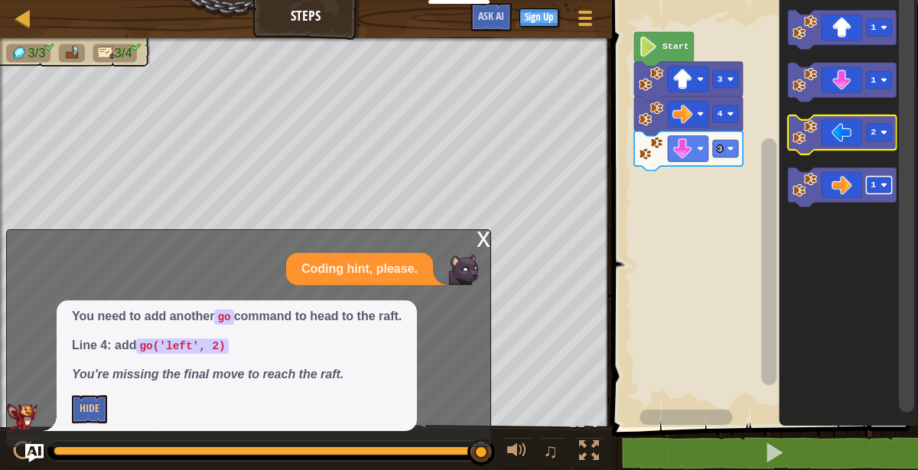
click at [842, 136] on icon "Blockly Workspace" at bounding box center [842, 134] width 109 height 39
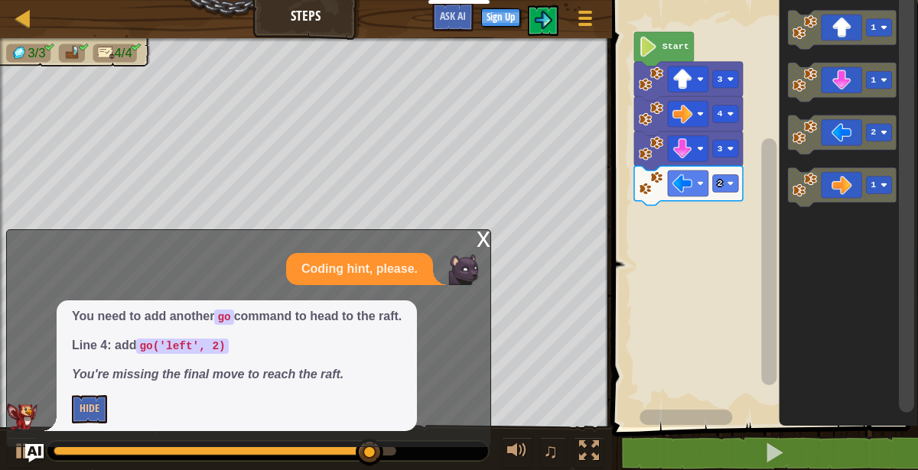
click at [479, 245] on div "x" at bounding box center [483, 237] width 14 height 15
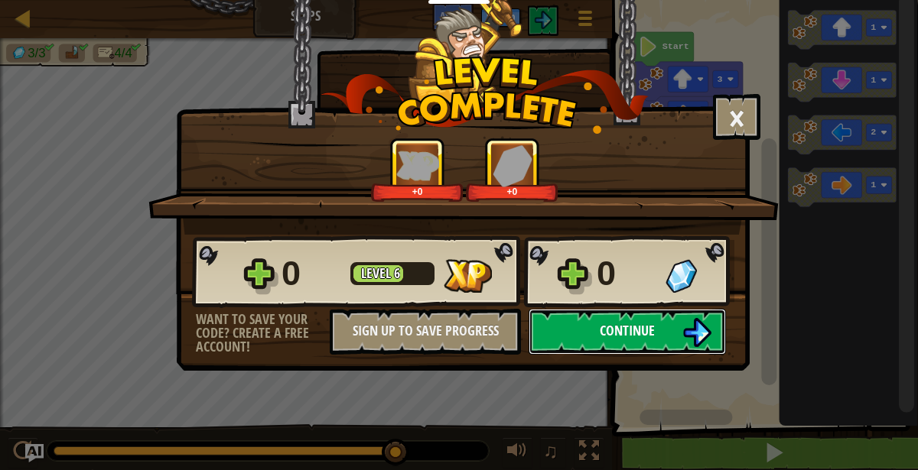
click at [664, 326] on button "Continue" at bounding box center [626, 332] width 197 height 46
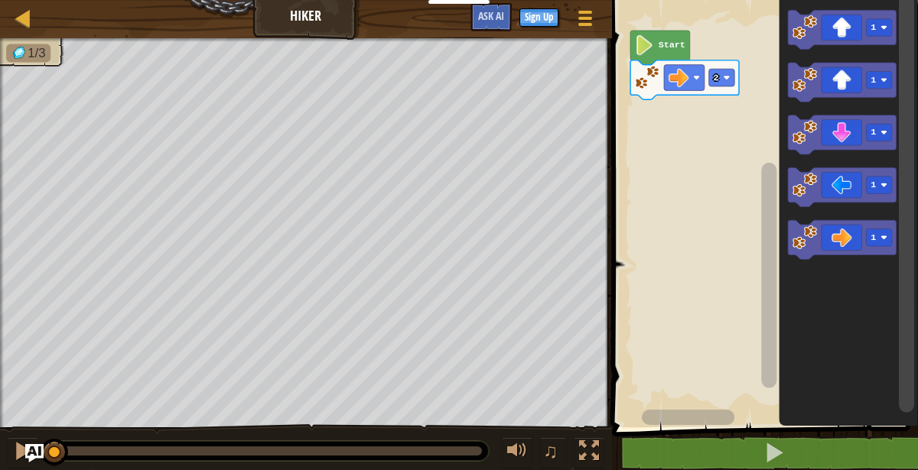
click at [667, 37] on icon "Blockly Workspace" at bounding box center [660, 48] width 60 height 34
click at [668, 50] on text "Start" at bounding box center [671, 45] width 27 height 11
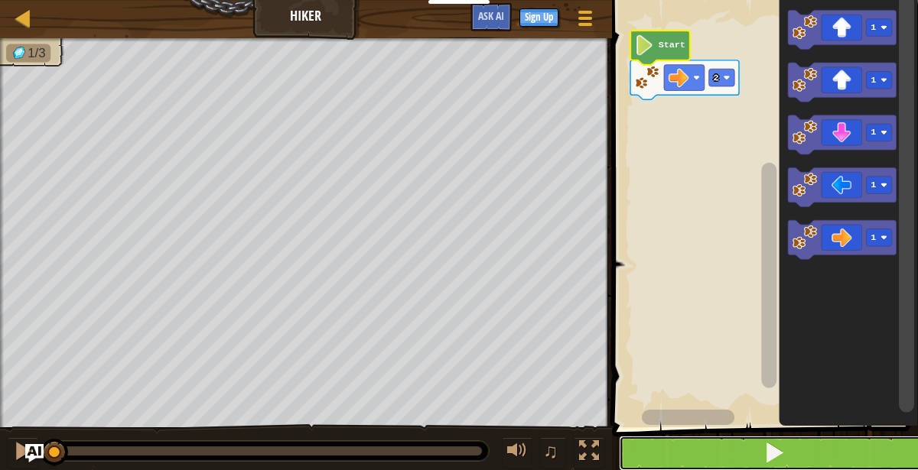
click at [861, 450] on button at bounding box center [774, 453] width 310 height 35
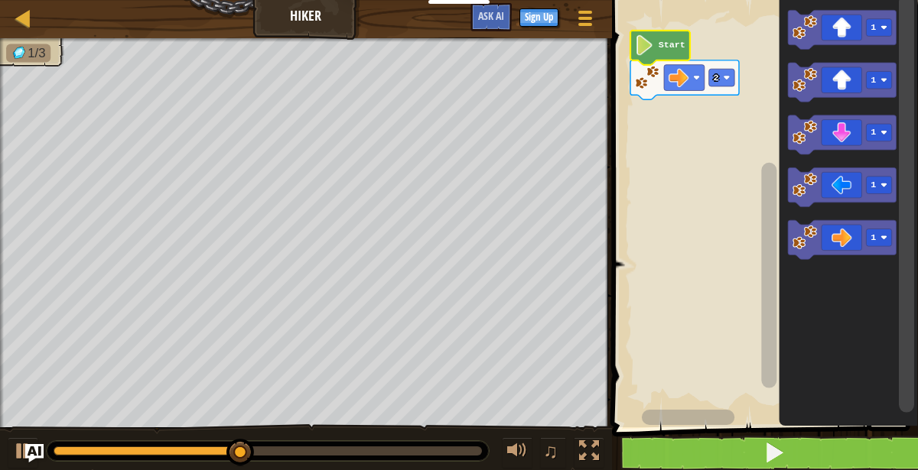
click at [869, 28] on rect "Blockly Workspace" at bounding box center [878, 28] width 25 height 18
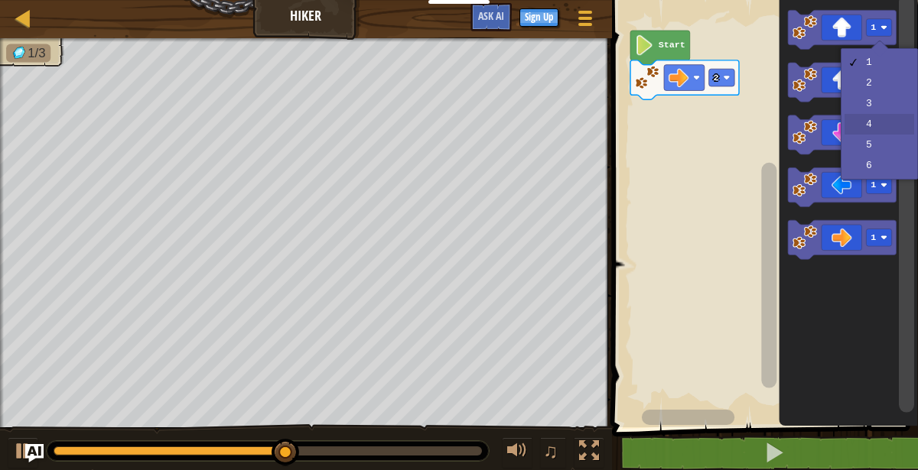
click at [878, 125] on rect "Blockly Workspace" at bounding box center [878, 134] width 25 height 18
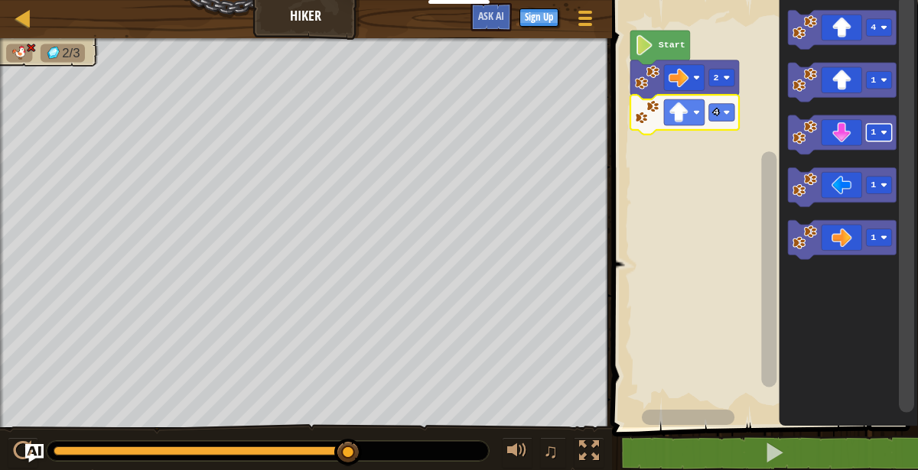
click at [0, 0] on div at bounding box center [0, 0] width 0 height 0
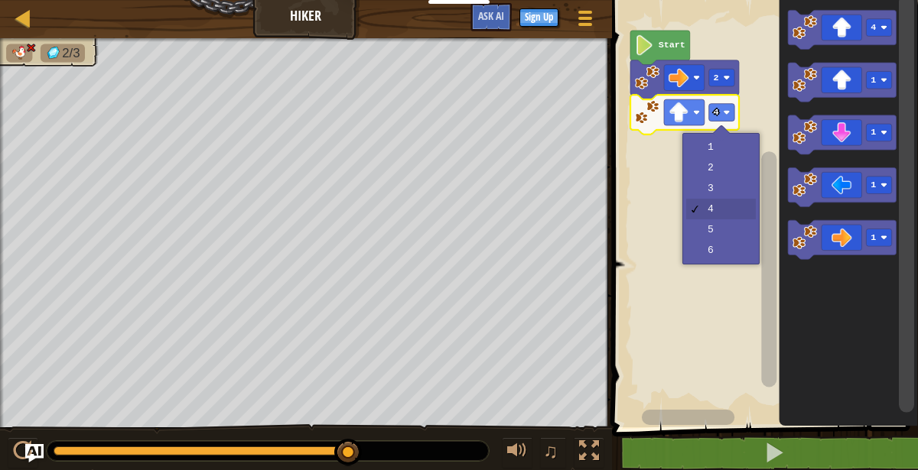
click at [728, 193] on rect "Blockly Workspace" at bounding box center [762, 209] width 310 height 435
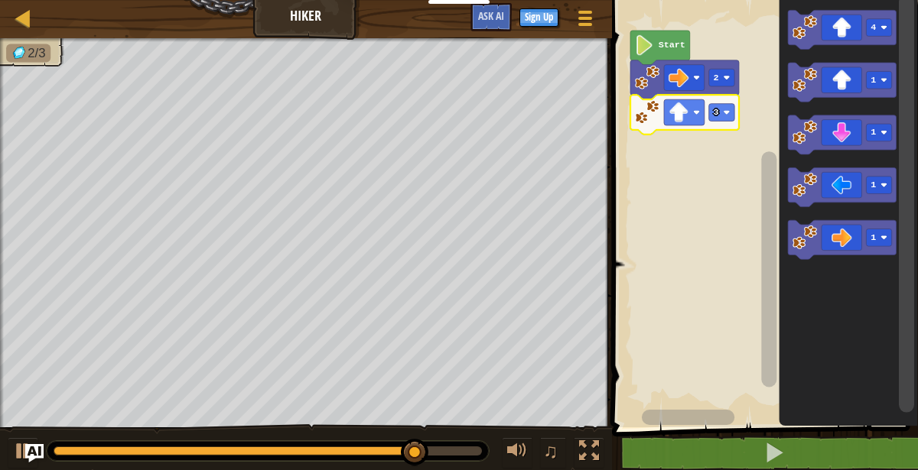
click at [0, 0] on div at bounding box center [0, 0] width 0 height 0
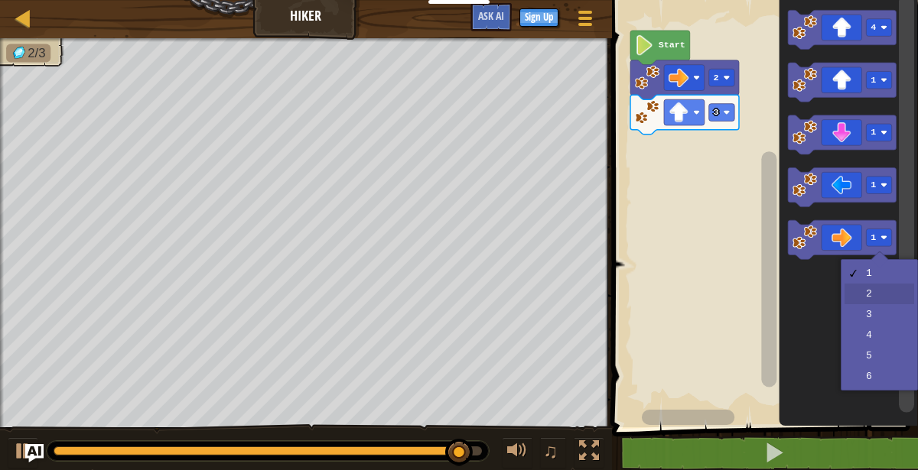
click at [878, 301] on icon "Blockly Workspace" at bounding box center [847, 209] width 139 height 435
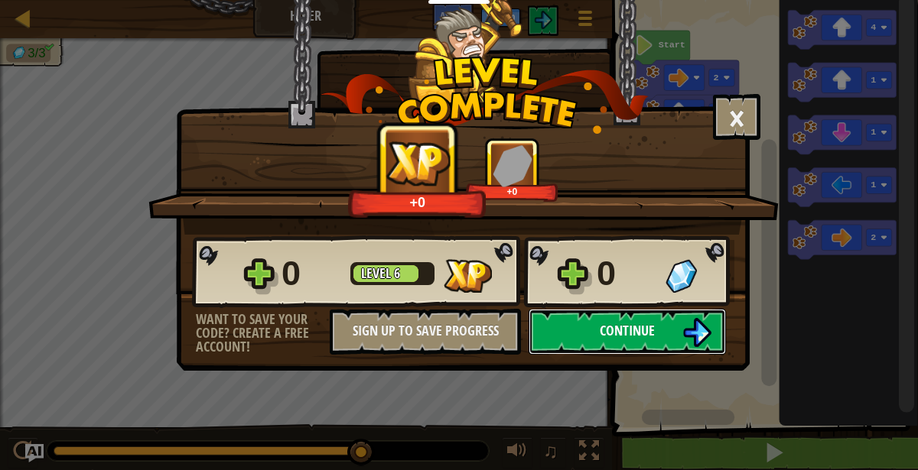
click at [689, 331] on img at bounding box center [696, 332] width 29 height 29
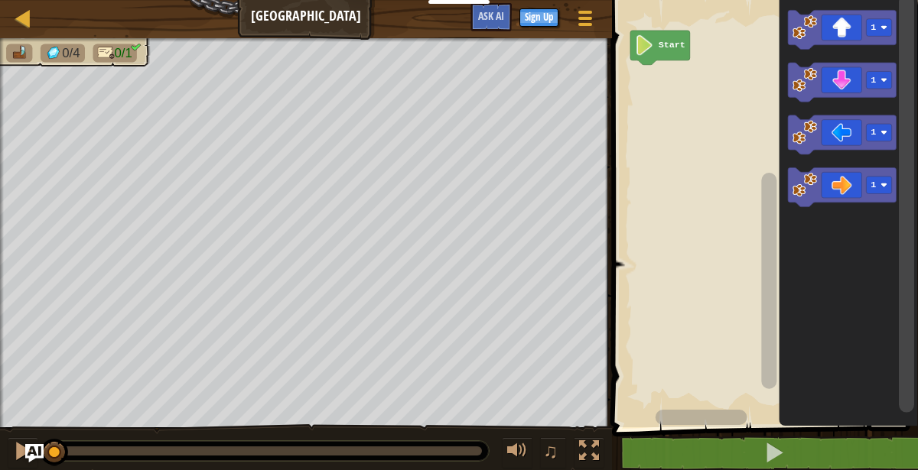
click at [0, 0] on div at bounding box center [0, 0] width 0 height 0
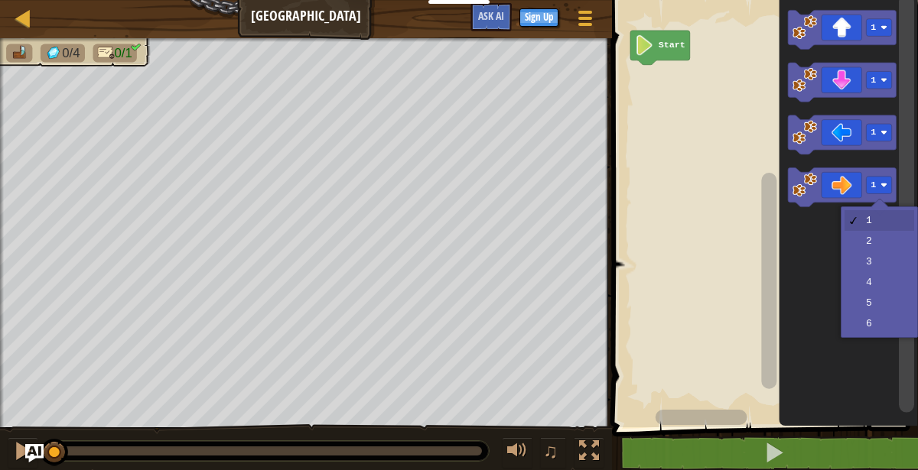
click at [882, 299] on icon "Blockly Workspace" at bounding box center [847, 209] width 139 height 435
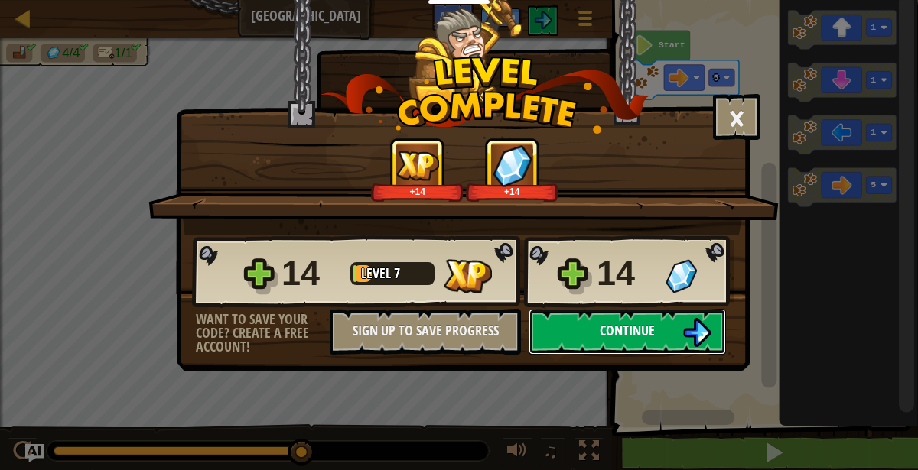
click at [671, 335] on button "Continue" at bounding box center [626, 332] width 197 height 46
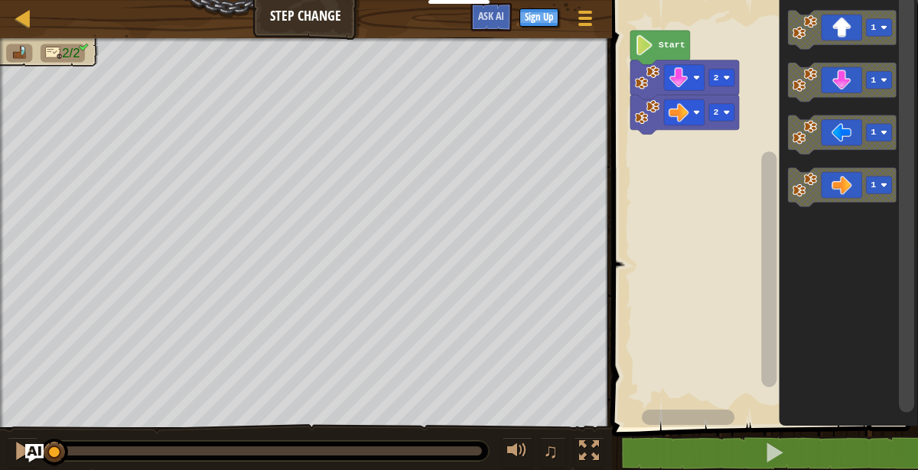
click at [665, 44] on text "Start" at bounding box center [671, 45] width 27 height 11
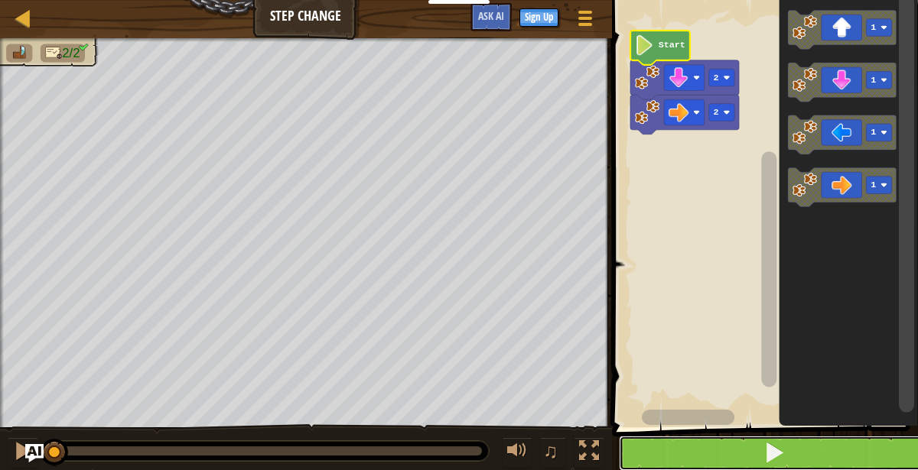
click at [818, 454] on button at bounding box center [774, 453] width 310 height 35
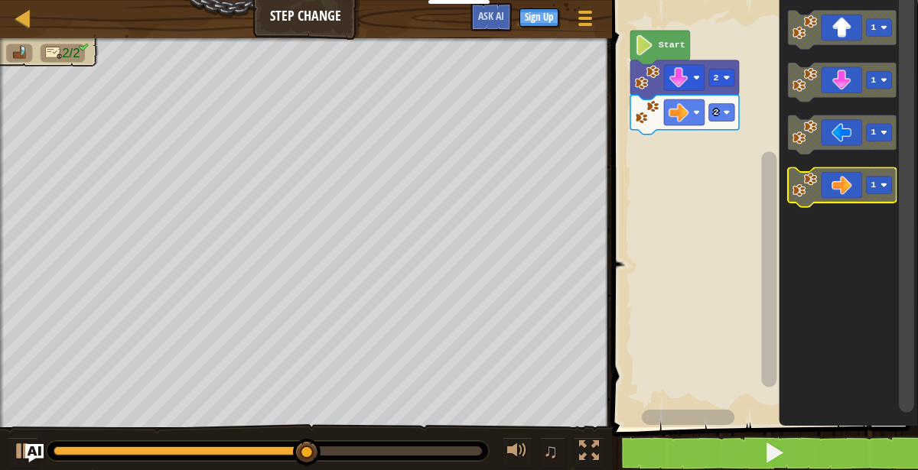
click at [0, 0] on div at bounding box center [0, 0] width 0 height 0
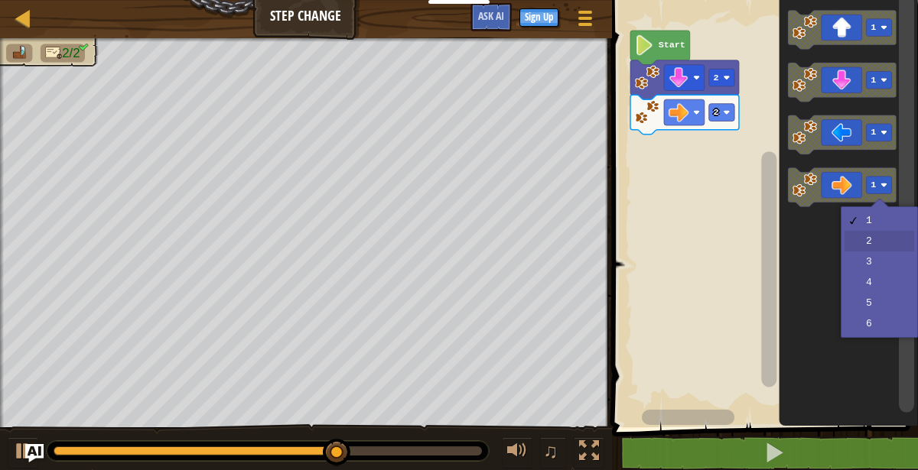
click at [881, 245] on icon "Blockly Workspace" at bounding box center [847, 209] width 139 height 435
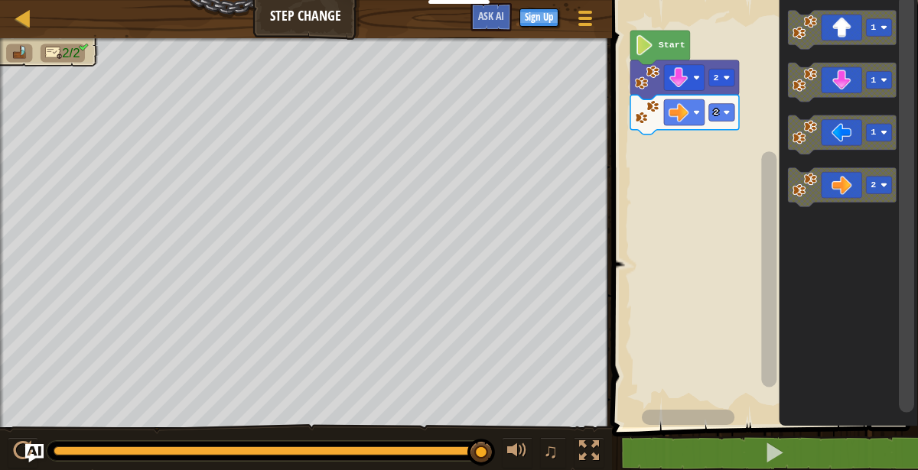
click at [704, 148] on rect "Blockly Workspace" at bounding box center [762, 209] width 310 height 435
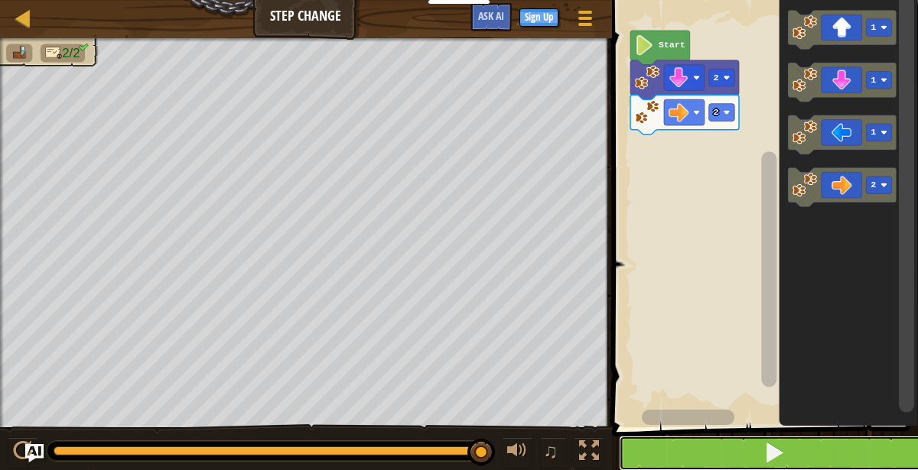
click at [798, 453] on button at bounding box center [774, 453] width 310 height 35
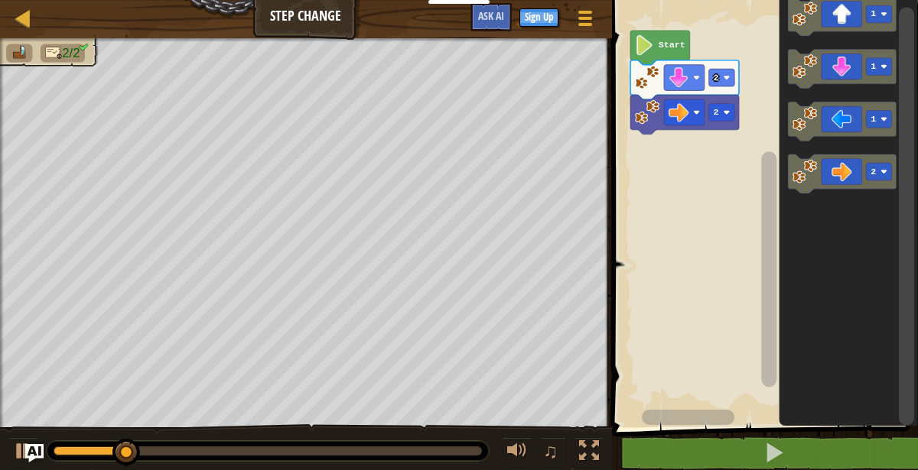
click at [682, 136] on div "2 2 Start 1 1 1 2" at bounding box center [762, 209] width 310 height 435
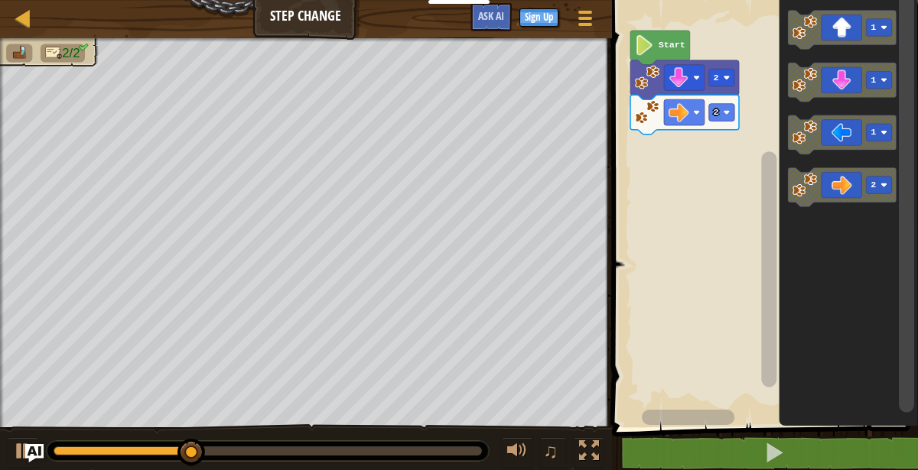
click at [853, 146] on icon "Blockly Workspace" at bounding box center [842, 134] width 109 height 39
click at [864, 190] on icon "Blockly Workspace" at bounding box center [842, 187] width 109 height 39
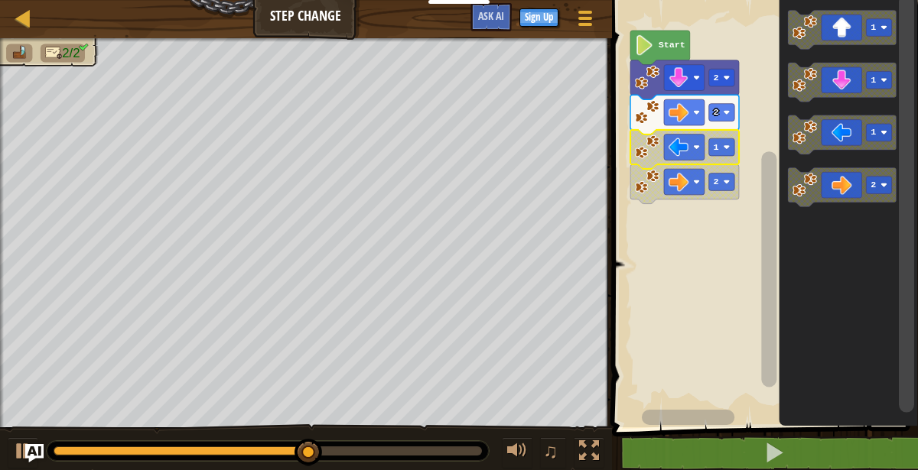
click at [706, 146] on icon "Blockly Workspace" at bounding box center [684, 149] width 109 height 39
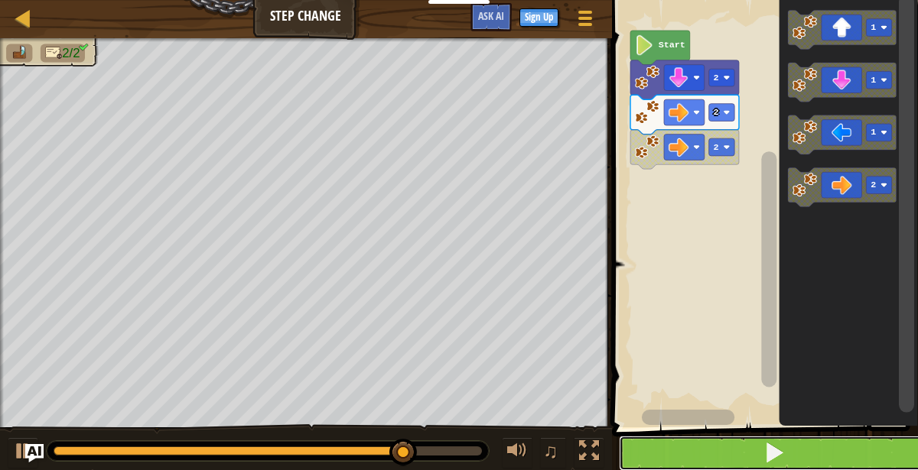
click at [838, 454] on button at bounding box center [774, 453] width 310 height 35
click at [837, 466] on button at bounding box center [774, 453] width 310 height 35
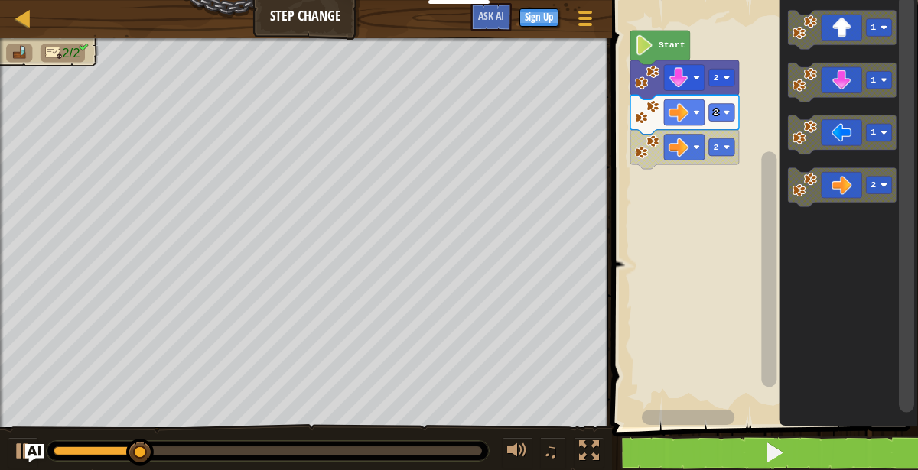
click at [0, 0] on div at bounding box center [0, 0] width 0 height 0
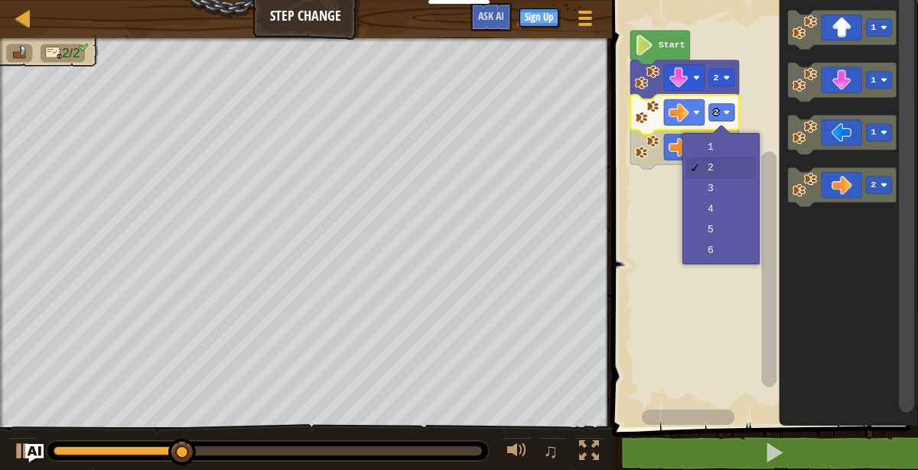
click at [736, 213] on rect "Blockly Workspace" at bounding box center [762, 209] width 310 height 435
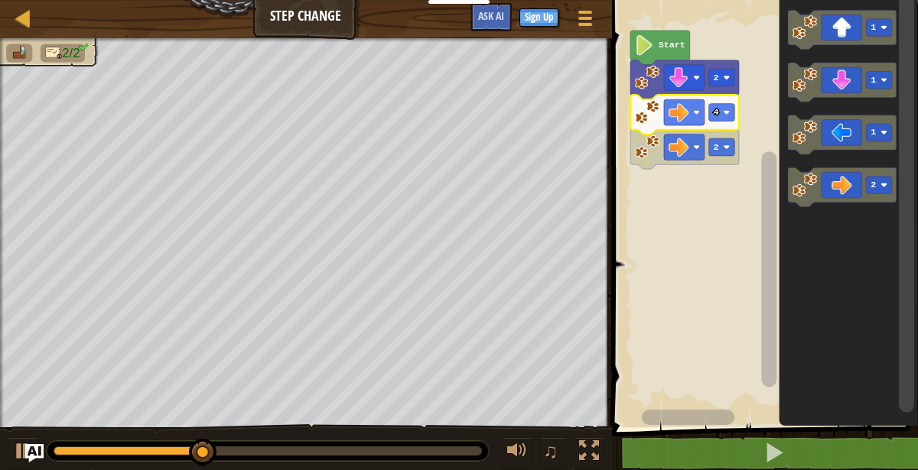
click at [710, 157] on icon "Blockly Workspace" at bounding box center [684, 149] width 109 height 39
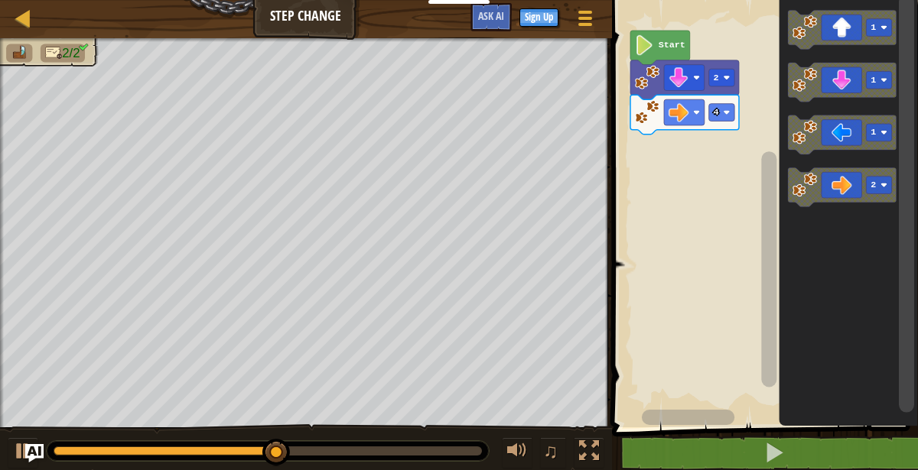
click at [0, 0] on div at bounding box center [0, 0] width 0 height 0
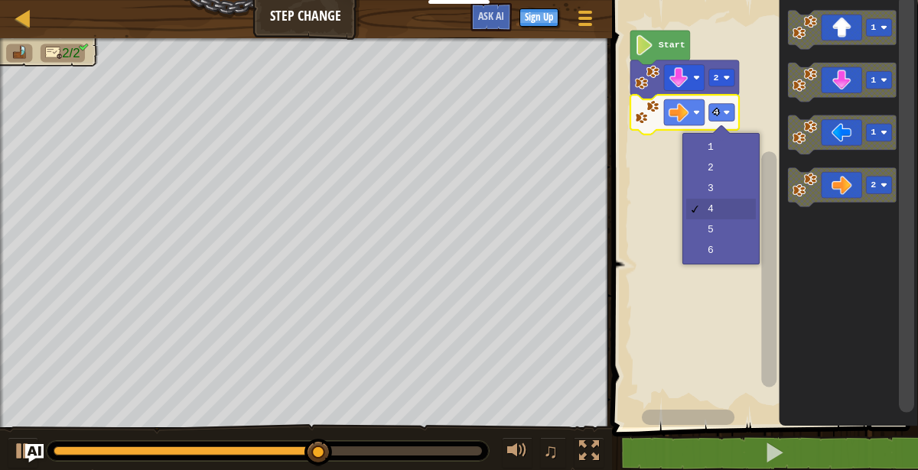
click at [731, 226] on rect "Blockly Workspace" at bounding box center [762, 209] width 310 height 435
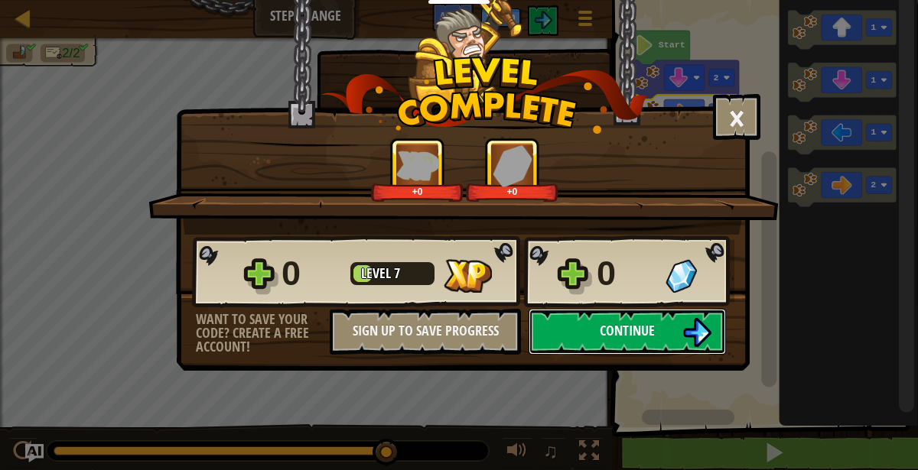
click at [664, 333] on button "Continue" at bounding box center [626, 332] width 197 height 46
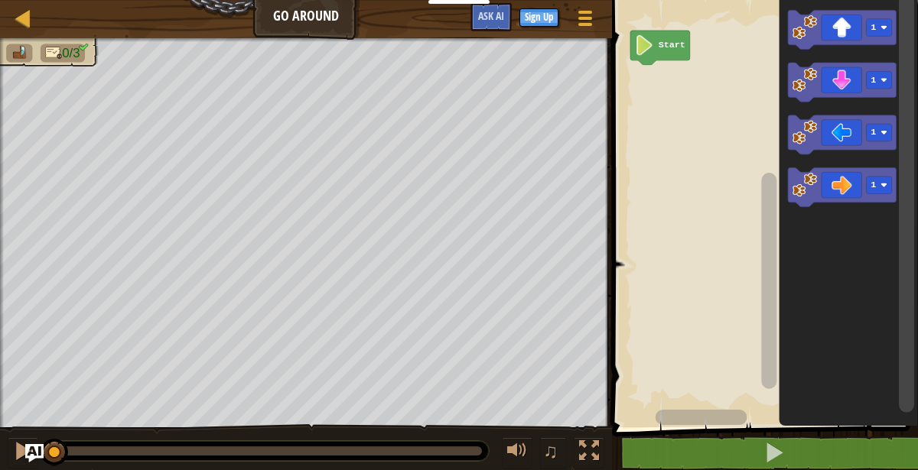
click at [887, 195] on icon "Blockly Workspace" at bounding box center [842, 187] width 109 height 39
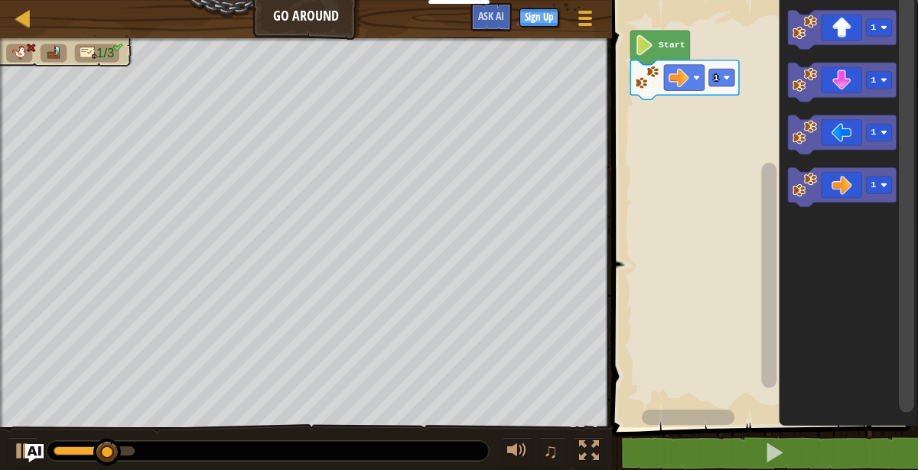
click at [726, 73] on rect "Blockly Workspace" at bounding box center [720, 78] width 25 height 18
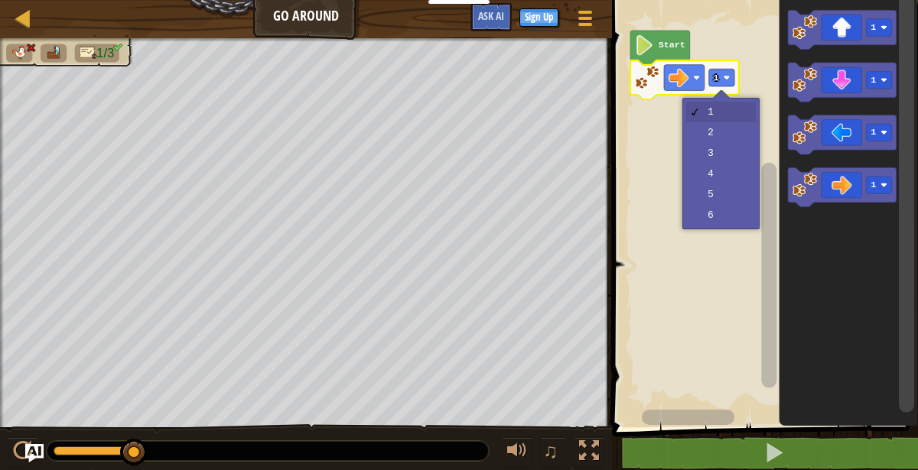
click at [685, 70] on image "Blockly Workspace" at bounding box center [678, 77] width 20 height 20
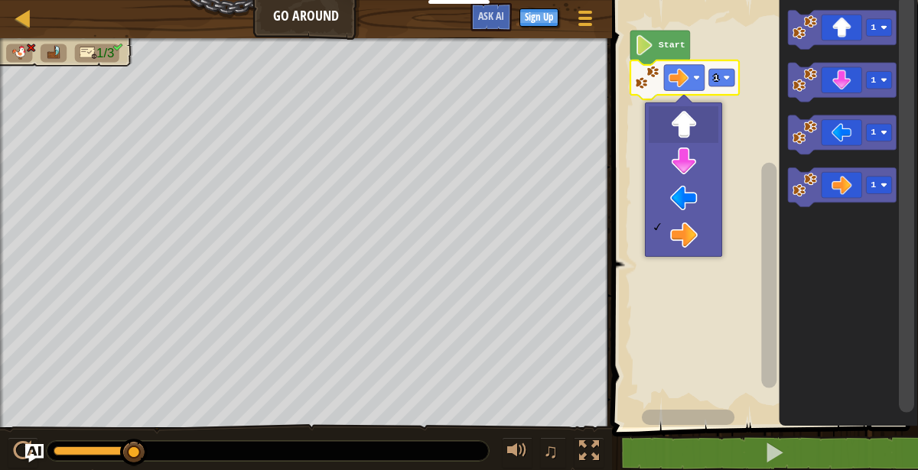
click at [693, 119] on rect "Blockly Workspace" at bounding box center [762, 209] width 310 height 435
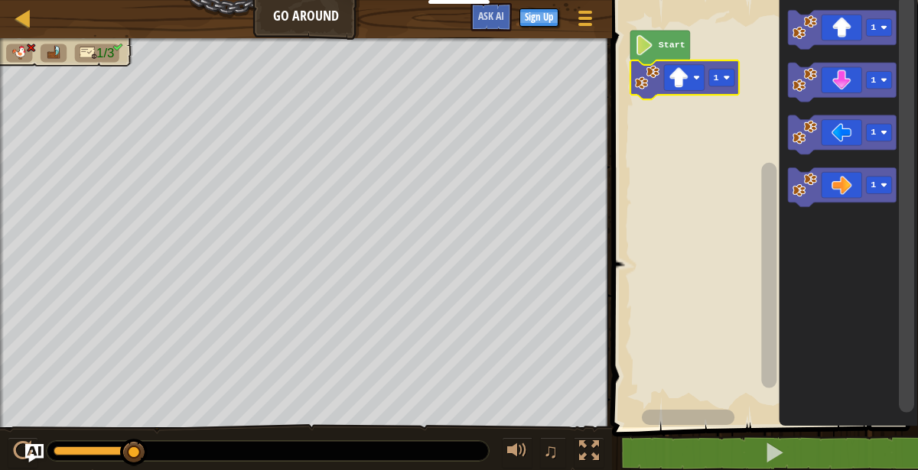
click at [0, 0] on div at bounding box center [0, 0] width 0 height 0
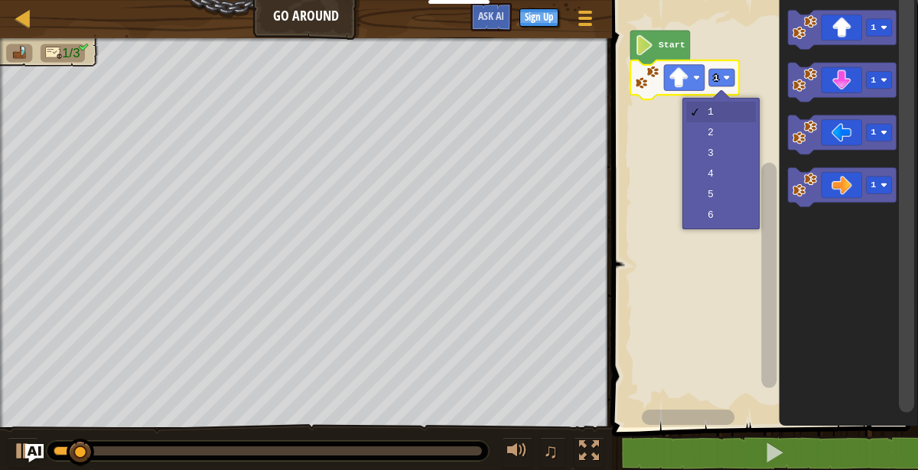
click at [727, 136] on rect "Blockly Workspace" at bounding box center [762, 209] width 310 height 435
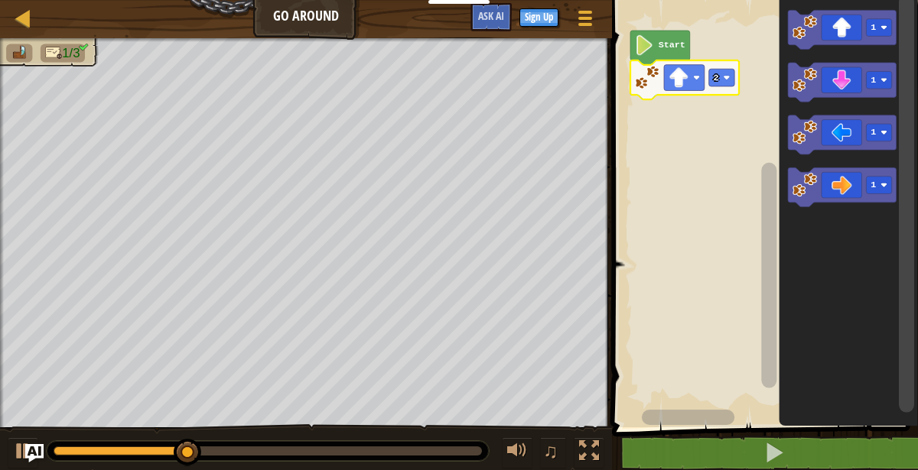
click at [0, 0] on div at bounding box center [0, 0] width 0 height 0
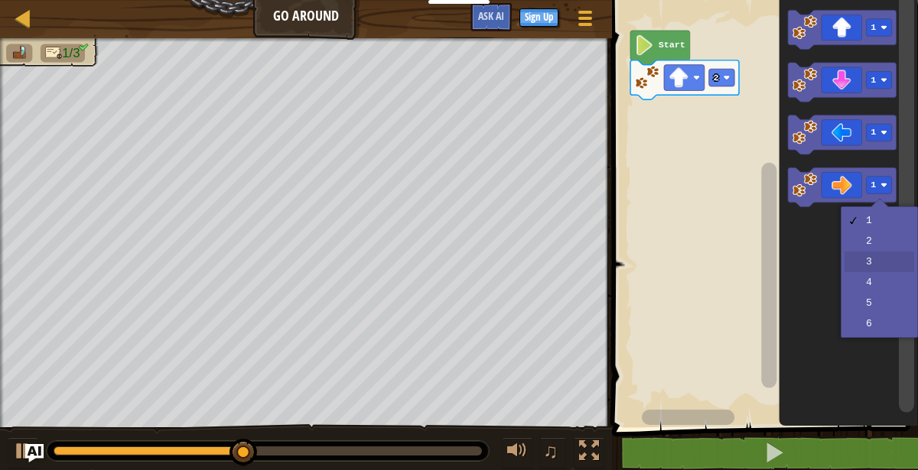
click at [878, 264] on icon "Blockly Workspace" at bounding box center [847, 209] width 139 height 435
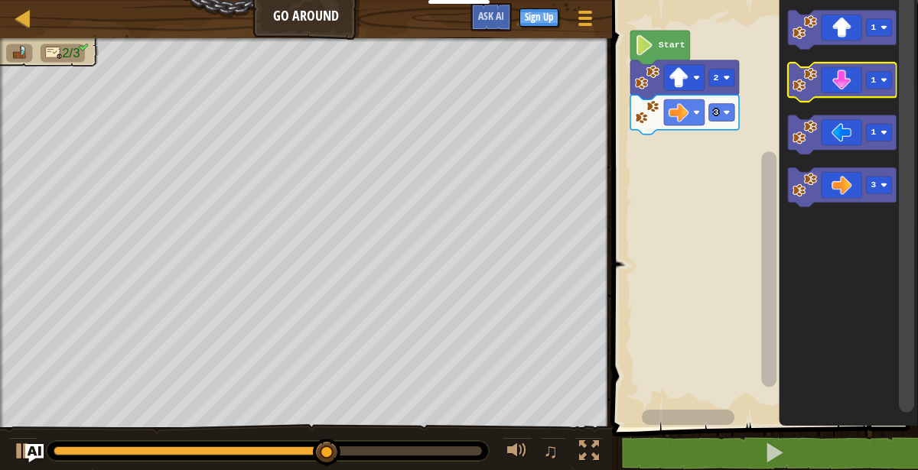
click at [879, 80] on rect "Blockly Workspace" at bounding box center [878, 81] width 25 height 18
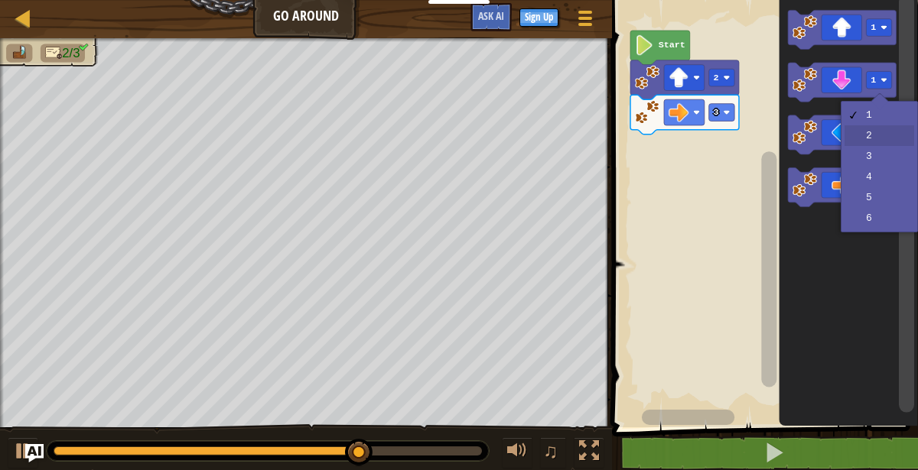
click at [885, 139] on rect "Blockly Workspace" at bounding box center [878, 134] width 25 height 18
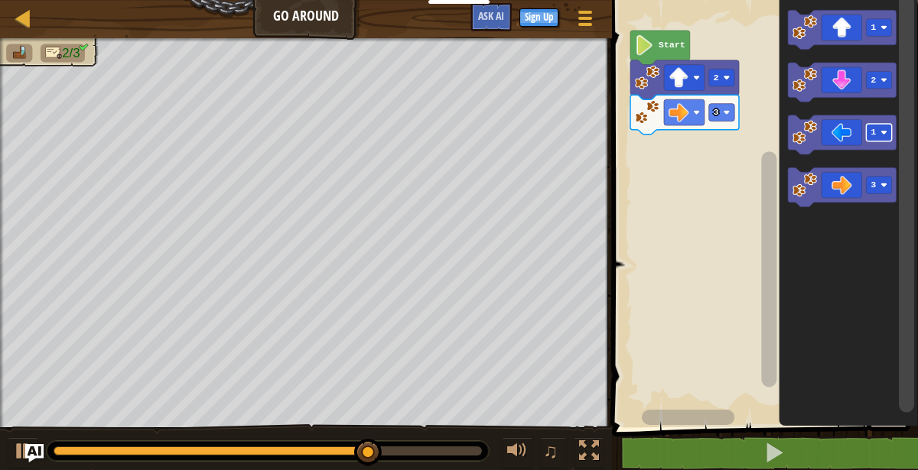
click at [834, 86] on icon "Blockly Workspace" at bounding box center [842, 82] width 109 height 39
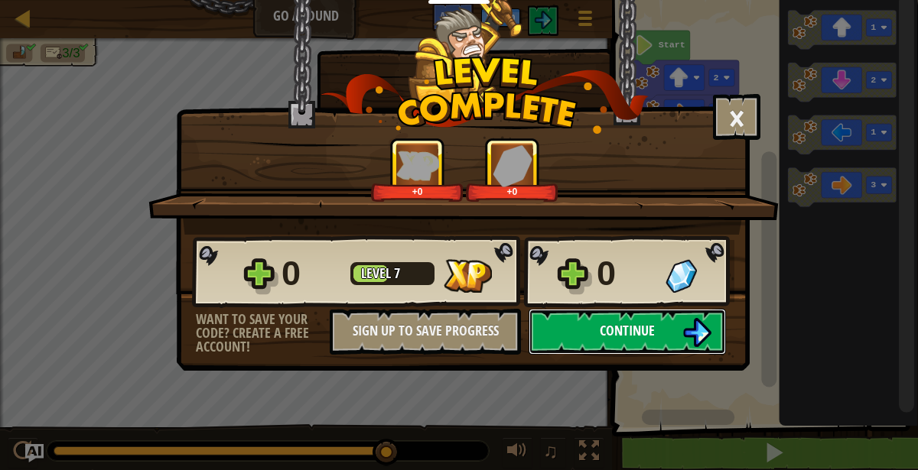
click at [690, 329] on img at bounding box center [696, 332] width 29 height 29
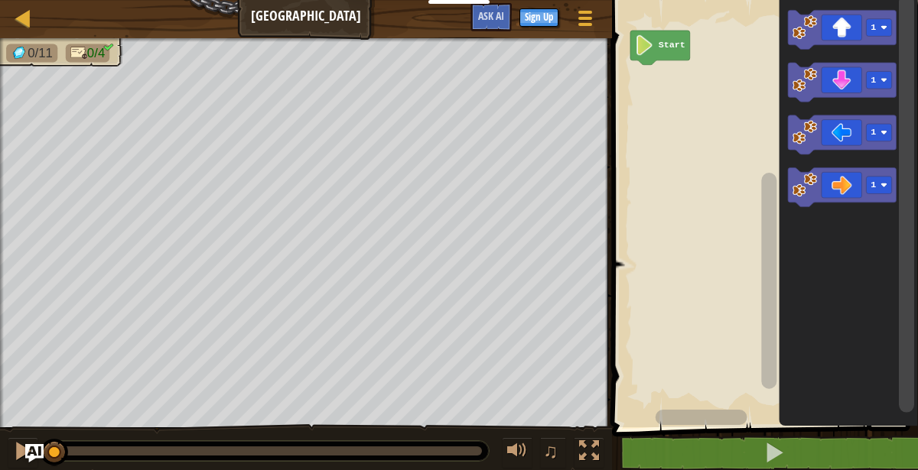
click at [875, 28] on text "1" at bounding box center [872, 27] width 5 height 11
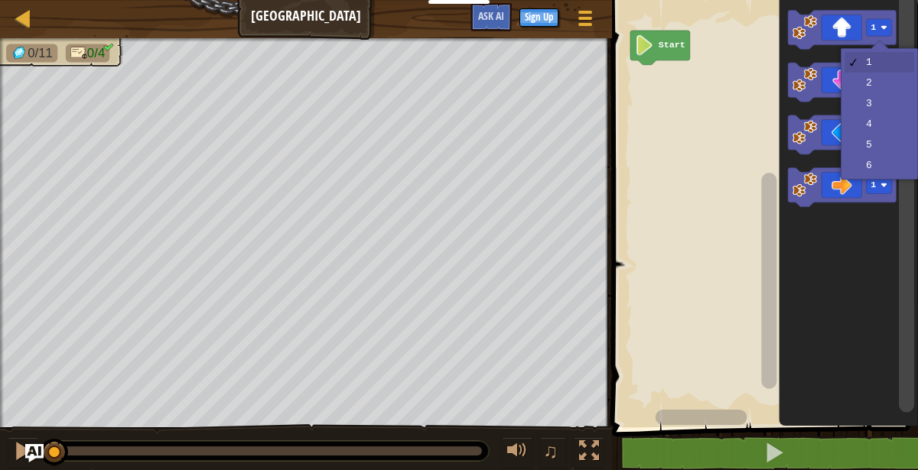
click at [885, 99] on rect "Blockly Workspace" at bounding box center [842, 82] width 109 height 39
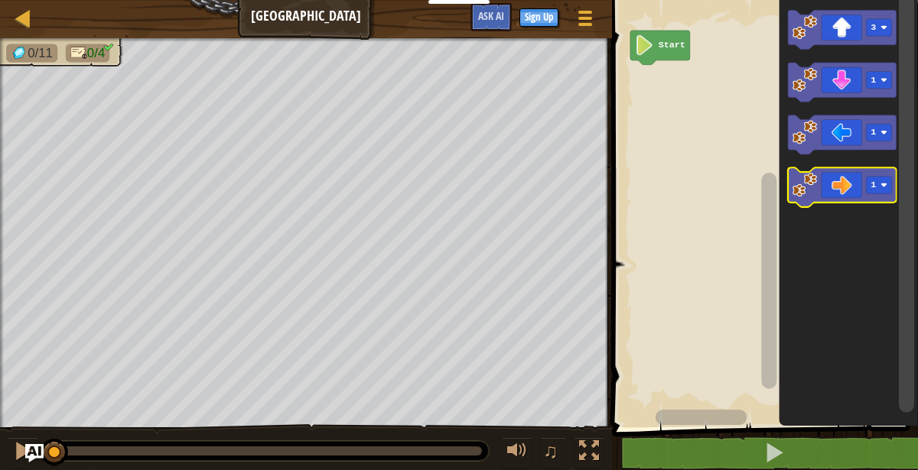
click at [883, 185] on image "Blockly Workspace" at bounding box center [883, 186] width 7 height 7
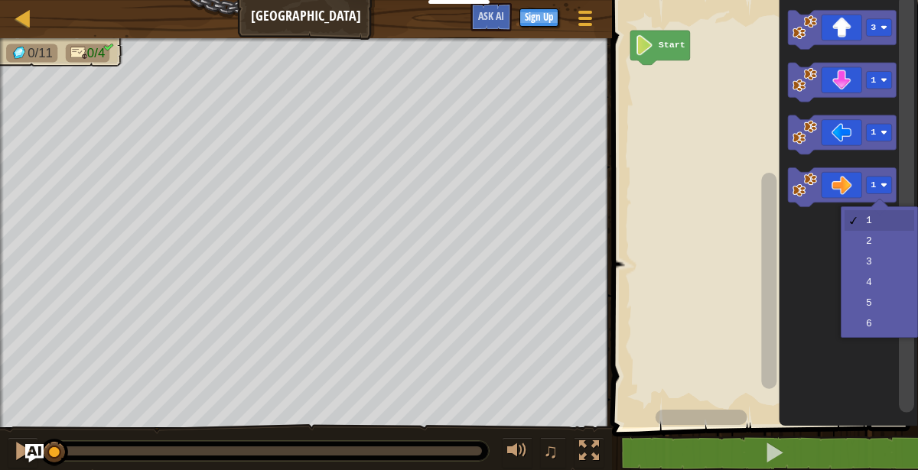
click at [895, 260] on icon "Blockly Workspace" at bounding box center [847, 209] width 139 height 435
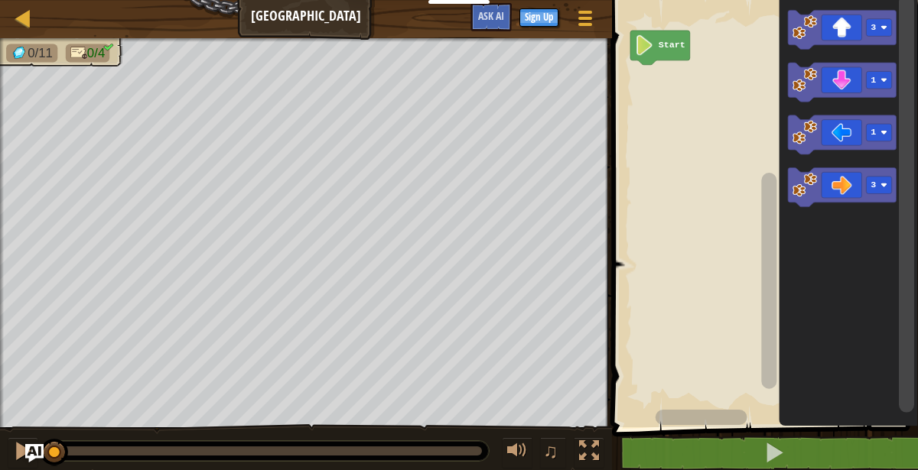
click at [0, 0] on div at bounding box center [0, 0] width 0 height 0
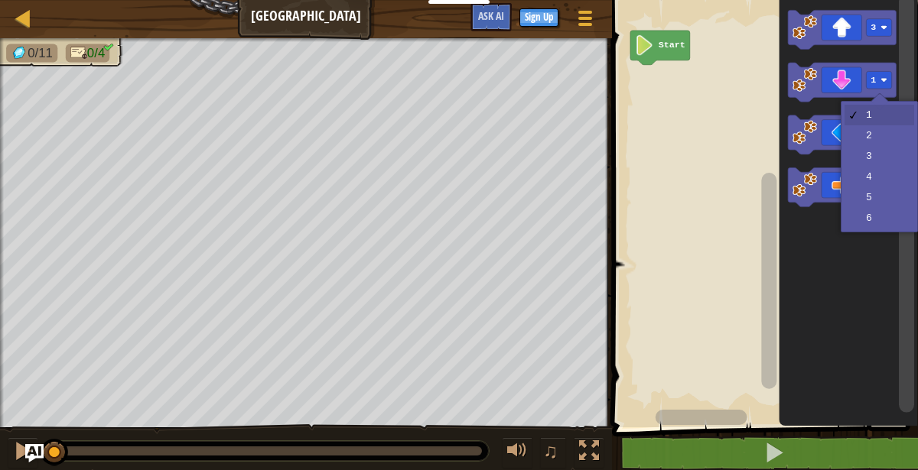
click at [888, 157] on icon "Blockly Workspace" at bounding box center [847, 209] width 139 height 435
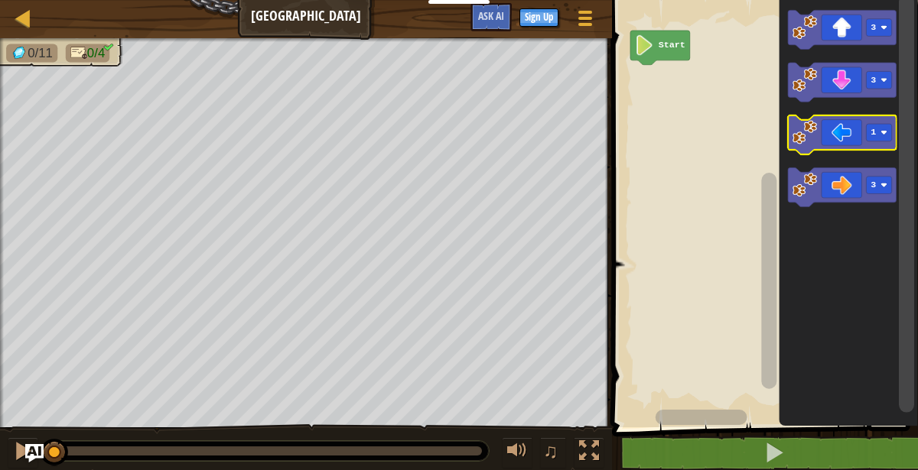
click at [885, 138] on rect "Blockly Workspace" at bounding box center [878, 134] width 25 height 18
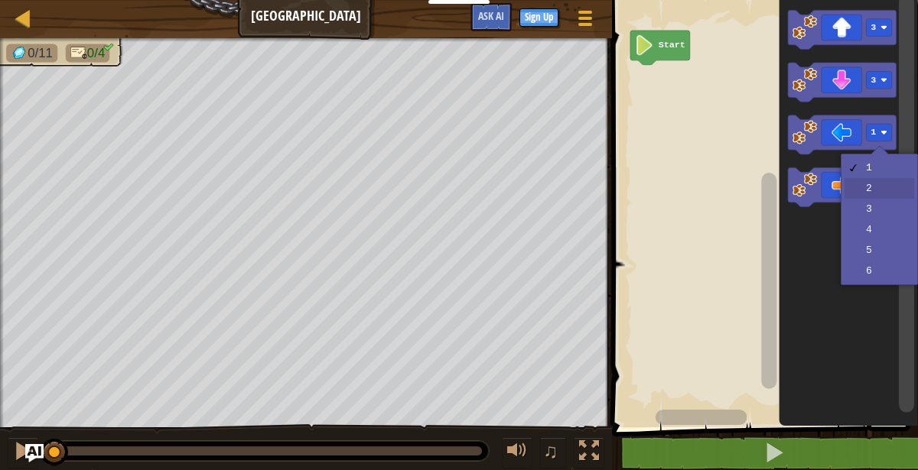
click at [887, 191] on rect "Blockly Workspace" at bounding box center [878, 186] width 25 height 18
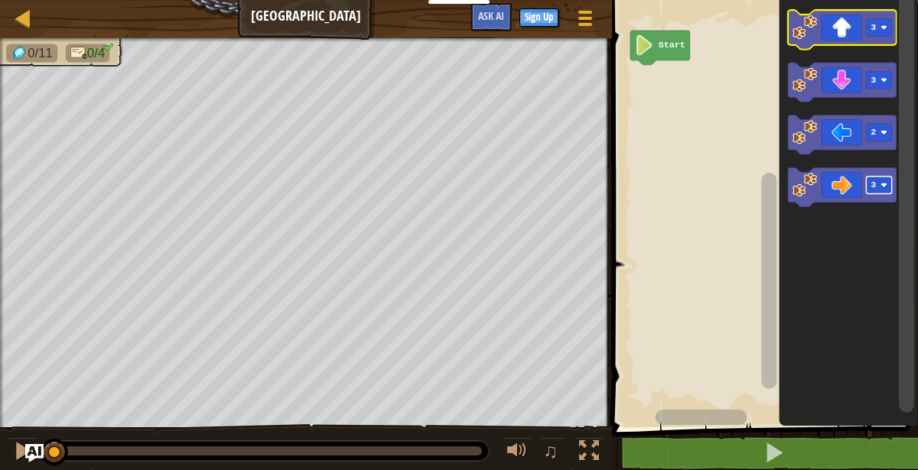
click at [0, 0] on div at bounding box center [0, 0] width 0 height 0
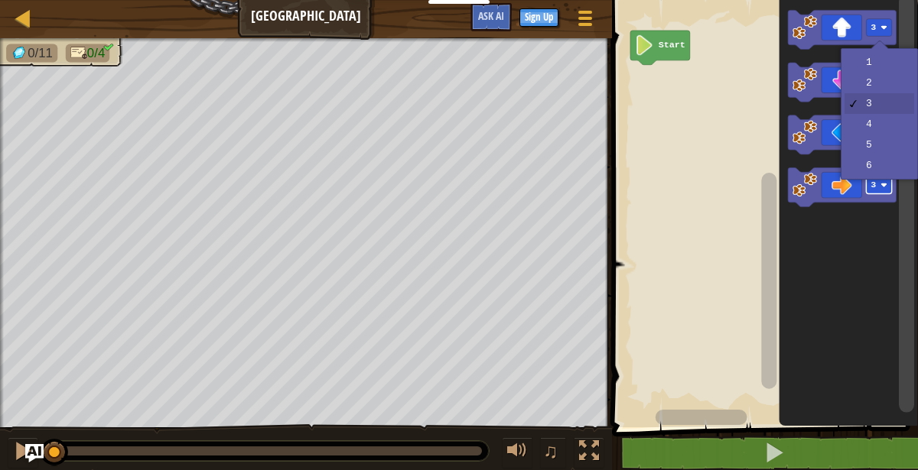
click at [843, 24] on icon "Blockly Workspace" at bounding box center [842, 29] width 109 height 39
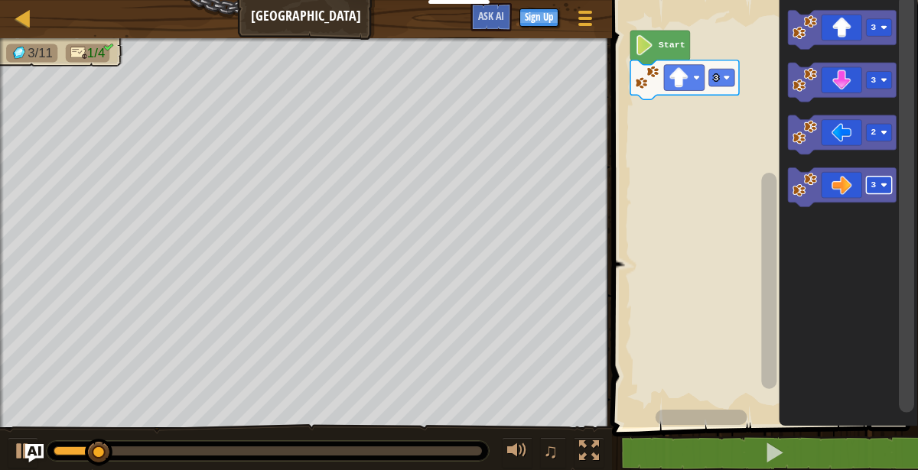
click at [853, 191] on icon "Blockly Workspace" at bounding box center [842, 187] width 109 height 39
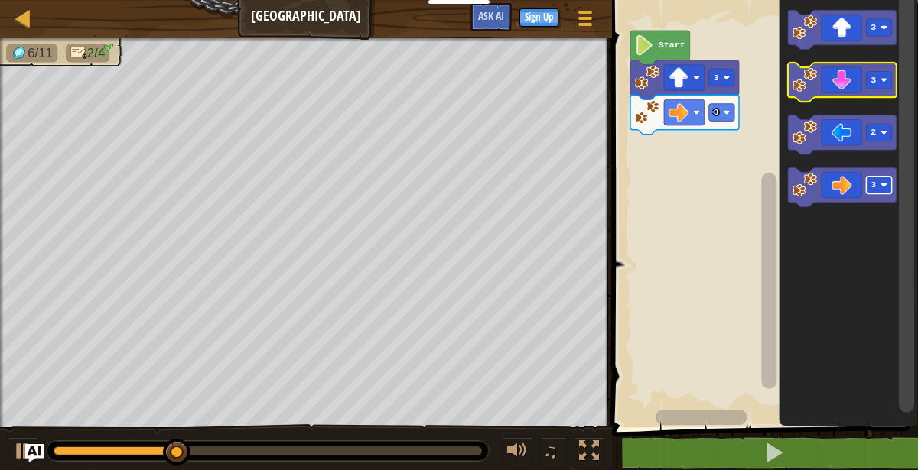
click at [859, 85] on icon "Blockly Workspace" at bounding box center [842, 82] width 109 height 39
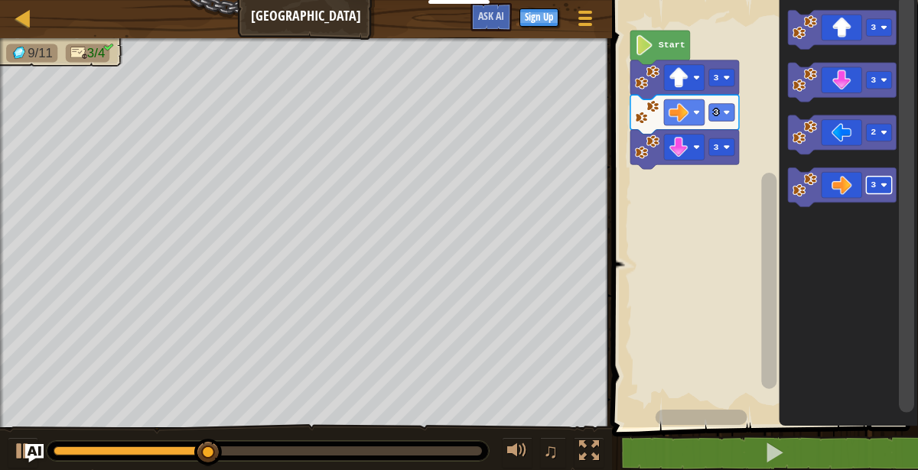
click at [869, 130] on rect "Blockly Workspace" at bounding box center [878, 134] width 25 height 18
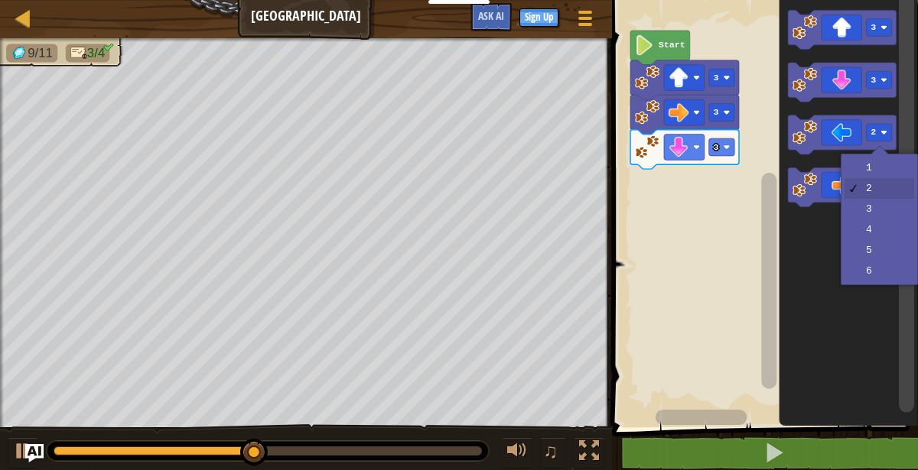
click at [843, 383] on icon "Blockly Workspace" at bounding box center [847, 209] width 139 height 435
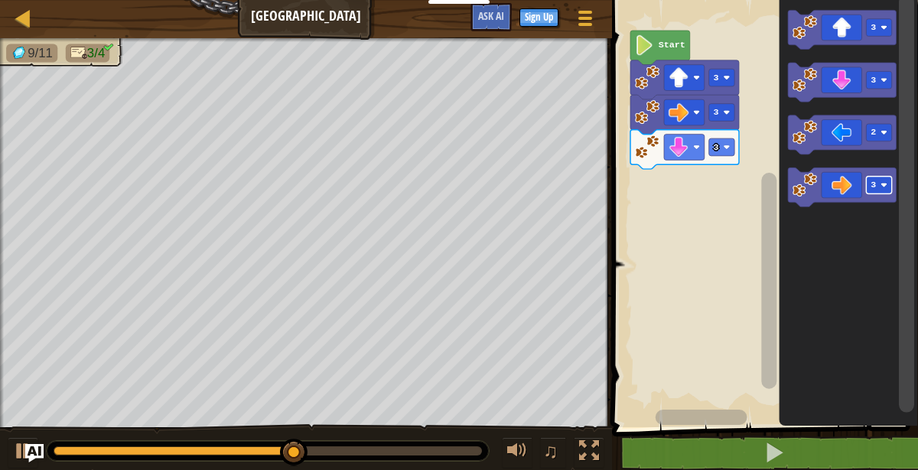
click at [853, 141] on icon "Blockly Workspace" at bounding box center [842, 134] width 109 height 39
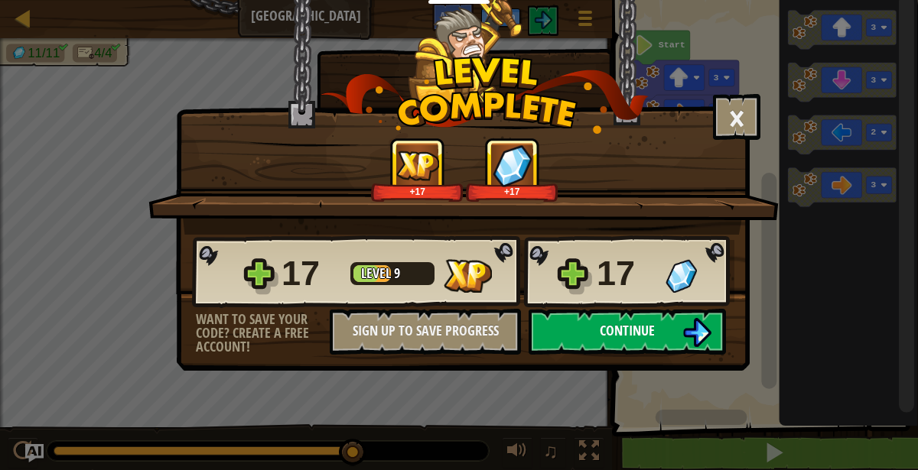
click at [669, 327] on button "Continue" at bounding box center [626, 332] width 197 height 46
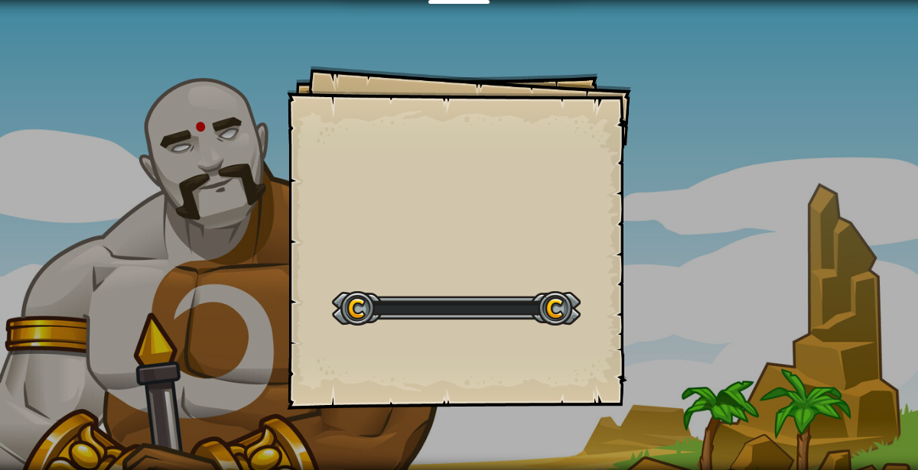
click at [671, 338] on div "Goals Start Level Error loading from server. Try refreshing the page. You'll ne…" at bounding box center [459, 235] width 918 height 470
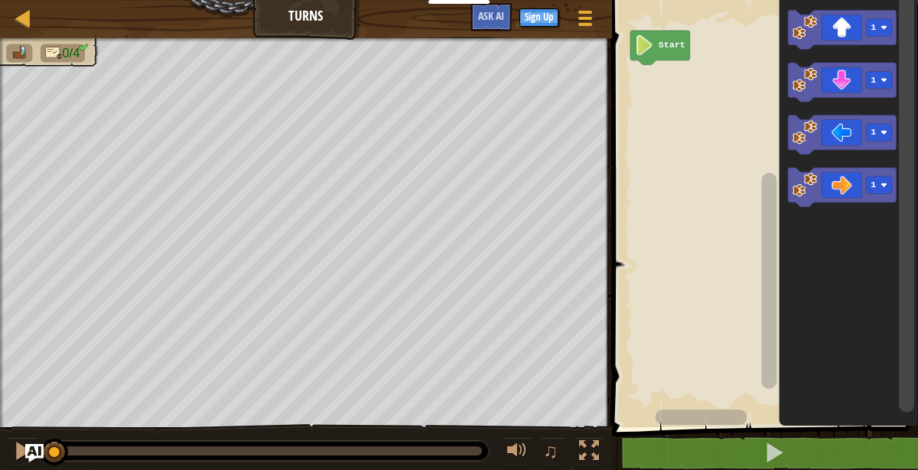
click at [0, 0] on div at bounding box center [0, 0] width 0 height 0
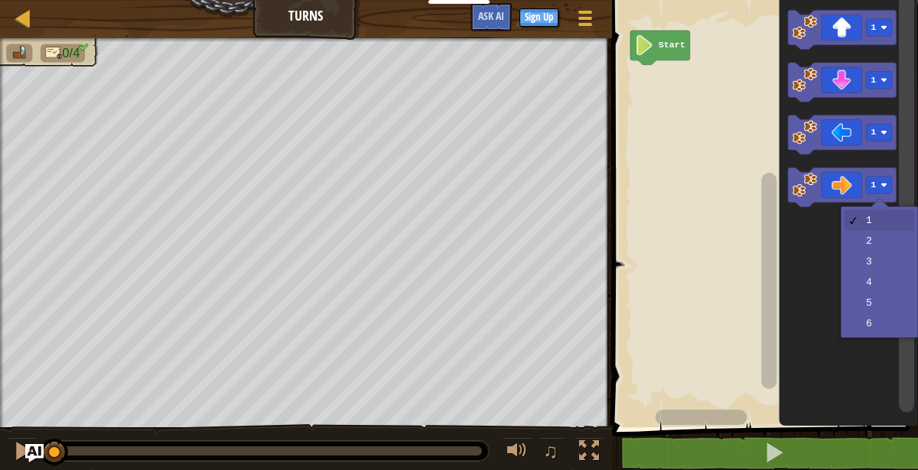
click at [880, 198] on div at bounding box center [880, 207] width 18 height 18
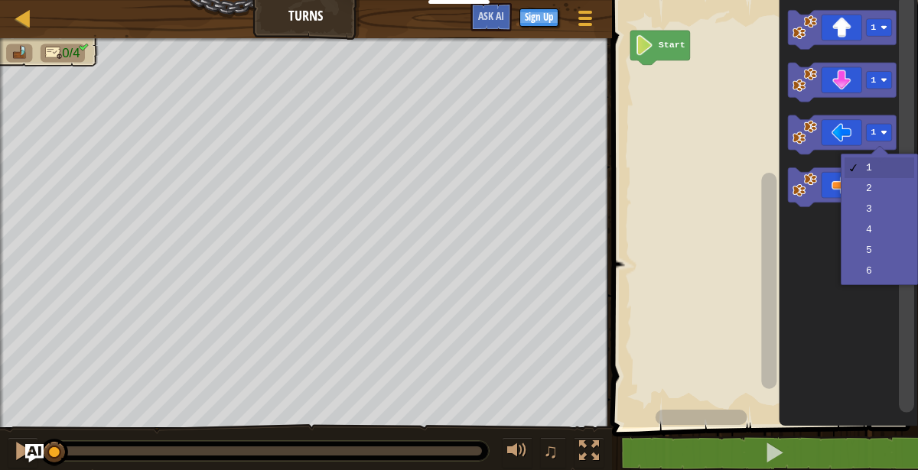
click at [886, 193] on rect "Blockly Workspace" at bounding box center [878, 186] width 25 height 18
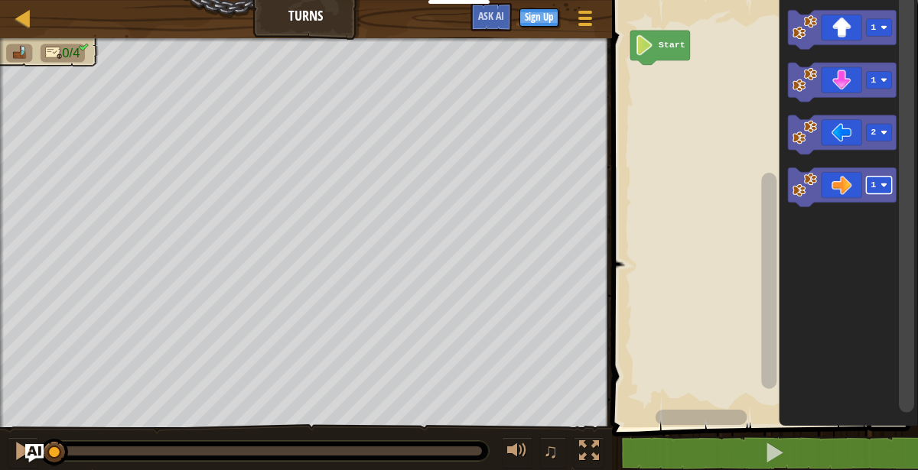
click at [870, 148] on icon "Blockly Workspace" at bounding box center [842, 134] width 109 height 39
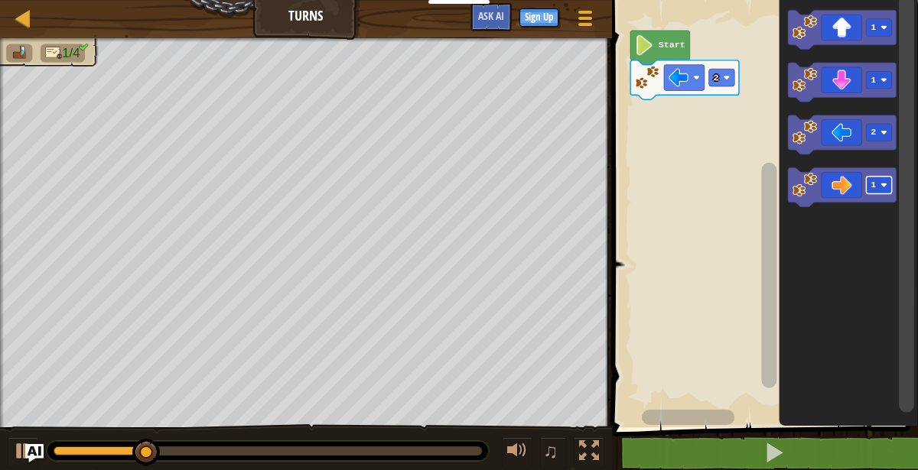
click at [883, 82] on image "Blockly Workspace" at bounding box center [883, 80] width 7 height 7
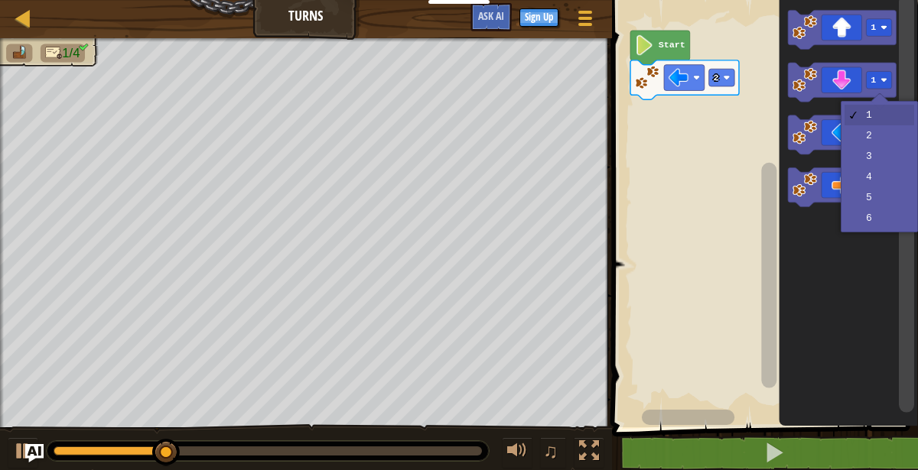
click at [879, 139] on rect "Blockly Workspace" at bounding box center [878, 134] width 25 height 18
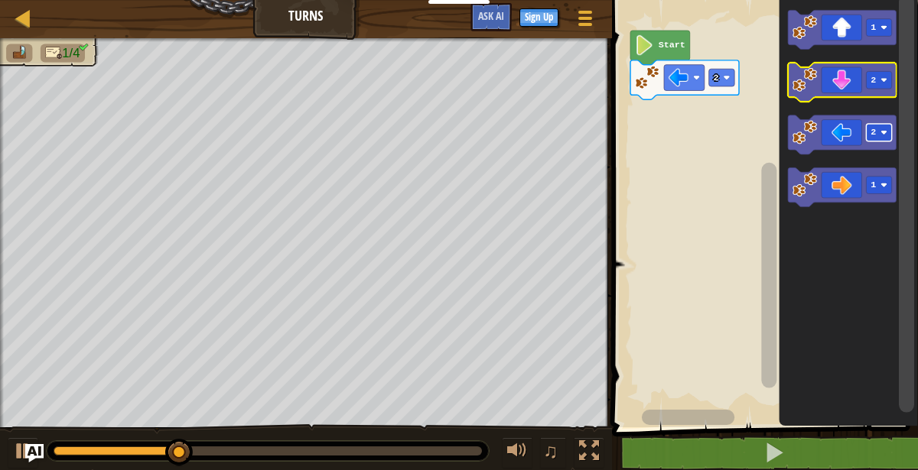
click at [845, 77] on icon "Blockly Workspace" at bounding box center [842, 82] width 109 height 39
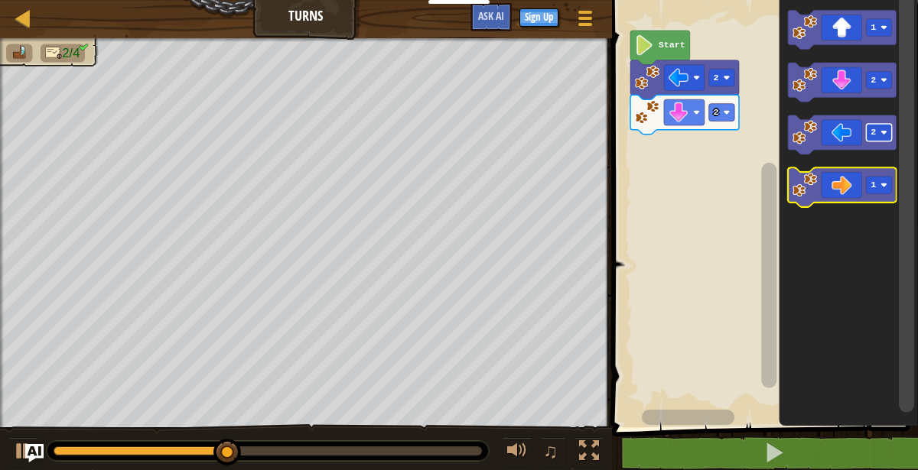
click at [876, 195] on icon "Blockly Workspace" at bounding box center [842, 187] width 109 height 39
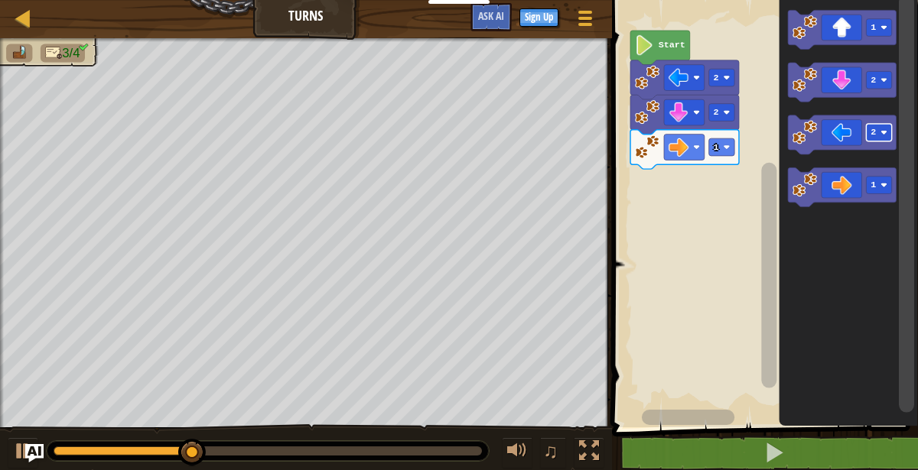
click at [726, 148] on image "Blockly Workspace" at bounding box center [726, 147] width 7 height 7
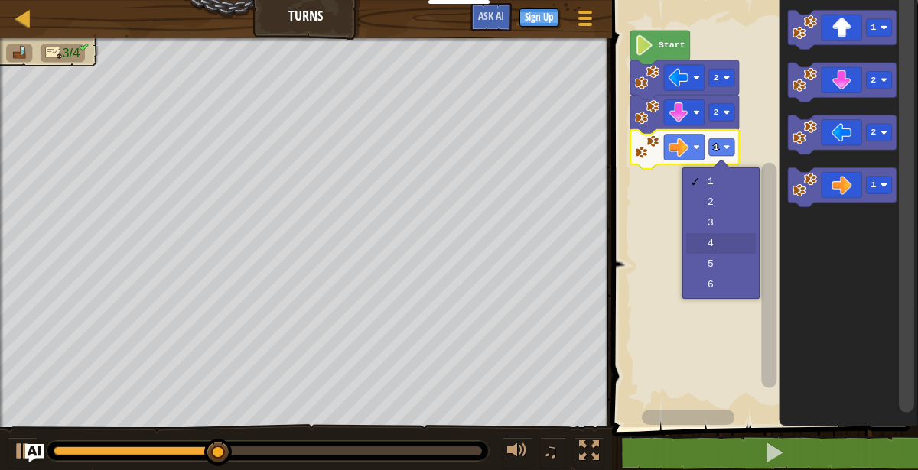
click at [729, 241] on rect "Blockly Workspace" at bounding box center [762, 209] width 310 height 435
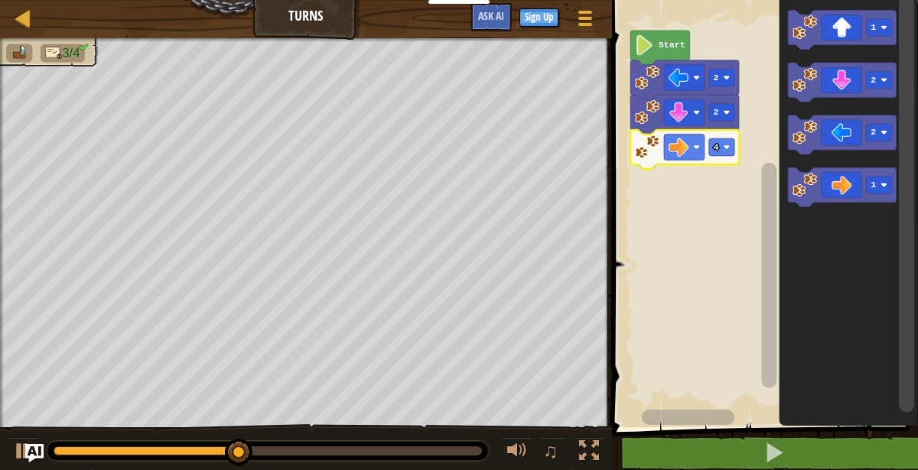
click at [0, 0] on div at bounding box center [0, 0] width 0 height 0
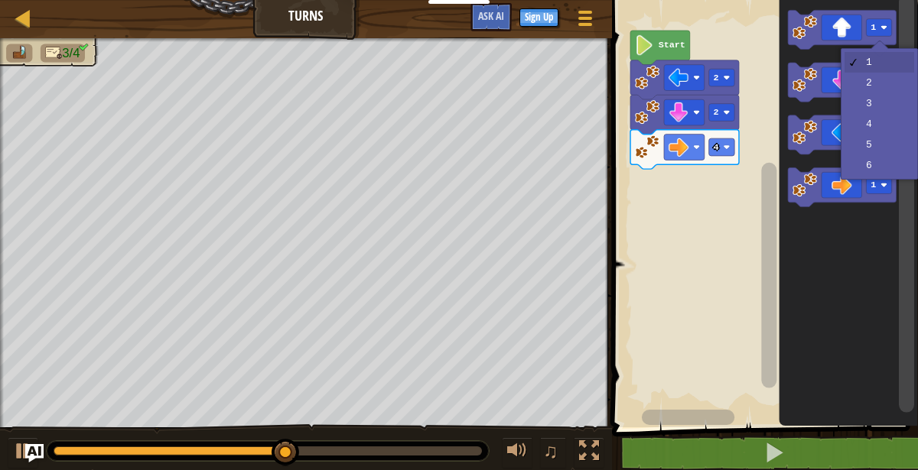
click at [882, 108] on icon "Blockly Workspace" at bounding box center [847, 209] width 139 height 435
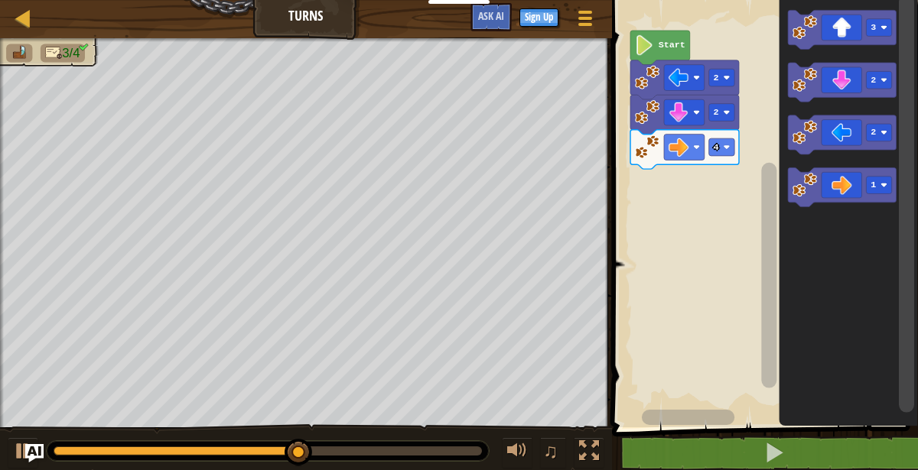
click at [841, 32] on icon "Blockly Workspace" at bounding box center [842, 29] width 109 height 39
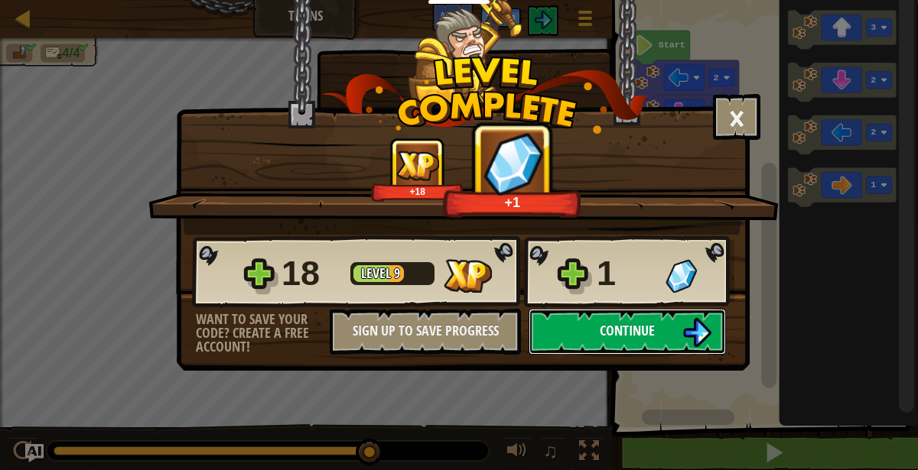
click at [677, 317] on button "Continue" at bounding box center [626, 332] width 197 height 46
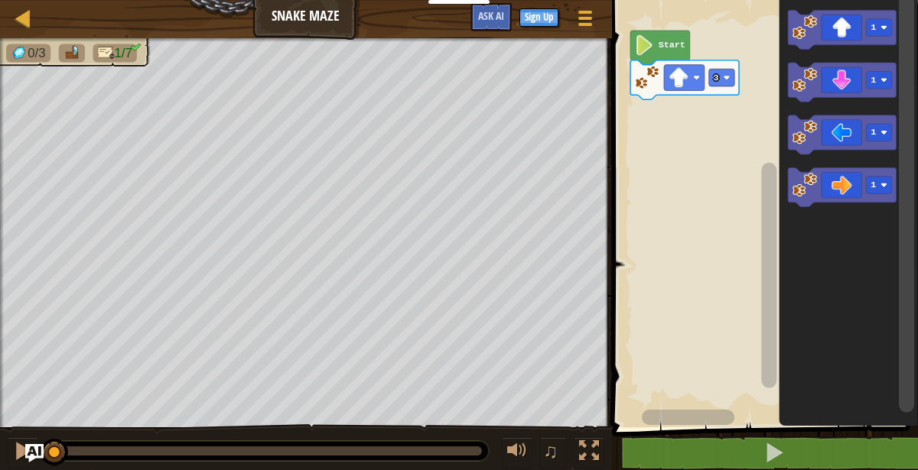
click at [0, 0] on div at bounding box center [0, 0] width 0 height 0
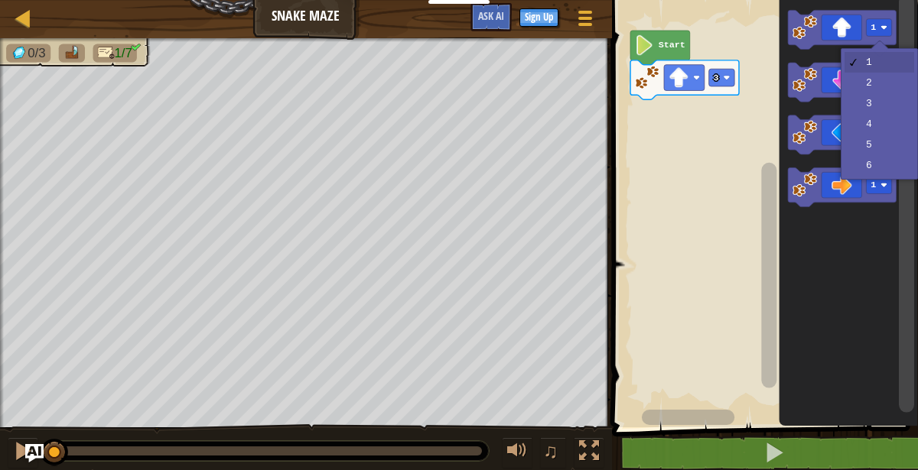
click at [885, 102] on icon "Blockly Workspace" at bounding box center [847, 209] width 139 height 435
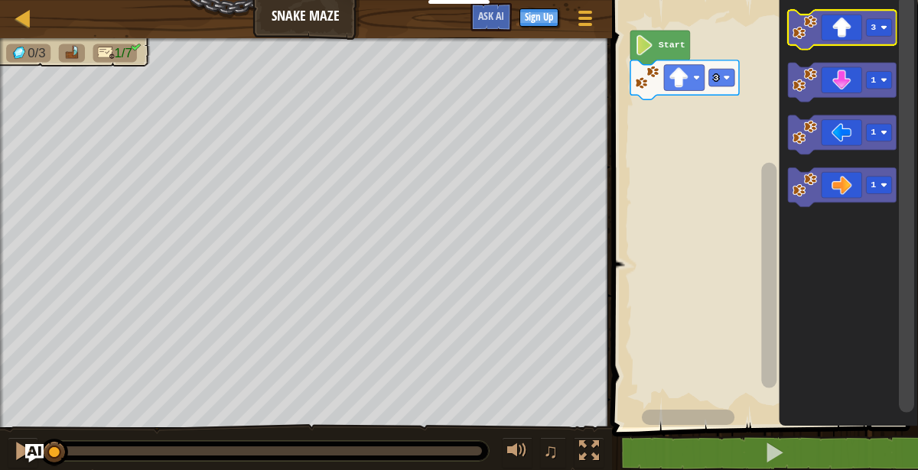
click at [840, 32] on icon "Blockly Workspace" at bounding box center [842, 29] width 109 height 39
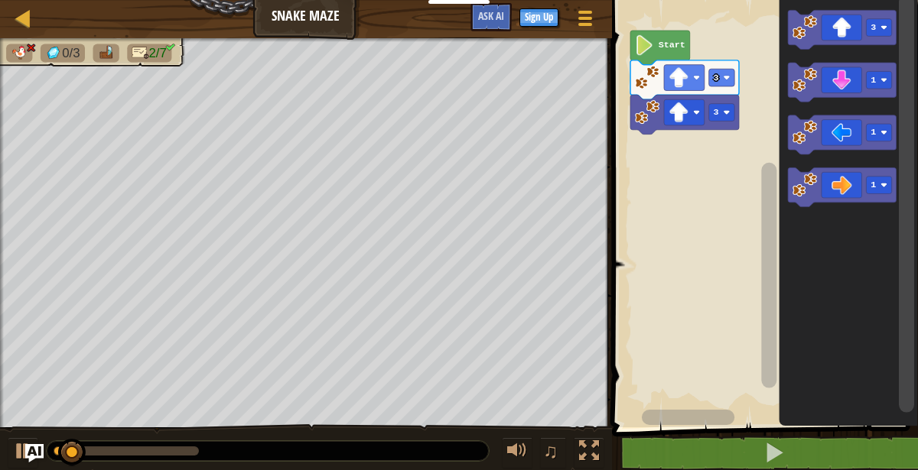
click at [716, 122] on icon "Blockly Workspace" at bounding box center [684, 114] width 109 height 39
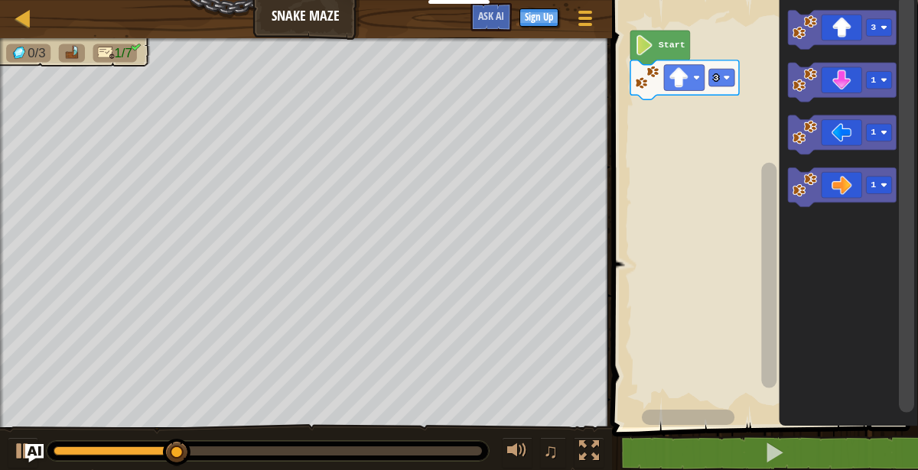
click at [877, 195] on icon "Blockly Workspace" at bounding box center [842, 187] width 109 height 39
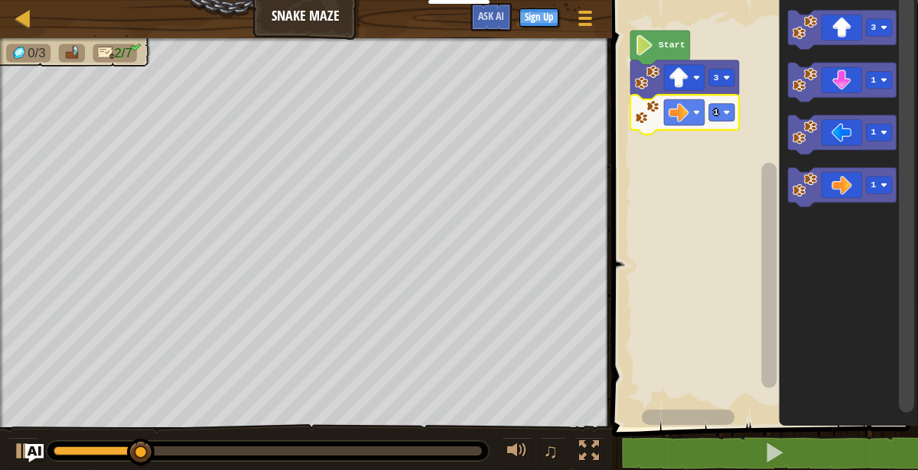
click at [716, 109] on text "1" at bounding box center [715, 112] width 5 height 11
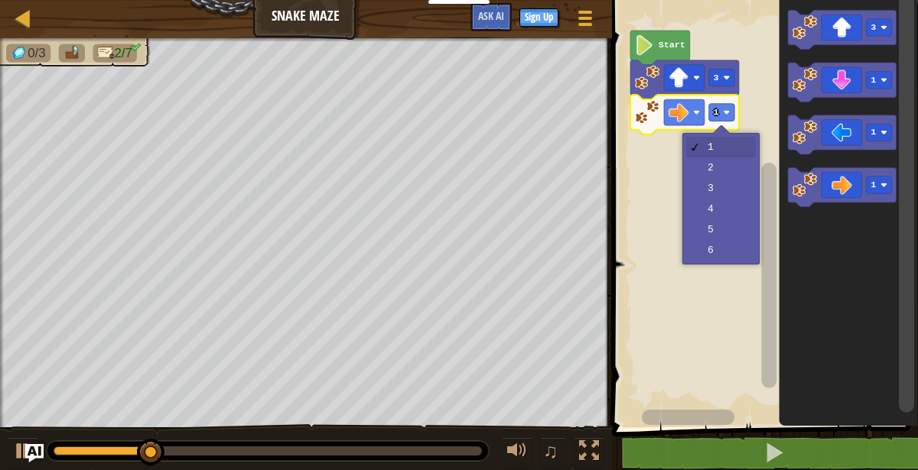
click at [727, 169] on rect "Blockly Workspace" at bounding box center [762, 209] width 310 height 435
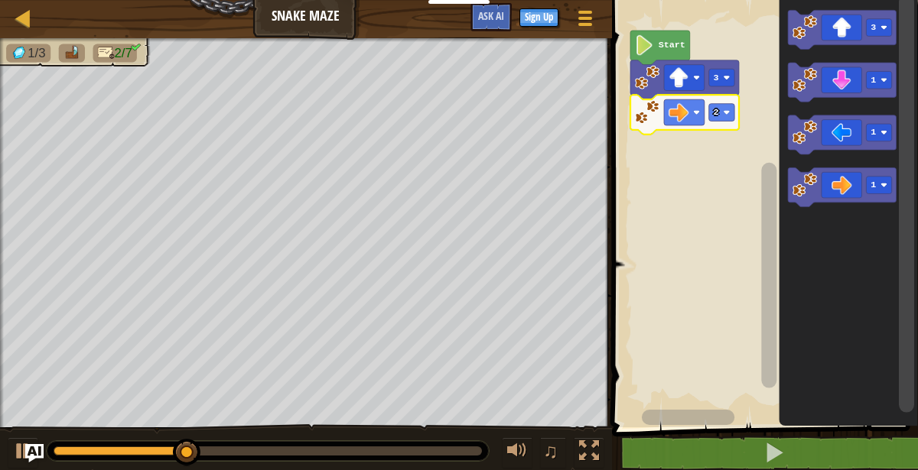
click at [868, 27] on rect "Blockly Workspace" at bounding box center [878, 28] width 25 height 18
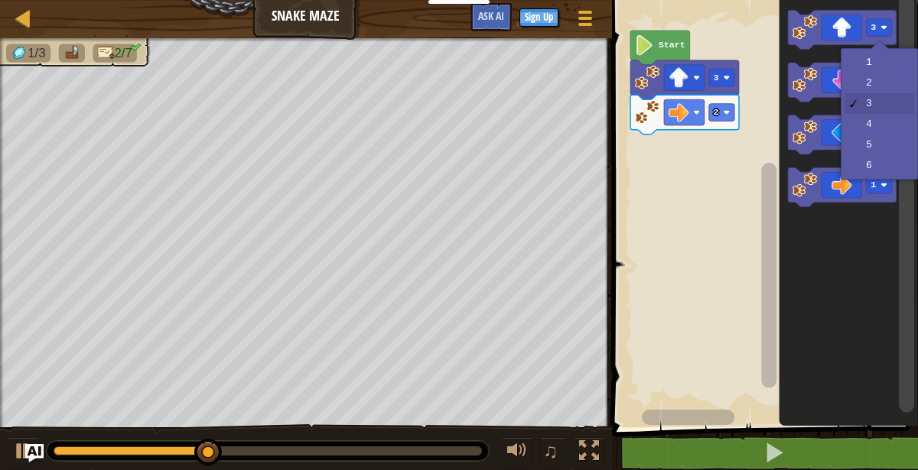
click at [879, 69] on icon "Blockly Workspace" at bounding box center [842, 82] width 109 height 39
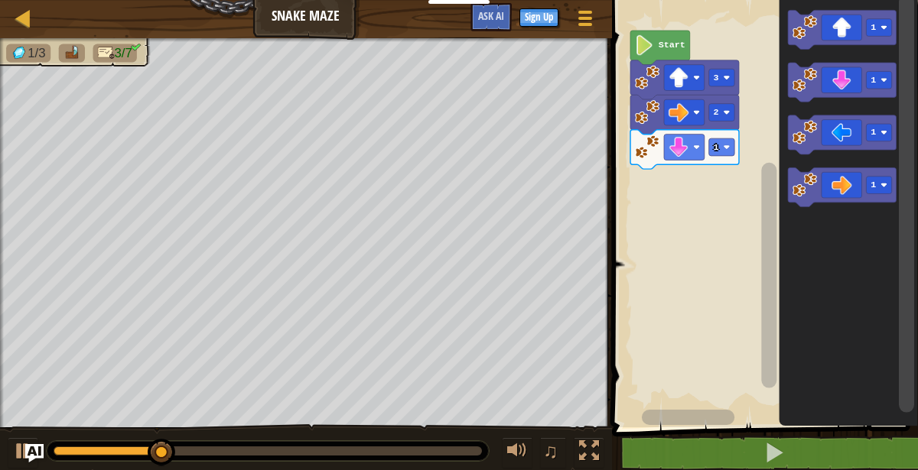
click at [836, 32] on icon "Blockly Workspace" at bounding box center [842, 29] width 109 height 39
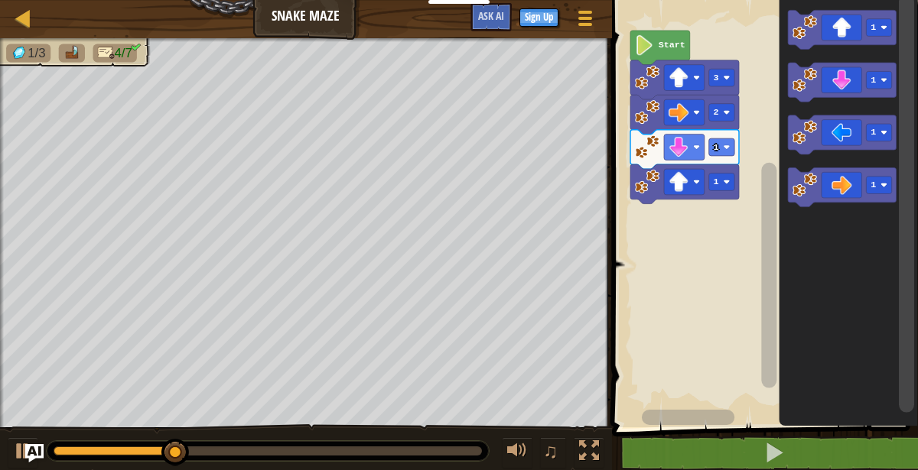
click at [711, 185] on rect "Blockly Workspace" at bounding box center [720, 183] width 25 height 18
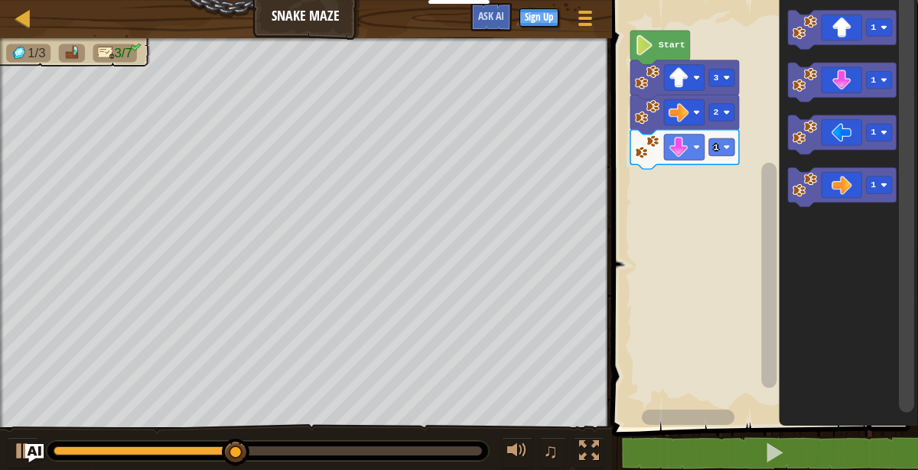
click at [677, 146] on image "Blockly Workspace" at bounding box center [678, 147] width 20 height 20
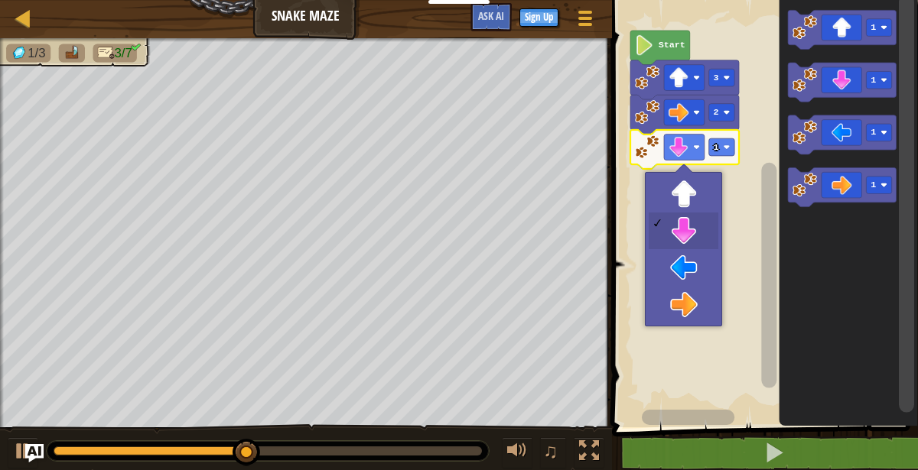
click at [697, 199] on rect "Blockly Workspace" at bounding box center [762, 209] width 310 height 435
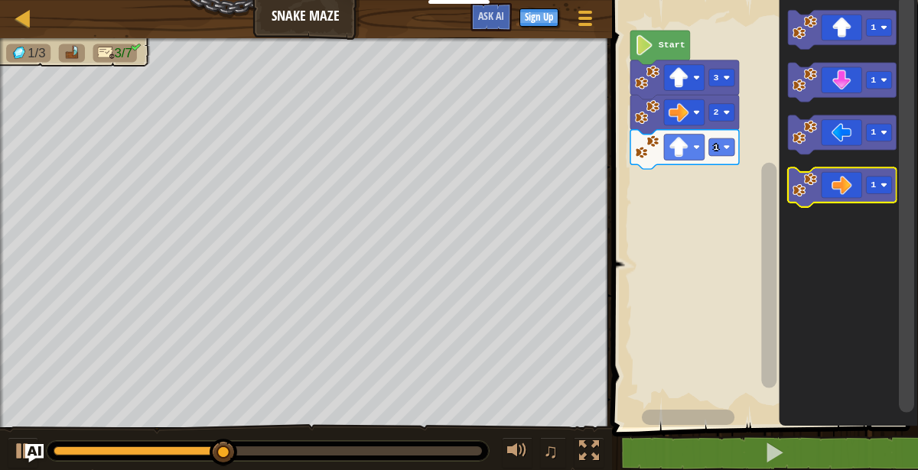
click at [0, 0] on div at bounding box center [0, 0] width 0 height 0
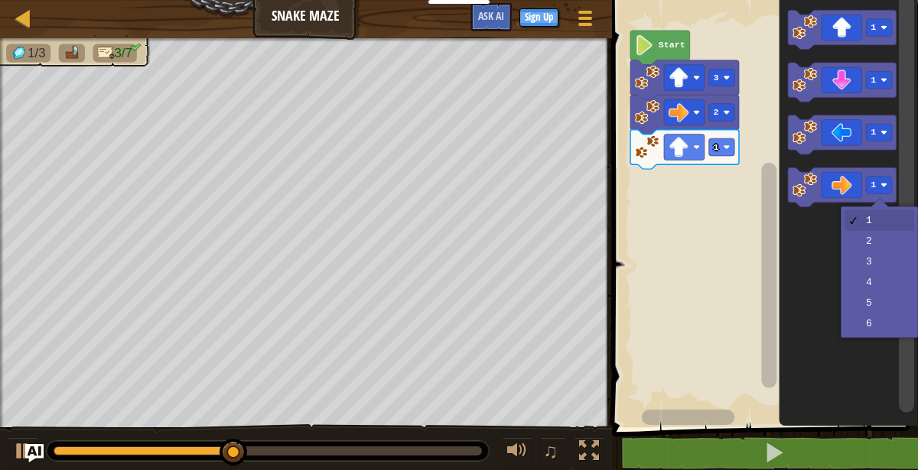
click at [884, 242] on icon "Blockly Workspace" at bounding box center [847, 209] width 139 height 435
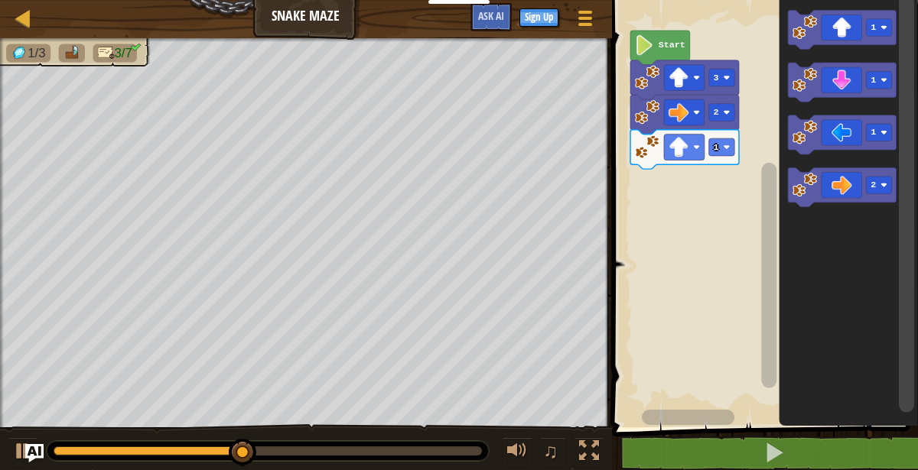
click at [846, 187] on icon "Blockly Workspace" at bounding box center [842, 187] width 109 height 39
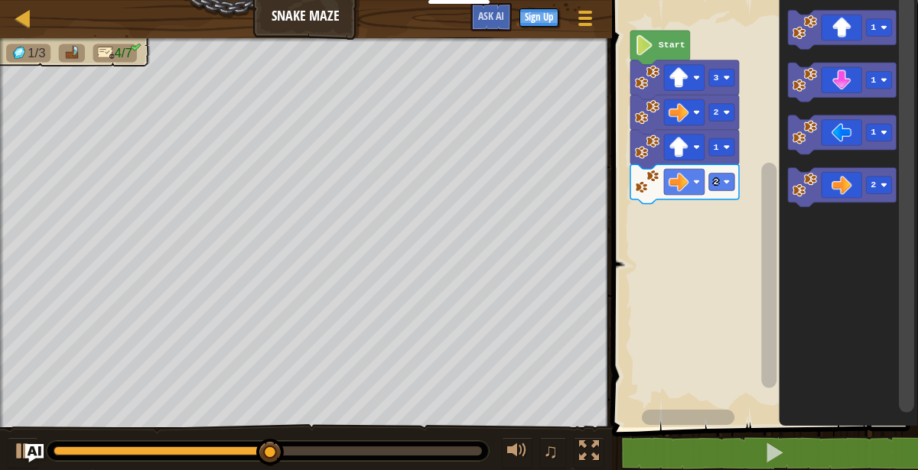
click at [882, 80] on image "Blockly Workspace" at bounding box center [883, 80] width 7 height 7
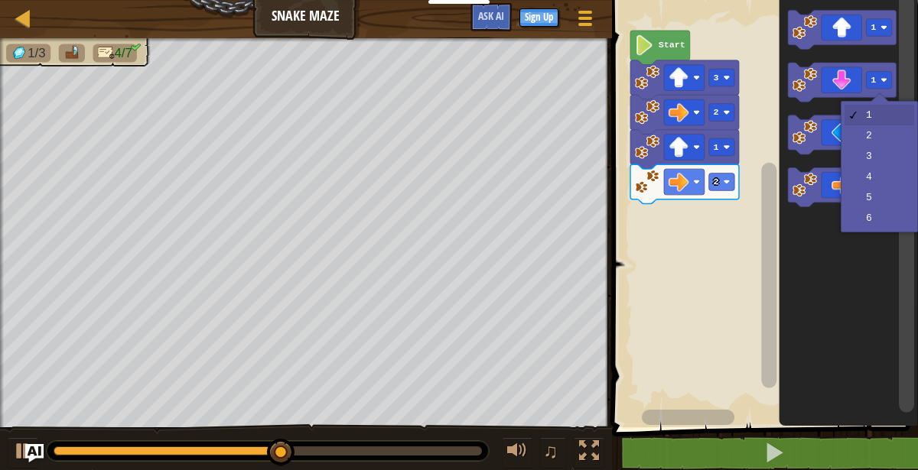
click at [875, 140] on rect "Blockly Workspace" at bounding box center [878, 134] width 25 height 18
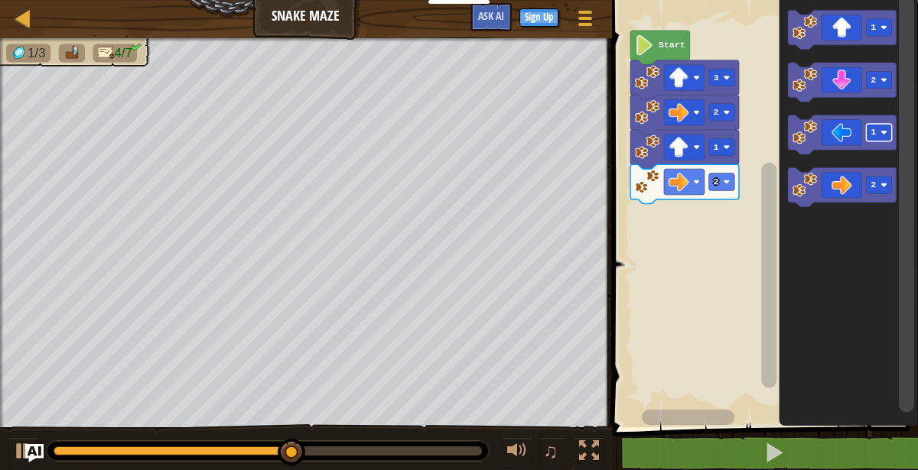
click at [839, 94] on icon "Blockly Workspace" at bounding box center [842, 82] width 109 height 39
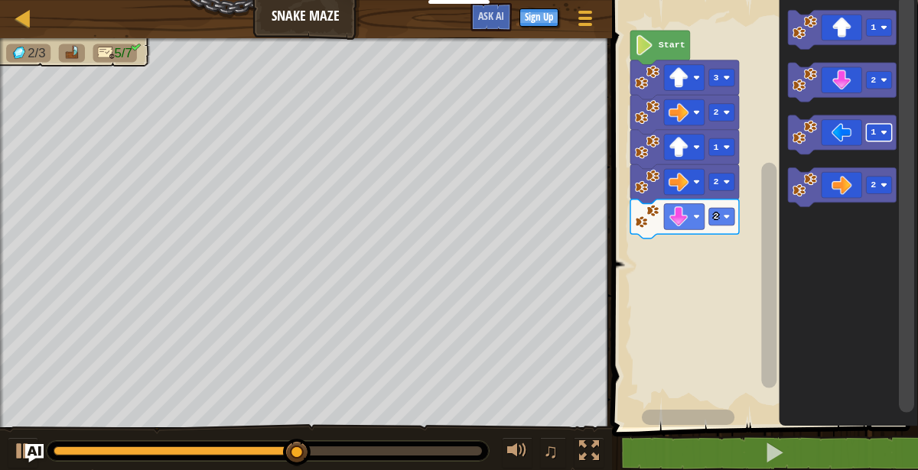
click at [883, 184] on image "Blockly Workspace" at bounding box center [883, 186] width 7 height 7
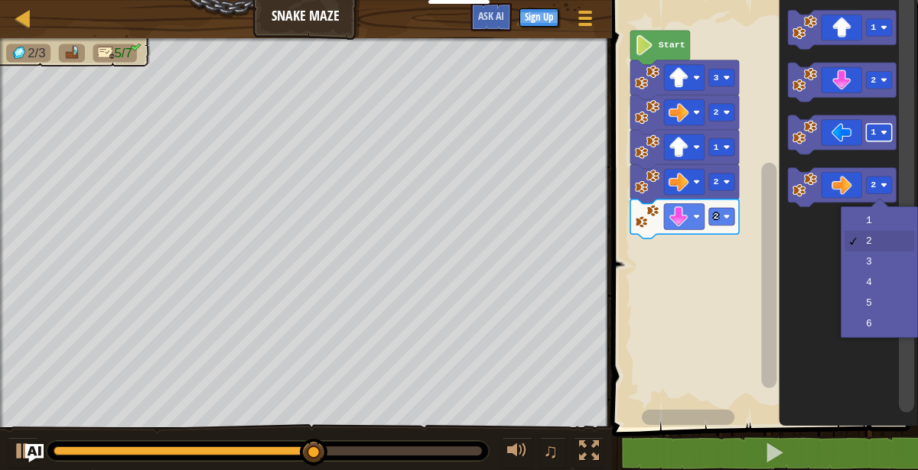
click at [822, 176] on icon "Blockly Workspace" at bounding box center [842, 187] width 109 height 39
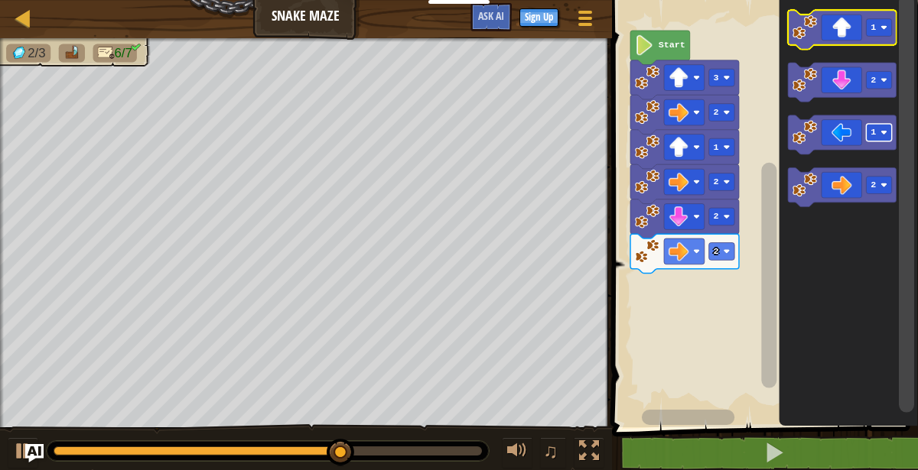
click at [0, 0] on div at bounding box center [0, 0] width 0 height 0
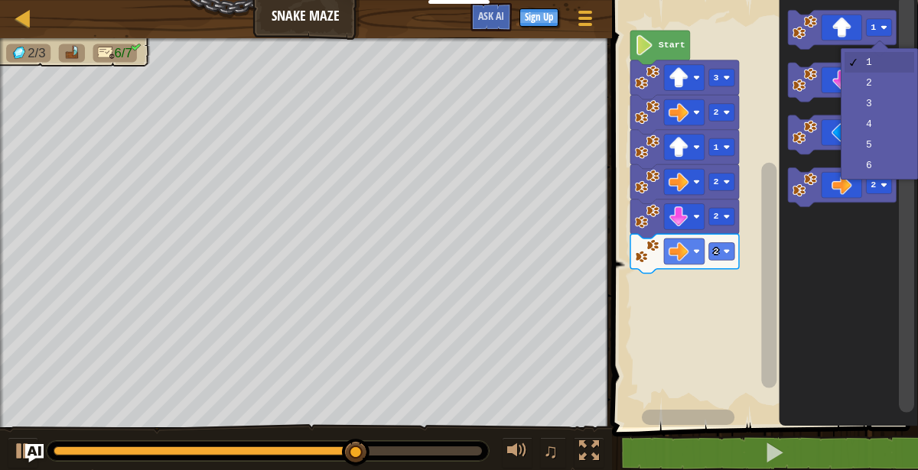
click at [881, 102] on icon "Blockly Workspace" at bounding box center [847, 209] width 139 height 435
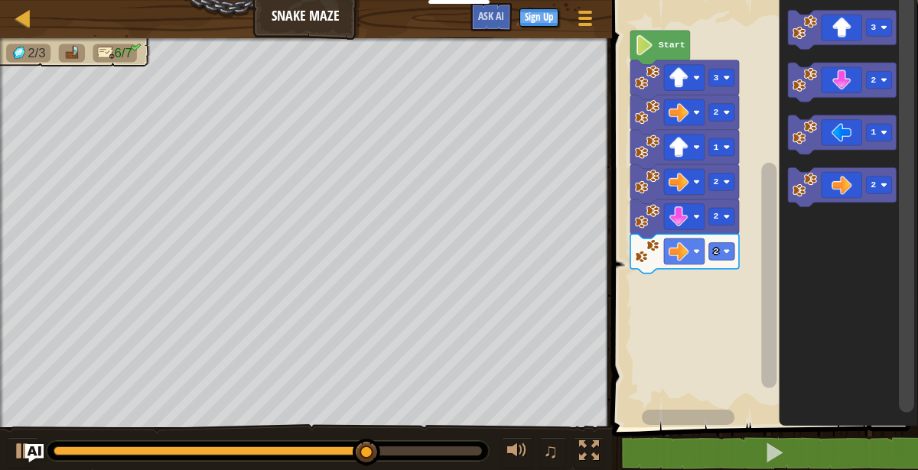
click at [846, 28] on icon "Blockly Workspace" at bounding box center [842, 29] width 109 height 39
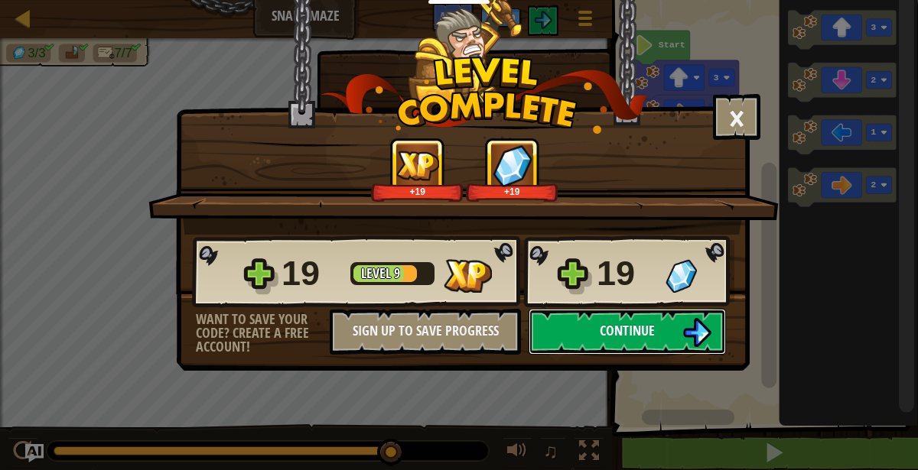
click at [688, 345] on img at bounding box center [696, 332] width 29 height 29
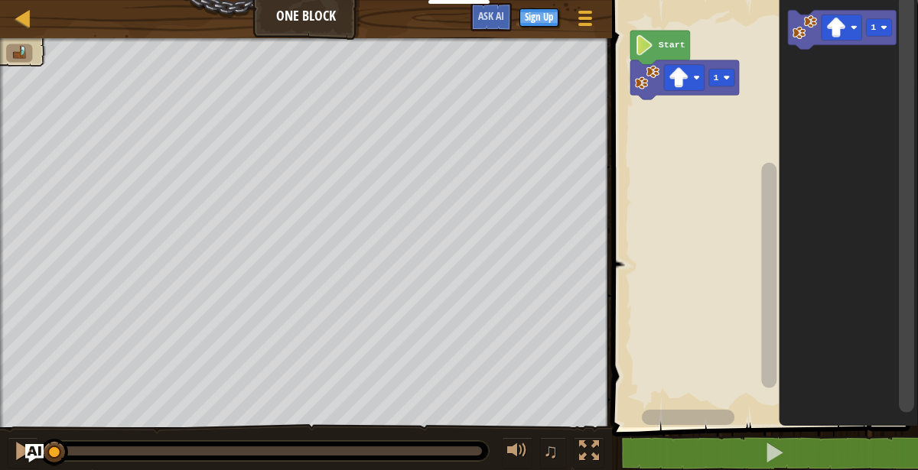
click at [726, 75] on image "Blockly Workspace" at bounding box center [726, 77] width 7 height 7
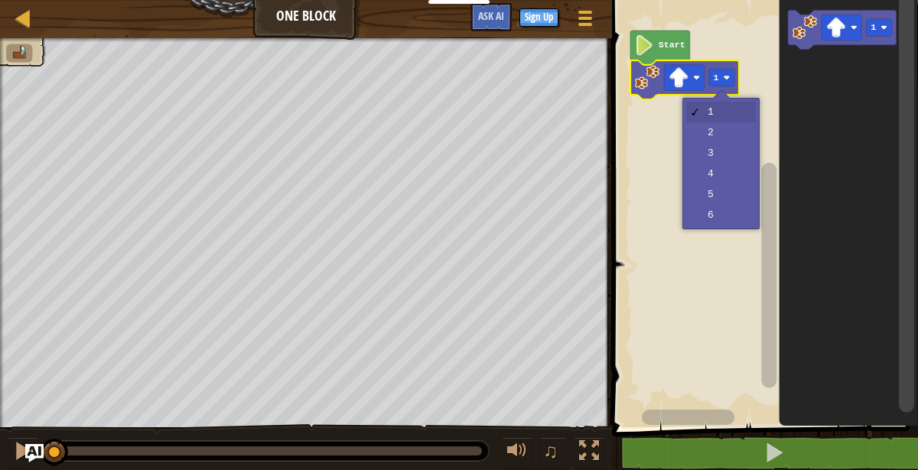
click at [735, 136] on rect "Blockly Workspace" at bounding box center [762, 209] width 310 height 435
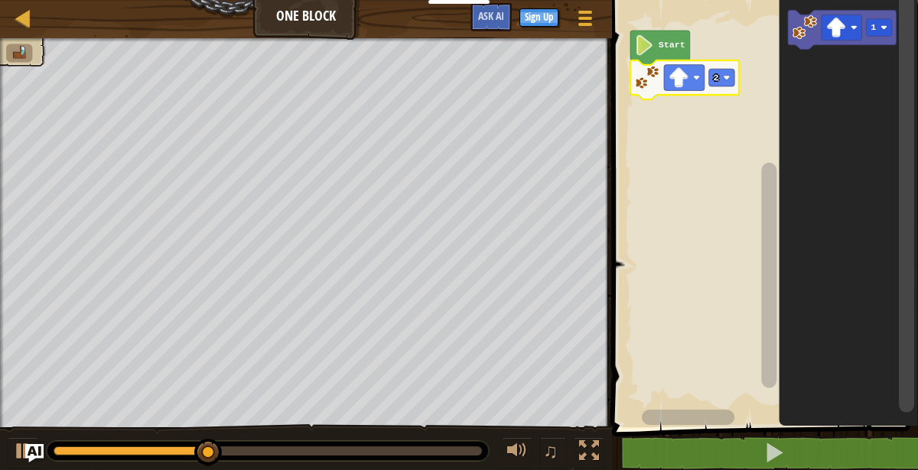
click at [838, 28] on image "Blockly Workspace" at bounding box center [836, 28] width 20 height 20
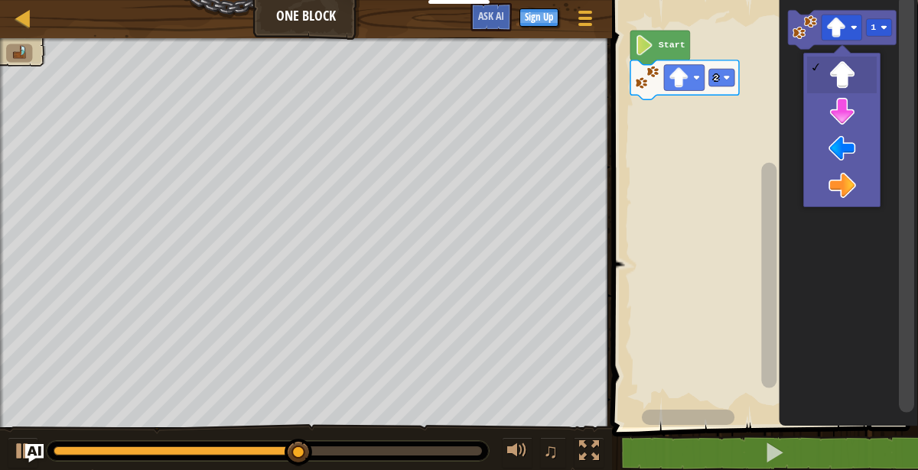
click at [854, 145] on icon "Blockly Workspace" at bounding box center [847, 209] width 139 height 435
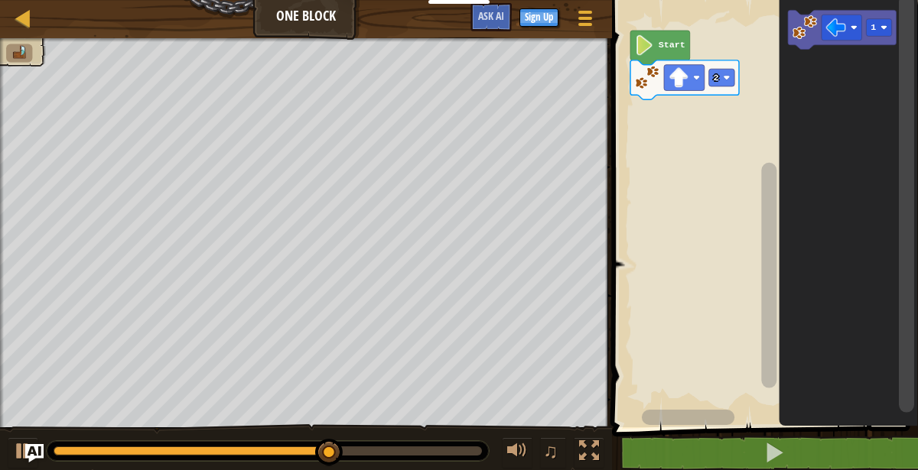
click at [883, 25] on image "Blockly Workspace" at bounding box center [883, 27] width 7 height 7
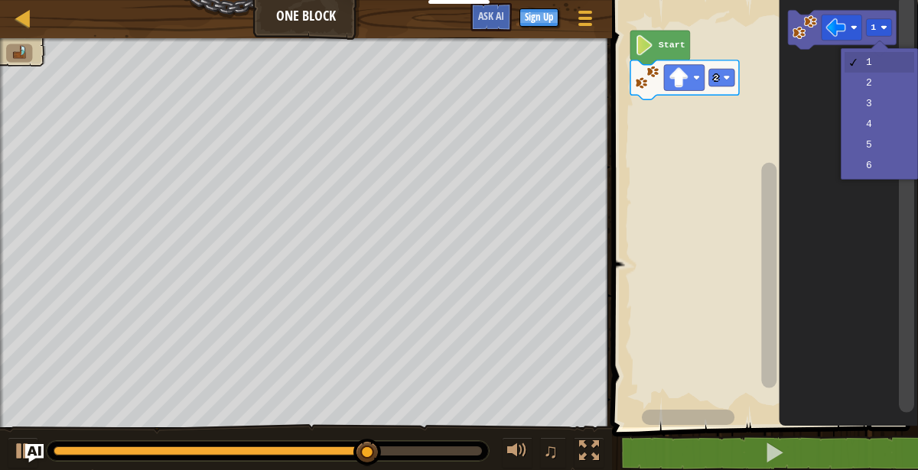
click at [884, 106] on icon "Blockly Workspace" at bounding box center [847, 209] width 139 height 435
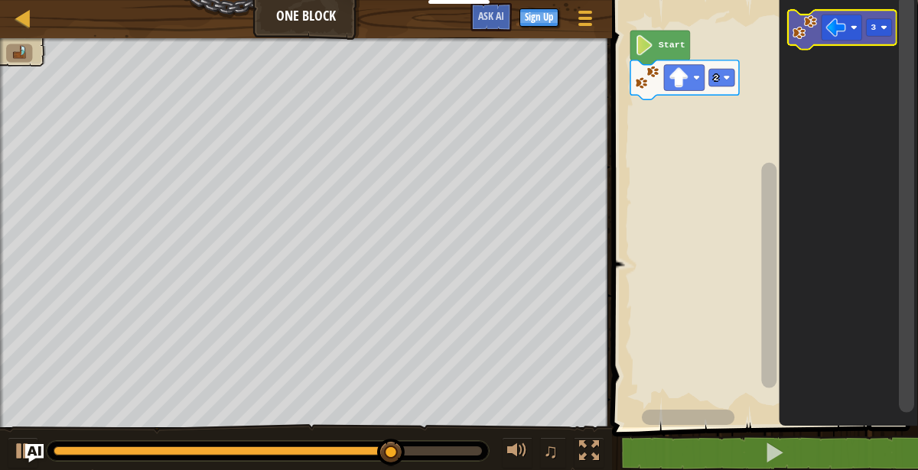
click at [837, 26] on image "Blockly Workspace" at bounding box center [836, 28] width 20 height 20
click at [879, 12] on icon "Blockly Workspace" at bounding box center [842, 29] width 109 height 39
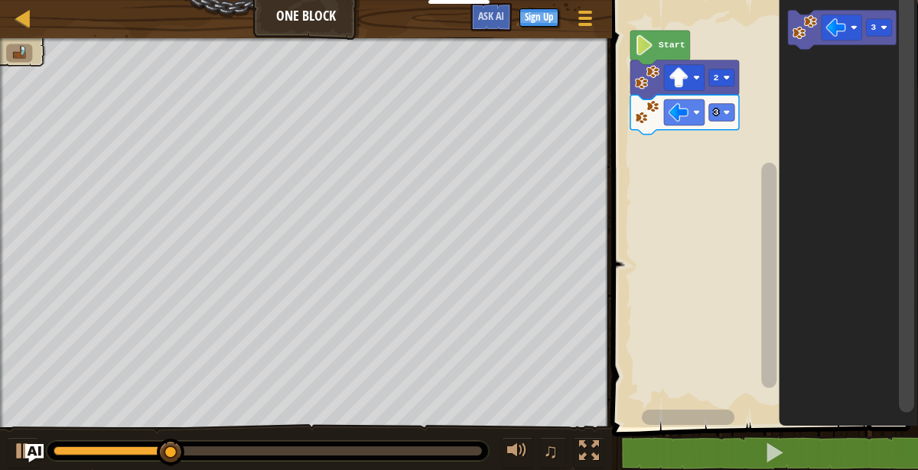
click at [850, 28] on image "Blockly Workspace" at bounding box center [853, 27] width 7 height 7
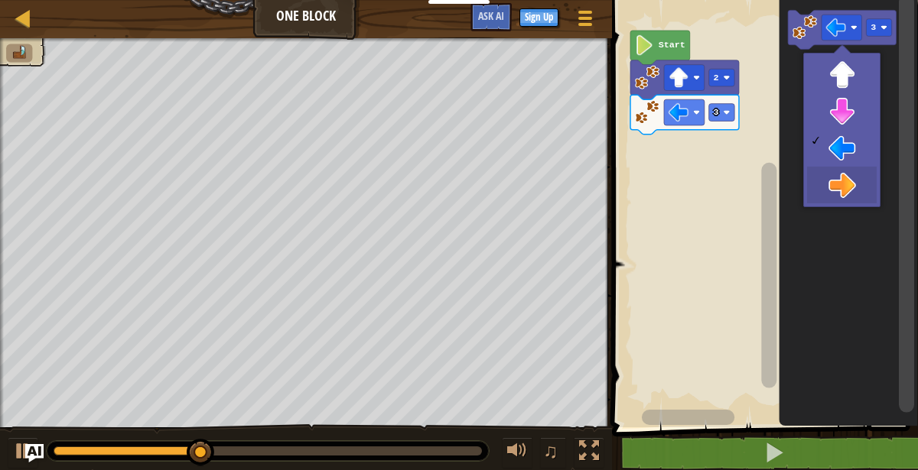
click at [851, 188] on icon "Blockly Workspace" at bounding box center [847, 209] width 139 height 435
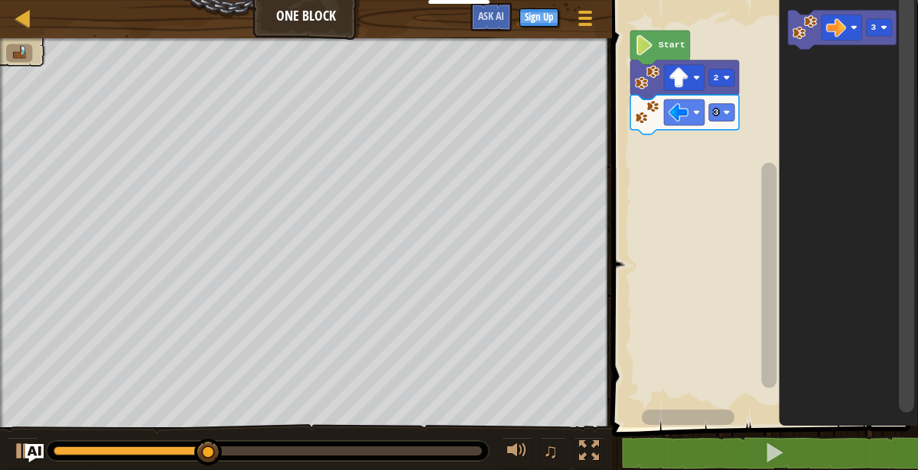
click at [847, 34] on rect "Blockly Workspace" at bounding box center [841, 28] width 41 height 26
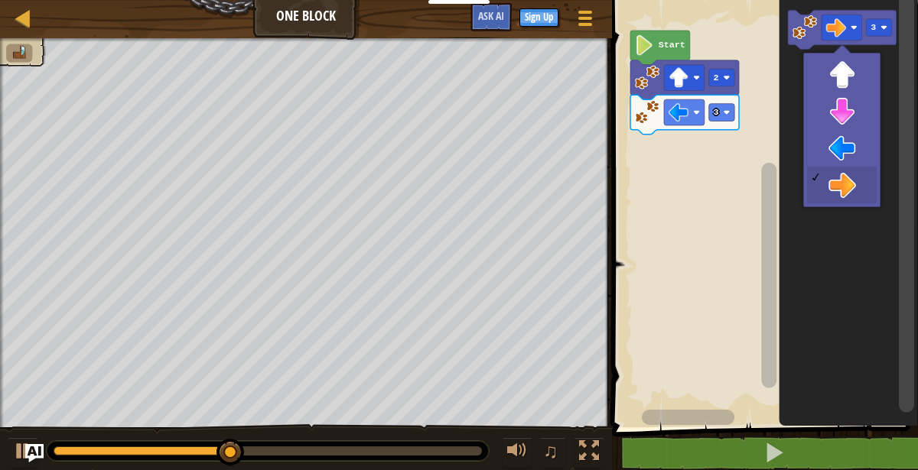
click at [850, 118] on icon "Blockly Workspace" at bounding box center [847, 209] width 139 height 435
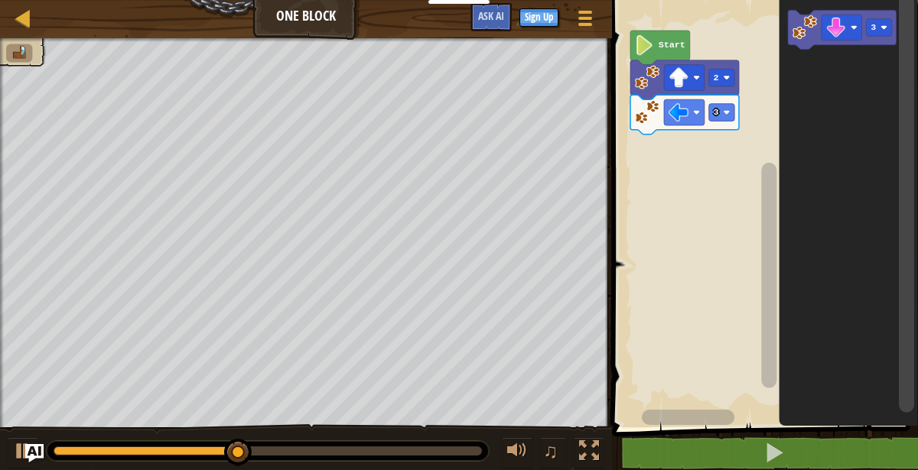
click at [0, 0] on div at bounding box center [0, 0] width 0 height 0
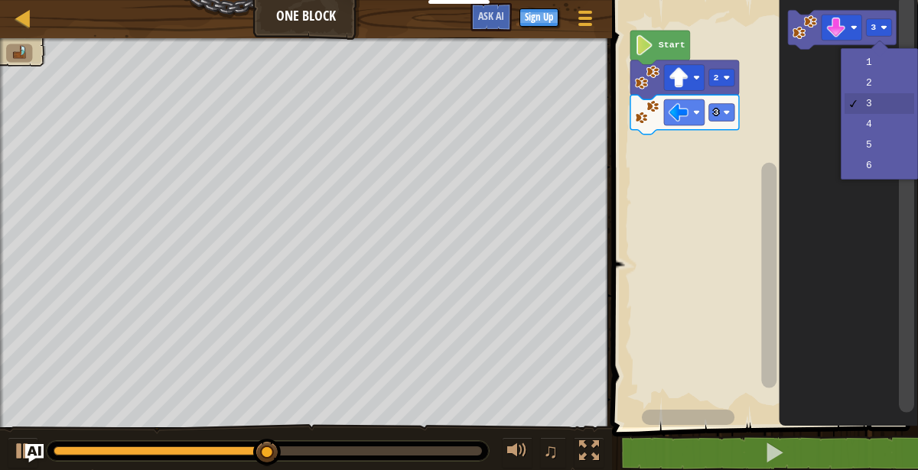
click at [881, 85] on icon "Blockly Workspace" at bounding box center [847, 209] width 139 height 435
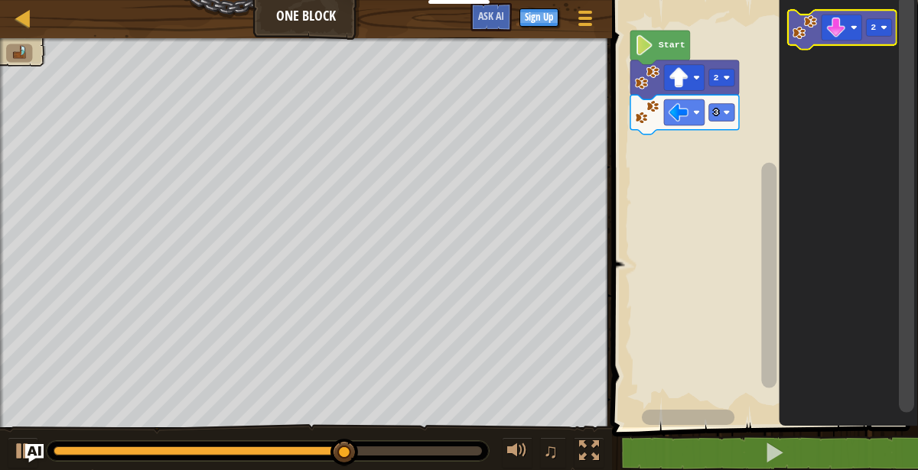
click at [795, 43] on icon "Blockly Workspace" at bounding box center [842, 29] width 109 height 39
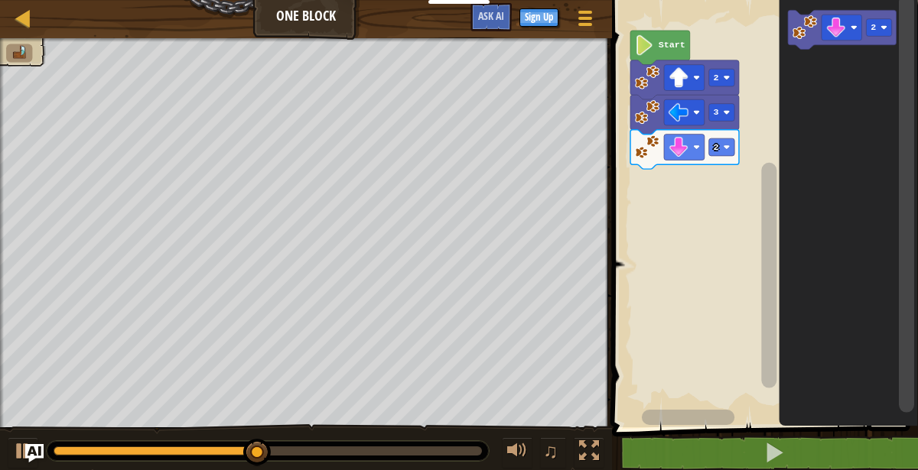
click at [837, 25] on image "Blockly Workspace" at bounding box center [836, 28] width 20 height 20
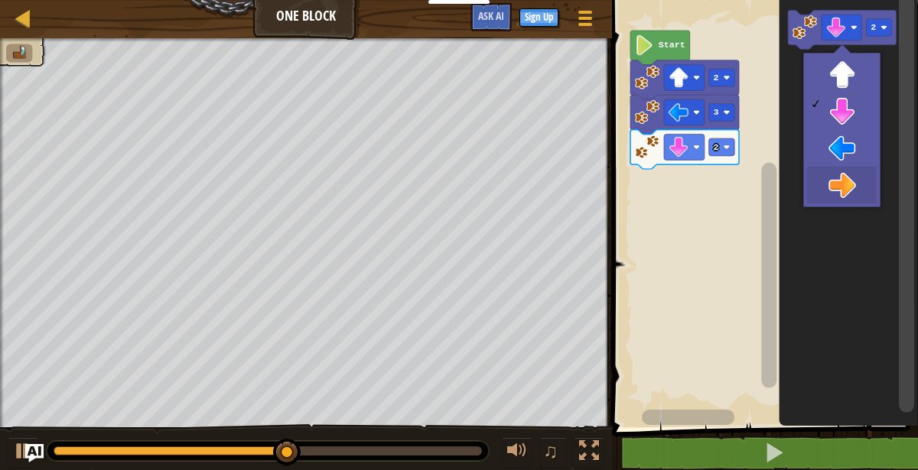
click at [847, 188] on icon "Blockly Workspace" at bounding box center [847, 209] width 139 height 435
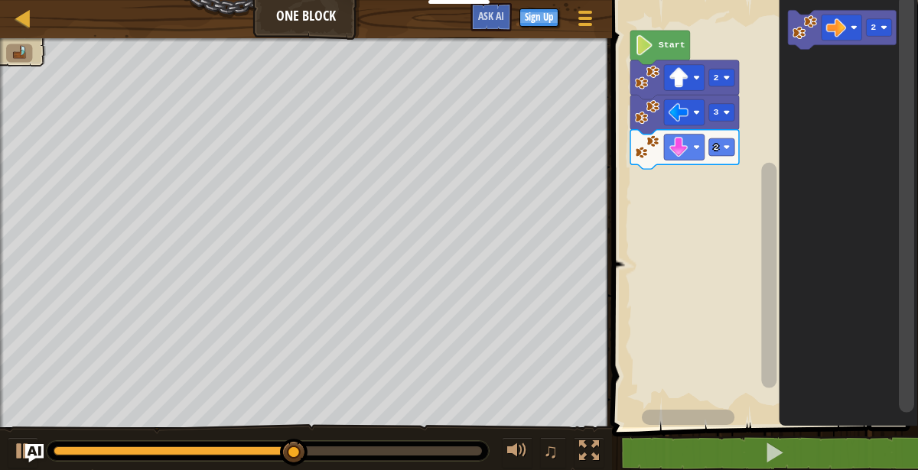
click at [876, 27] on rect "Blockly Workspace" at bounding box center [878, 28] width 25 height 18
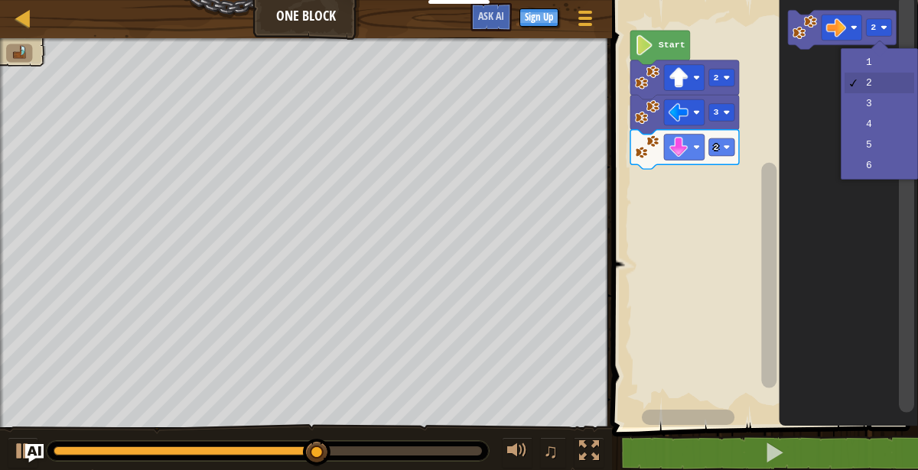
click at [884, 60] on icon "Blockly Workspace" at bounding box center [847, 209] width 139 height 435
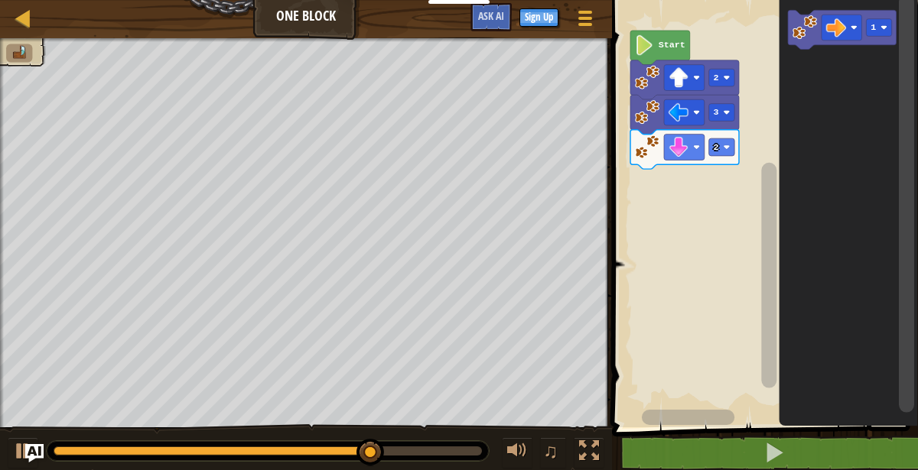
click at [841, 21] on image "Blockly Workspace" at bounding box center [836, 28] width 20 height 20
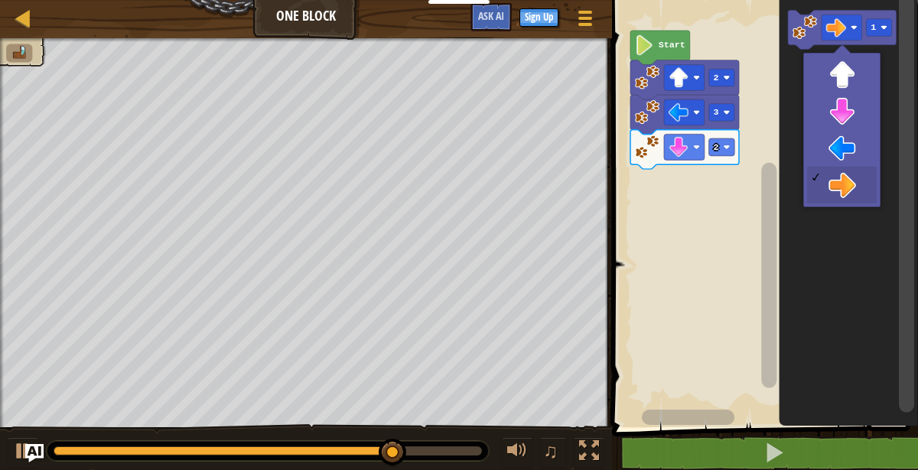
click at [799, 28] on image "Blockly Workspace" at bounding box center [804, 27] width 24 height 24
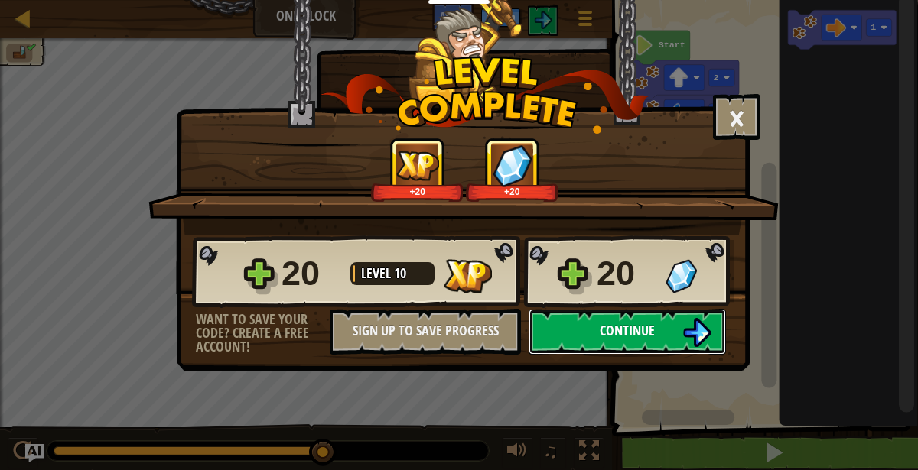
click at [661, 317] on button "Continue" at bounding box center [626, 332] width 197 height 46
